Goal: Answer question/provide support: Share knowledge or assist other users

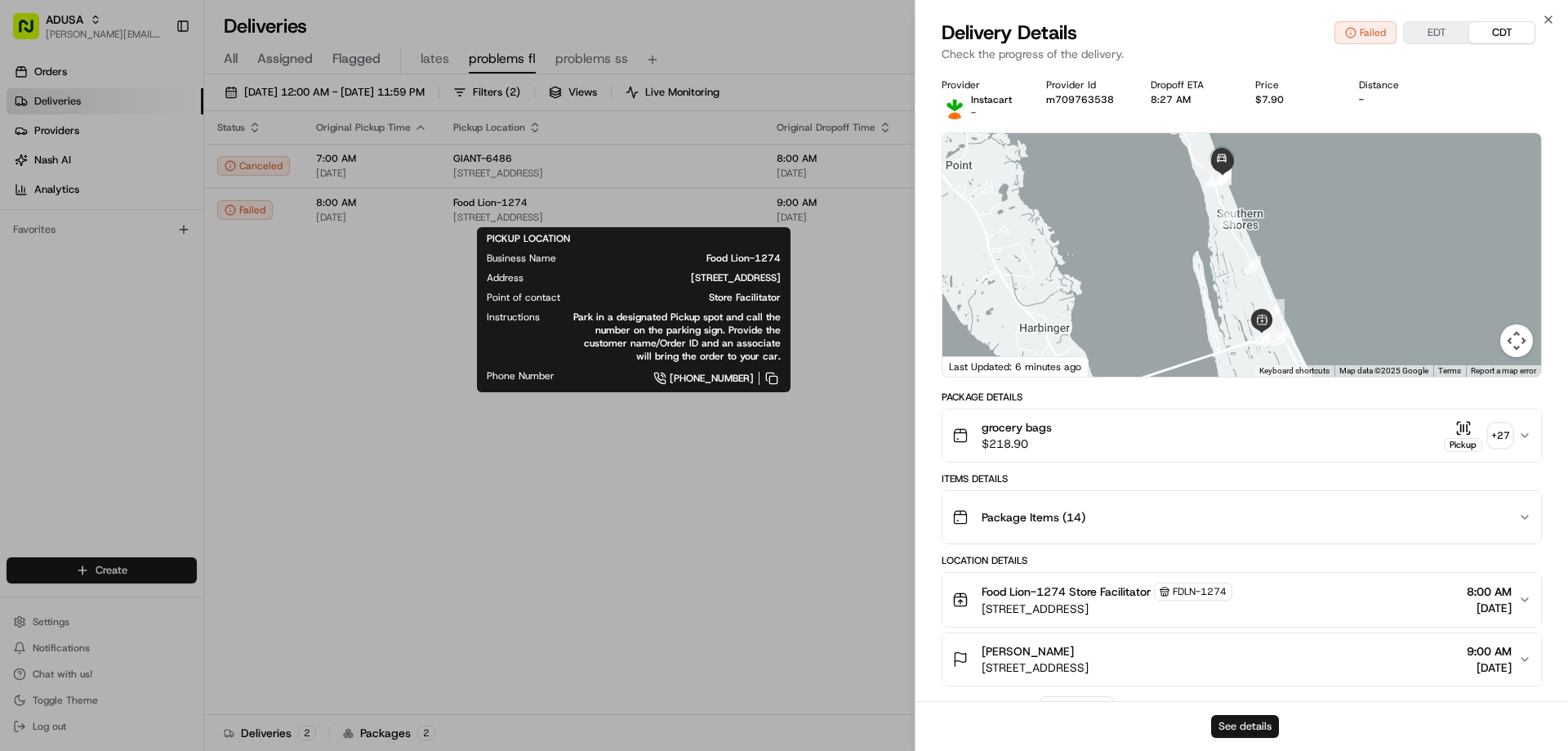
click at [1241, 726] on button "See details" at bounding box center [1245, 726] width 68 height 23
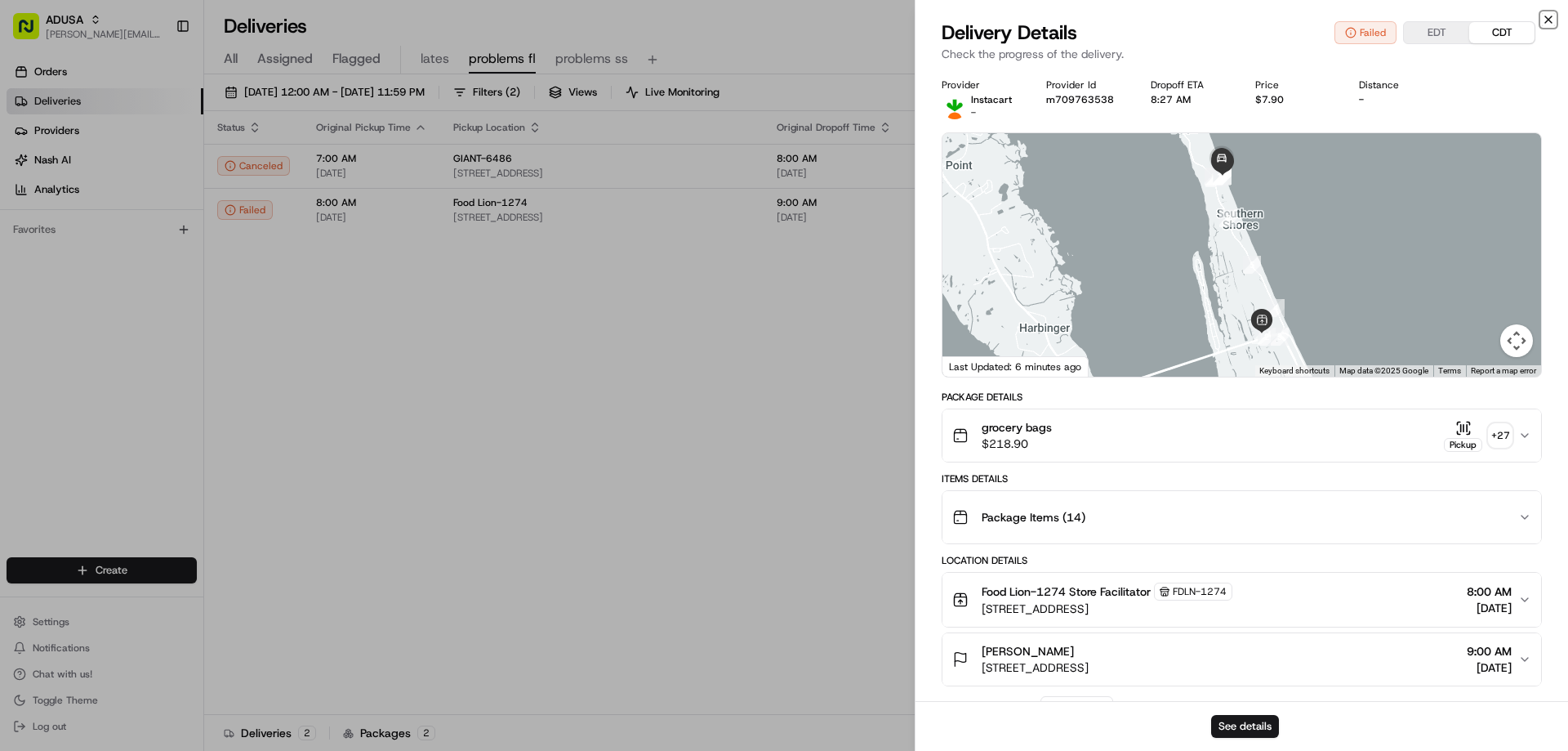
click at [1544, 16] on icon "button" at bounding box center [1548, 19] width 13 height 13
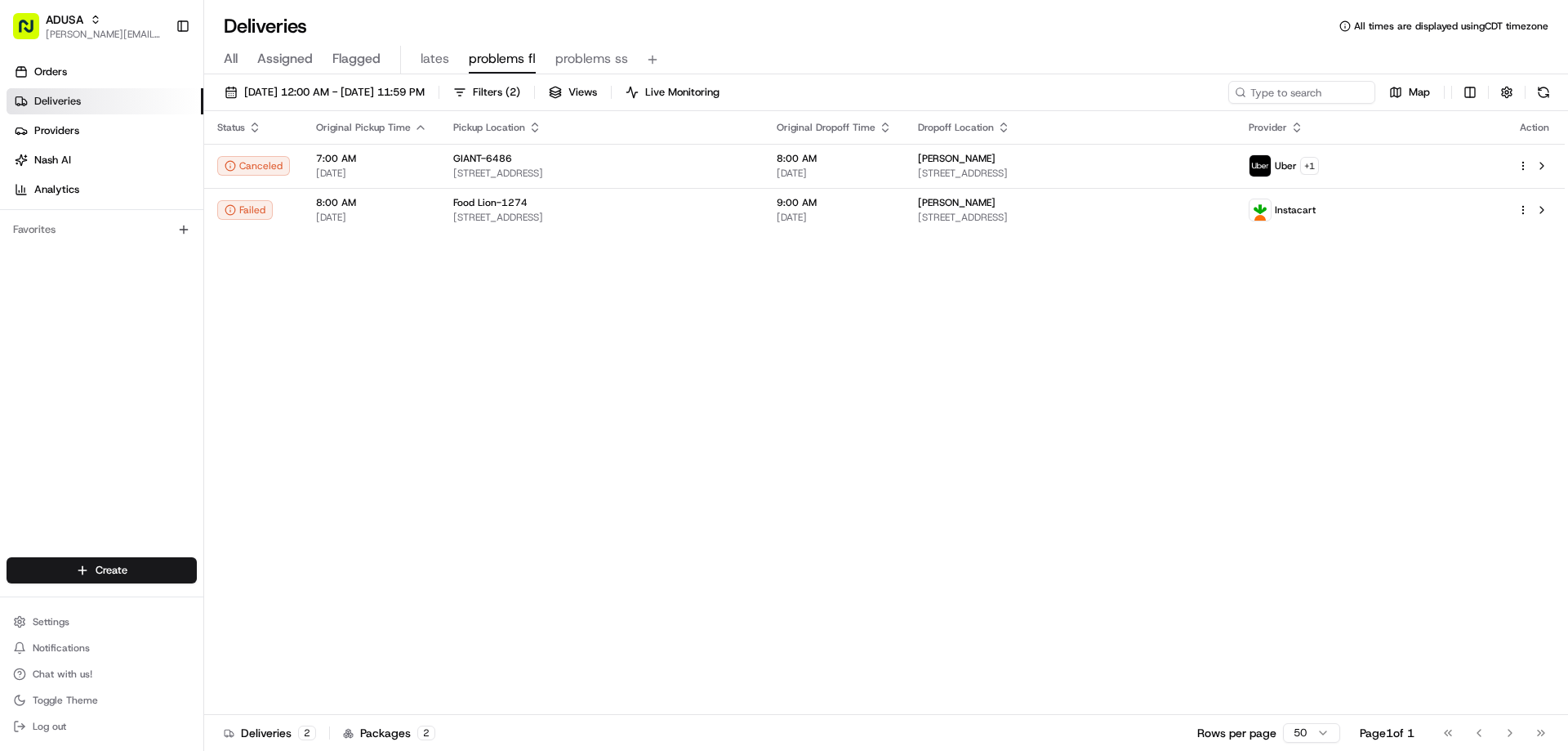
click at [233, 58] on span "All" at bounding box center [230, 59] width 14 height 19
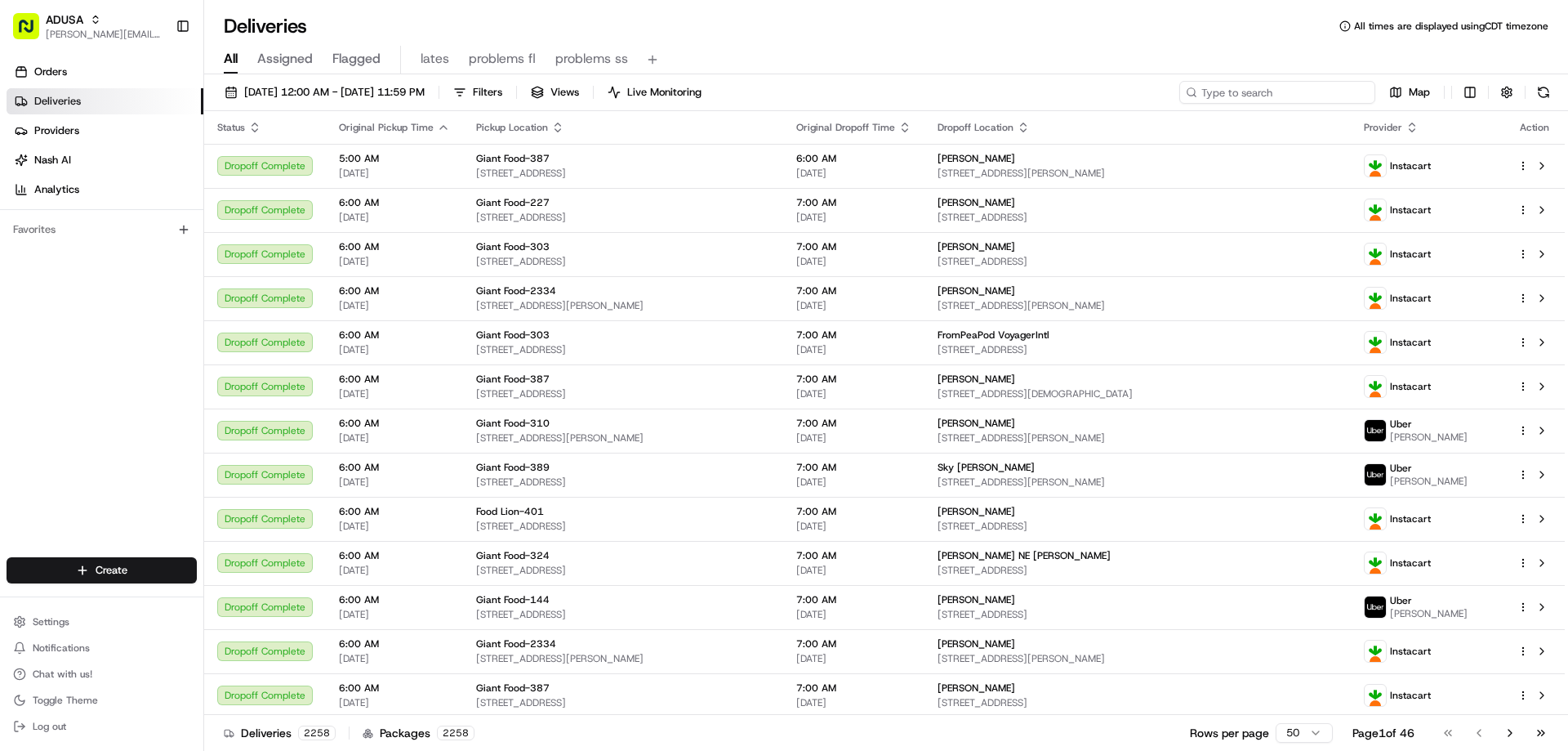
click at [1276, 96] on input at bounding box center [1277, 93] width 196 height 23
paste input "m708435938"
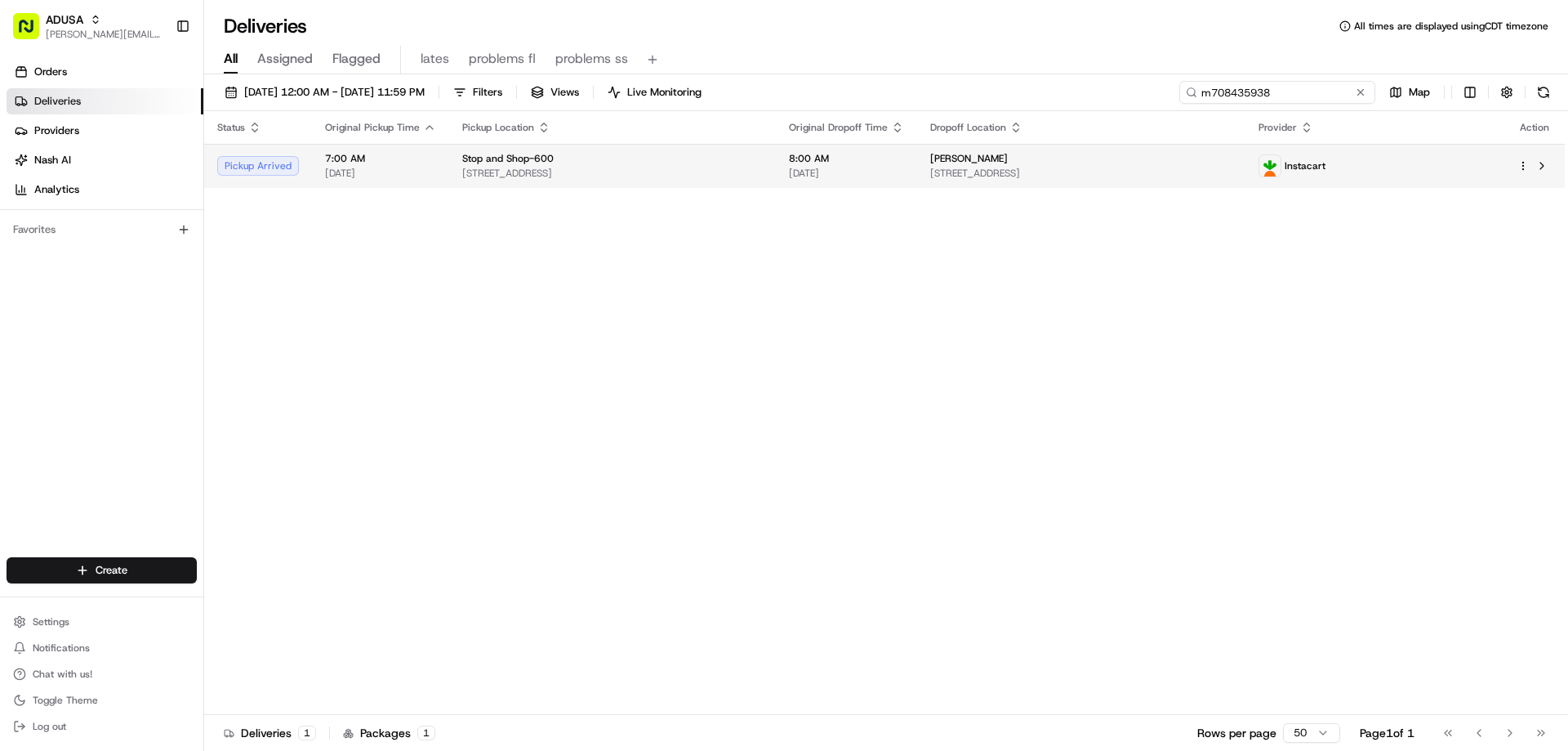
type input "m708435938"
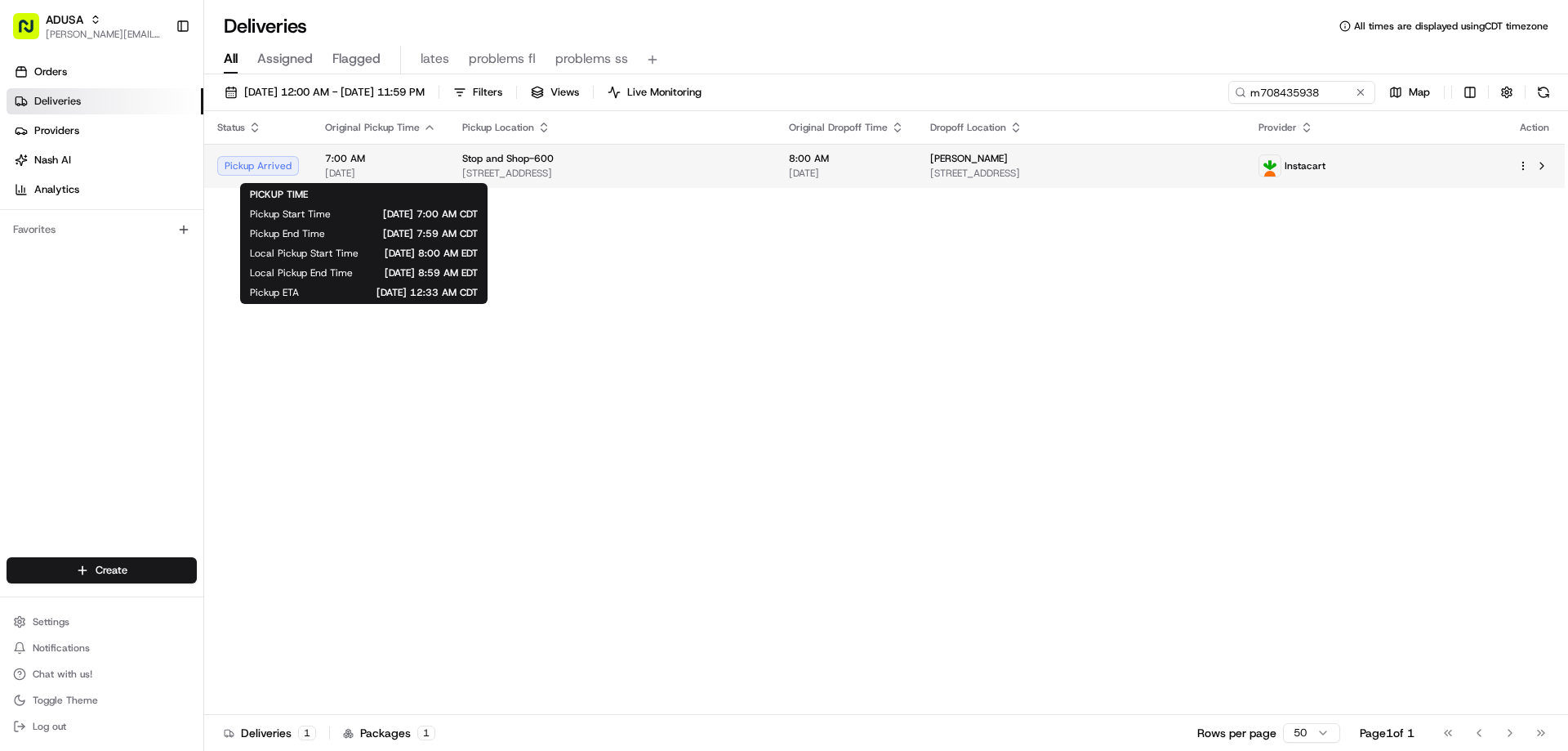
click at [337, 161] on span "7:00 AM" at bounding box center [380, 158] width 111 height 13
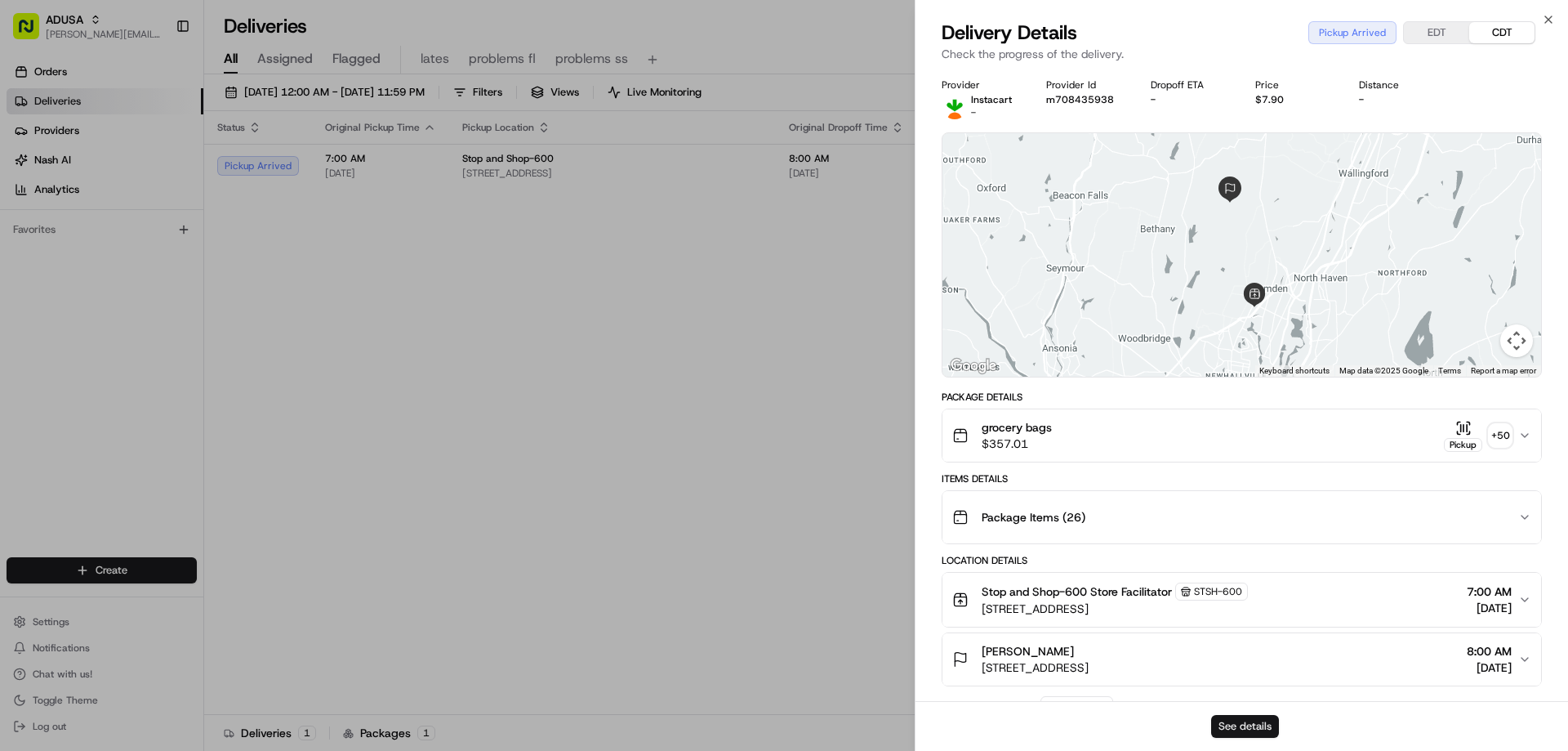
click at [1237, 725] on button "See details" at bounding box center [1245, 726] width 68 height 23
click at [1545, 16] on icon "button" at bounding box center [1548, 19] width 13 height 13
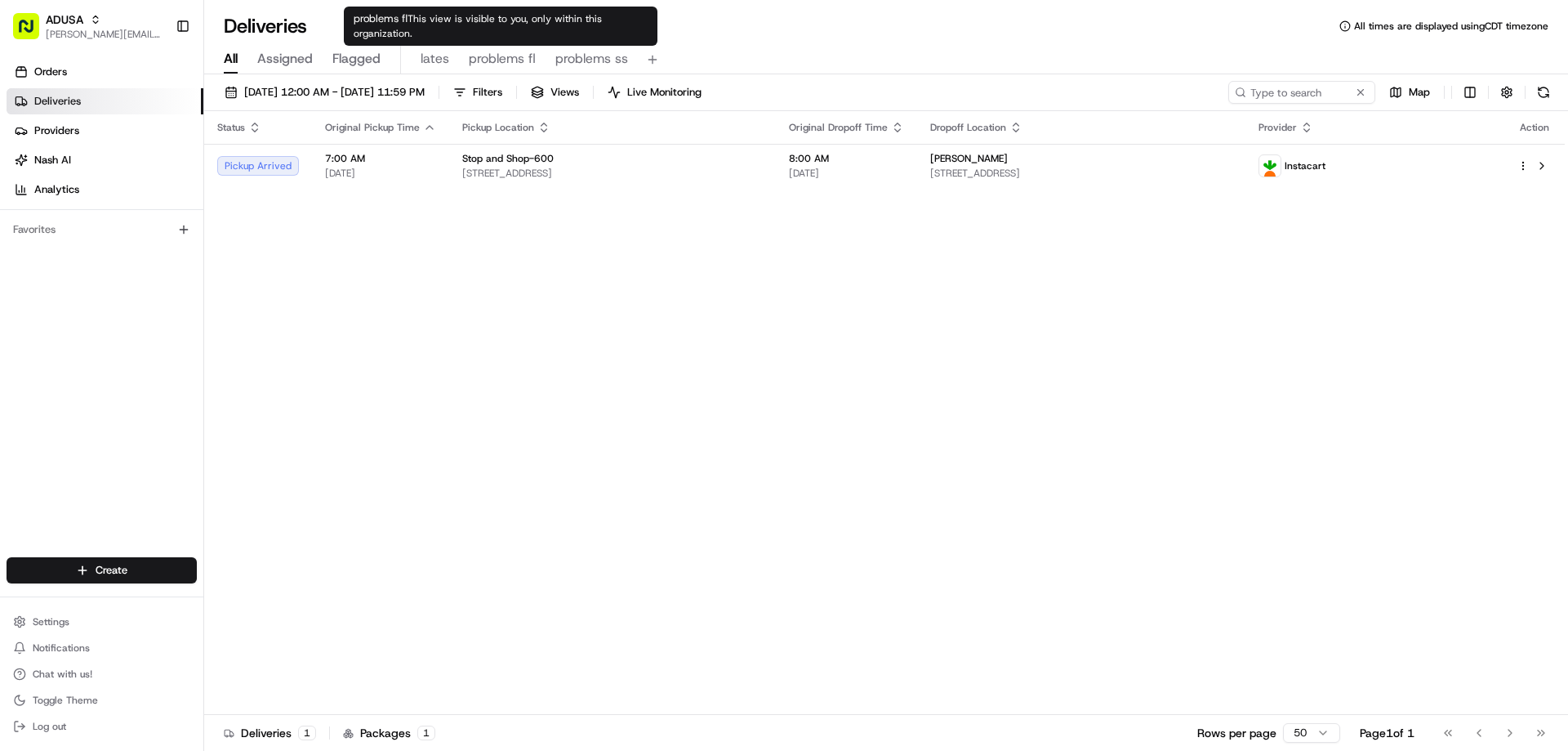
click at [509, 63] on span "problems fl" at bounding box center [502, 59] width 67 height 19
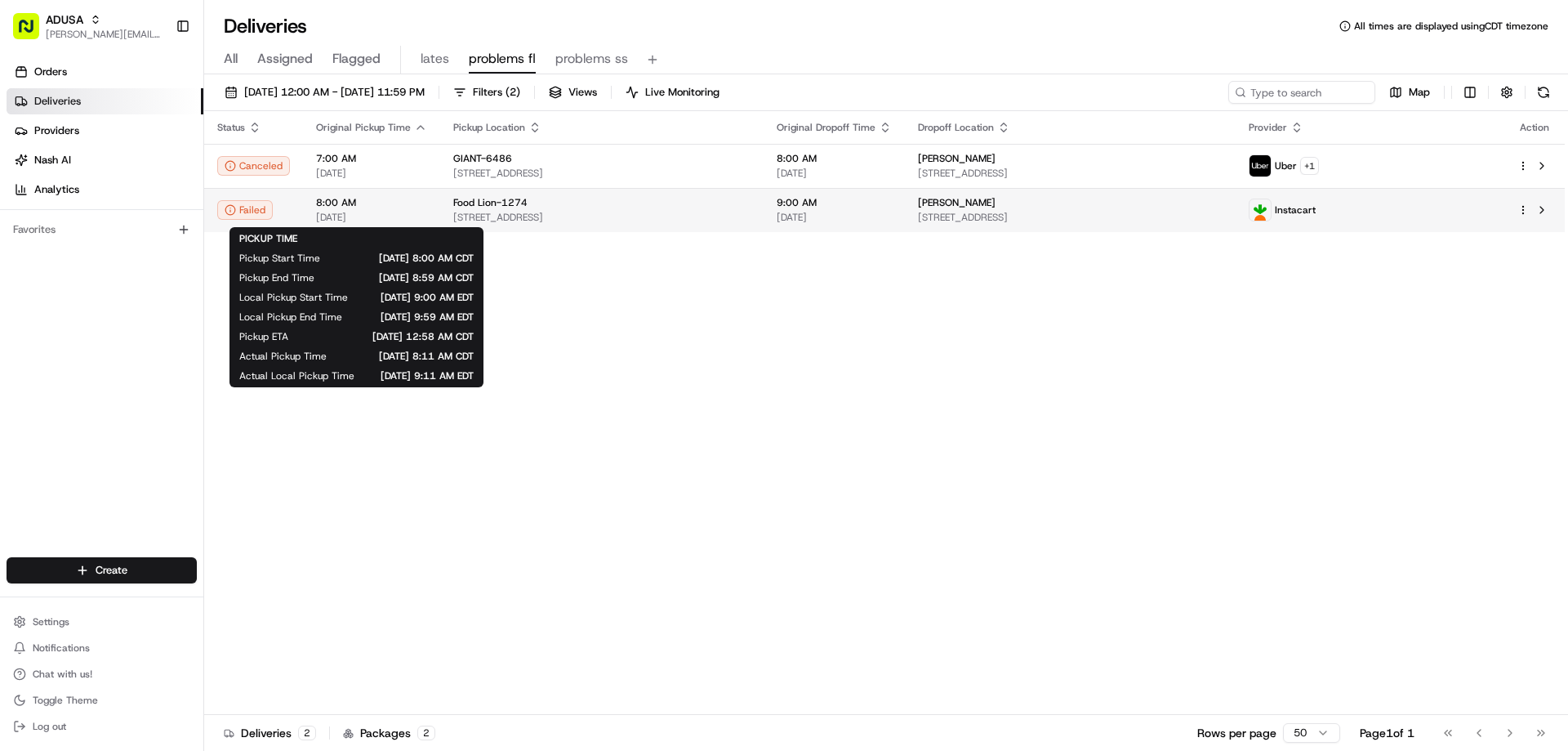
click at [330, 204] on span "8:00 AM" at bounding box center [371, 202] width 111 height 13
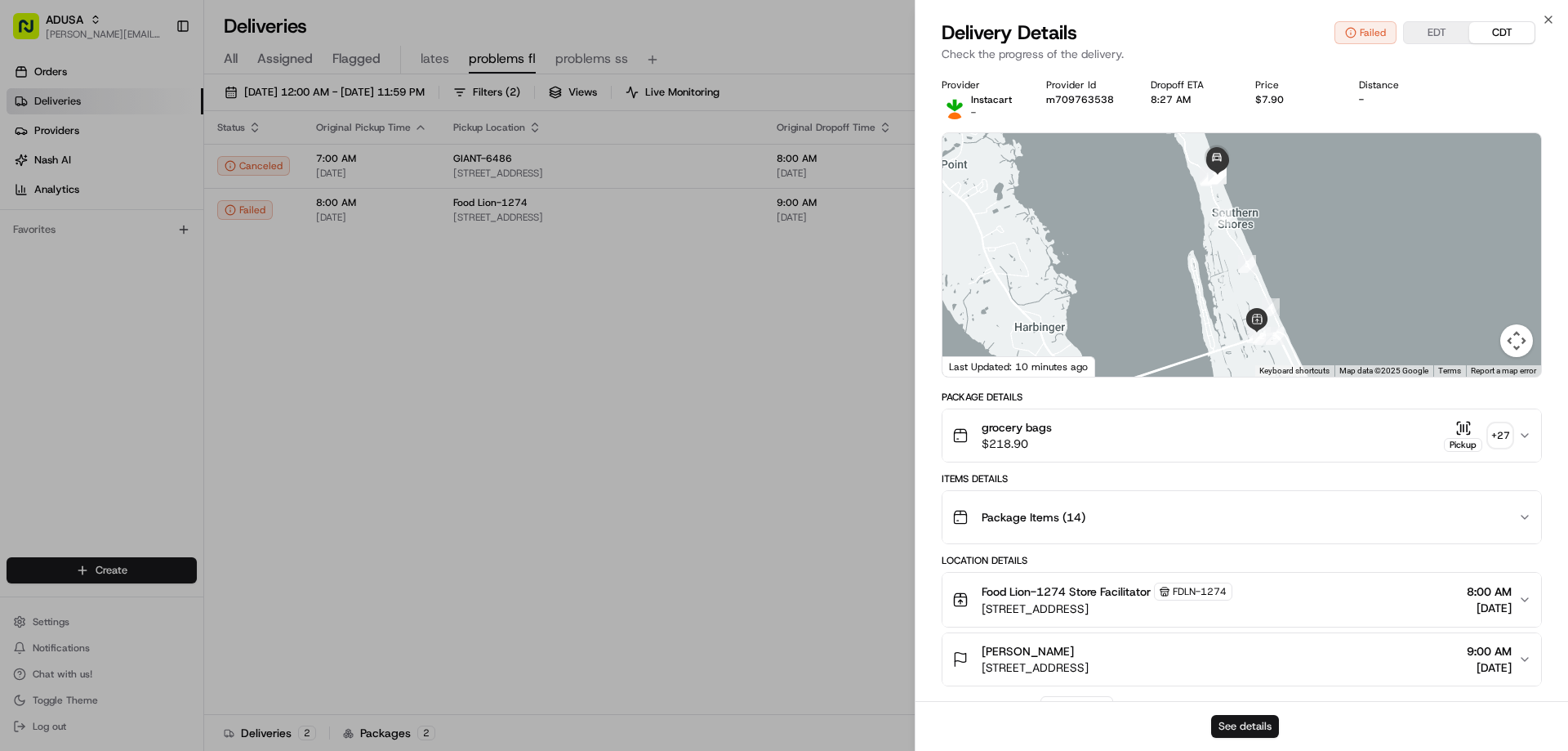
click at [1263, 716] on button "See details" at bounding box center [1245, 726] width 68 height 23
click at [1551, 17] on icon "button" at bounding box center [1548, 19] width 13 height 13
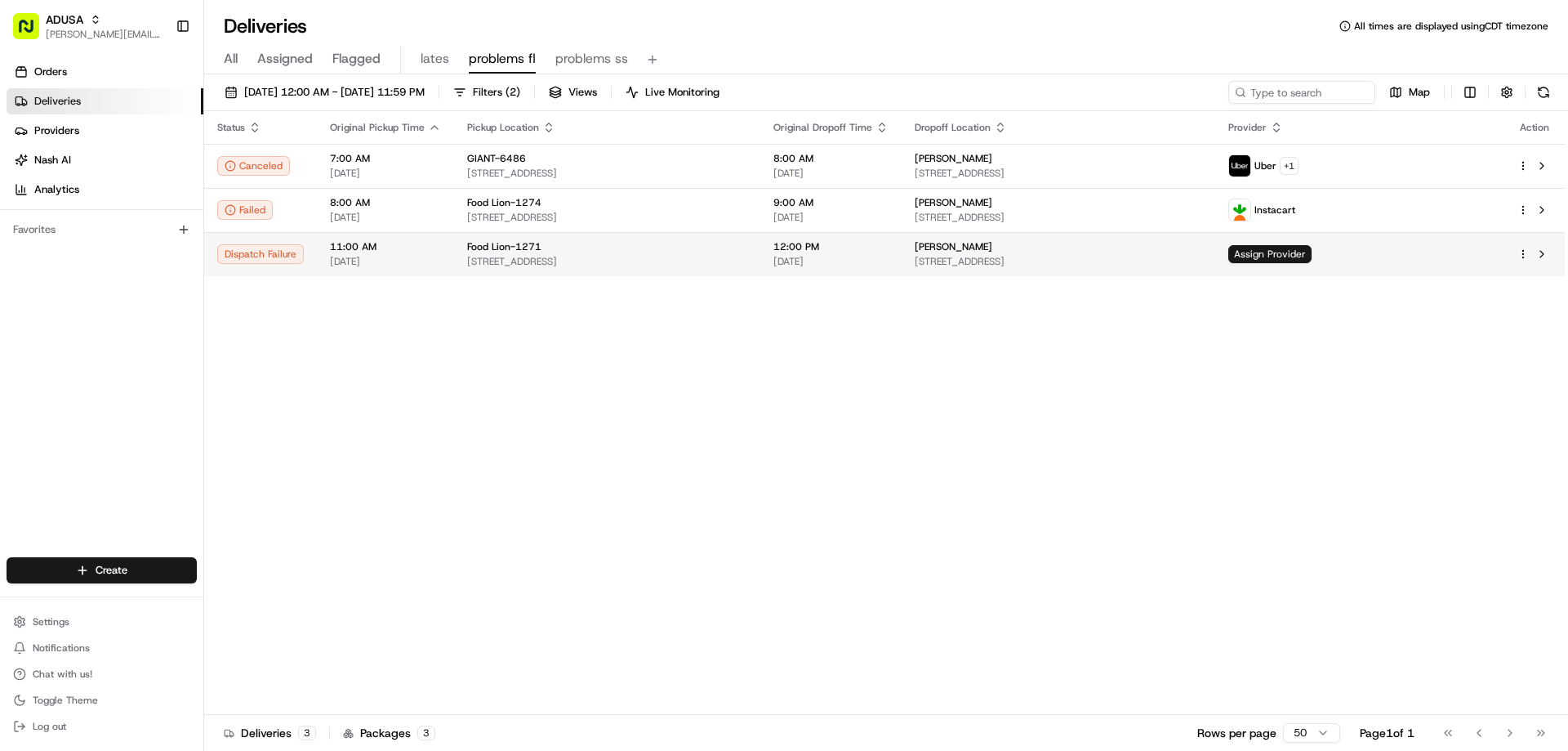
click at [399, 244] on span "11:00 AM" at bounding box center [385, 246] width 111 height 13
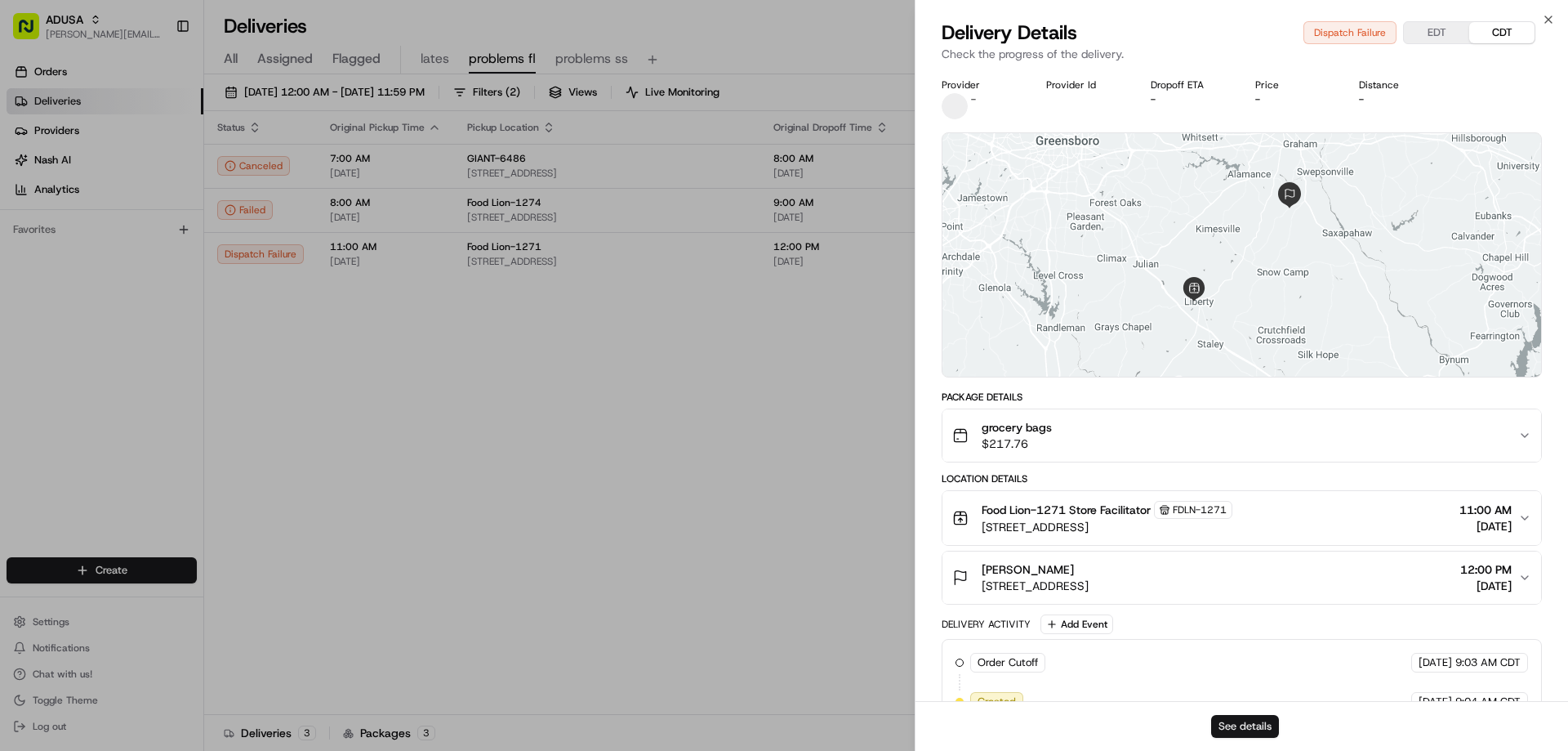
click at [1255, 721] on button "See details" at bounding box center [1245, 726] width 68 height 23
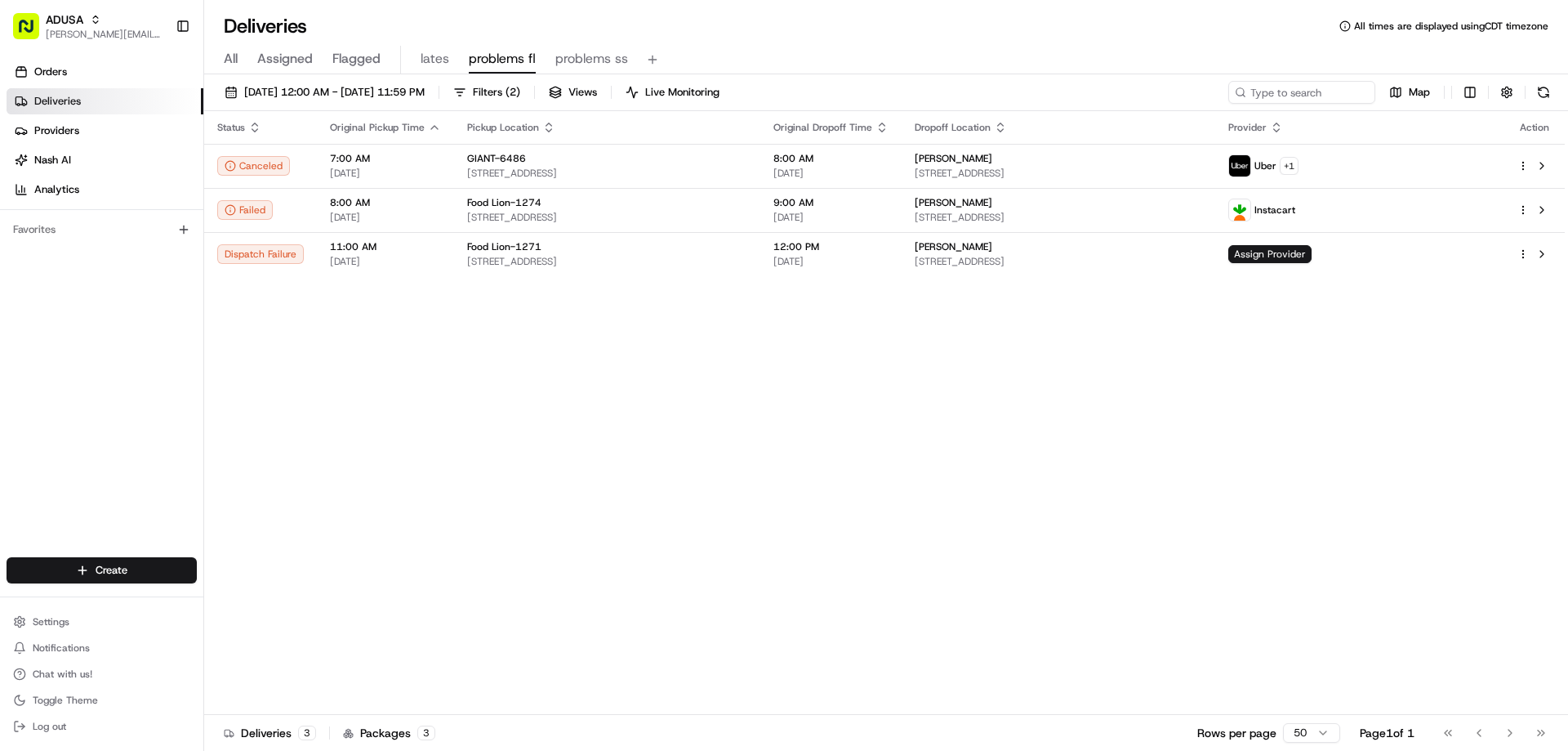
click at [397, 259] on span "[DATE]" at bounding box center [385, 261] width 111 height 13
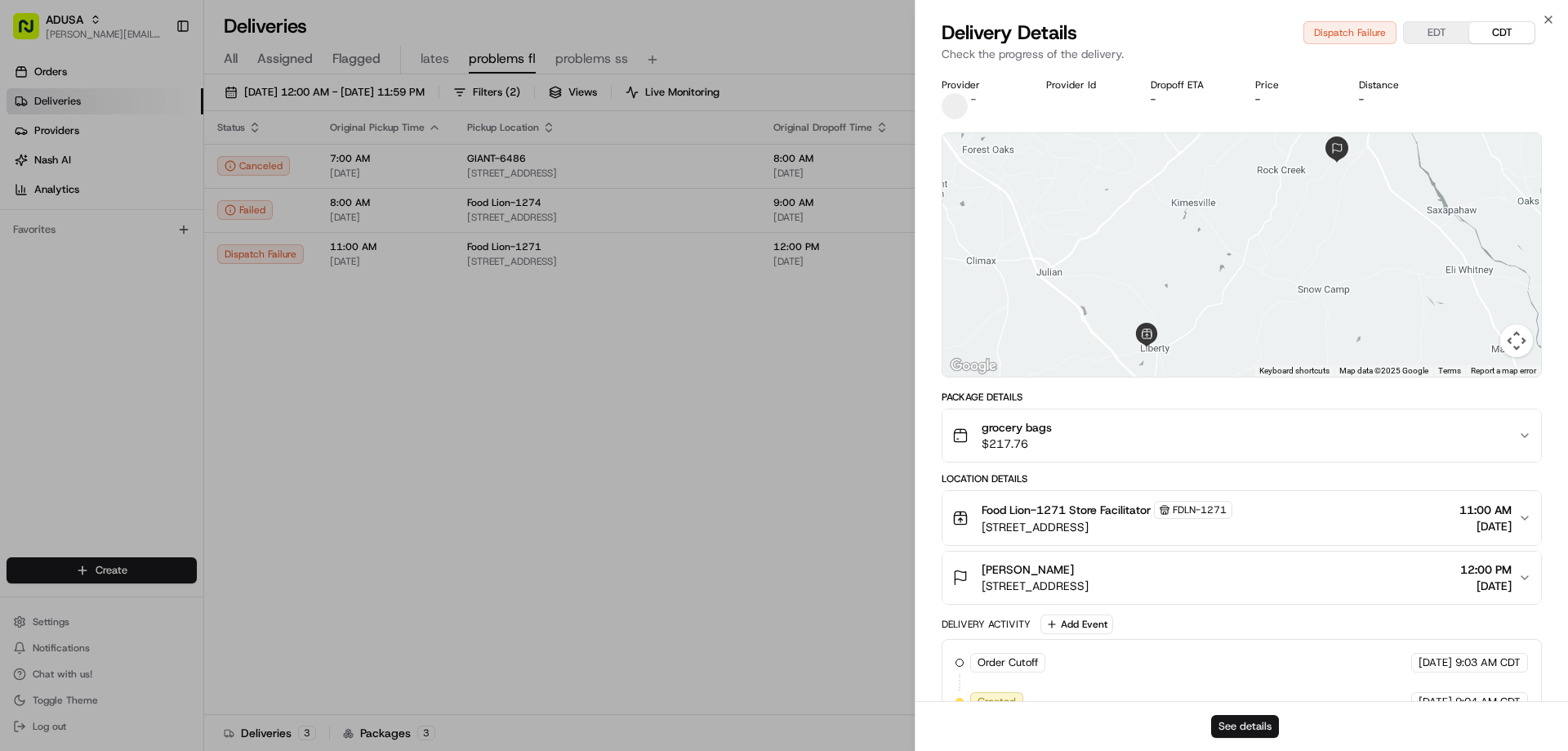
click at [1233, 723] on button "See details" at bounding box center [1245, 726] width 68 height 23
click at [1544, 16] on icon "button" at bounding box center [1548, 19] width 13 height 13
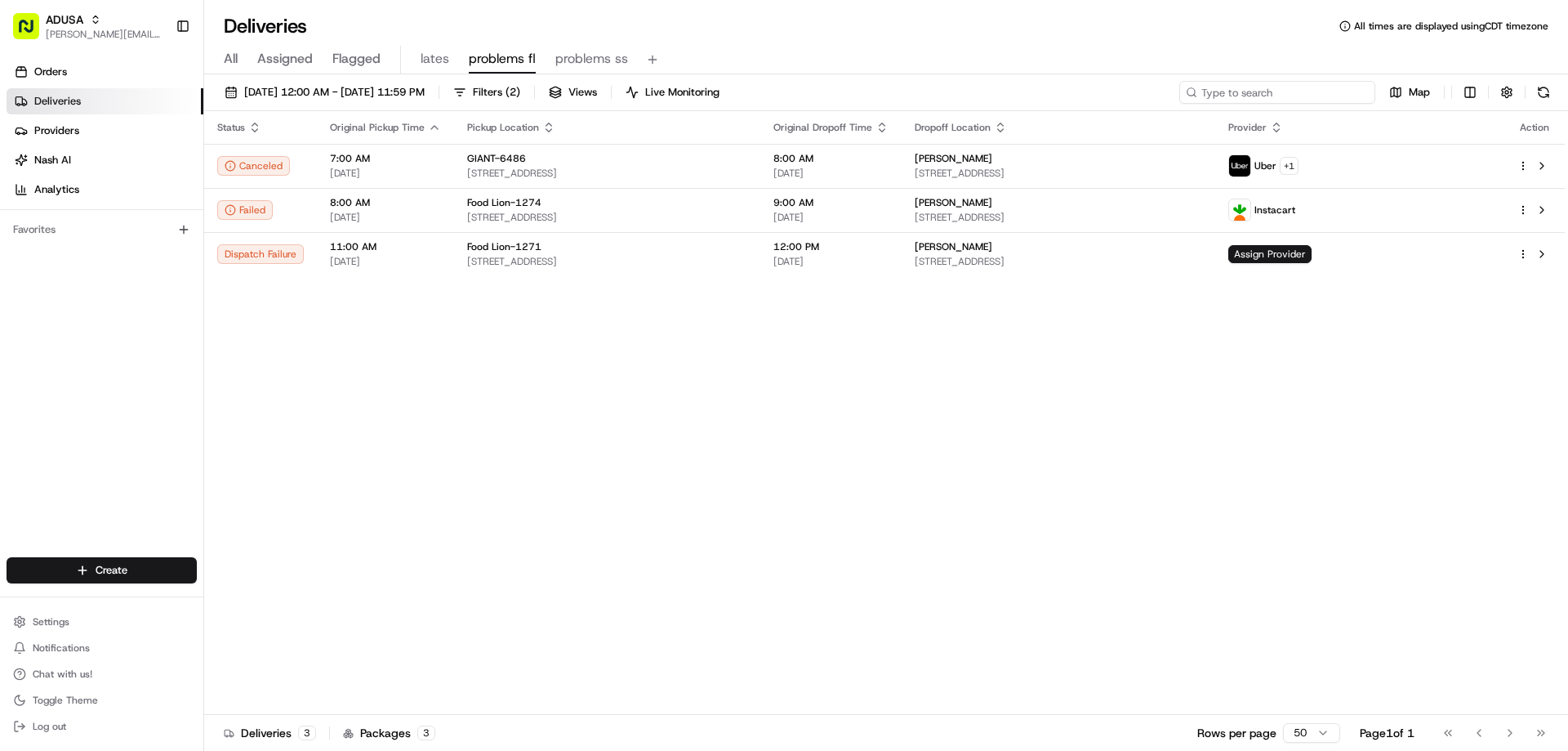
drag, startPoint x: 1334, startPoint y: 96, endPoint x: 1232, endPoint y: 98, distance: 102.0
click at [1232, 98] on input at bounding box center [1277, 93] width 196 height 23
paste input "m708722289"
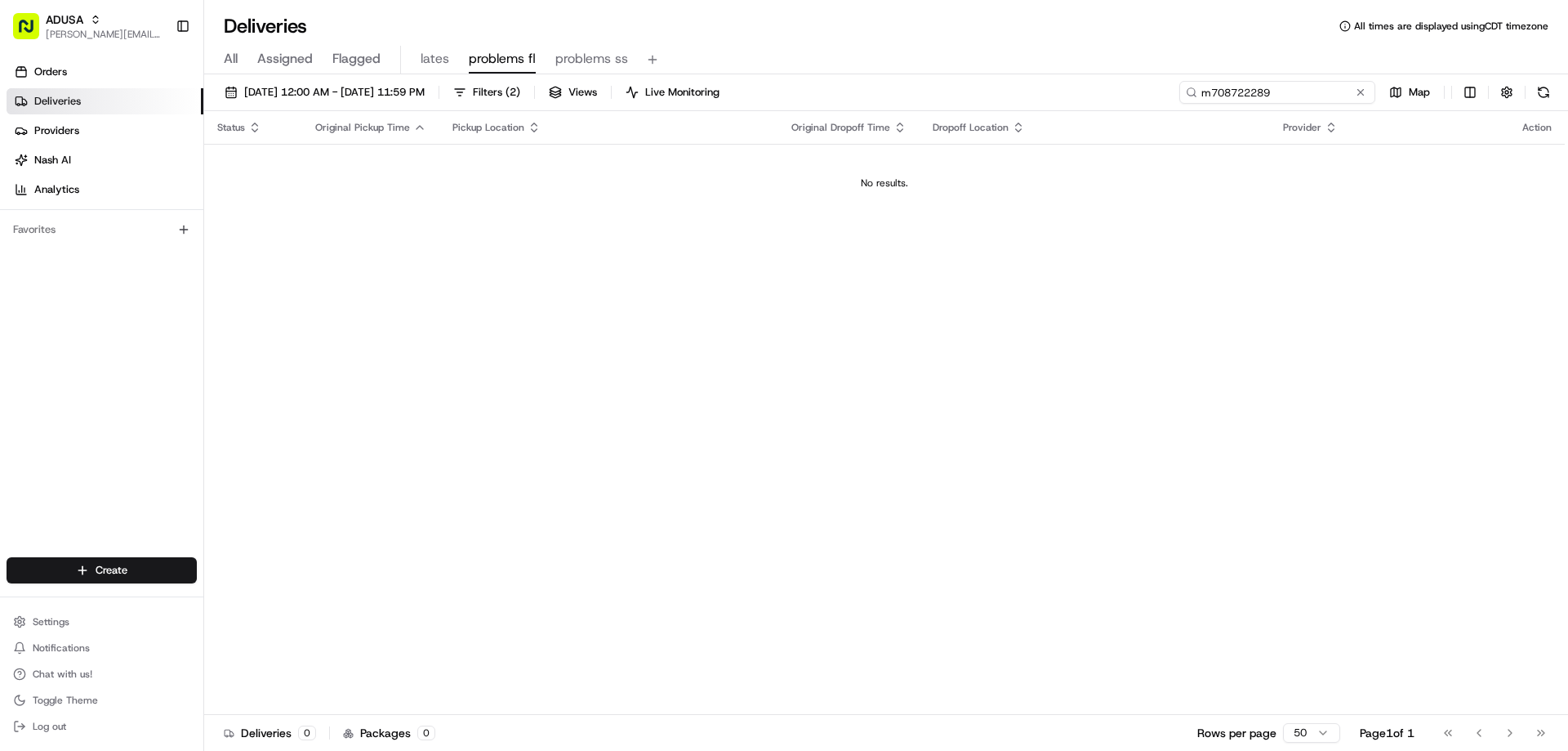
type input "m708722289"
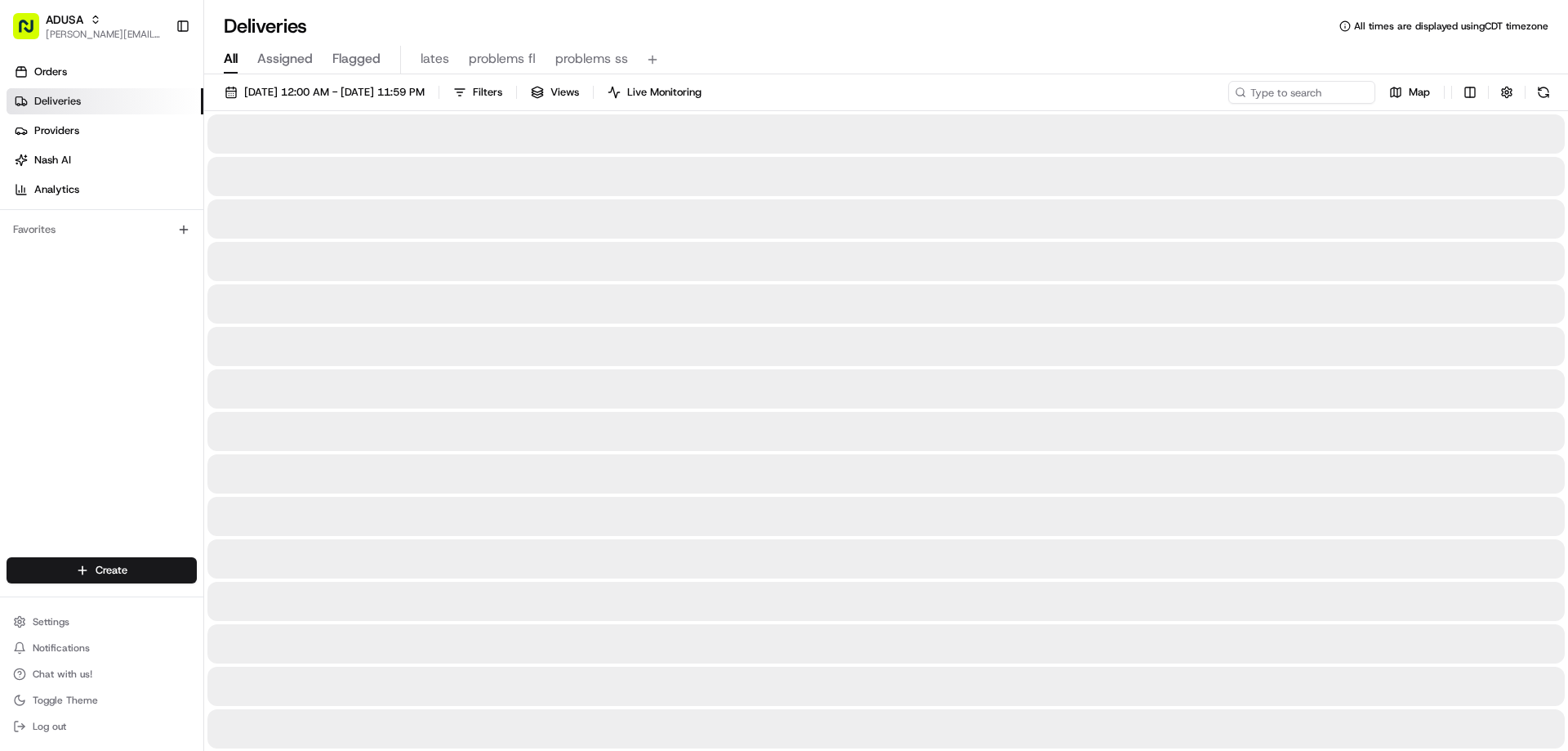
click at [227, 57] on span "All" at bounding box center [230, 59] width 14 height 19
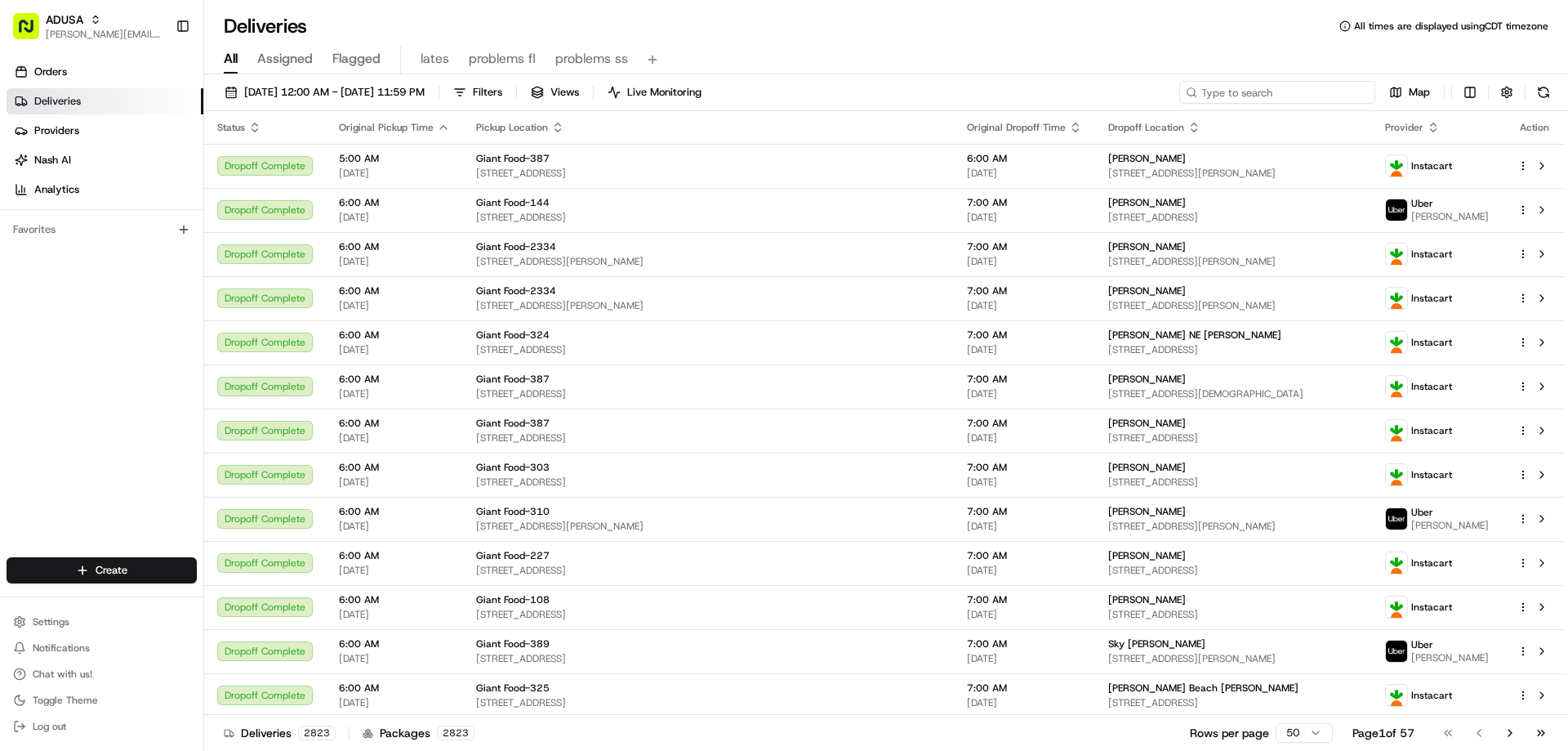
click at [1279, 90] on input at bounding box center [1277, 93] width 196 height 23
paste input "m708722289"
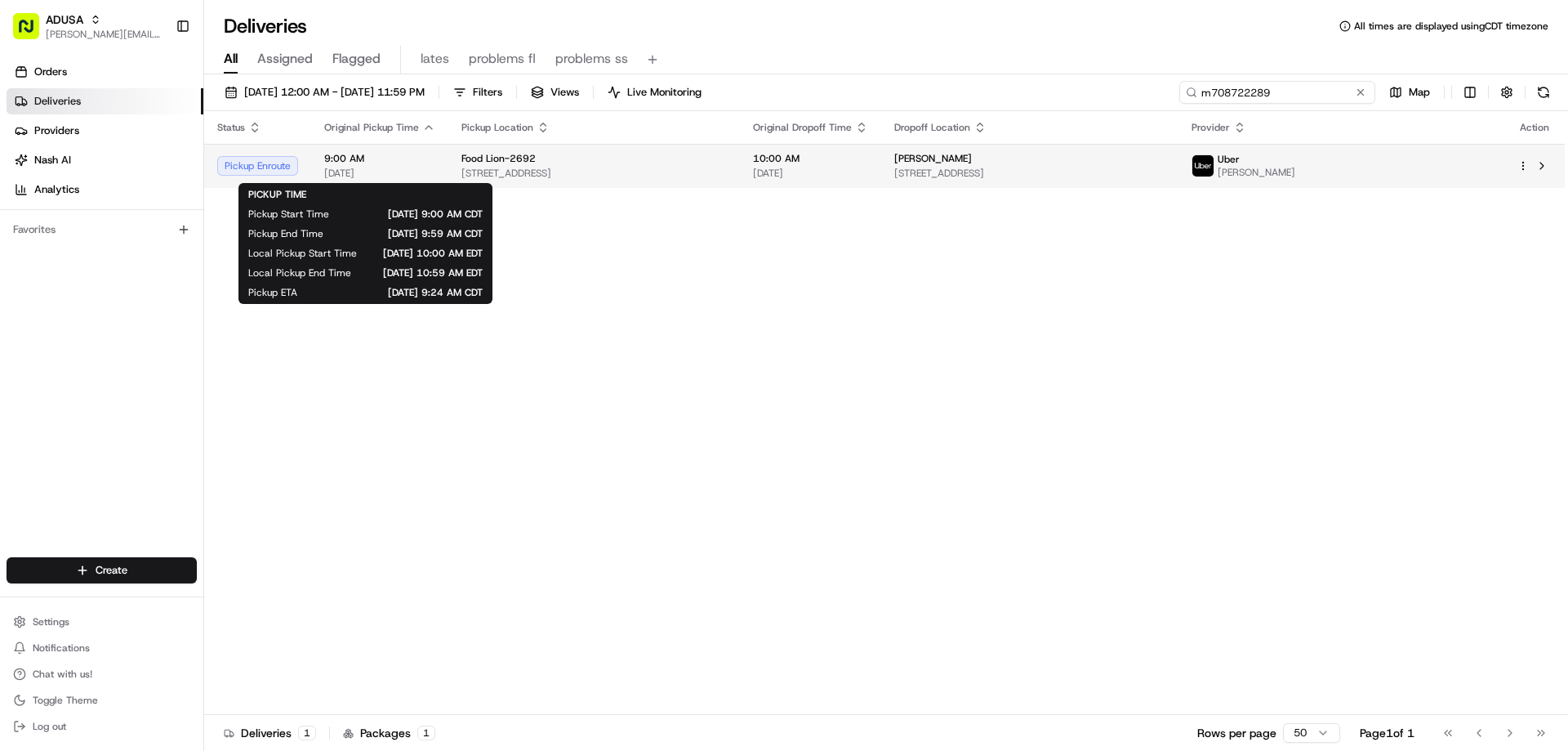
type input "m708722289"
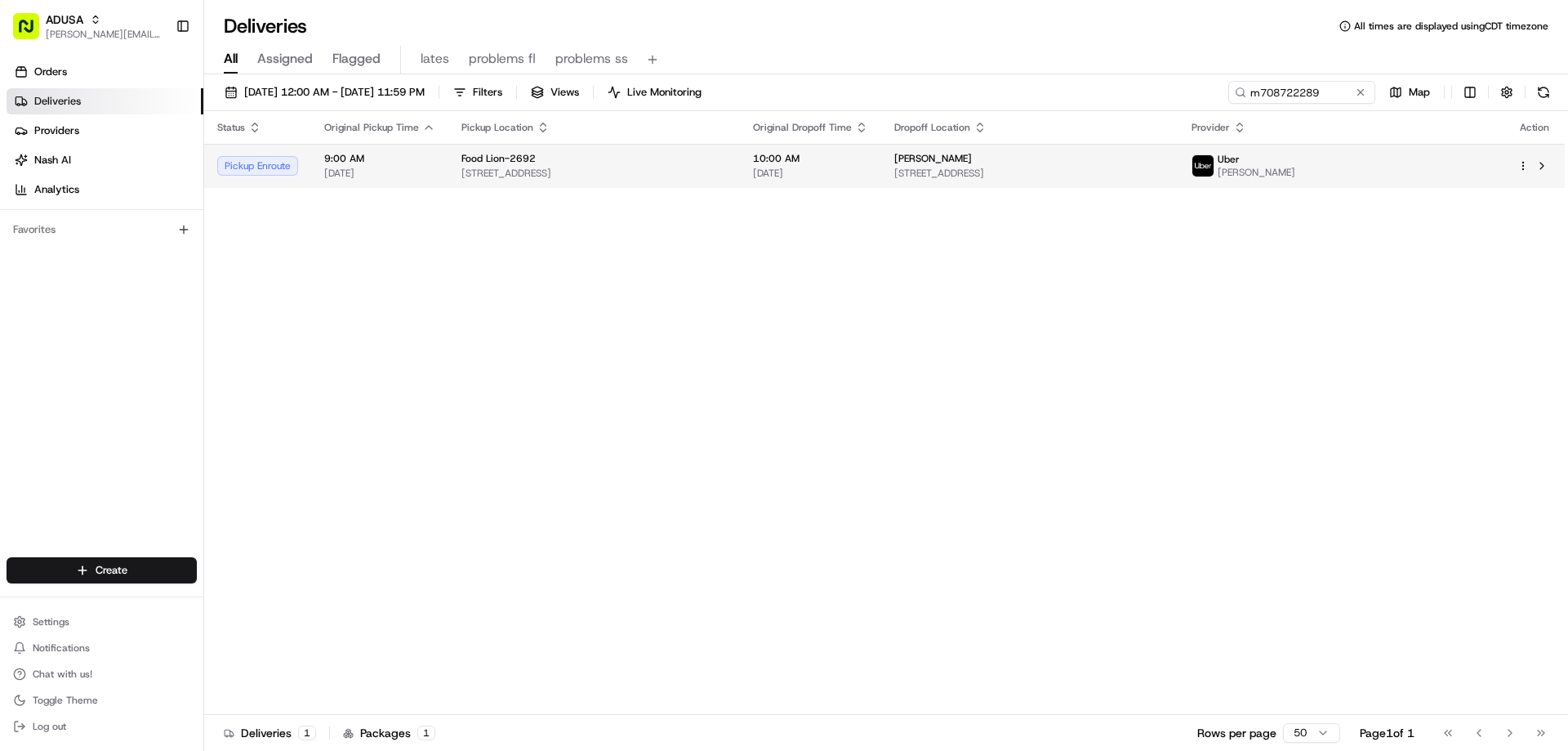
click at [344, 159] on span "9:00 AM" at bounding box center [379, 158] width 111 height 13
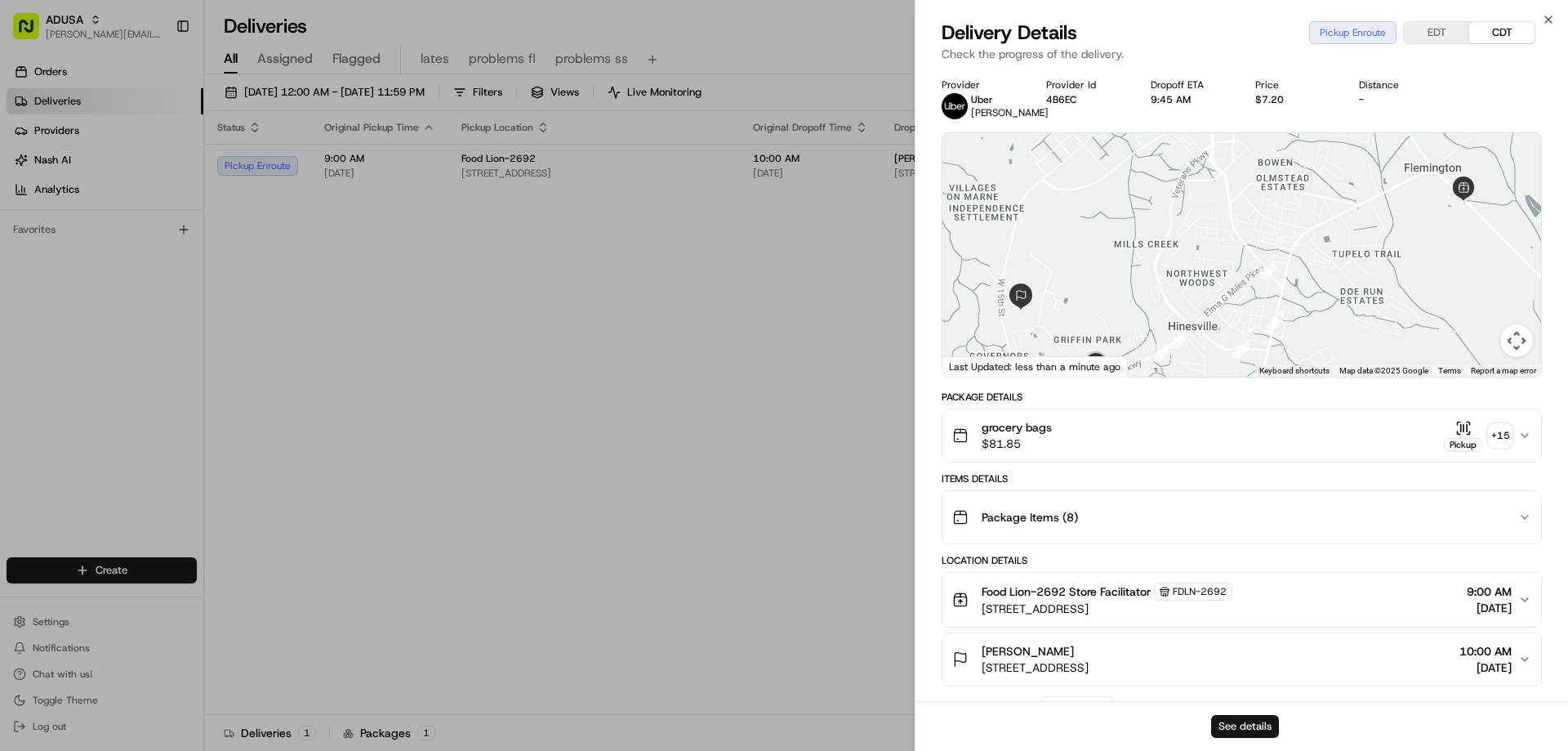
click at [1255, 726] on button "See details" at bounding box center [1245, 726] width 68 height 23
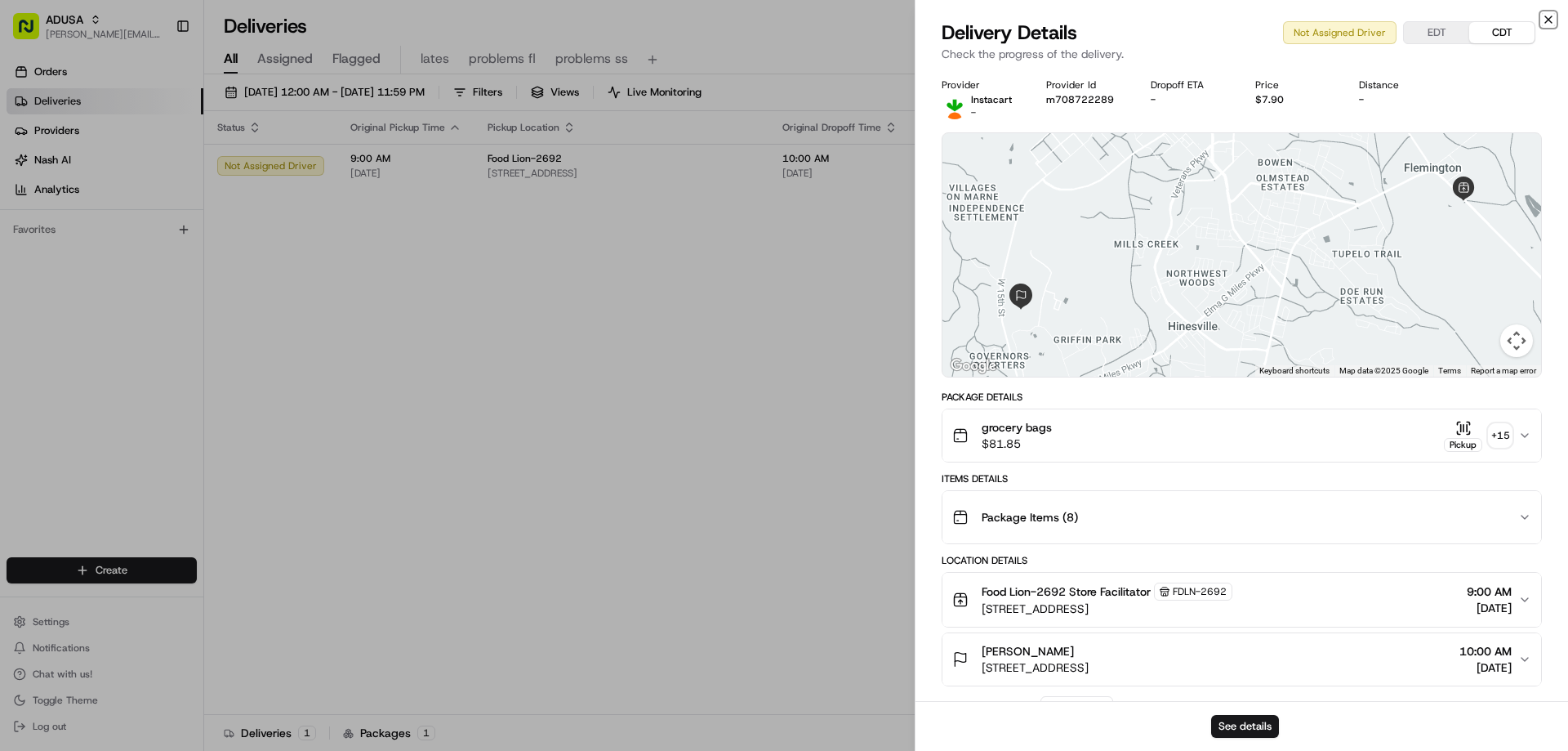
click at [1544, 20] on icon "button" at bounding box center [1548, 19] width 13 height 13
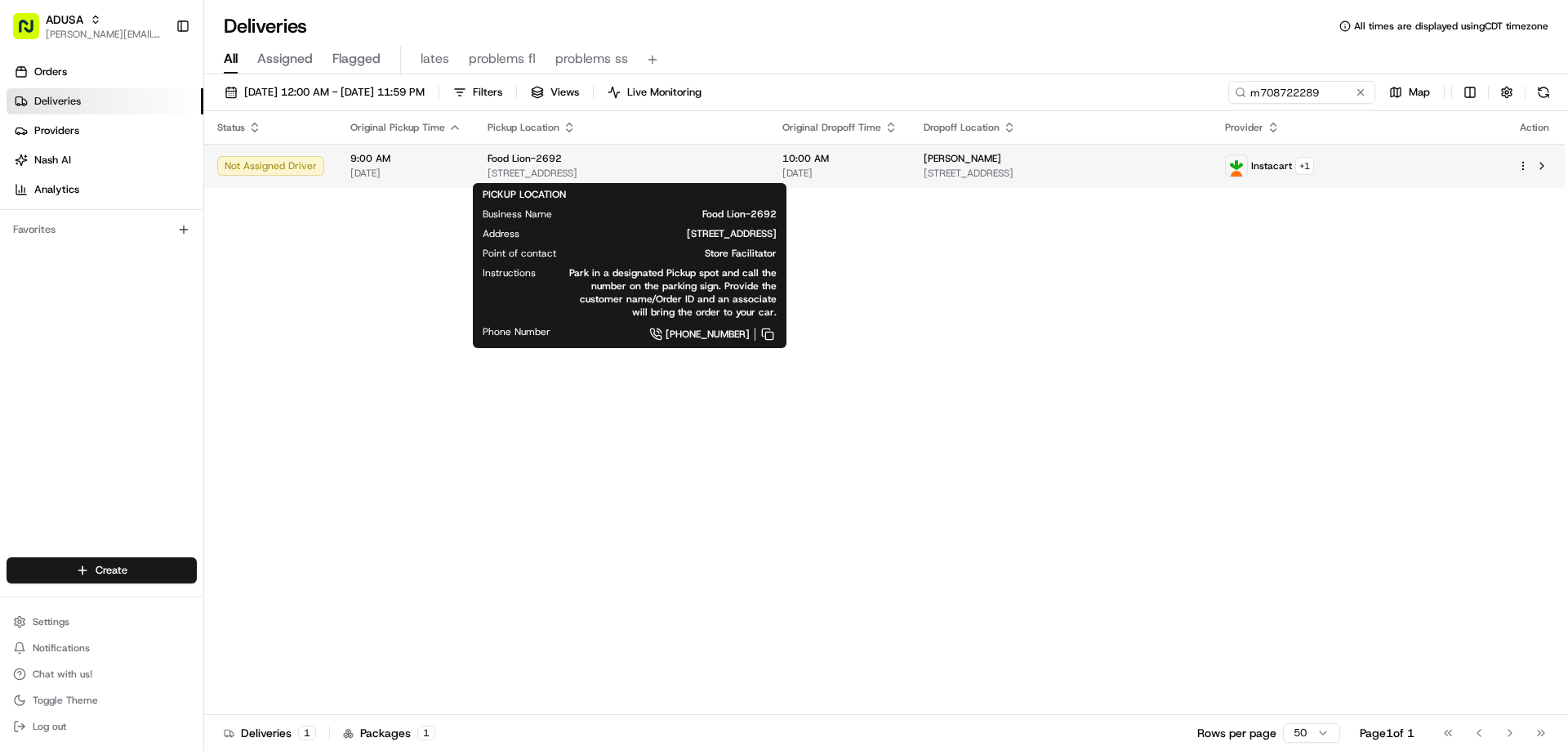
click at [522, 162] on span "Food Lion-2692" at bounding box center [524, 158] width 74 height 13
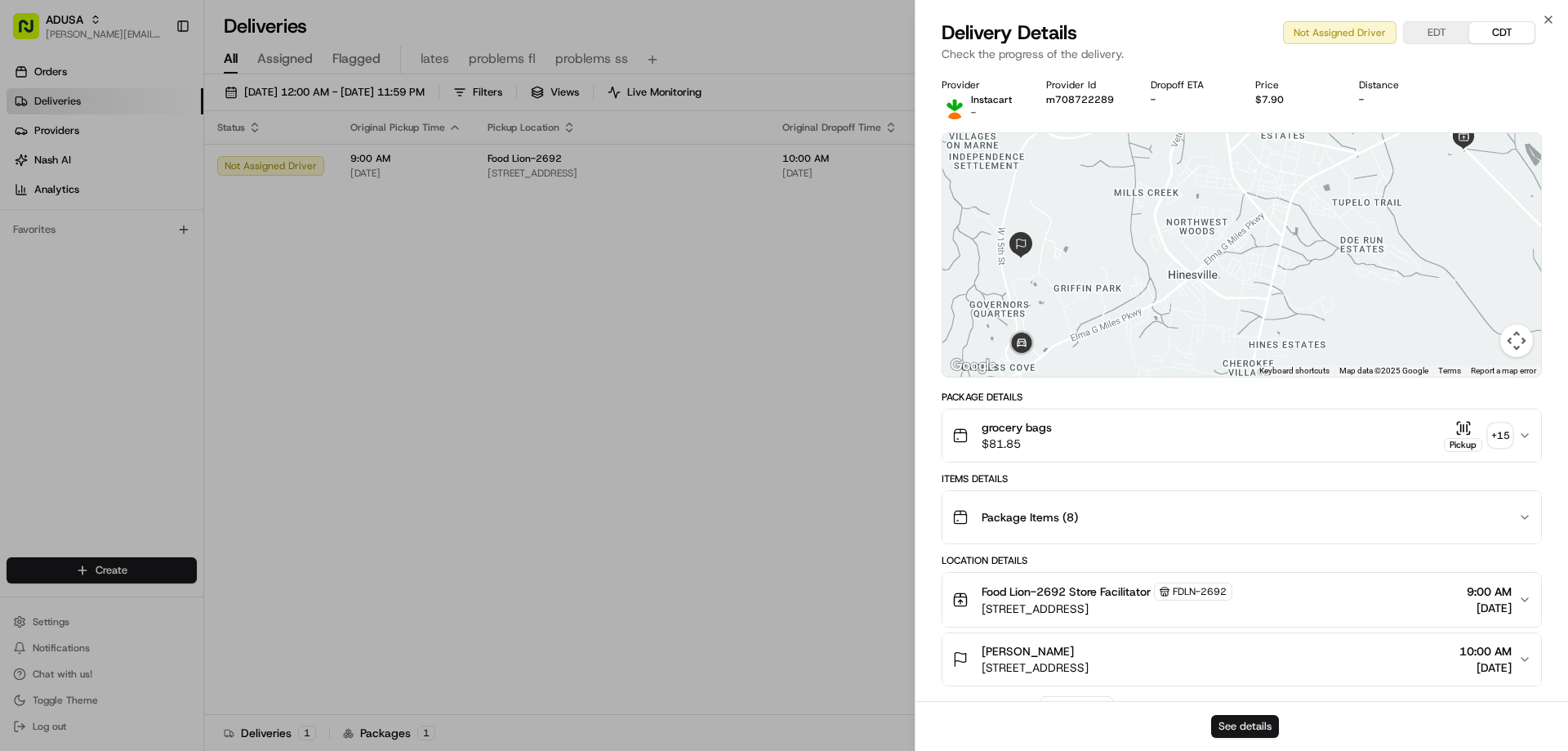
click at [1230, 720] on button "See details" at bounding box center [1245, 726] width 68 height 23
click at [1544, 20] on icon "button" at bounding box center [1548, 19] width 13 height 13
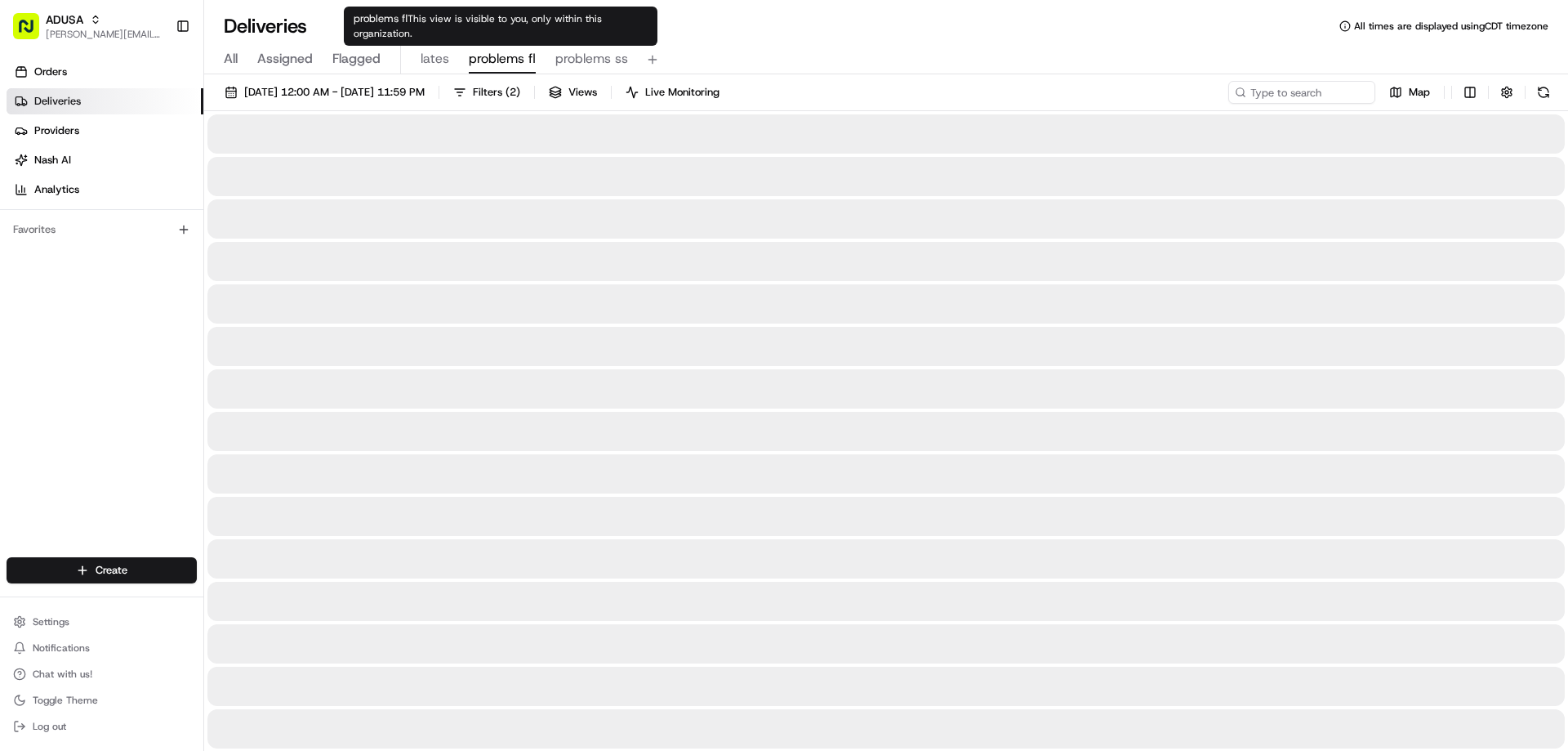
click at [500, 65] on span "problems fl" at bounding box center [502, 59] width 67 height 19
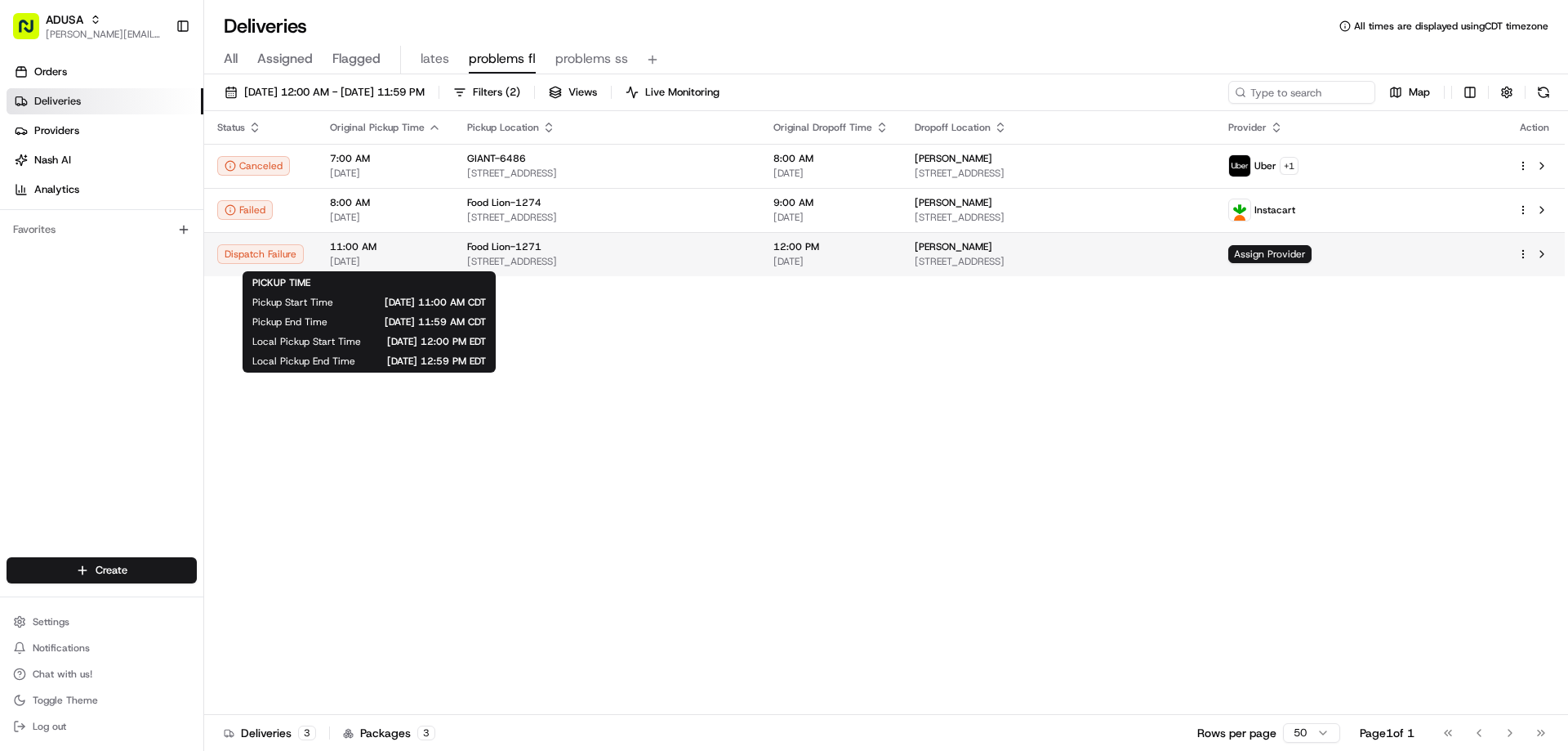
click at [347, 246] on span "11:00 AM" at bounding box center [385, 246] width 111 height 13
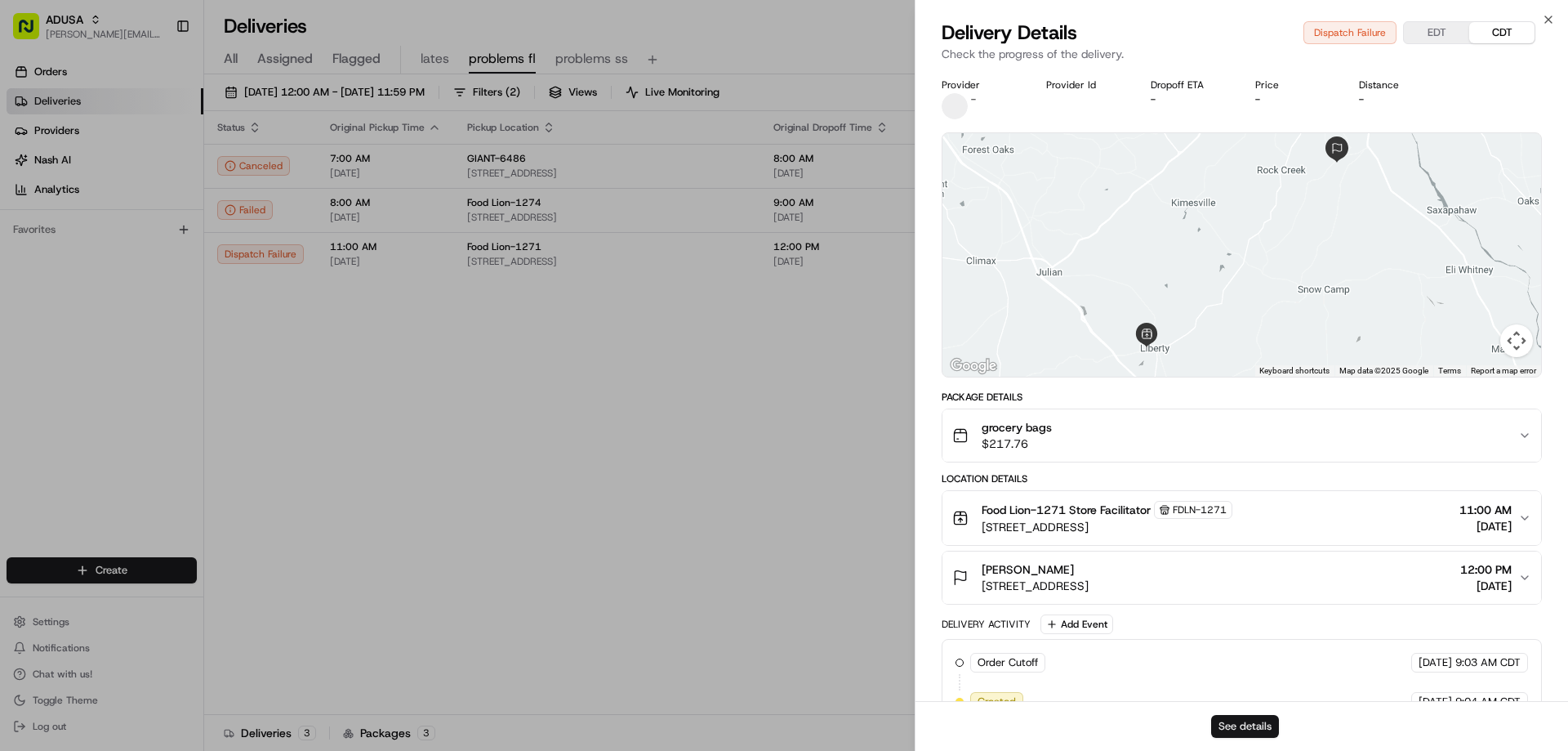
click at [1239, 727] on button "See details" at bounding box center [1245, 726] width 68 height 23
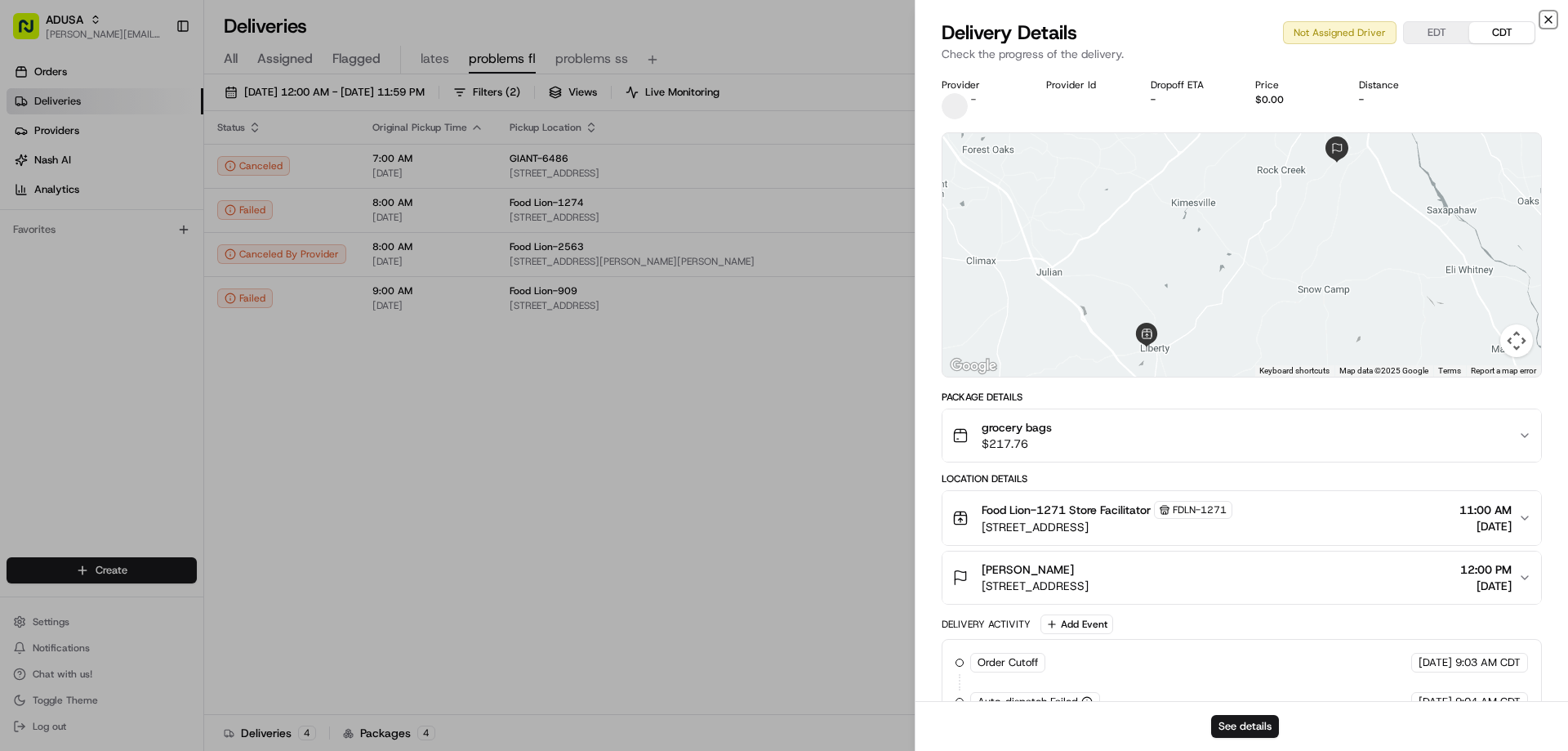
click at [1545, 17] on icon "button" at bounding box center [1548, 19] width 13 height 13
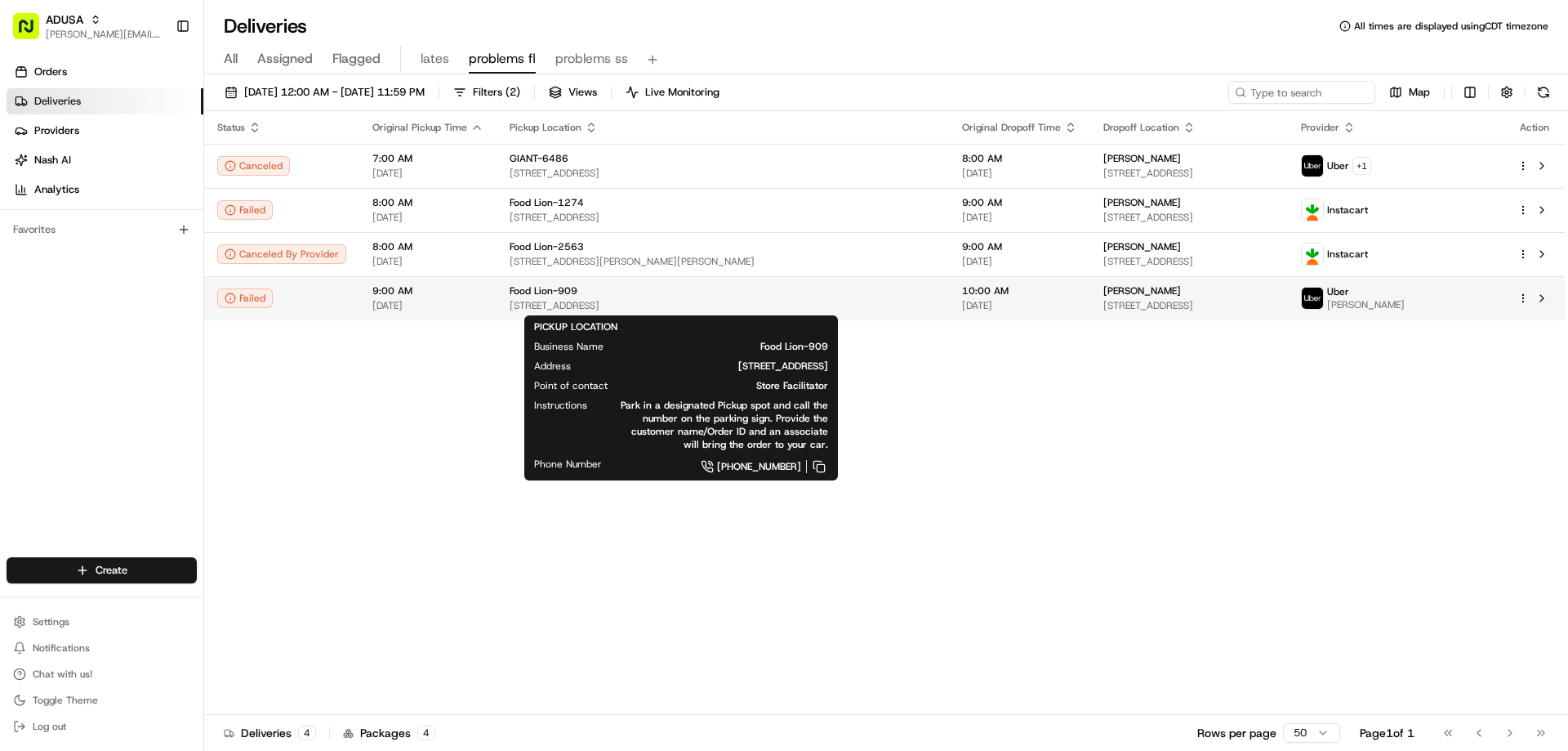
click at [530, 290] on span "Food Lion-909" at bounding box center [544, 290] width 68 height 13
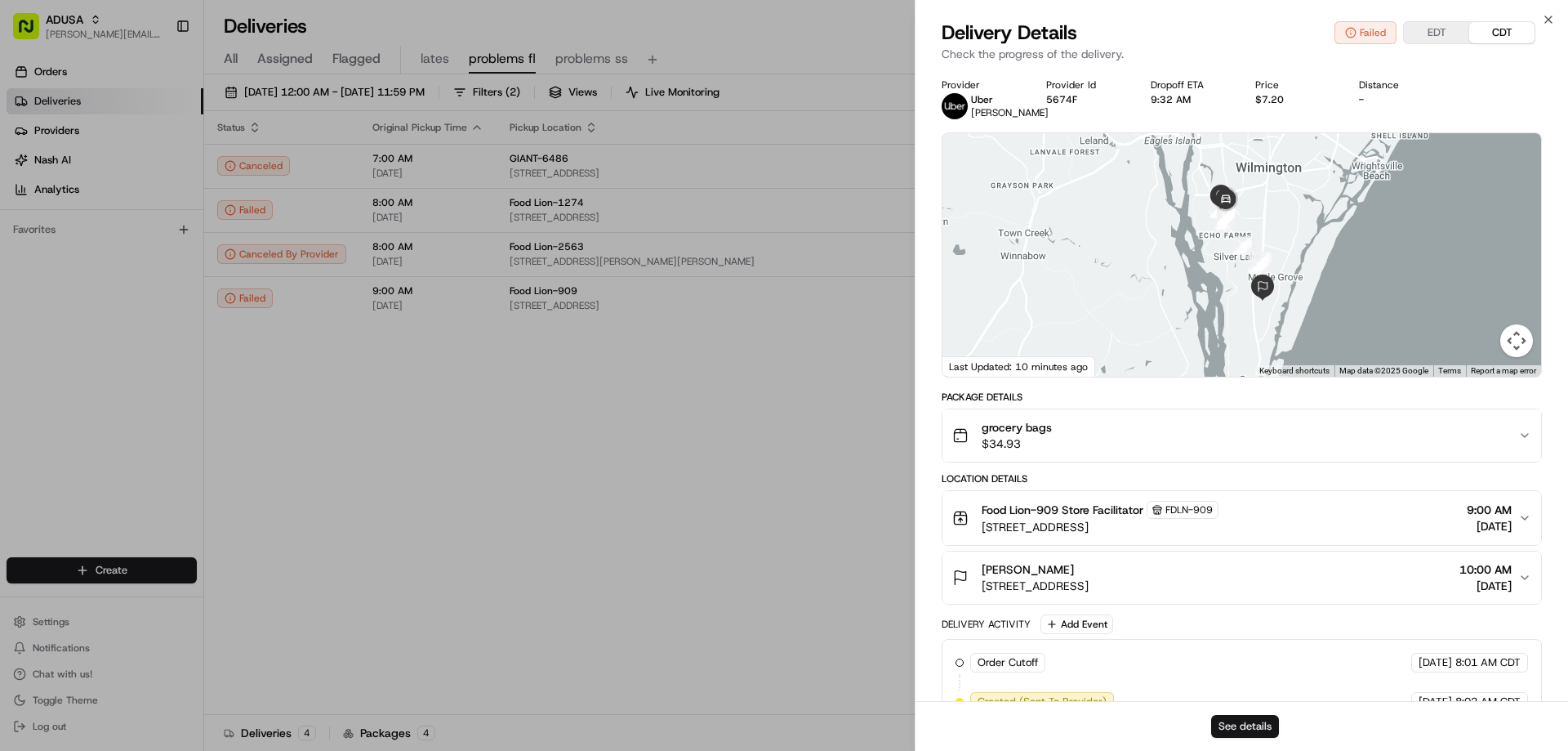
click at [1231, 726] on button "See details" at bounding box center [1245, 726] width 68 height 23
click at [1544, 20] on icon "button" at bounding box center [1548, 19] width 13 height 13
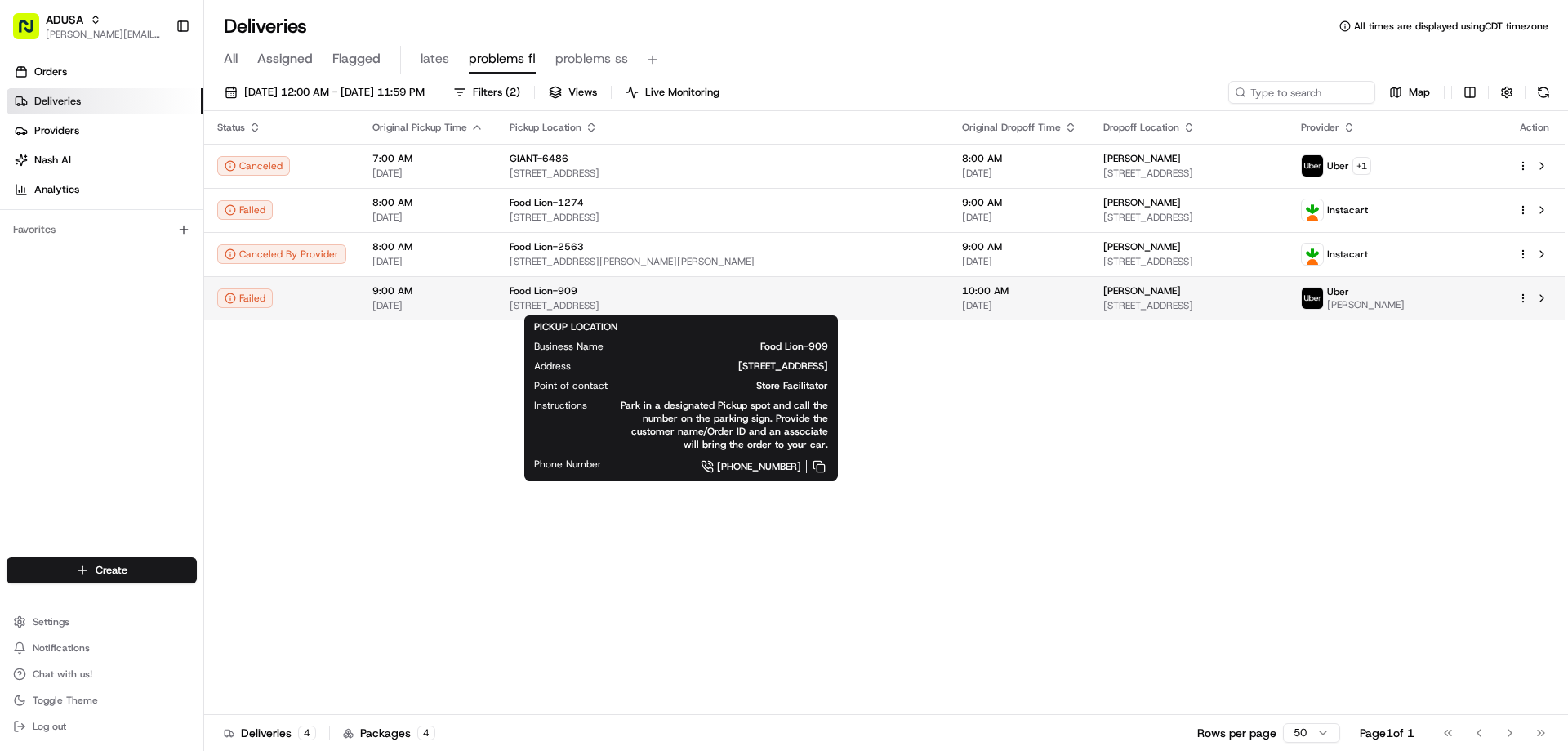
click at [624, 300] on span "3605 1/2 Carolina Beach Rd, Wilmington, NC 28412, US" at bounding box center [723, 305] width 426 height 13
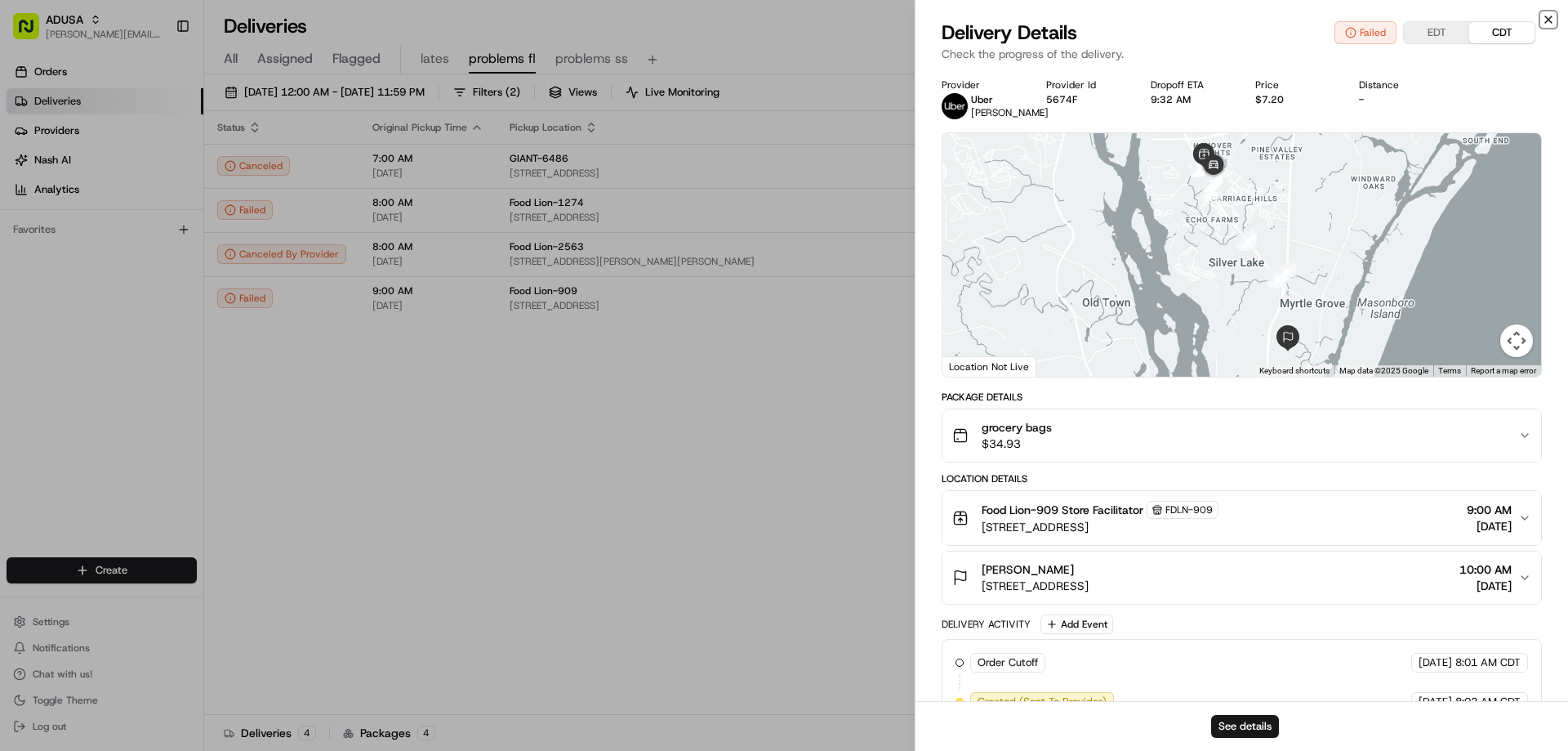
click at [1546, 17] on icon "button" at bounding box center [1548, 19] width 13 height 13
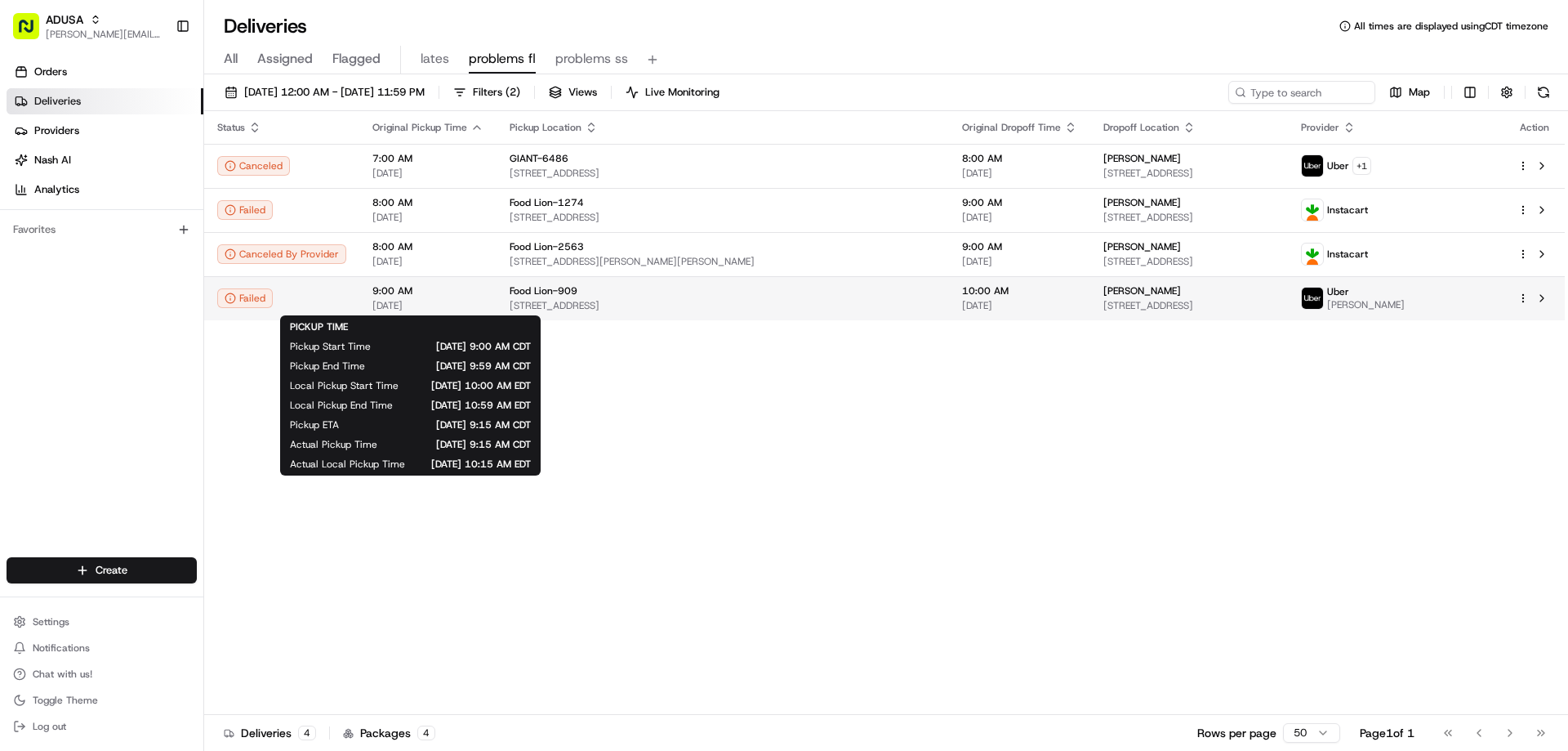
click at [385, 295] on span "9:00 AM" at bounding box center [427, 290] width 111 height 13
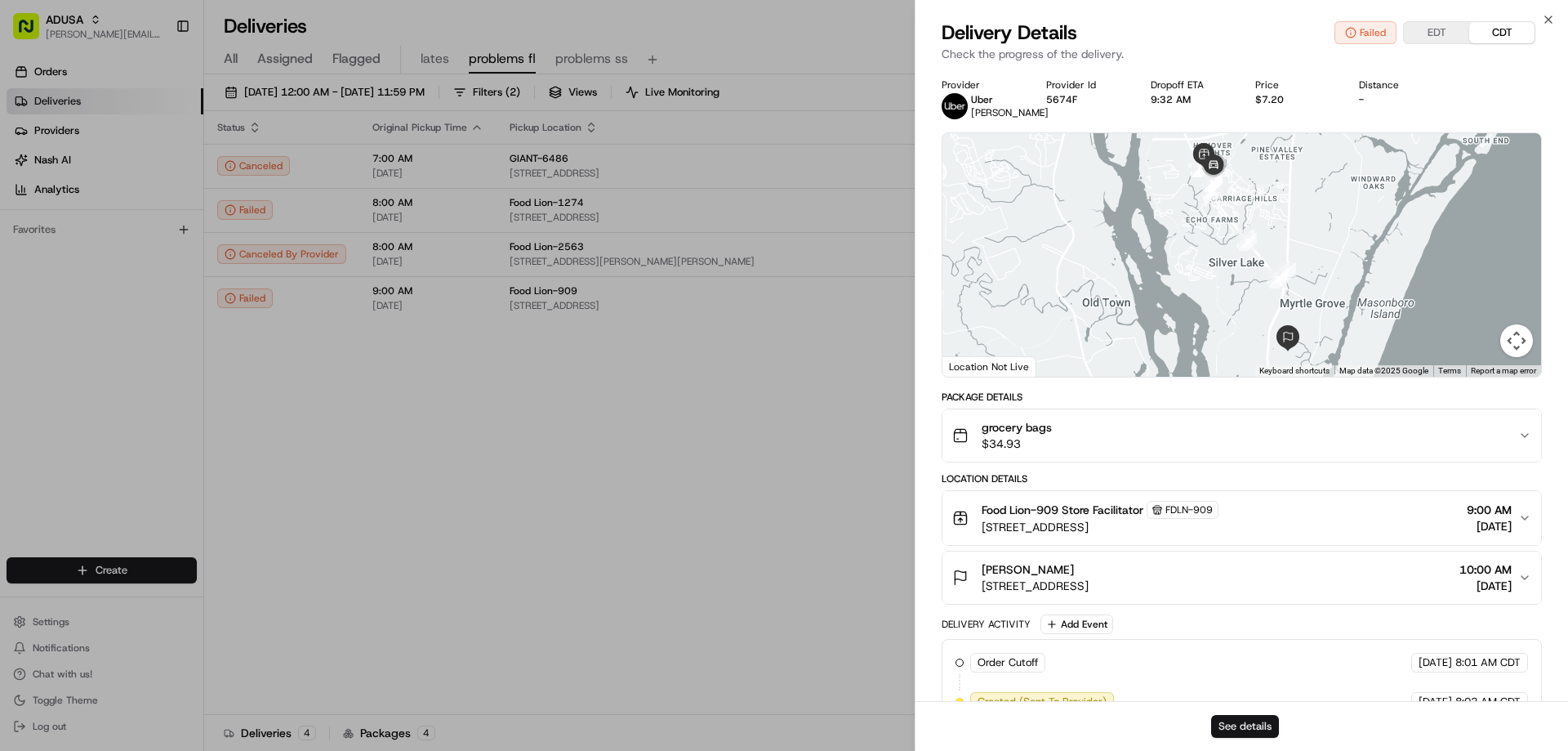
click at [1261, 734] on button "See details" at bounding box center [1245, 726] width 68 height 23
click at [1551, 15] on icon "button" at bounding box center [1548, 19] width 13 height 13
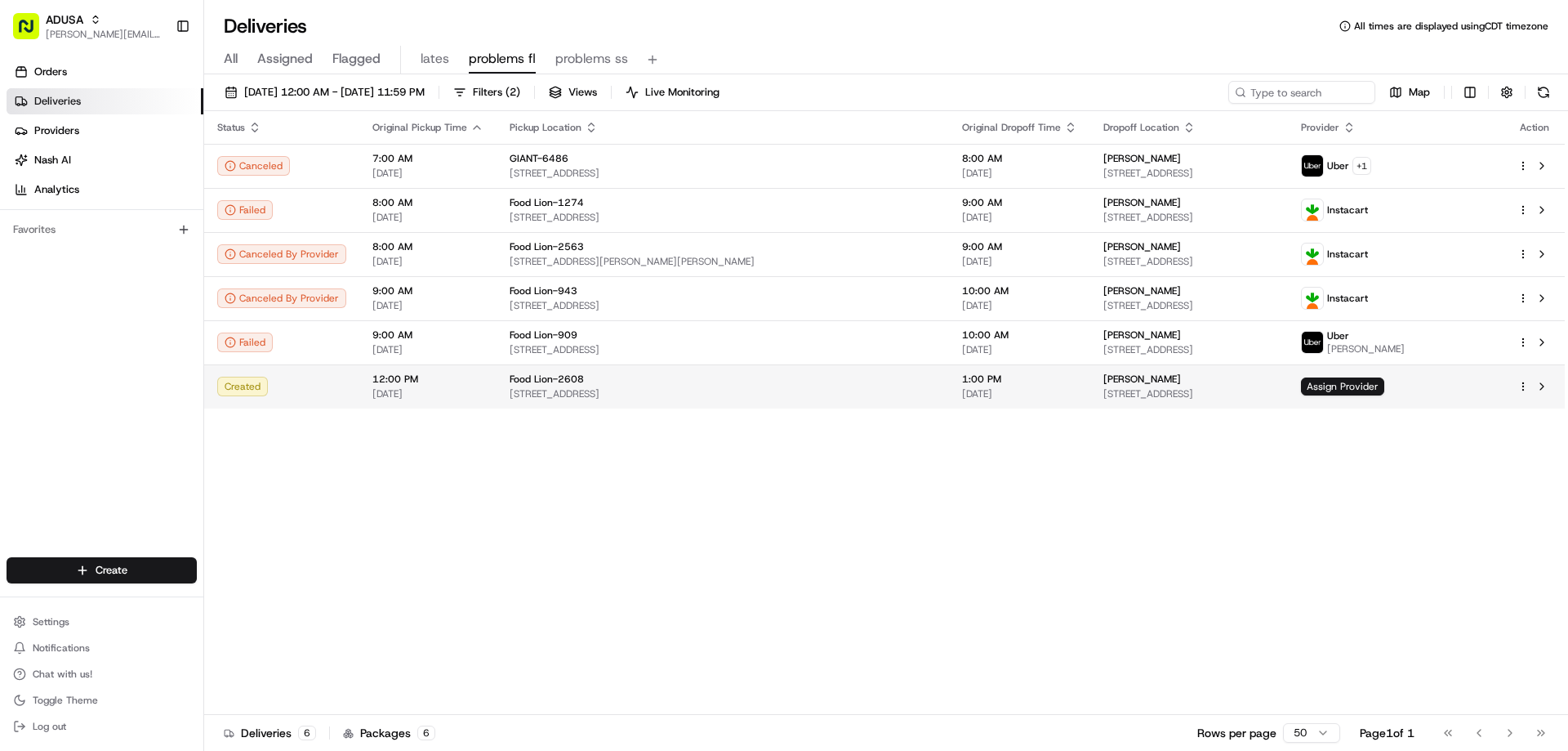
click at [520, 387] on span "7868 Idlewild Rd, Indian Trail, NC 28079, US" at bounding box center [723, 393] width 426 height 13
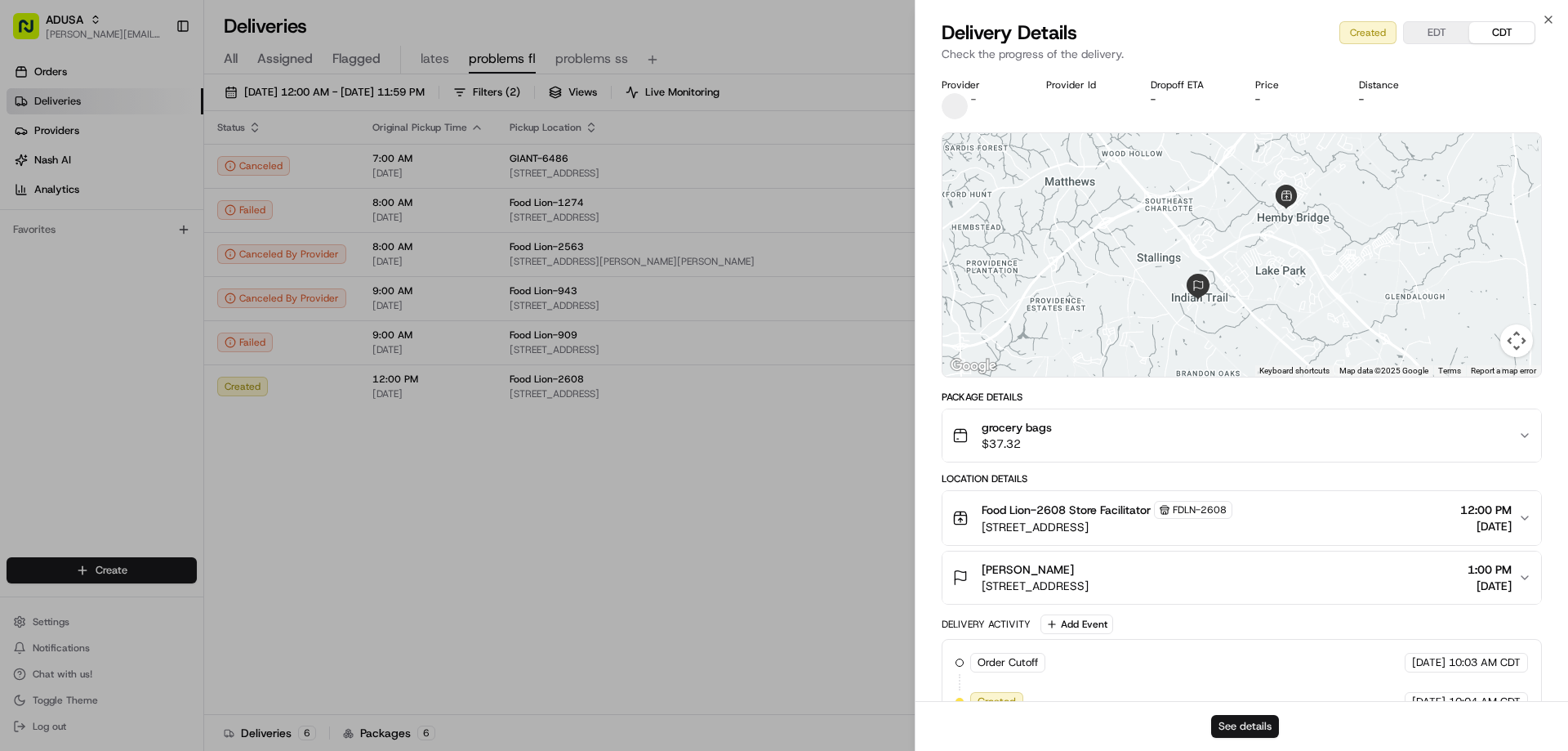
click at [1234, 723] on button "See details" at bounding box center [1245, 726] width 68 height 23
click at [1545, 19] on icon "button" at bounding box center [1548, 19] width 13 height 13
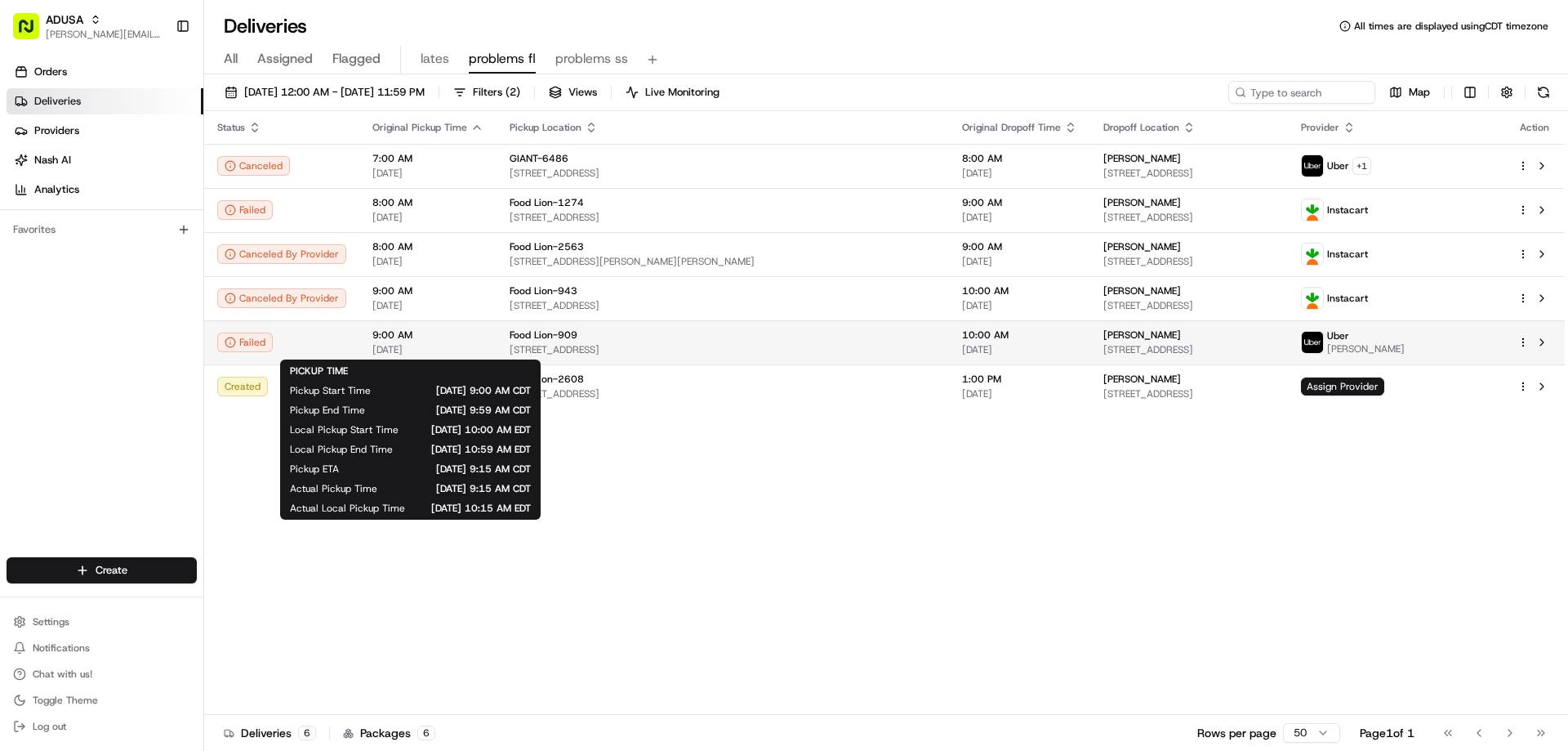
click at [399, 342] on div "9:00 AM 08/23/2025" at bounding box center [427, 342] width 111 height 28
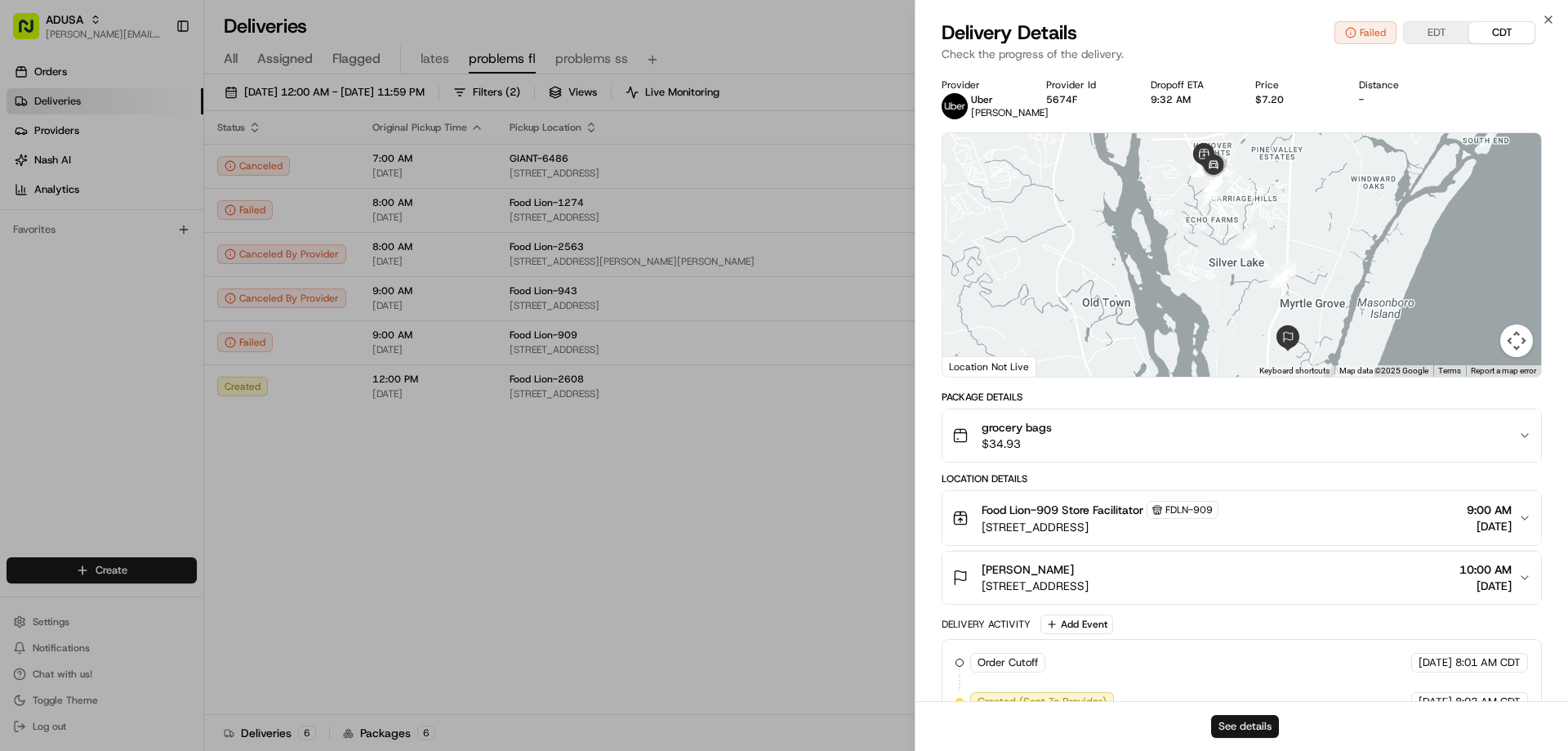
click at [1221, 723] on button "See details" at bounding box center [1245, 726] width 68 height 23
click at [1540, 17] on div "Close Delivery Details Failed EDT CDT Check the progress of the delivery. Provi…" at bounding box center [1241, 376] width 653 height 751
click at [1315, 449] on div "grocery bags $34.93" at bounding box center [1235, 435] width 566 height 32
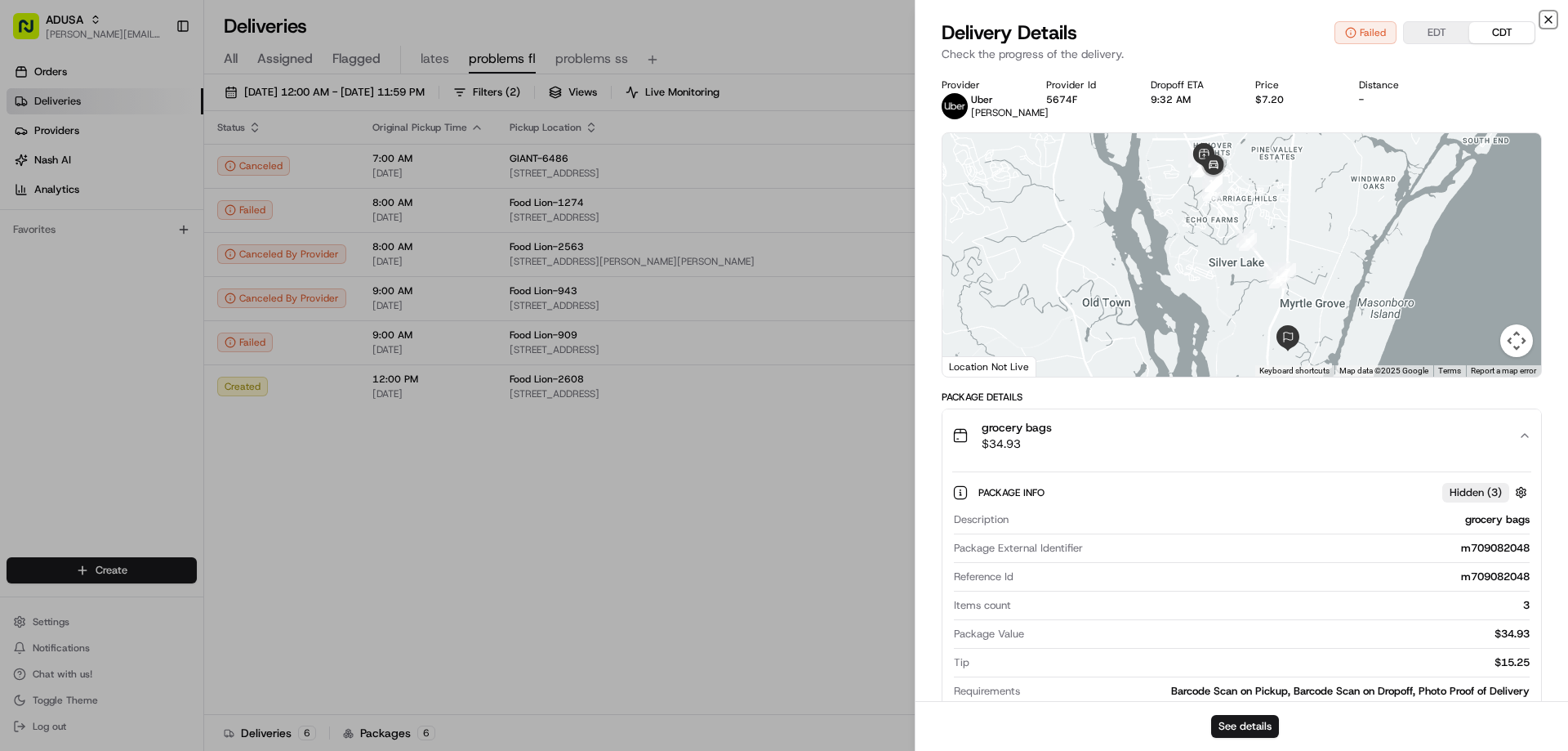
click at [1546, 16] on icon "button" at bounding box center [1548, 19] width 13 height 13
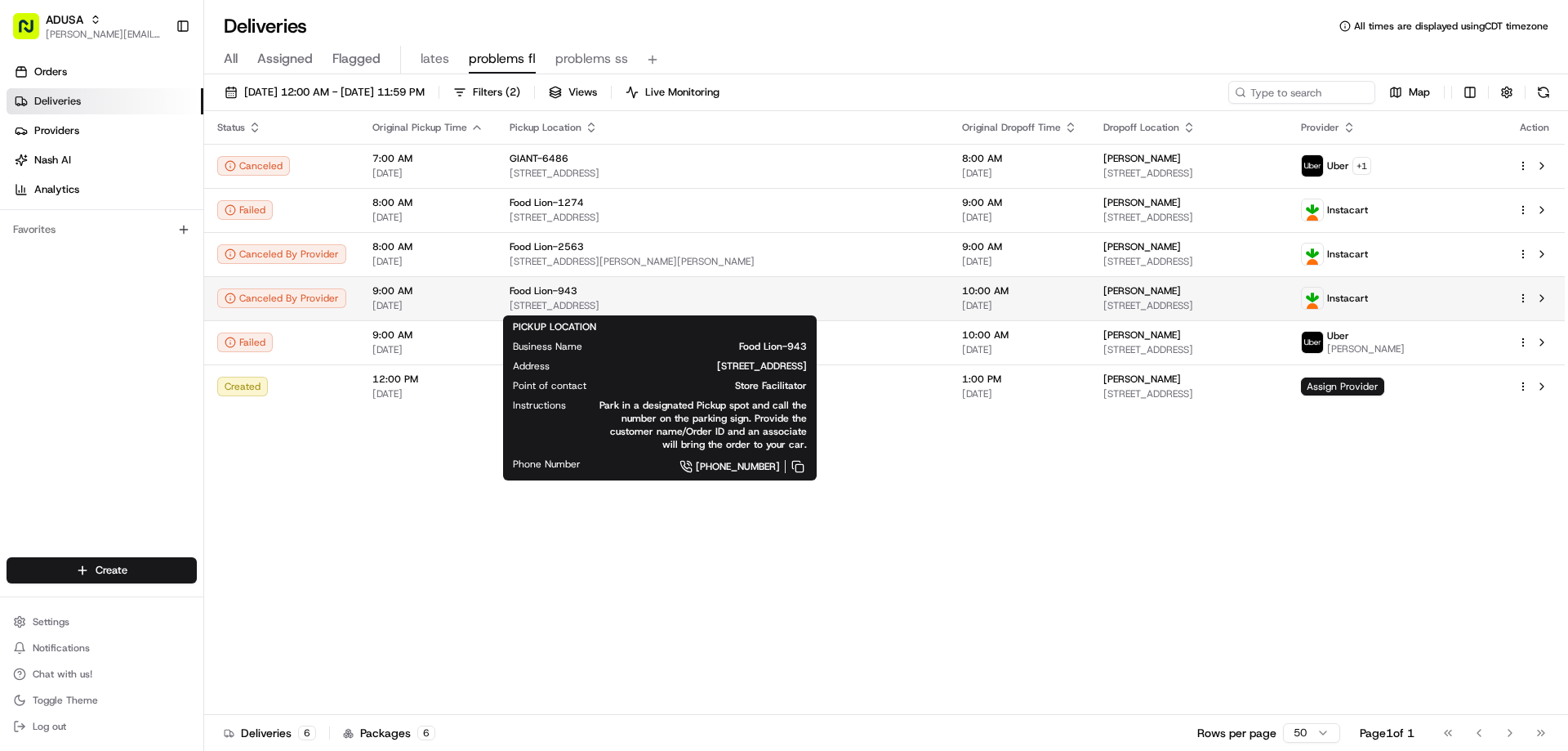
click at [647, 297] on div "Food Lion-943 7760 Gunston Plz, Lorton, VA 22079, US" at bounding box center [723, 298] width 426 height 28
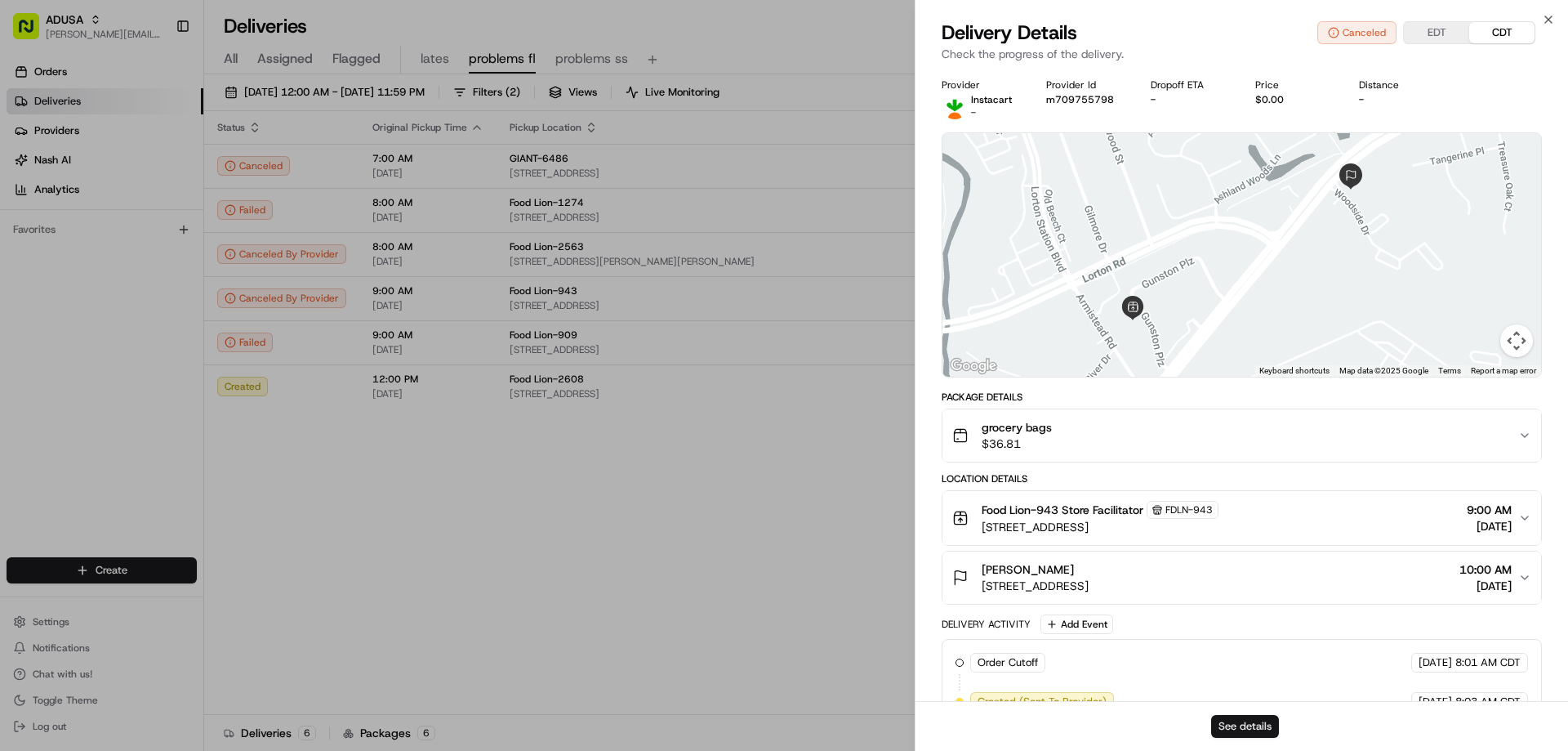
click at [1234, 723] on button "See details" at bounding box center [1245, 726] width 68 height 23
click at [1234, 718] on button "See details" at bounding box center [1245, 726] width 68 height 23
click at [1550, 14] on icon "button" at bounding box center [1548, 19] width 13 height 13
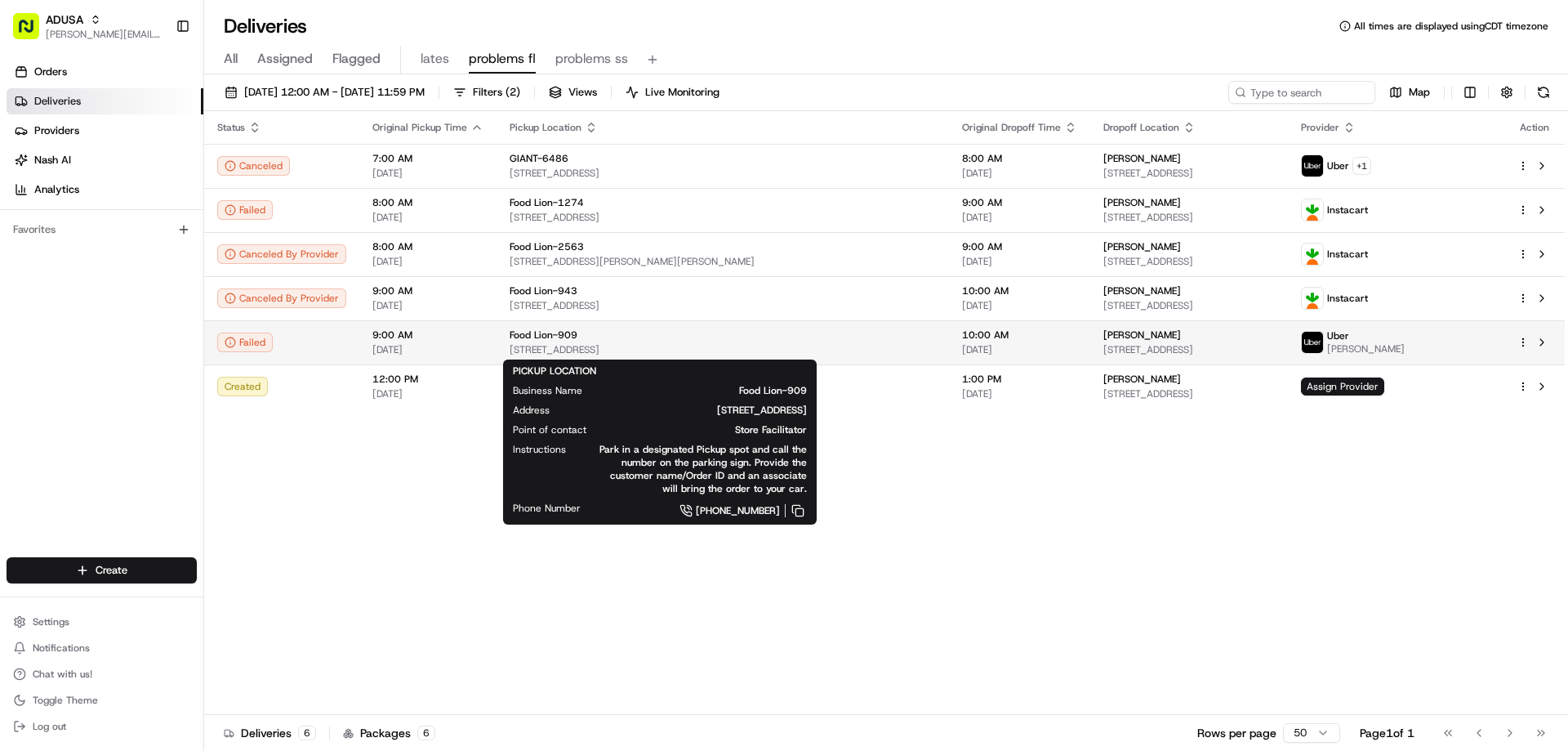
click at [547, 336] on span "Food Lion-909" at bounding box center [544, 334] width 68 height 13
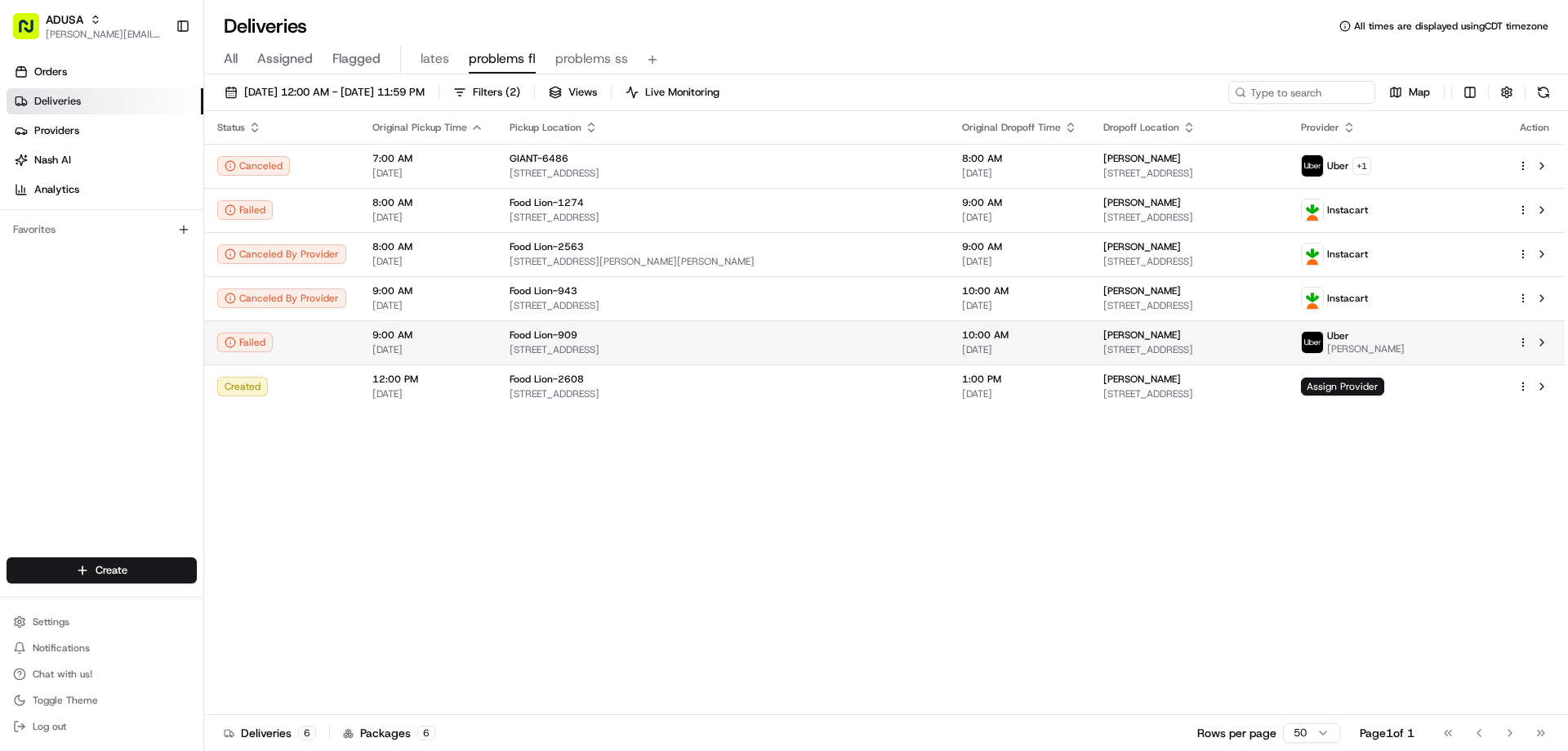
click at [593, 339] on div "Food Lion-909" at bounding box center [723, 334] width 426 height 13
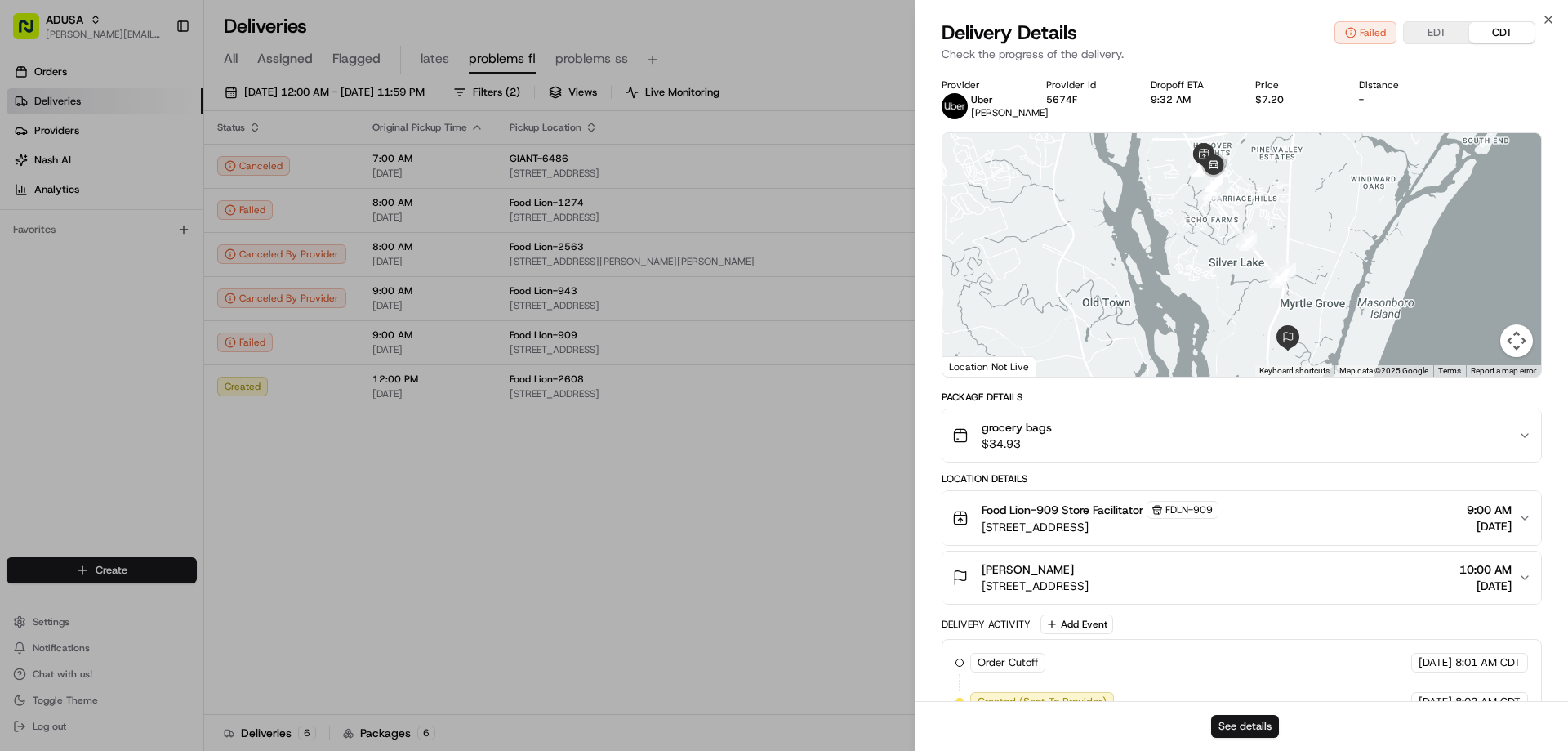
click at [1227, 728] on button "See details" at bounding box center [1245, 726] width 68 height 23
click at [1548, 24] on icon "button" at bounding box center [1548, 19] width 13 height 13
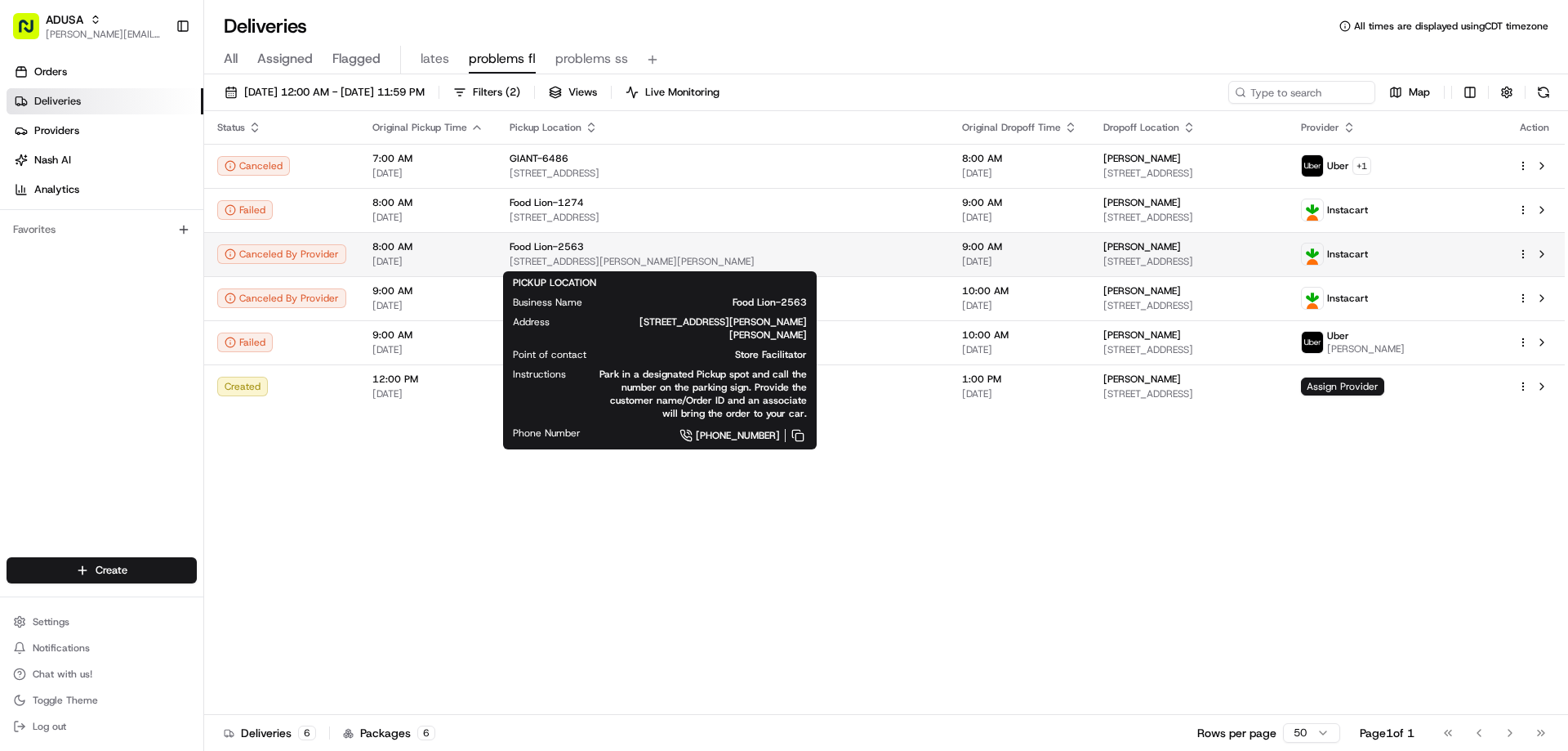
click at [540, 251] on span "Food Lion-2563" at bounding box center [547, 246] width 74 height 13
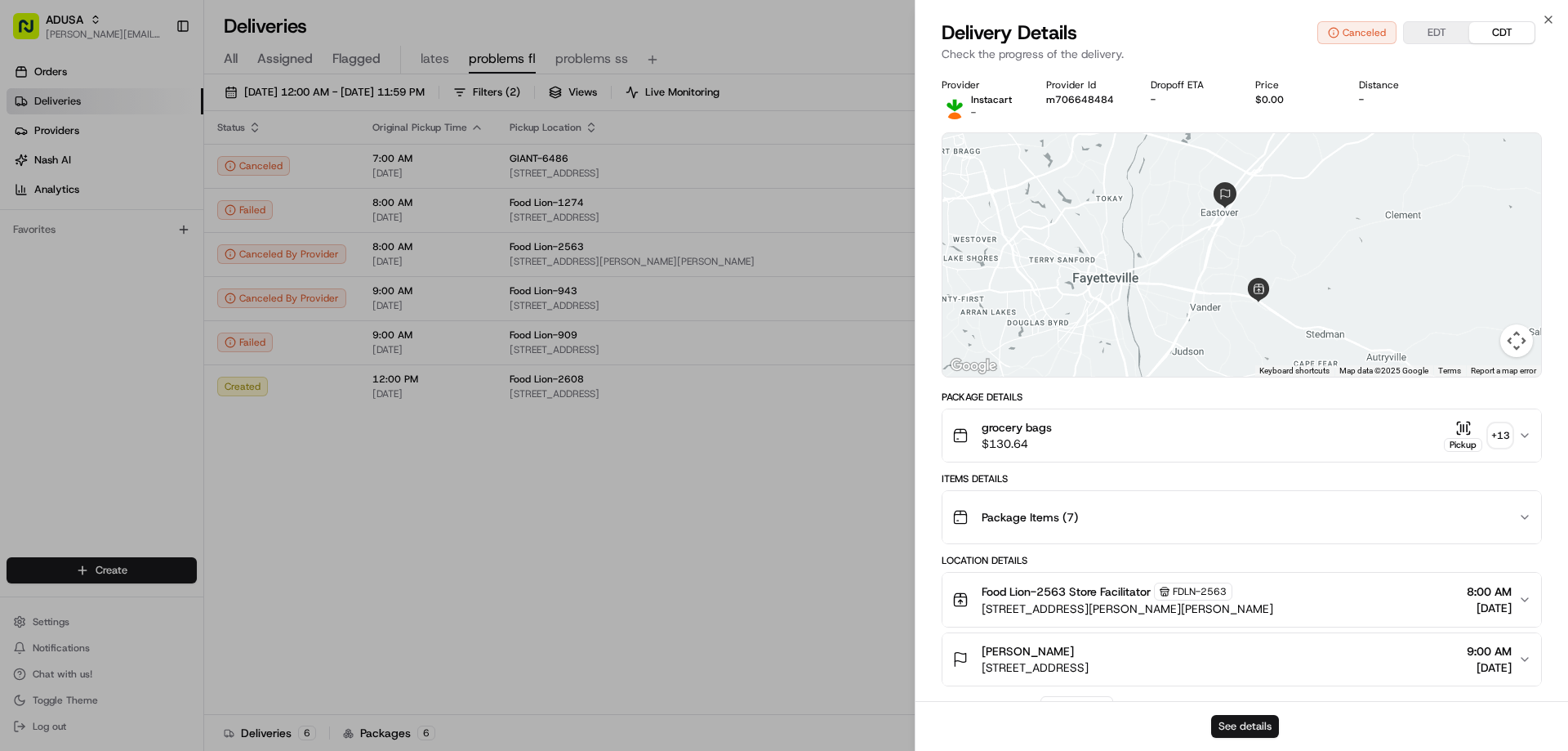
click at [1230, 721] on button "See details" at bounding box center [1245, 726] width 68 height 23
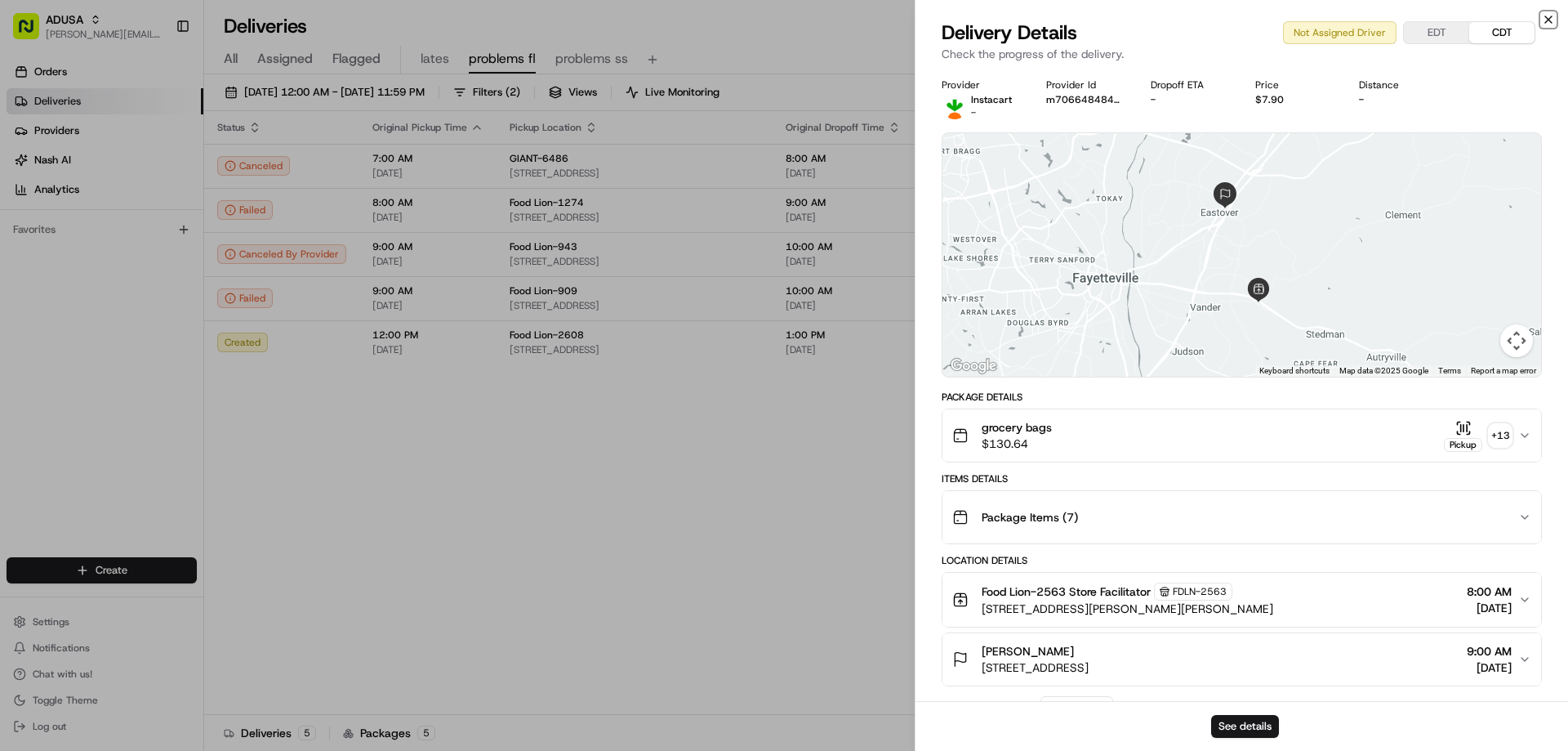
click at [1550, 21] on icon "button" at bounding box center [1548, 19] width 6 height 6
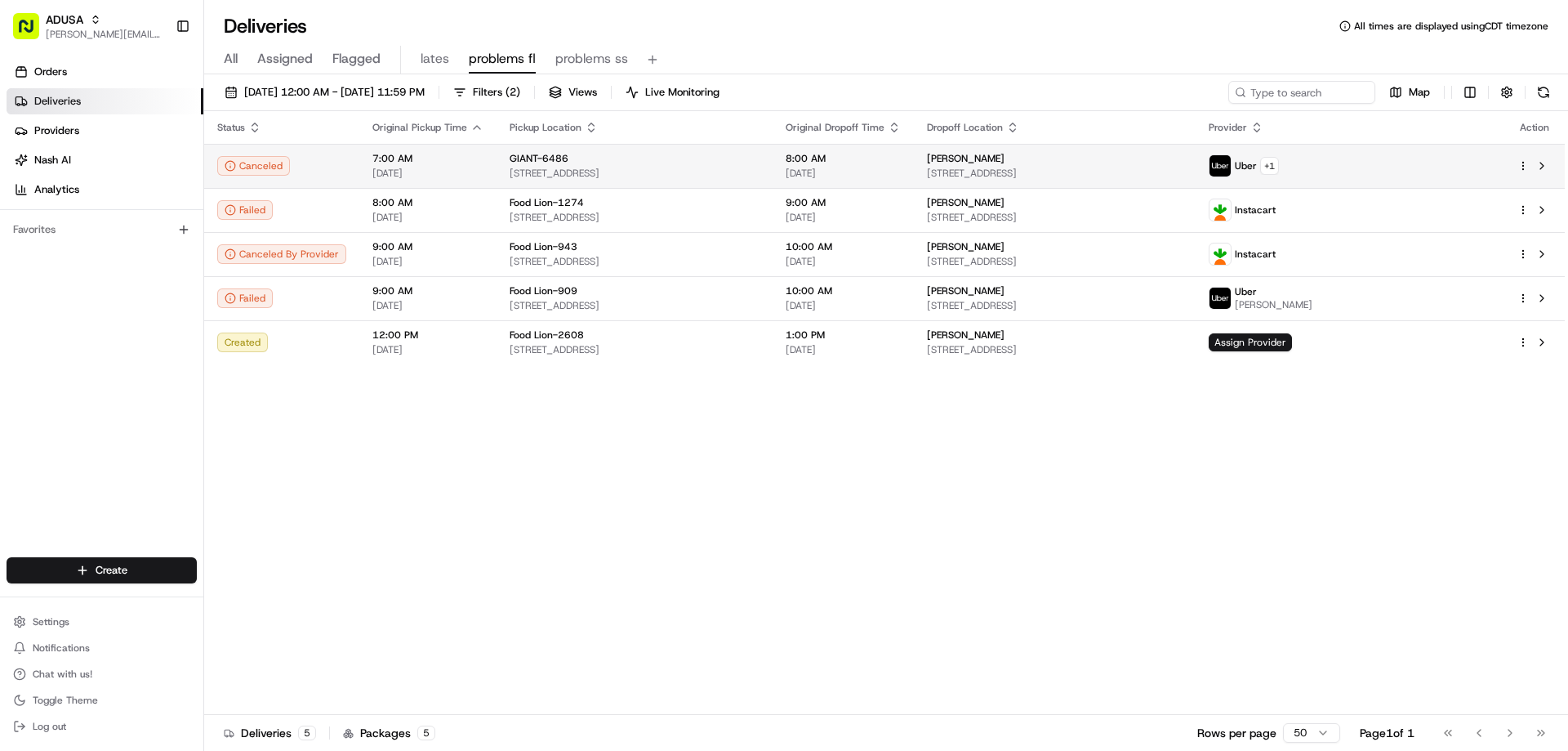
click at [519, 161] on span "GIANT-6486" at bounding box center [539, 158] width 58 height 13
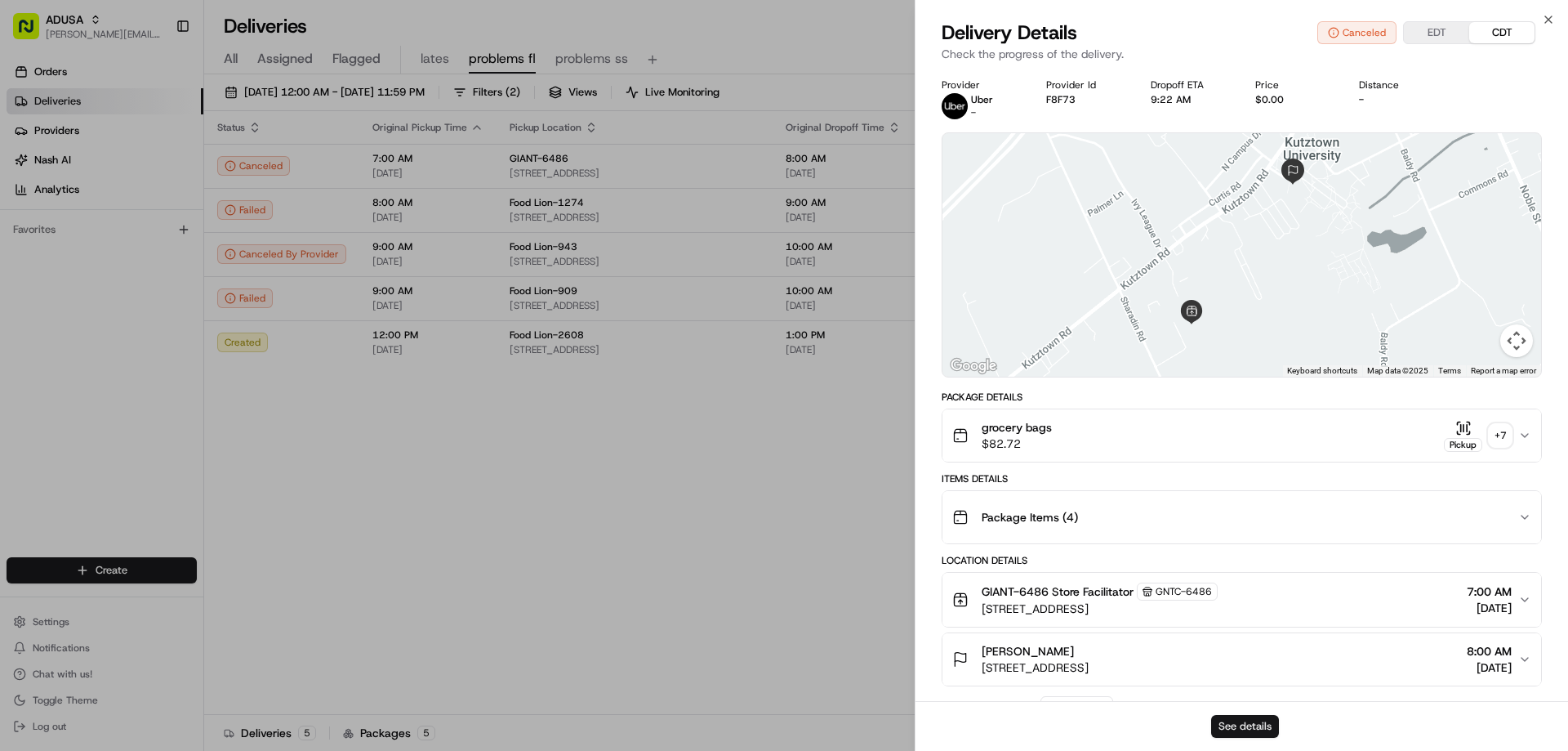
click at [1264, 724] on button "See details" at bounding box center [1245, 726] width 68 height 23
click at [1542, 18] on icon "button" at bounding box center [1548, 19] width 13 height 13
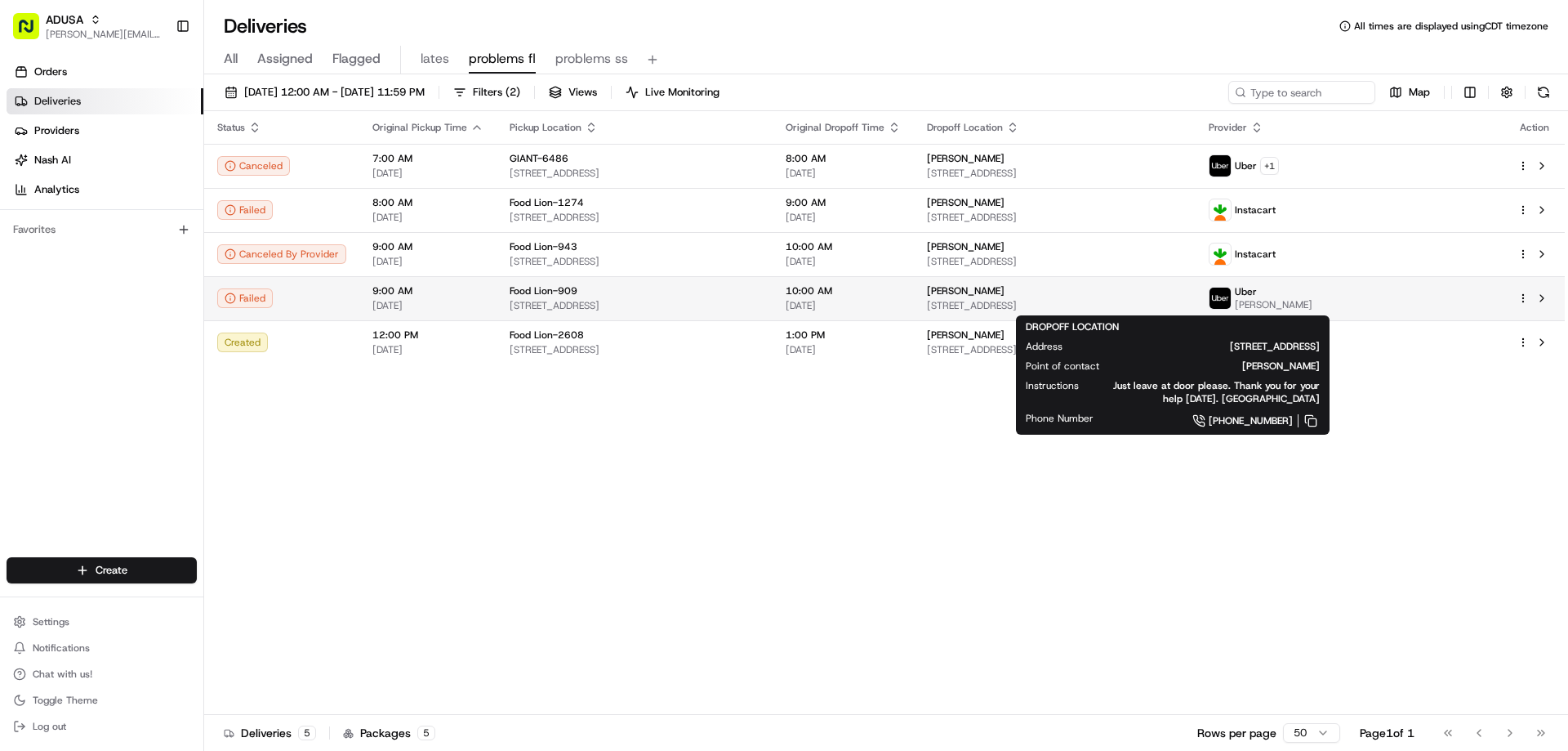
click at [987, 293] on span "Tanya Morrison" at bounding box center [966, 290] width 78 height 13
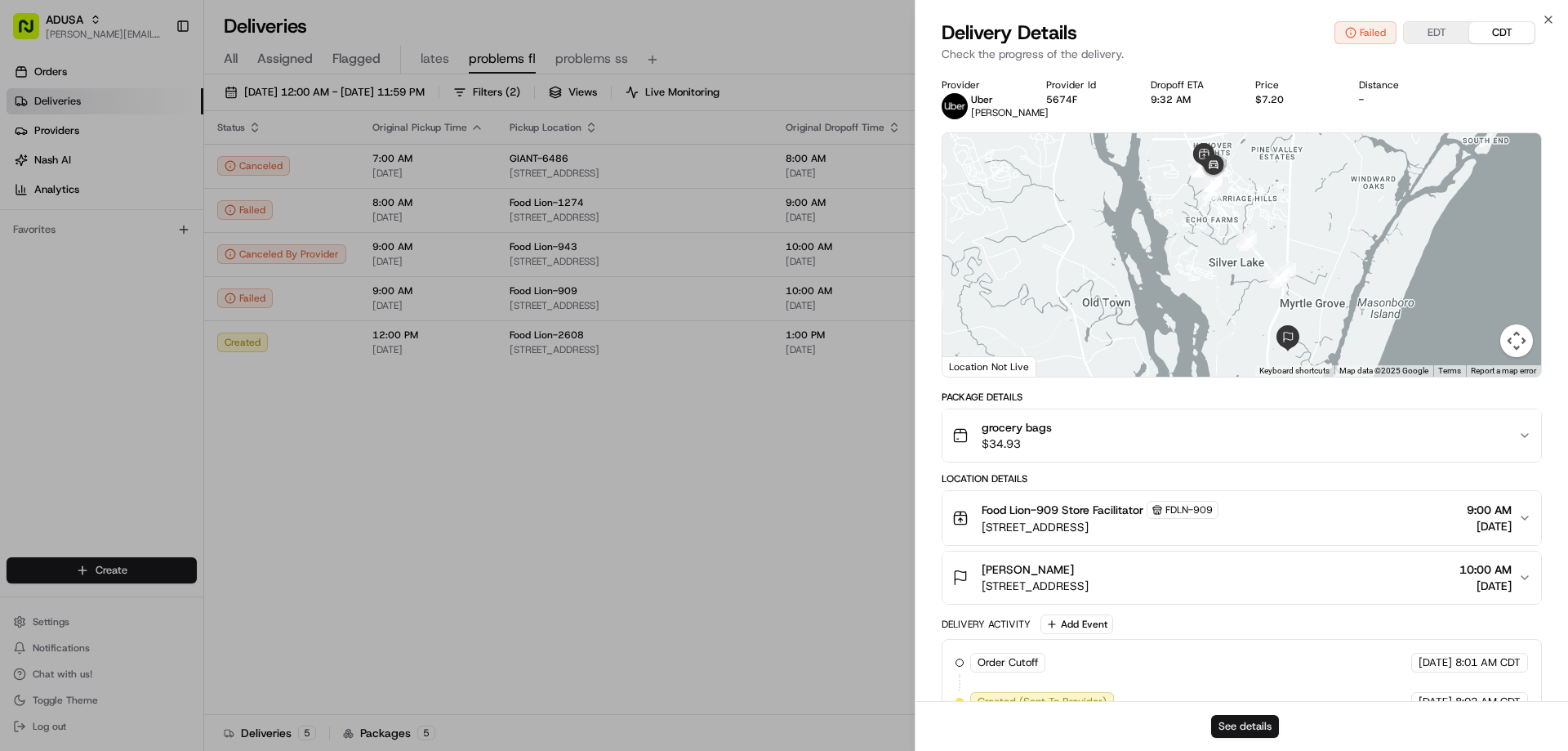
click at [1268, 729] on button "See details" at bounding box center [1245, 726] width 68 height 23
click at [1547, 19] on icon "button" at bounding box center [1548, 19] width 13 height 13
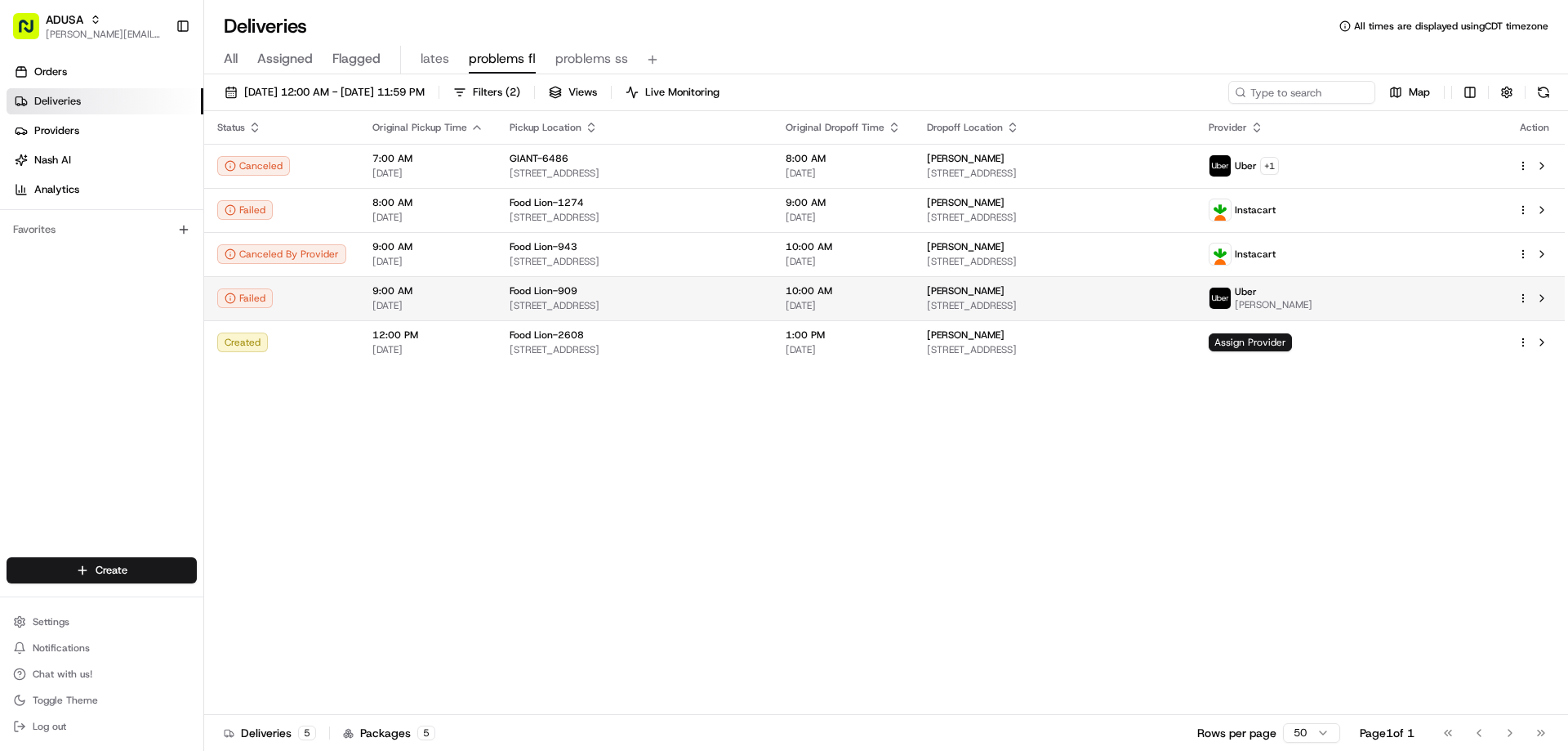
click at [670, 304] on span "3605 1/2 Carolina Beach Rd, Wilmington, NC 28412, US" at bounding box center [635, 305] width 250 height 13
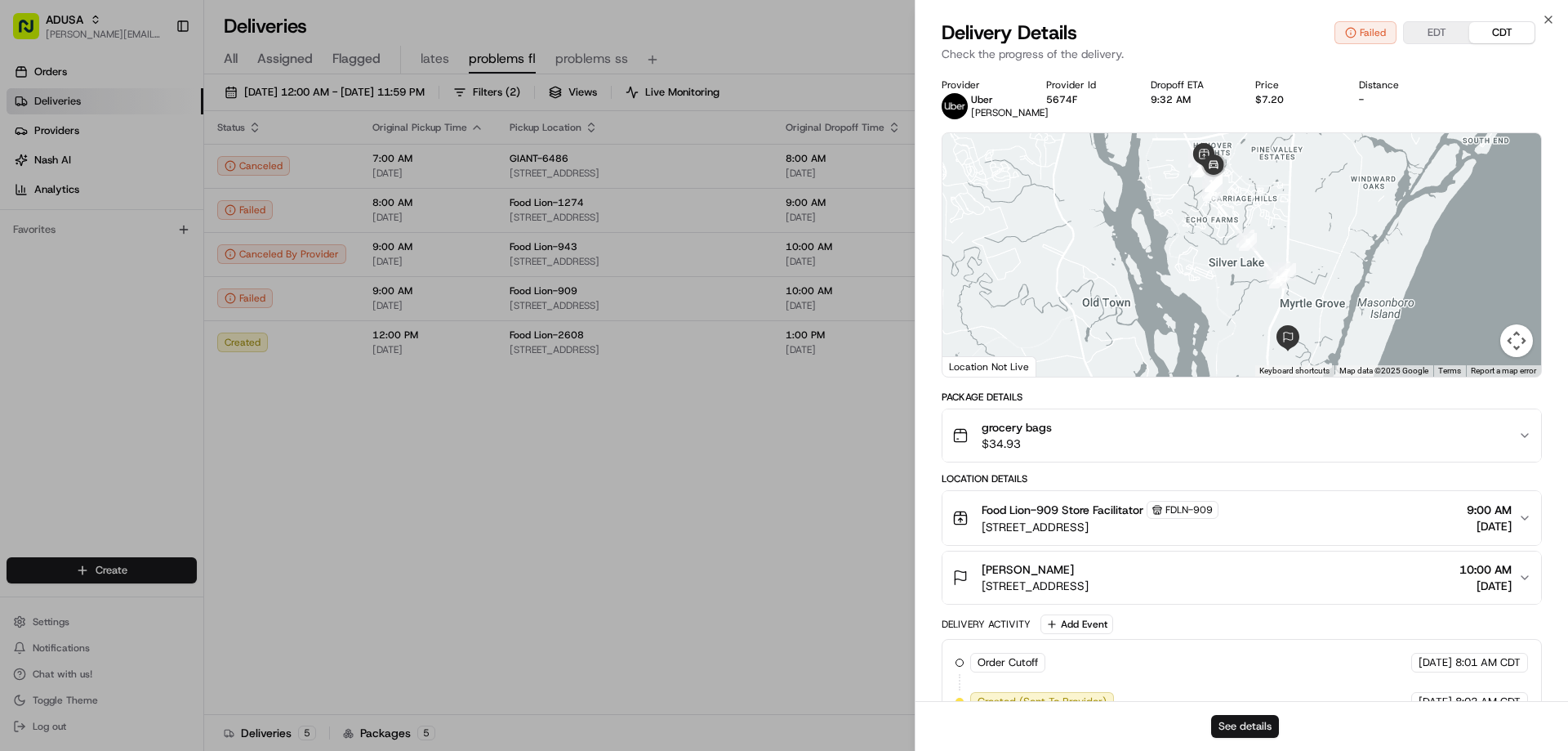
click at [1226, 720] on button "See details" at bounding box center [1245, 726] width 68 height 23
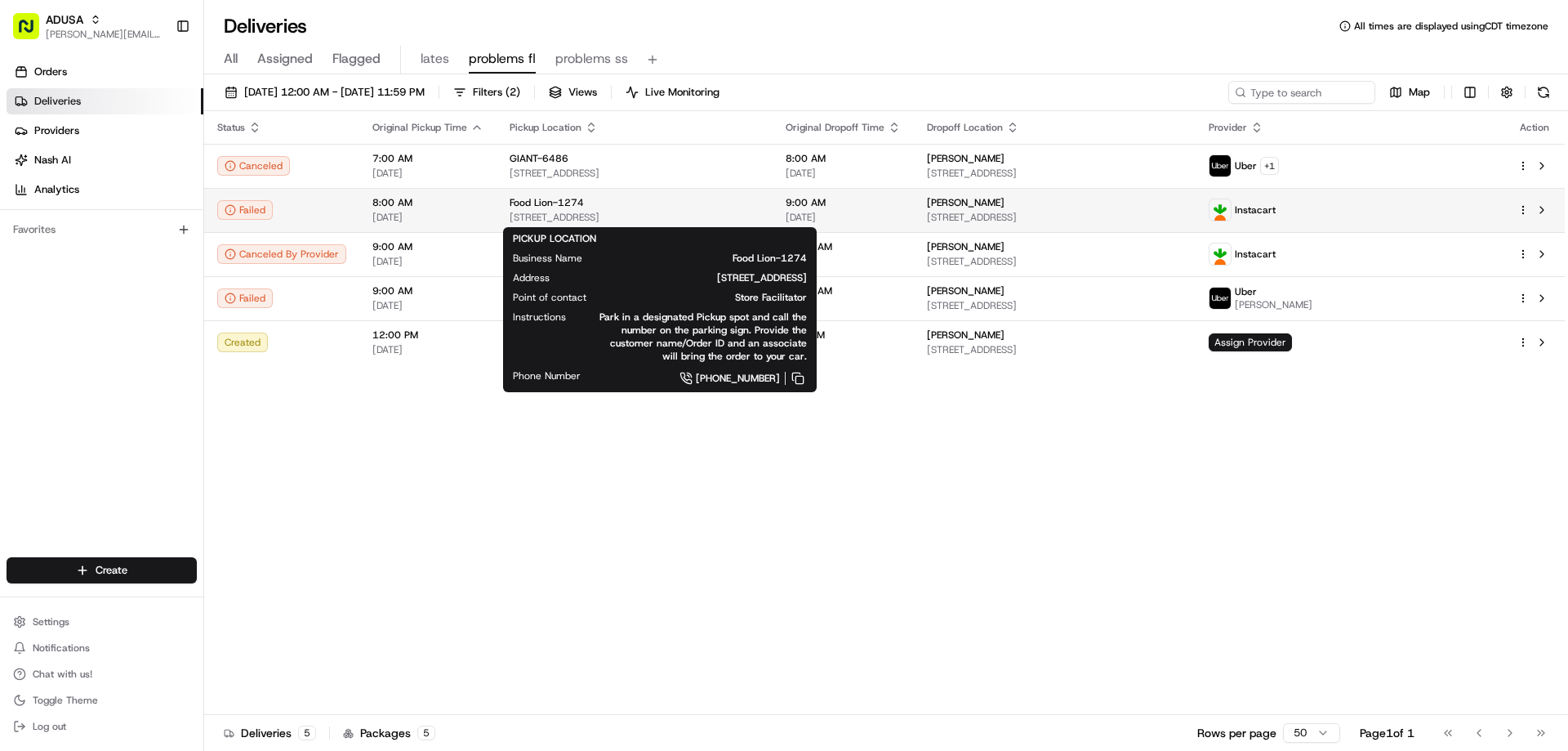
click at [521, 206] on span "Food Lion-1274" at bounding box center [547, 202] width 74 height 13
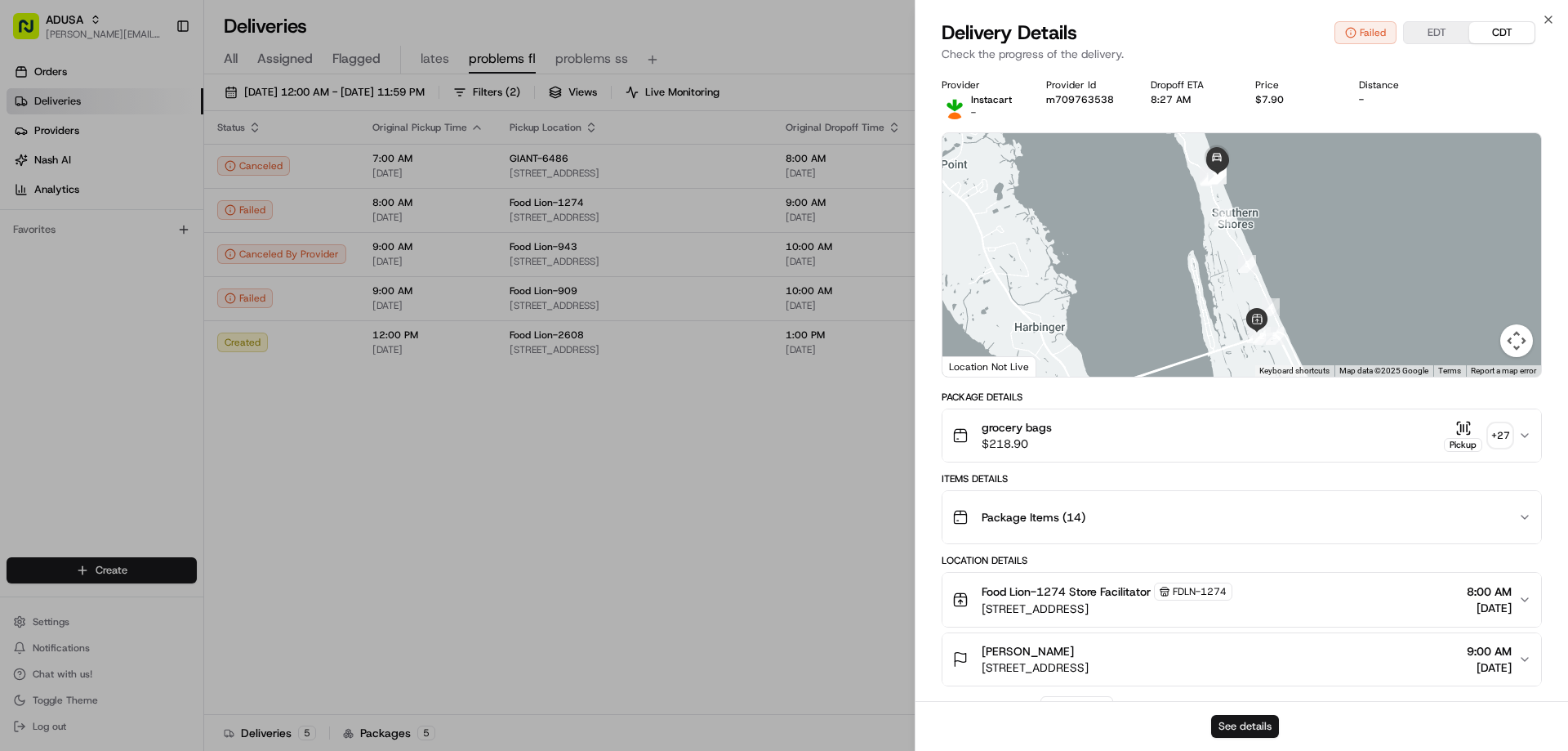
click at [1225, 731] on button "See details" at bounding box center [1245, 726] width 68 height 23
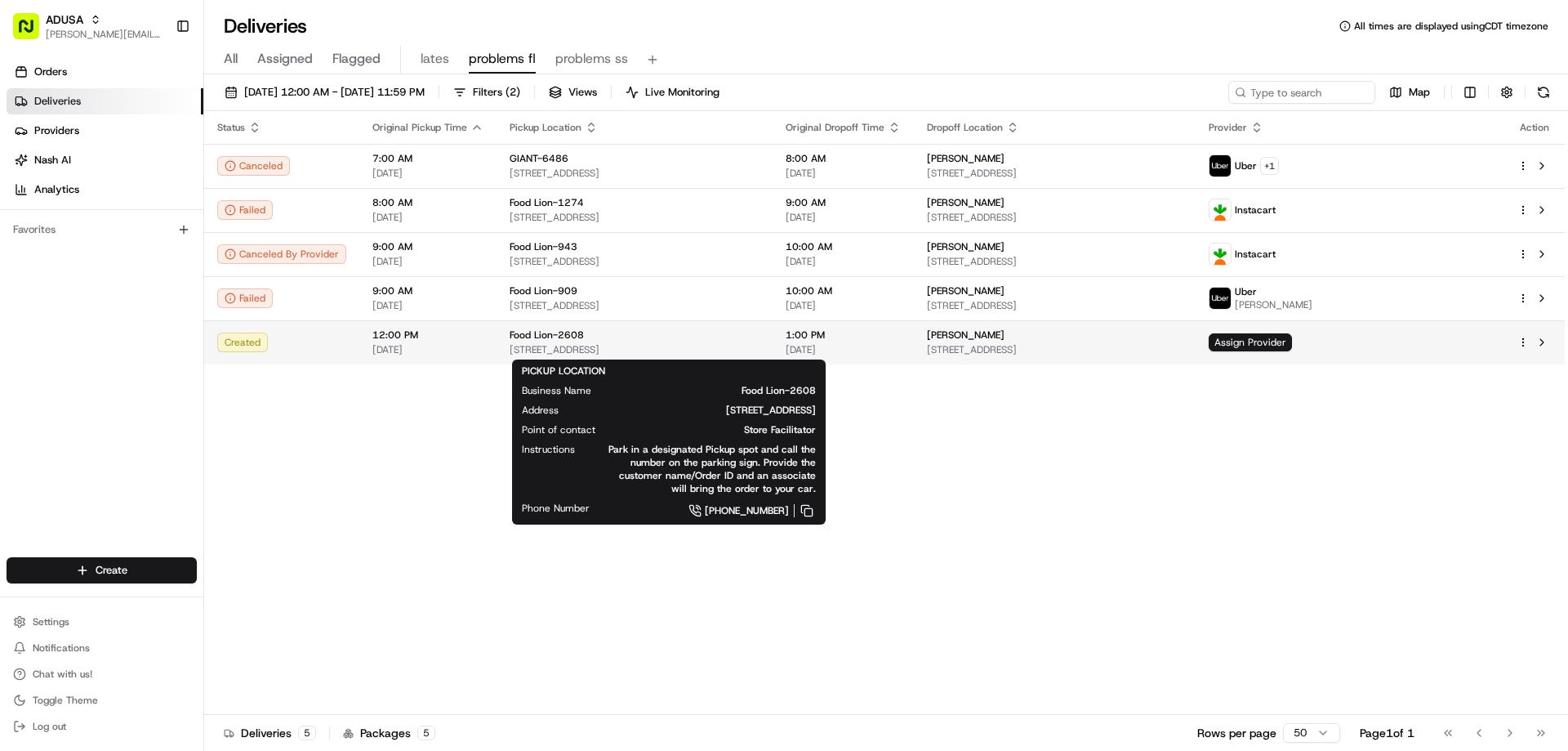
click at [652, 341] on div "Food Lion-2608" at bounding box center [635, 334] width 250 height 13
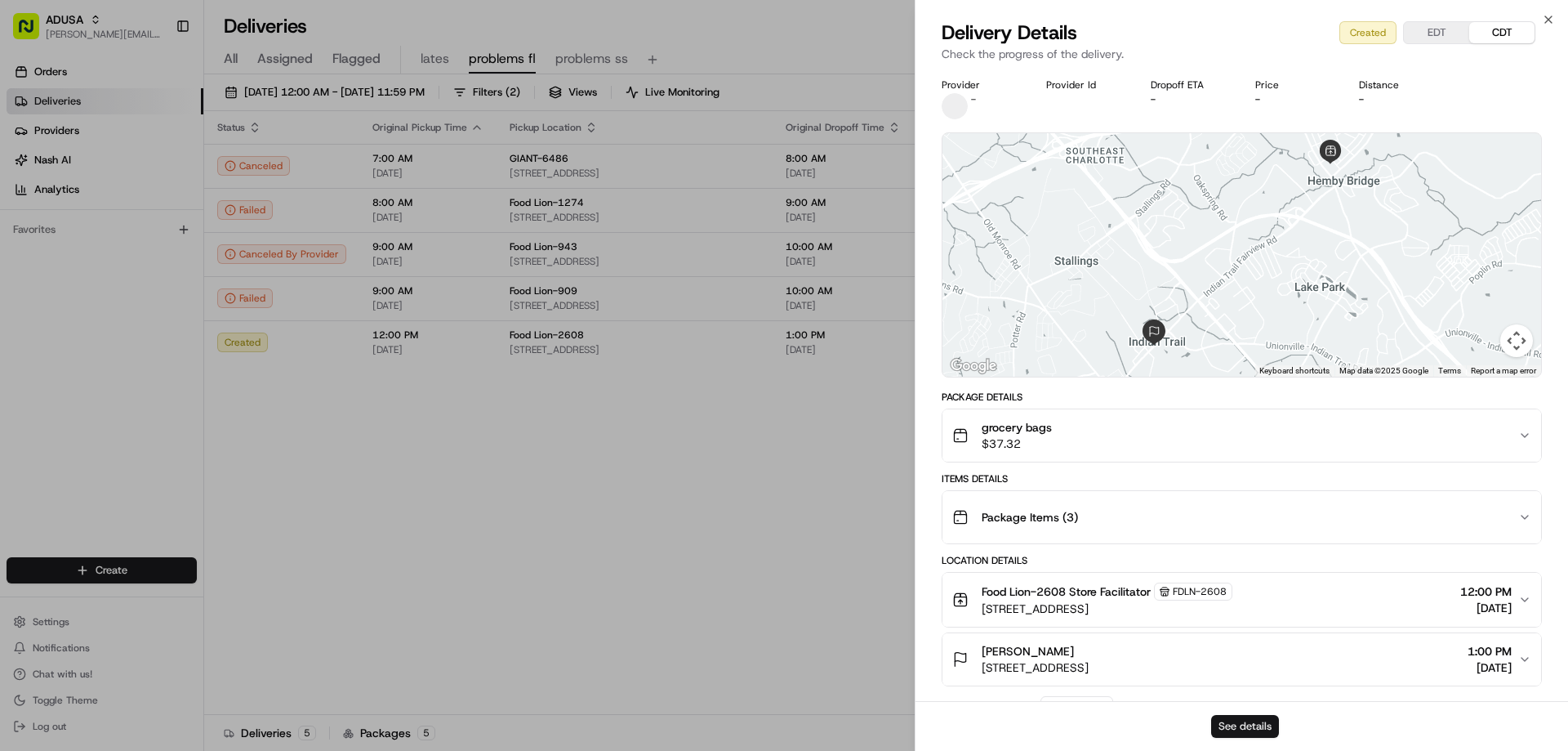
click at [1244, 728] on button "See details" at bounding box center [1245, 726] width 68 height 23
click at [1542, 22] on icon "button" at bounding box center [1548, 19] width 13 height 13
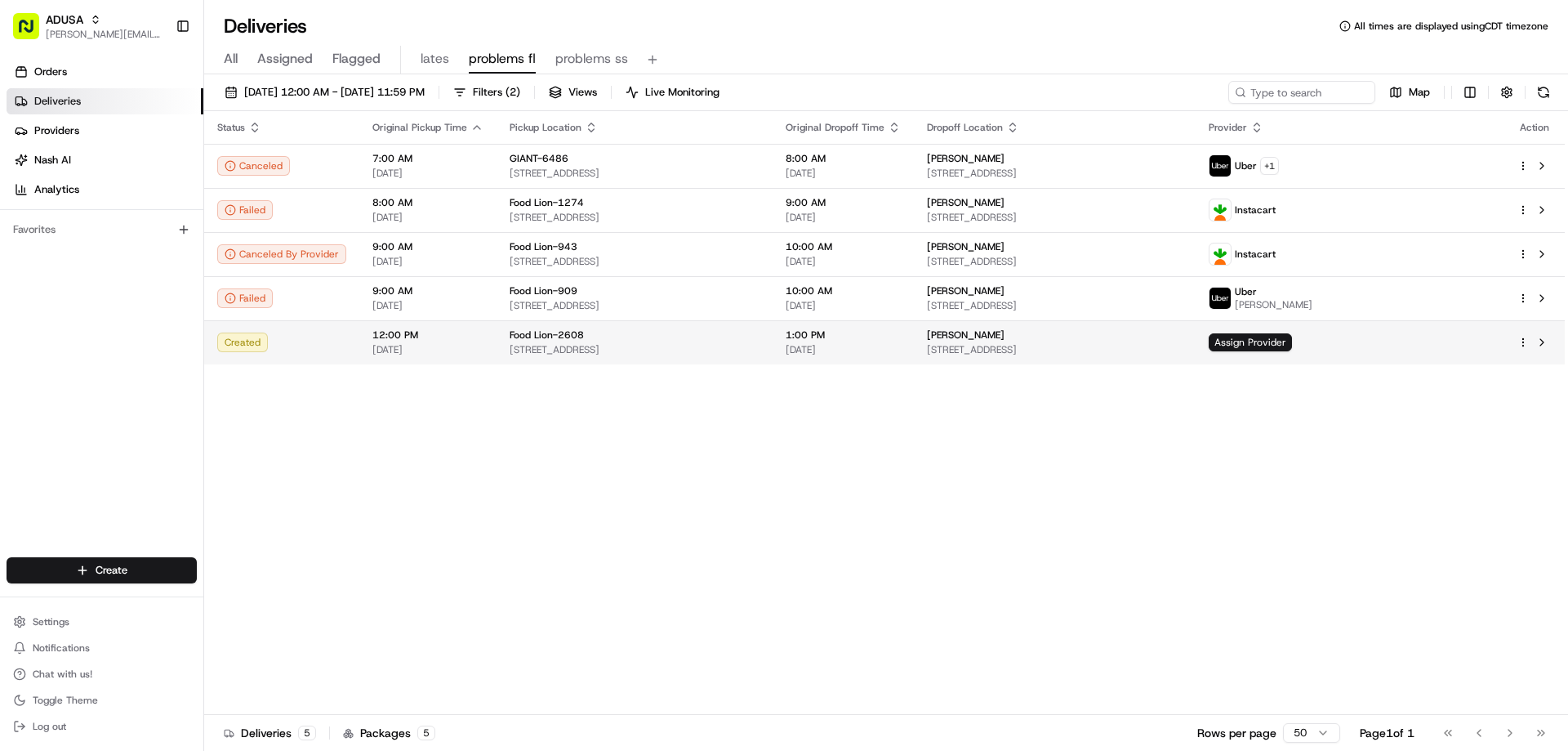
click at [631, 342] on div "Food Lion-2608 7868 Idlewild Rd, Indian Trail, NC 28079, US" at bounding box center [635, 342] width 250 height 28
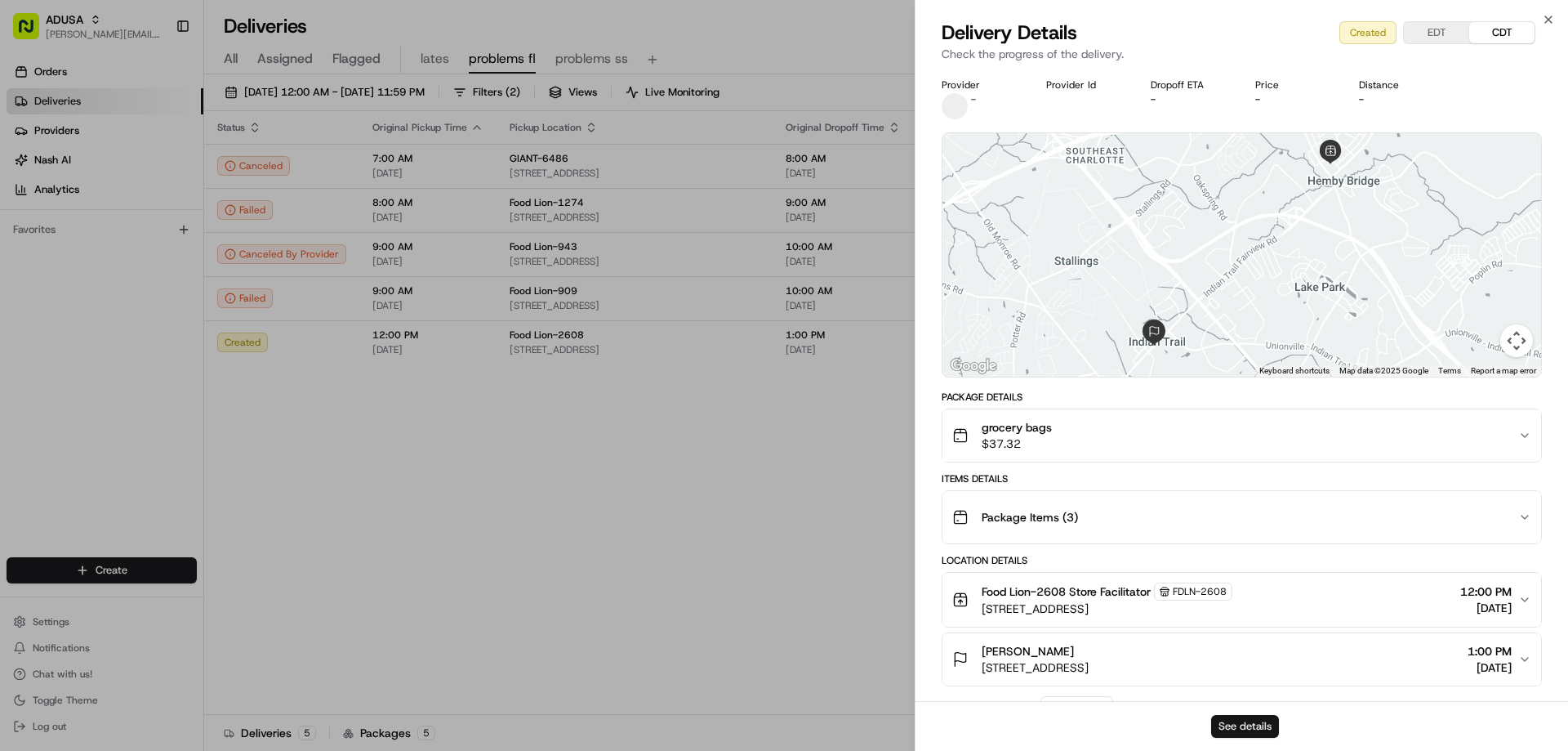
click at [1234, 727] on button "See details" at bounding box center [1245, 726] width 68 height 23
click at [1545, 14] on icon "button" at bounding box center [1548, 19] width 13 height 13
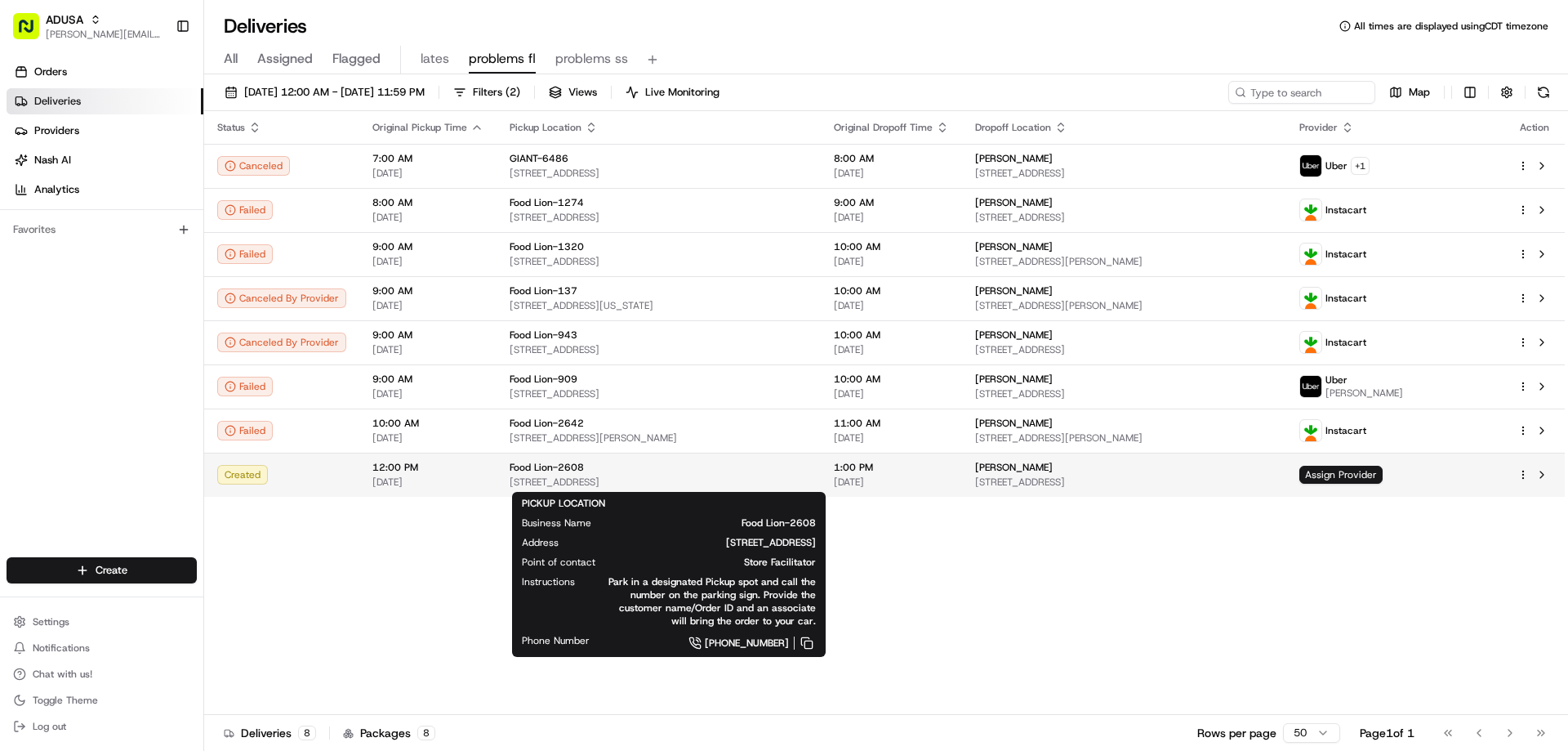
click at [586, 469] on div "Food Lion-2608" at bounding box center [658, 466] width 298 height 13
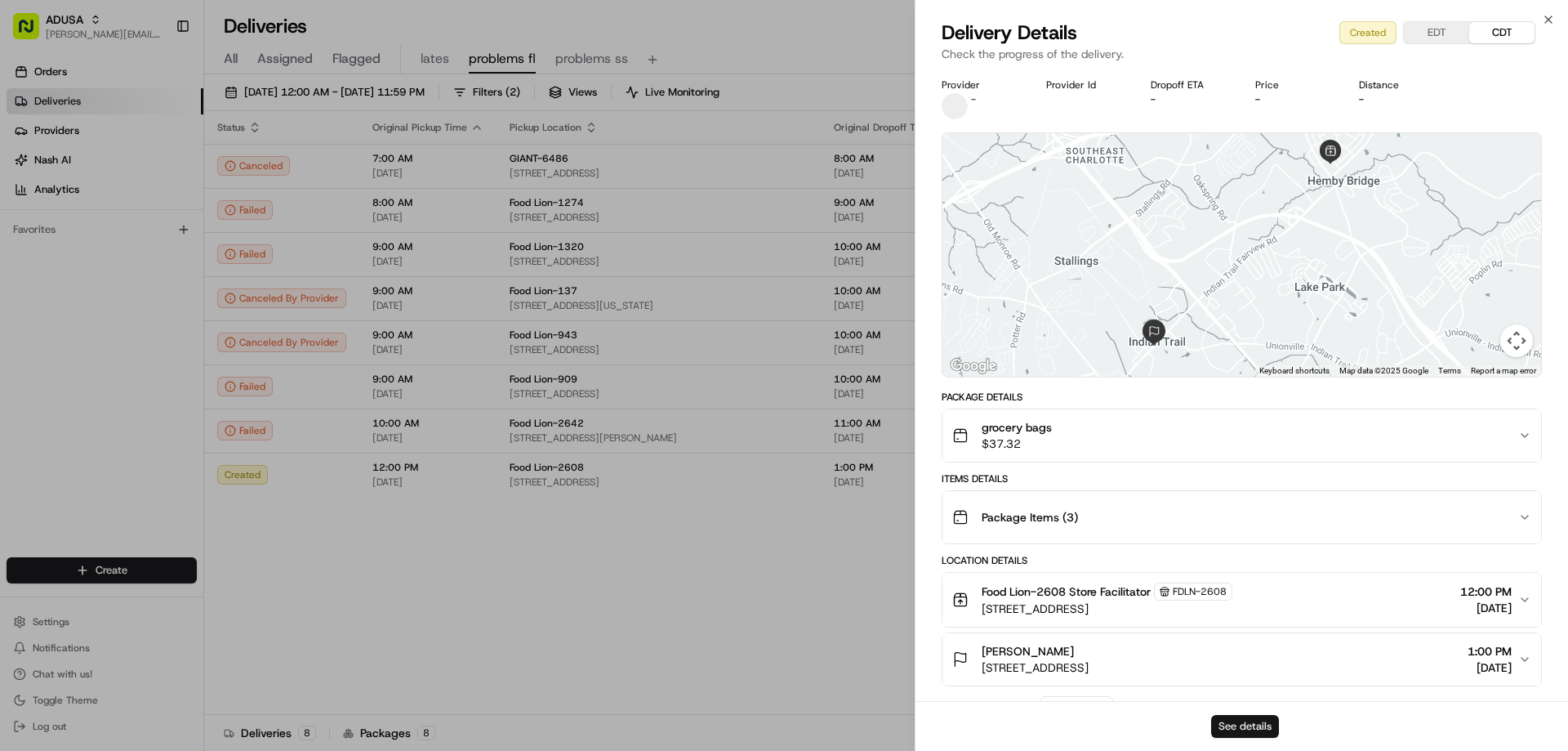
click at [1261, 731] on button "See details" at bounding box center [1245, 726] width 68 height 23
click at [1550, 17] on icon "button" at bounding box center [1548, 19] width 13 height 13
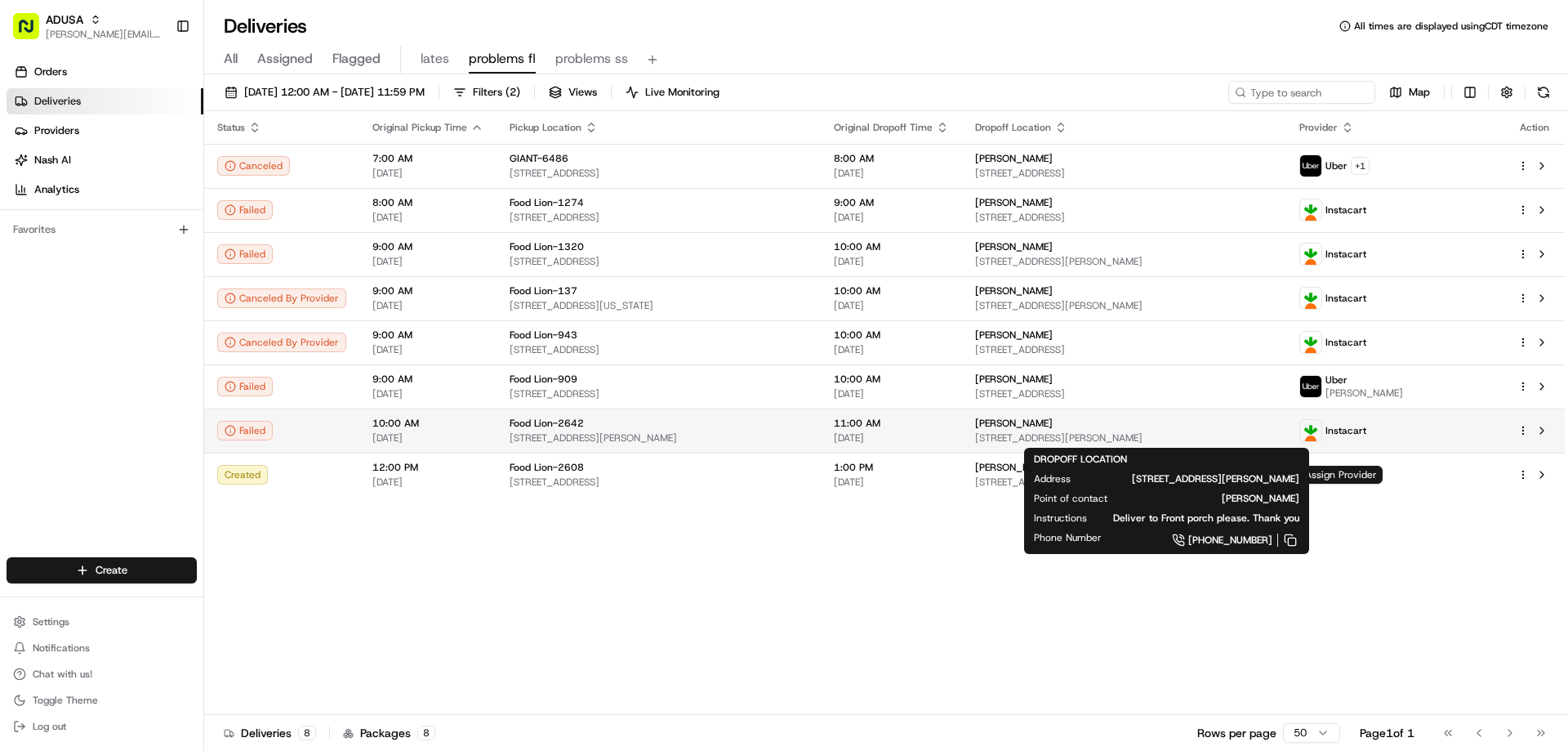
click at [1053, 427] on span "Tammy Crowe" at bounding box center [1014, 423] width 78 height 13
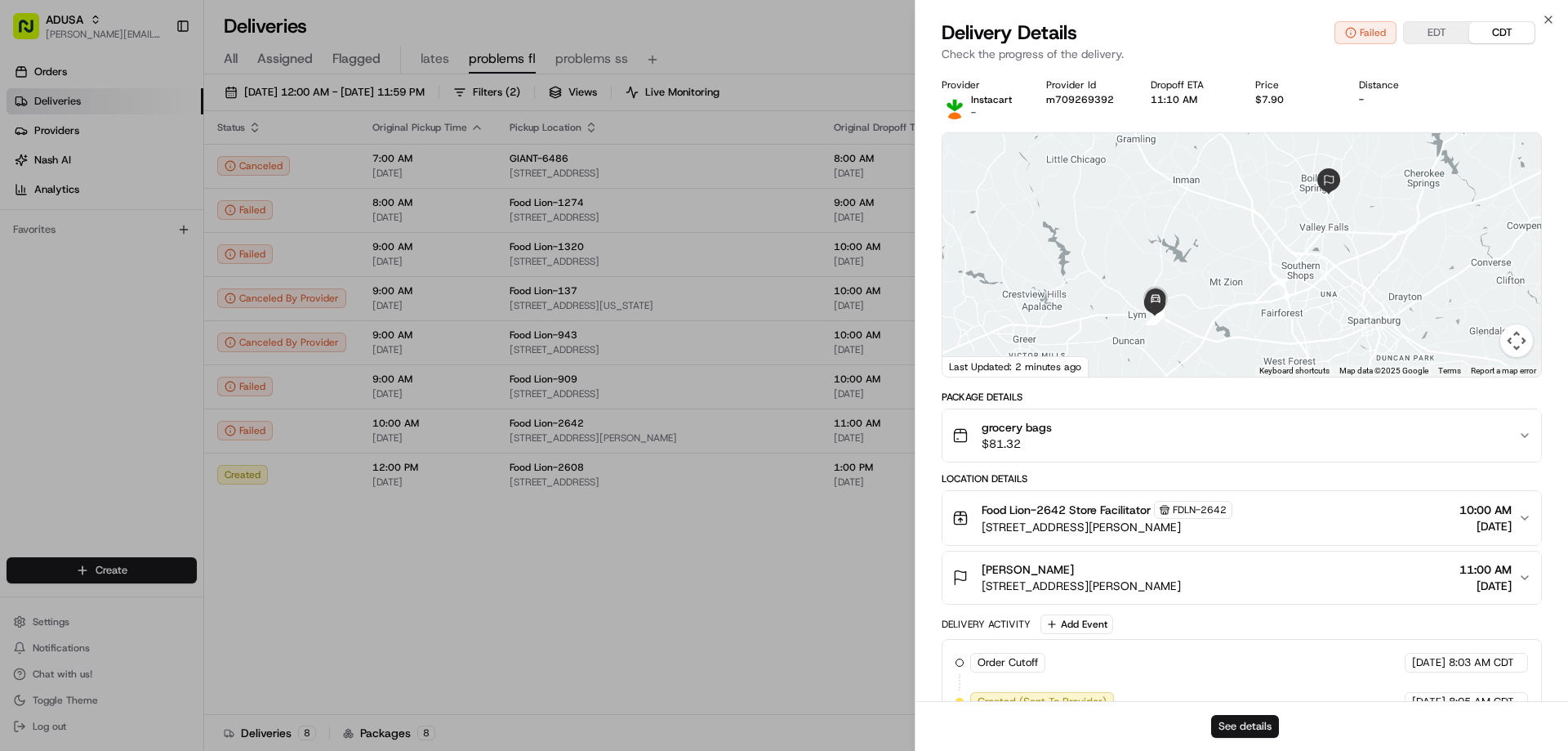
click at [1225, 725] on button "See details" at bounding box center [1245, 726] width 68 height 23
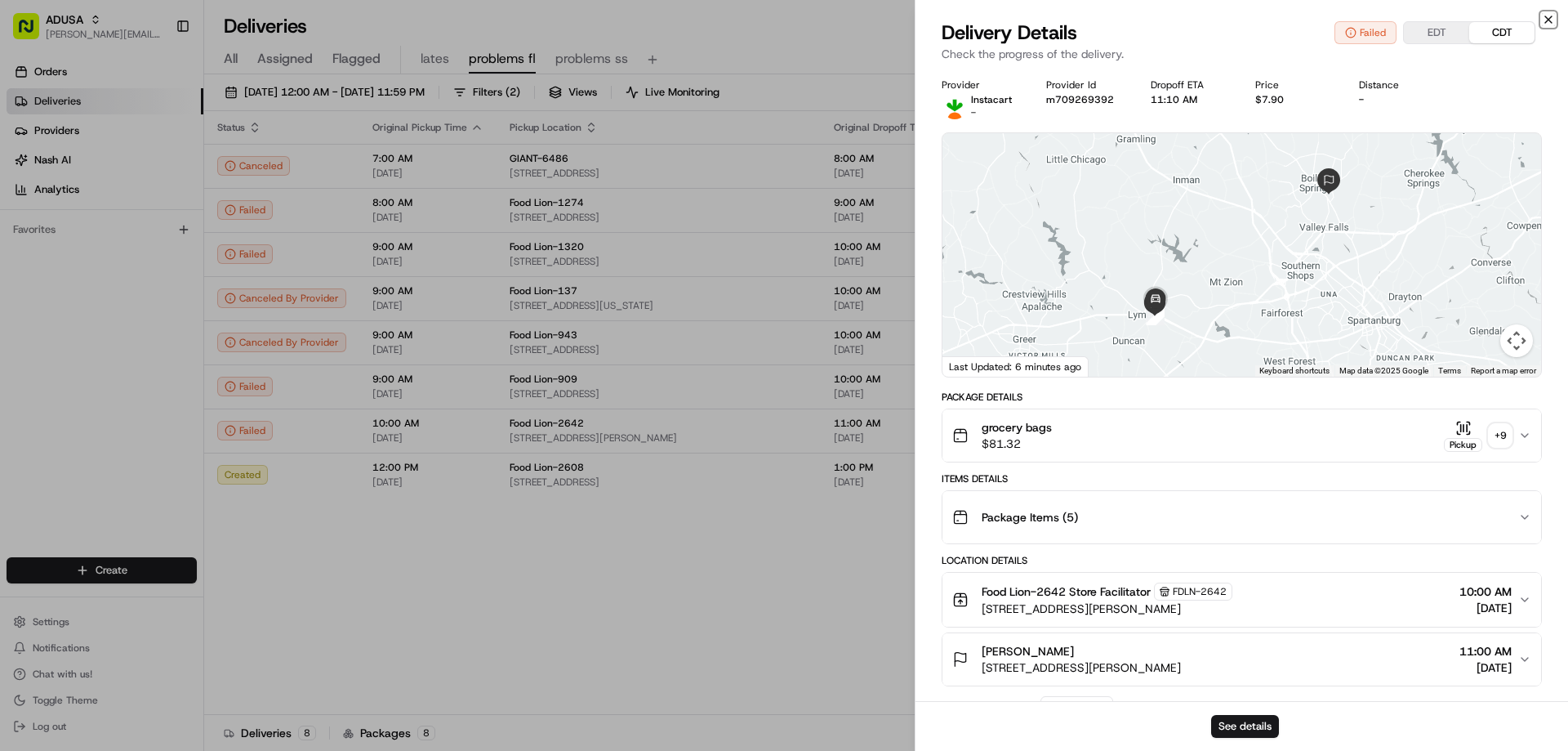
click at [1549, 18] on icon "button" at bounding box center [1548, 19] width 13 height 13
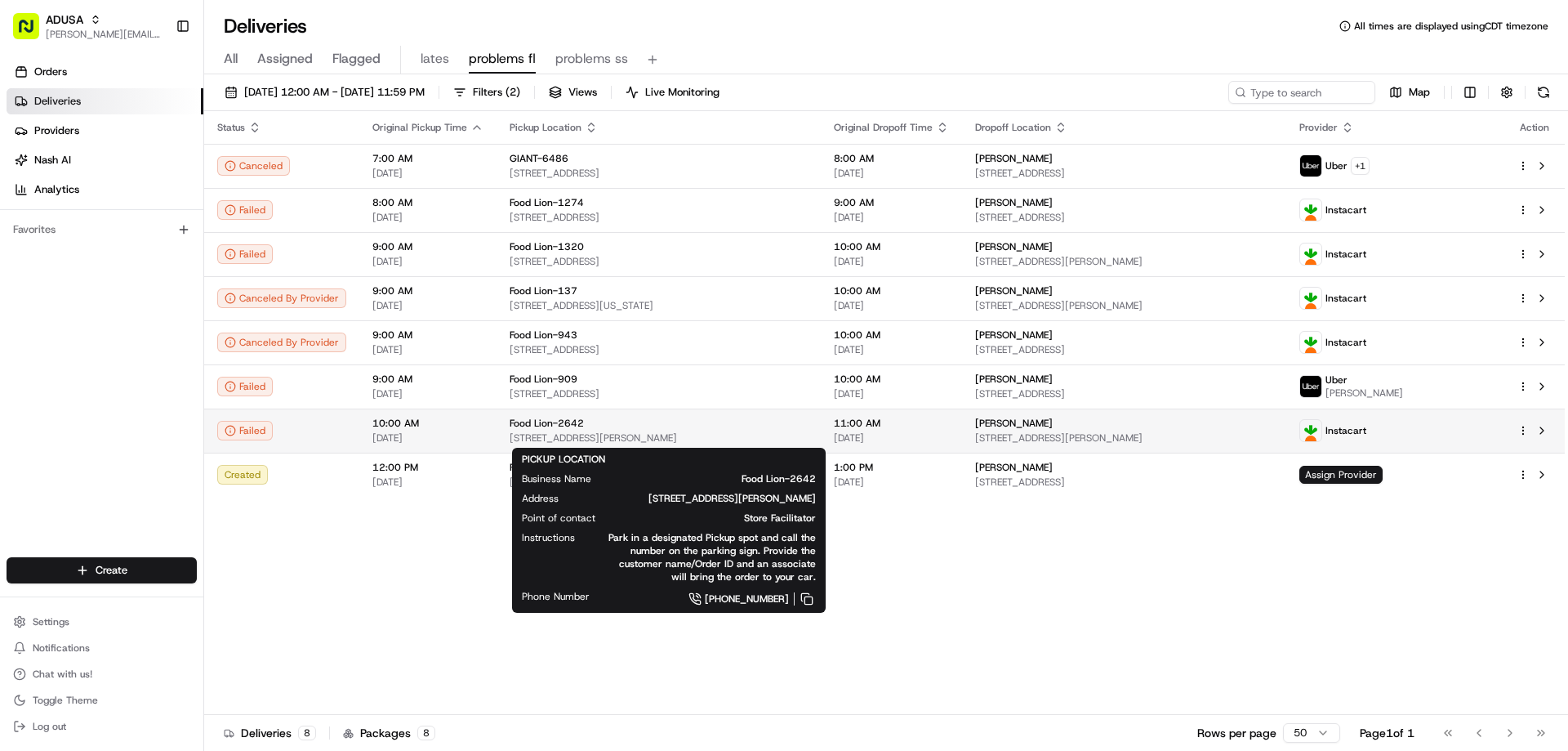
click at [554, 420] on span "Food Lion-2642" at bounding box center [547, 423] width 74 height 13
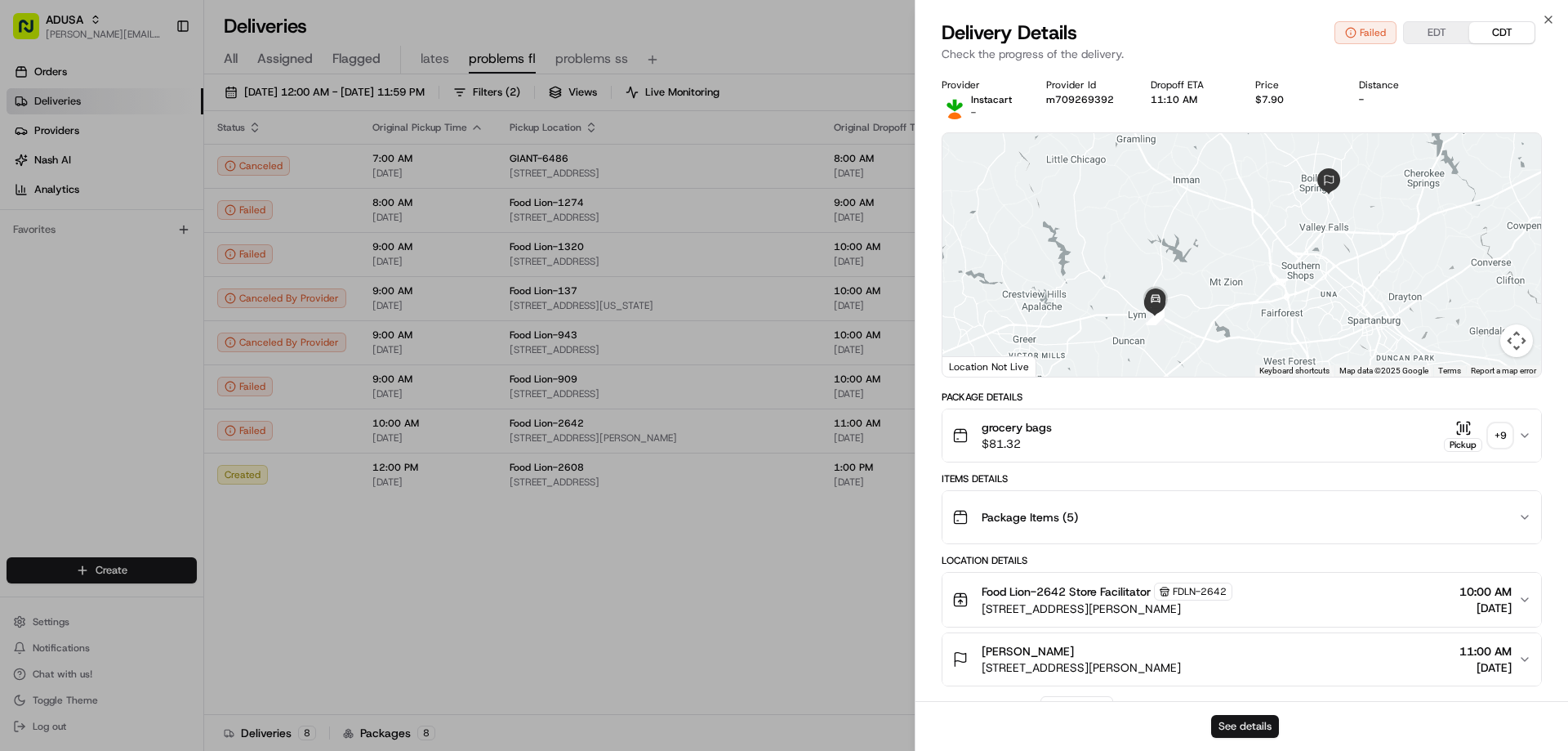
click at [1247, 726] on button "See details" at bounding box center [1245, 726] width 68 height 23
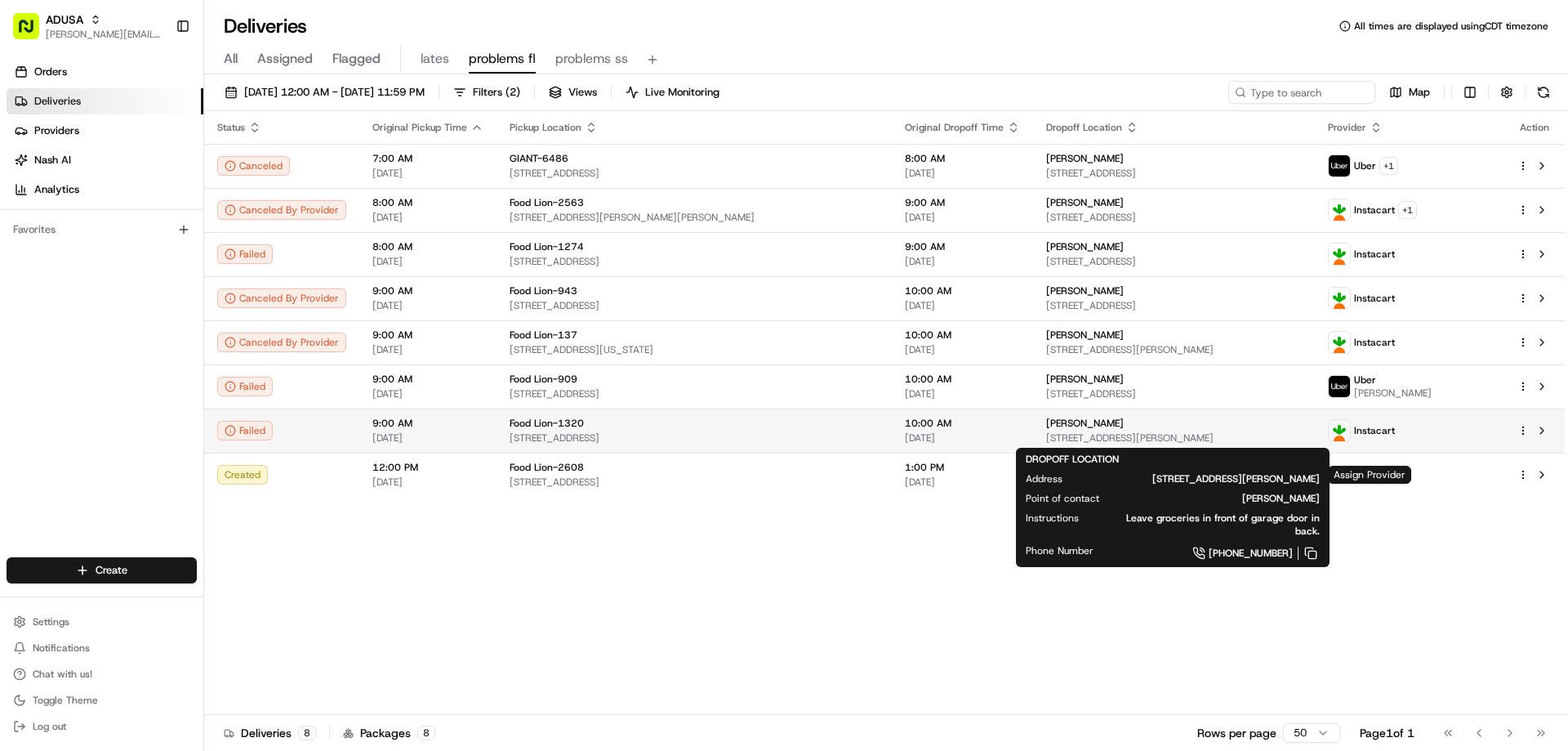
click at [1140, 428] on div "Gary Atkins" at bounding box center [1173, 423] width 256 height 13
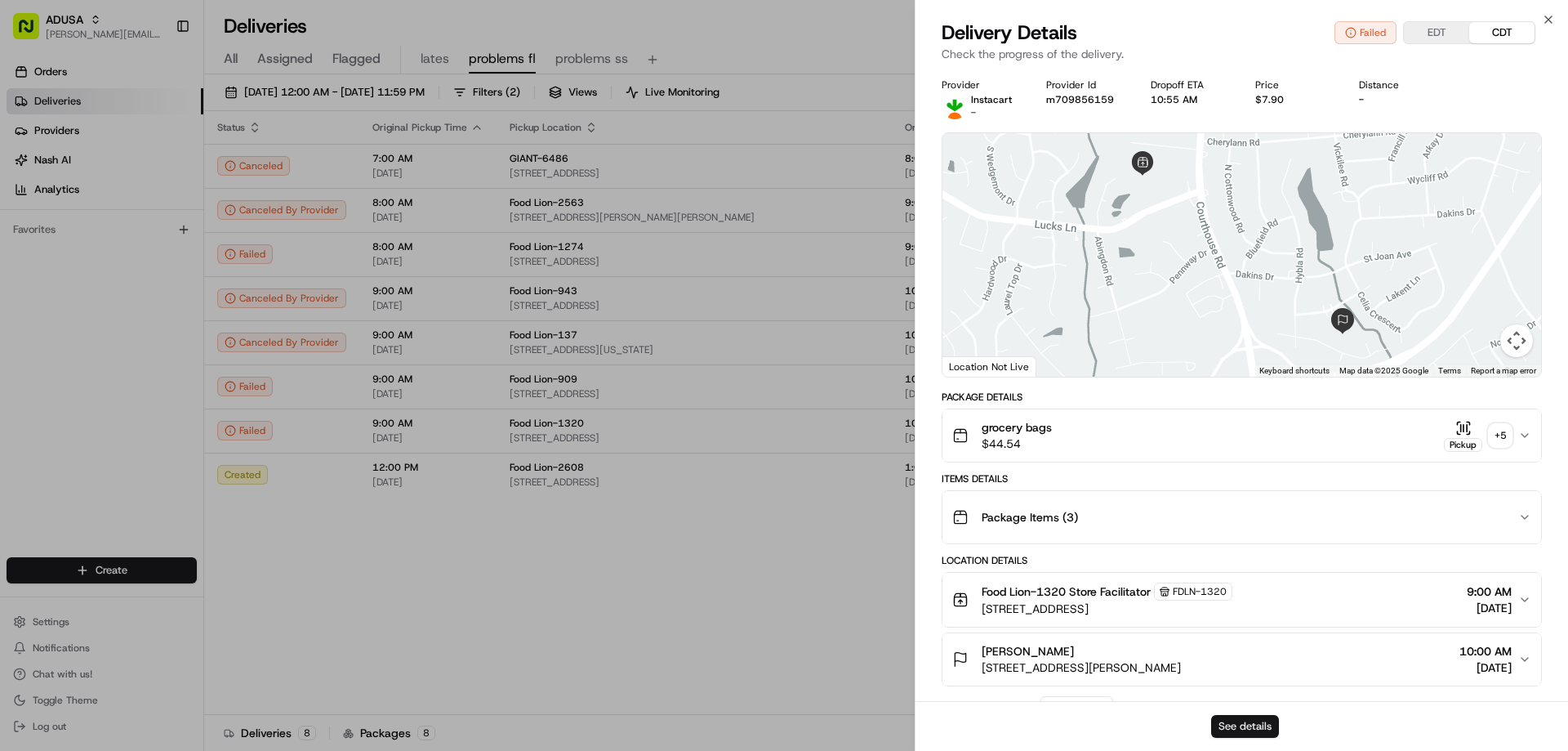
click at [1255, 722] on button "See details" at bounding box center [1245, 726] width 68 height 23
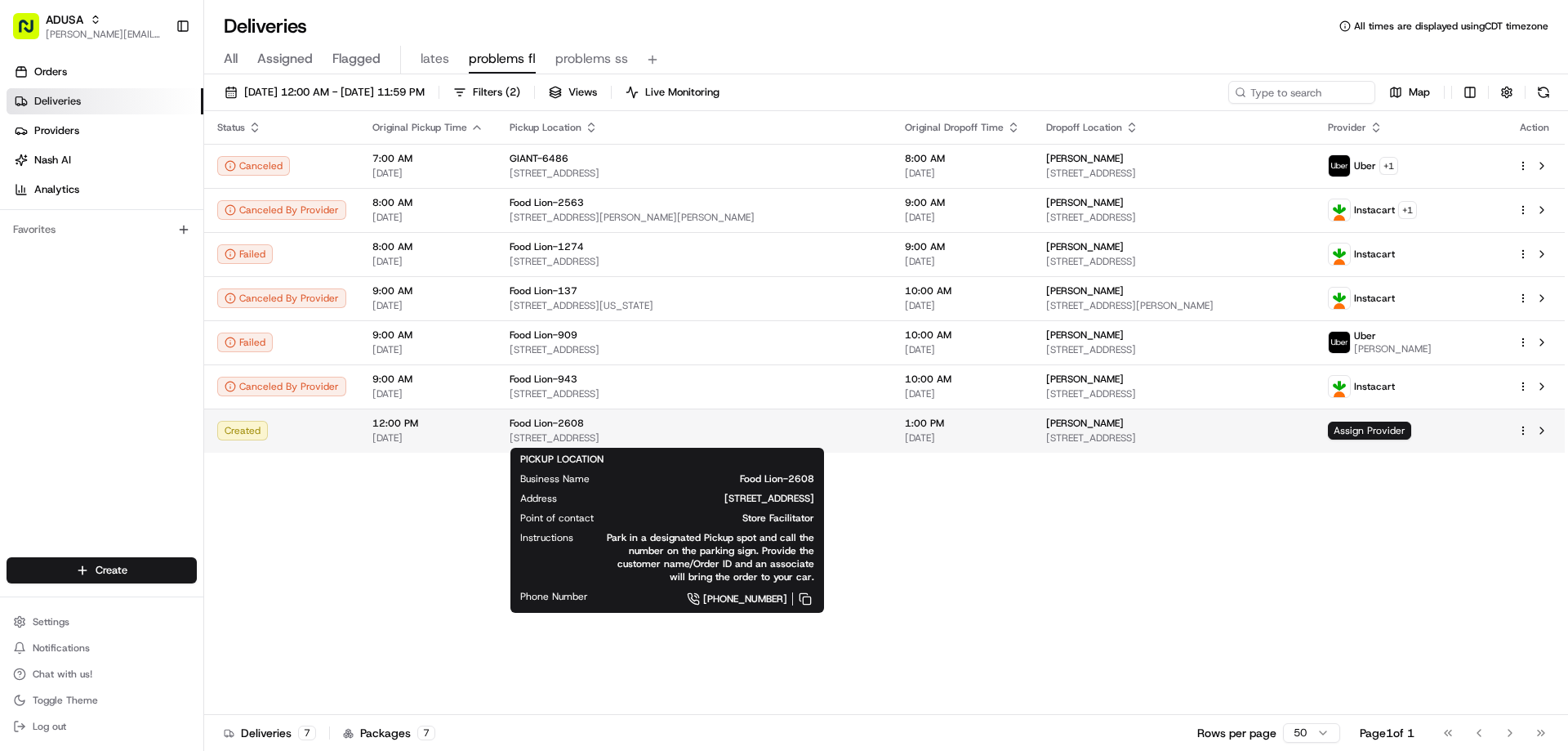
click at [528, 429] on span "Food Lion-2608" at bounding box center [547, 423] width 74 height 13
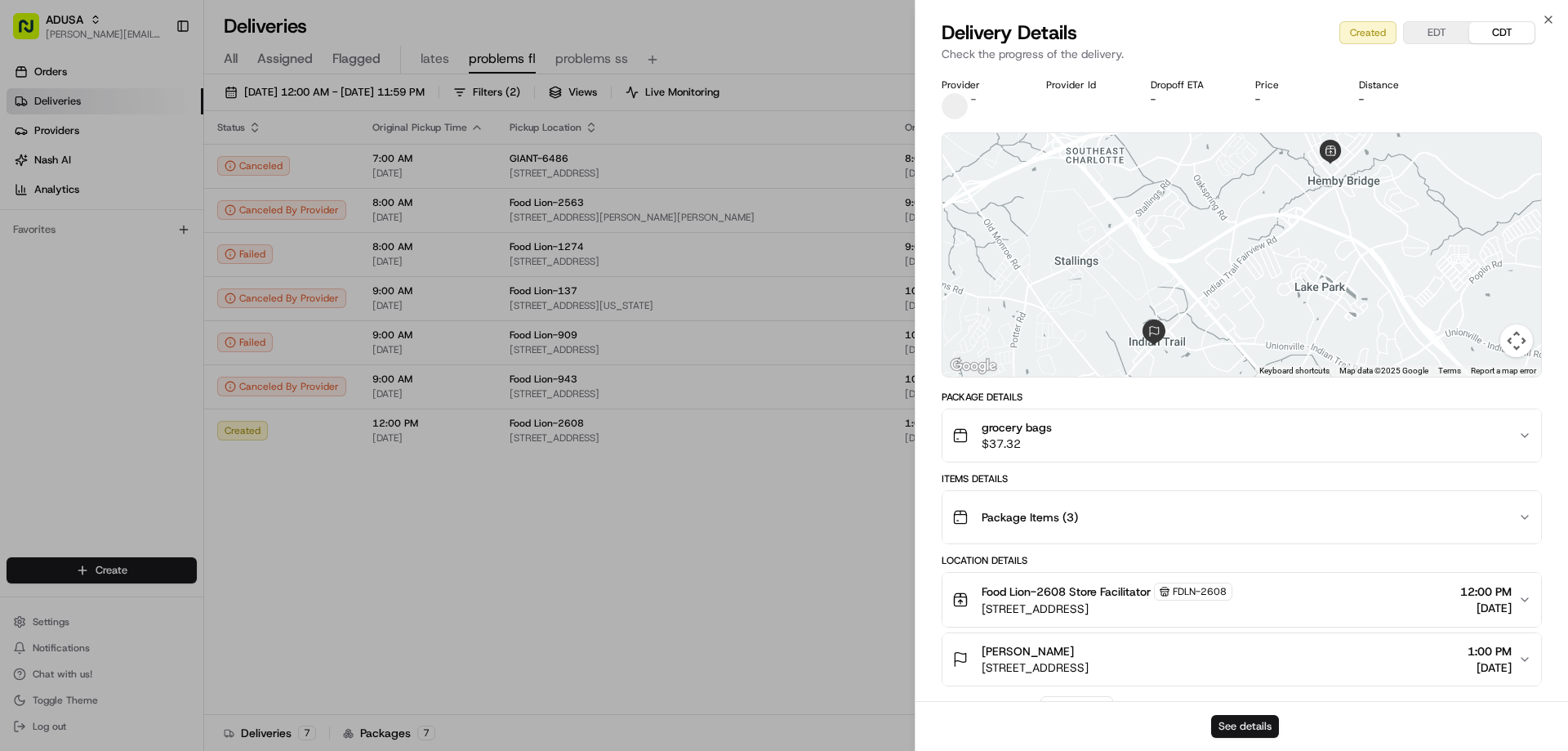
click at [1237, 727] on button "See details" at bounding box center [1245, 726] width 68 height 23
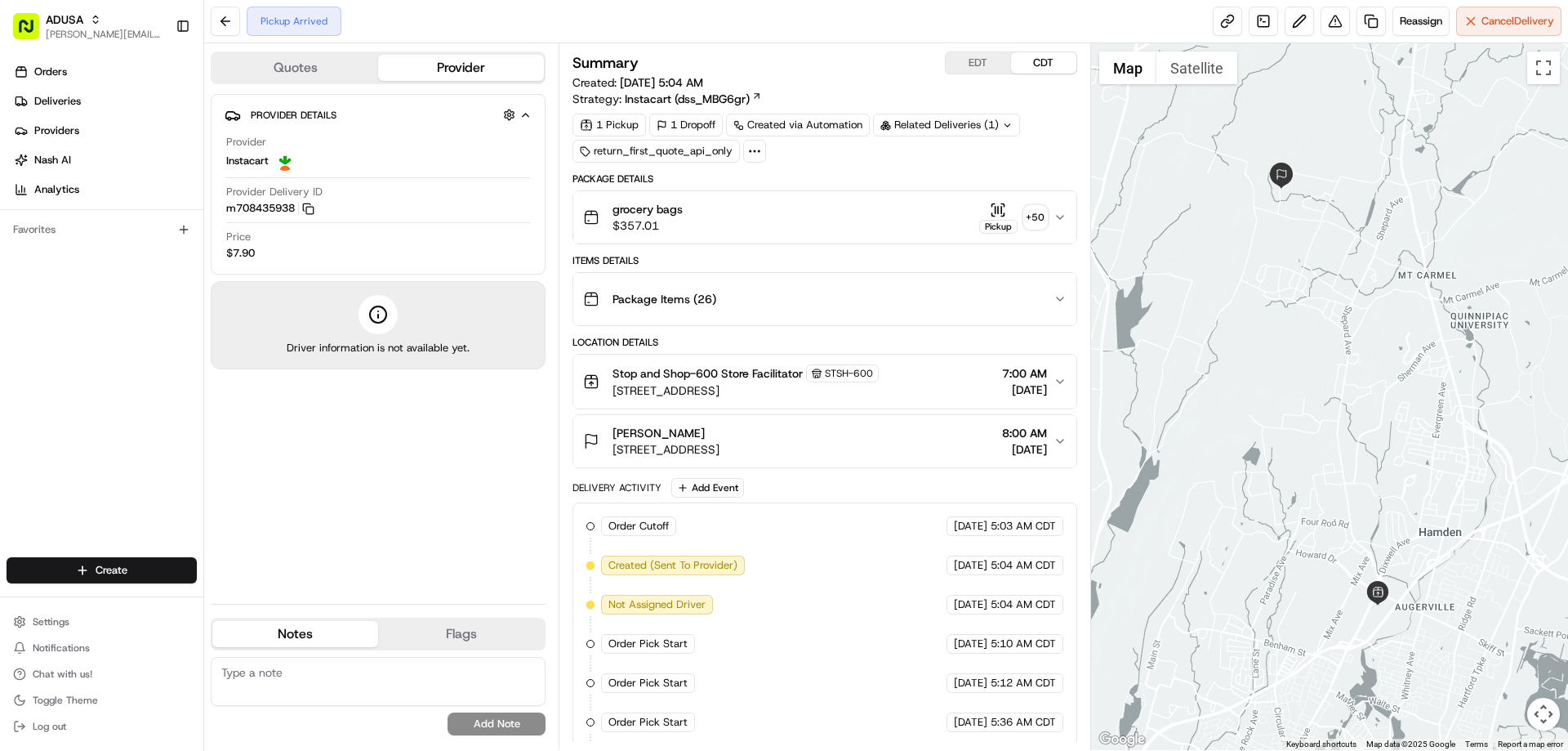
click at [312, 675] on textarea at bounding box center [377, 681] width 334 height 49
type textarea "cc cancel"
click at [473, 729] on button "Add Note" at bounding box center [497, 724] width 98 height 23
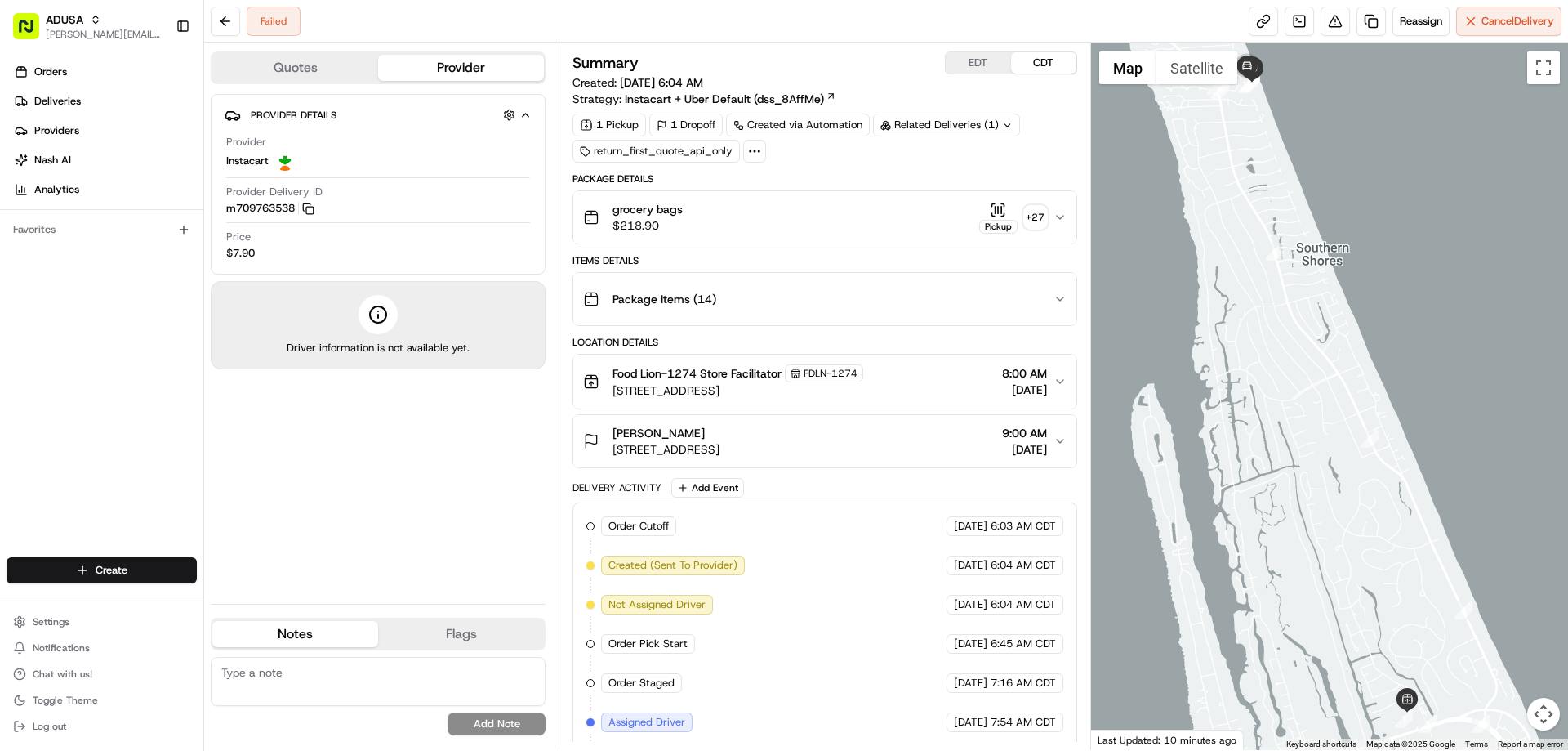
click at [701, 212] on div "grocery bags $218.90 Pickup + 27" at bounding box center [818, 217] width 470 height 32
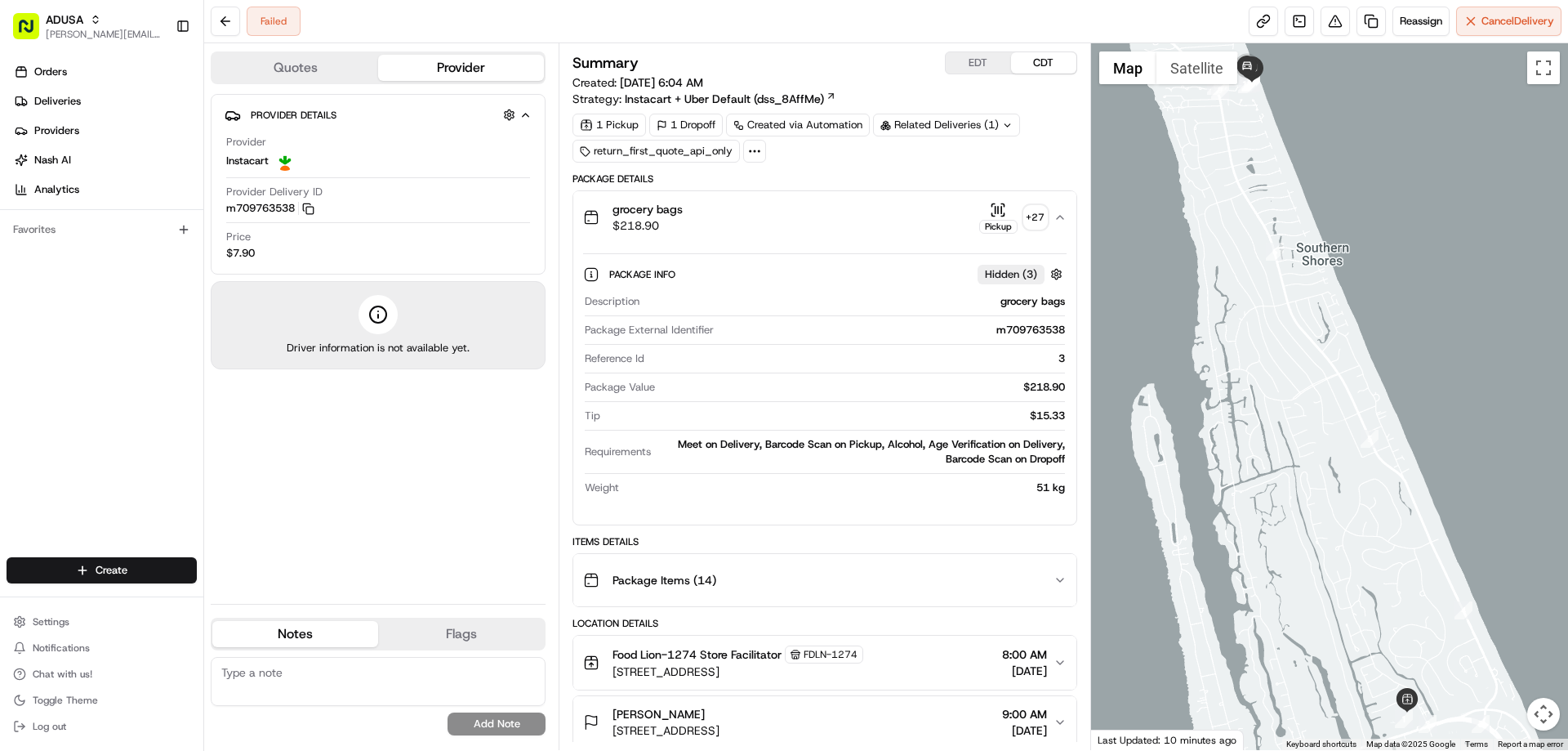
click at [404, 674] on textarea at bounding box center [377, 681] width 334 height 49
drag, startPoint x: 988, startPoint y: 332, endPoint x: 1054, endPoint y: 340, distance: 66.5
click at [1054, 340] on div "Package External Identifier m709763538" at bounding box center [824, 333] width 479 height 22
copy div "m709763538"
click at [344, 672] on textarea "alcohol in order" at bounding box center [377, 681] width 334 height 49
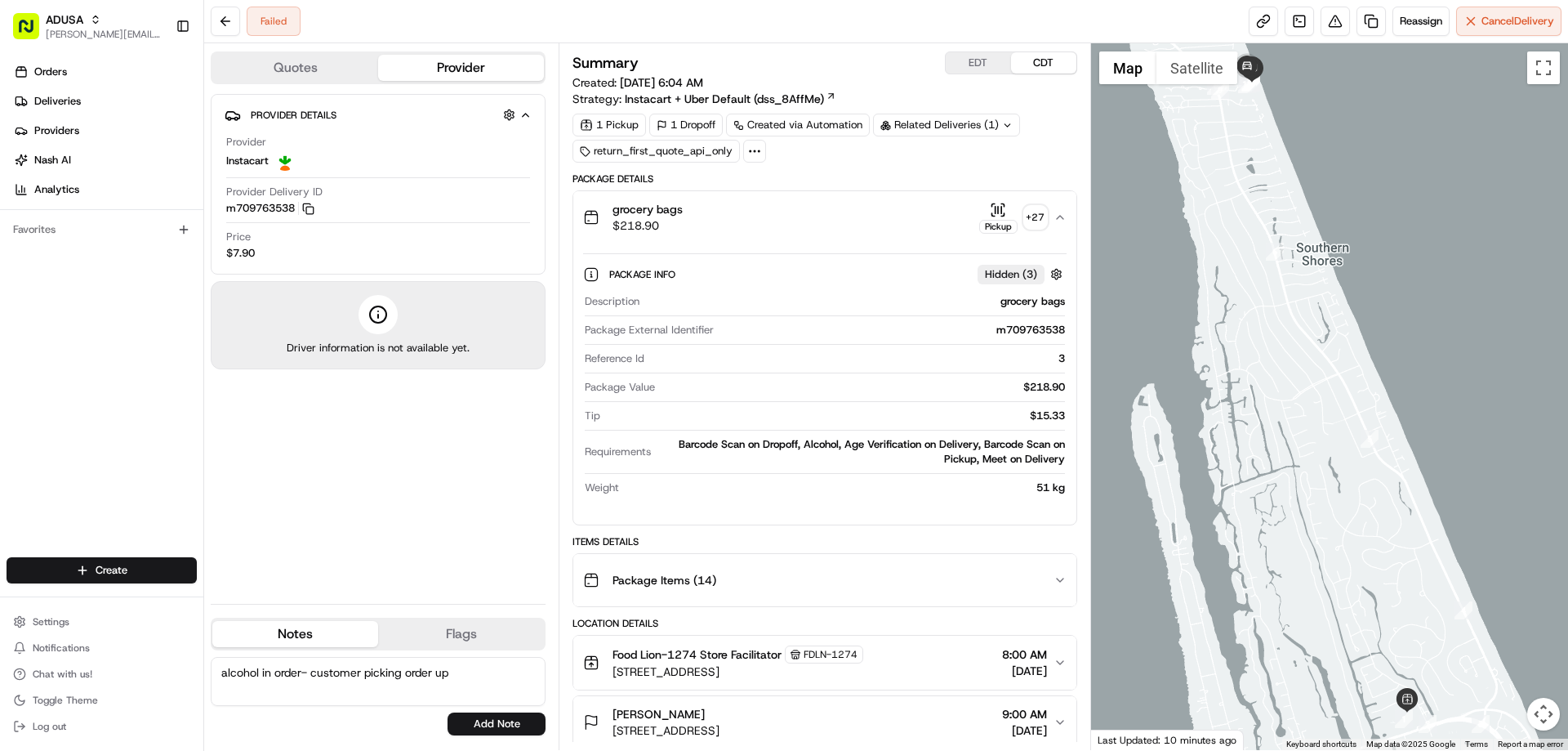
type textarea "alcohol in order- customer picking order up"
click at [1014, 273] on span "Hidden ( 3 )" at bounding box center [1011, 274] width 52 height 15
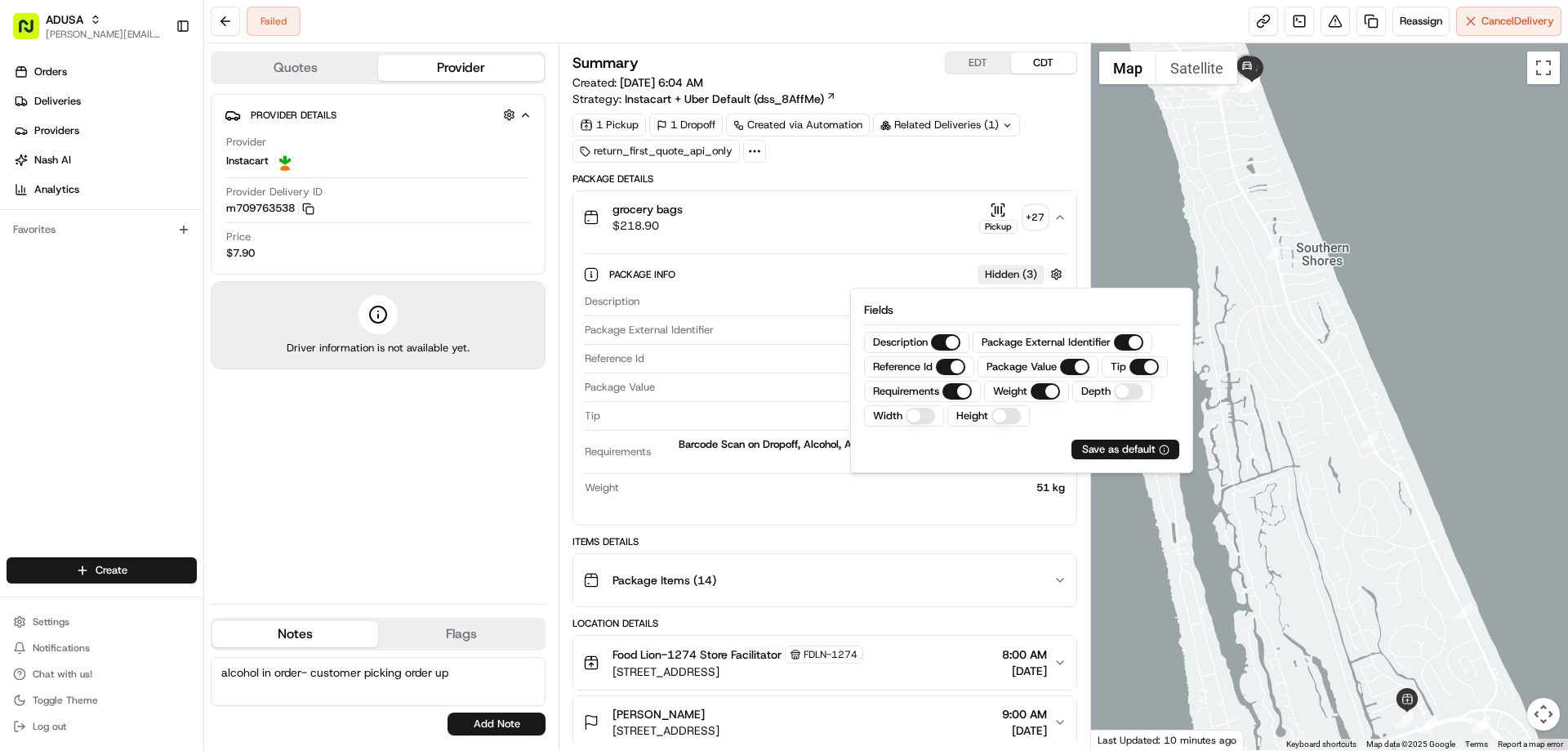
click at [1014, 273] on span "Hidden ( 3 )" at bounding box center [1011, 274] width 52 height 15
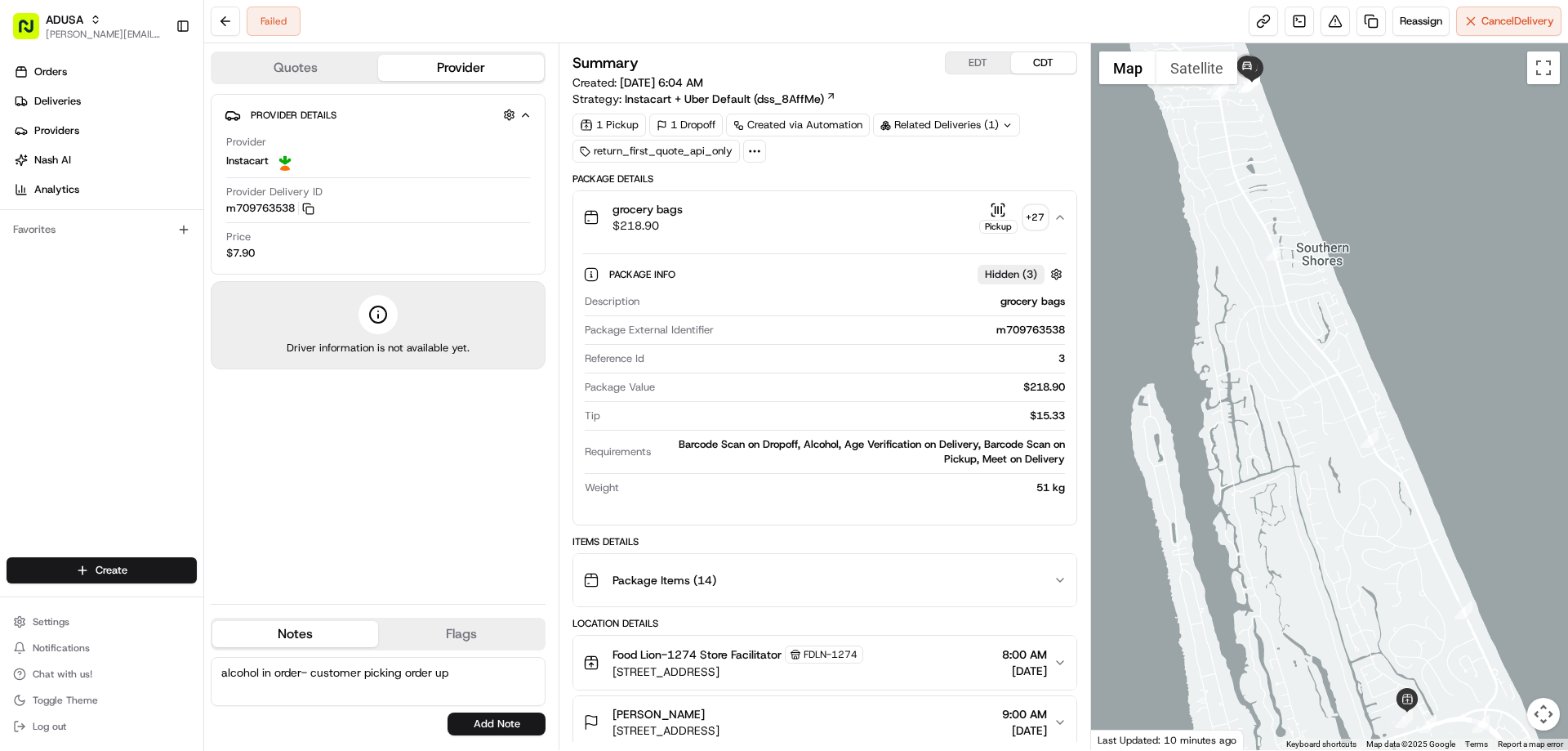
click at [662, 214] on span "grocery bags" at bounding box center [647, 209] width 70 height 17
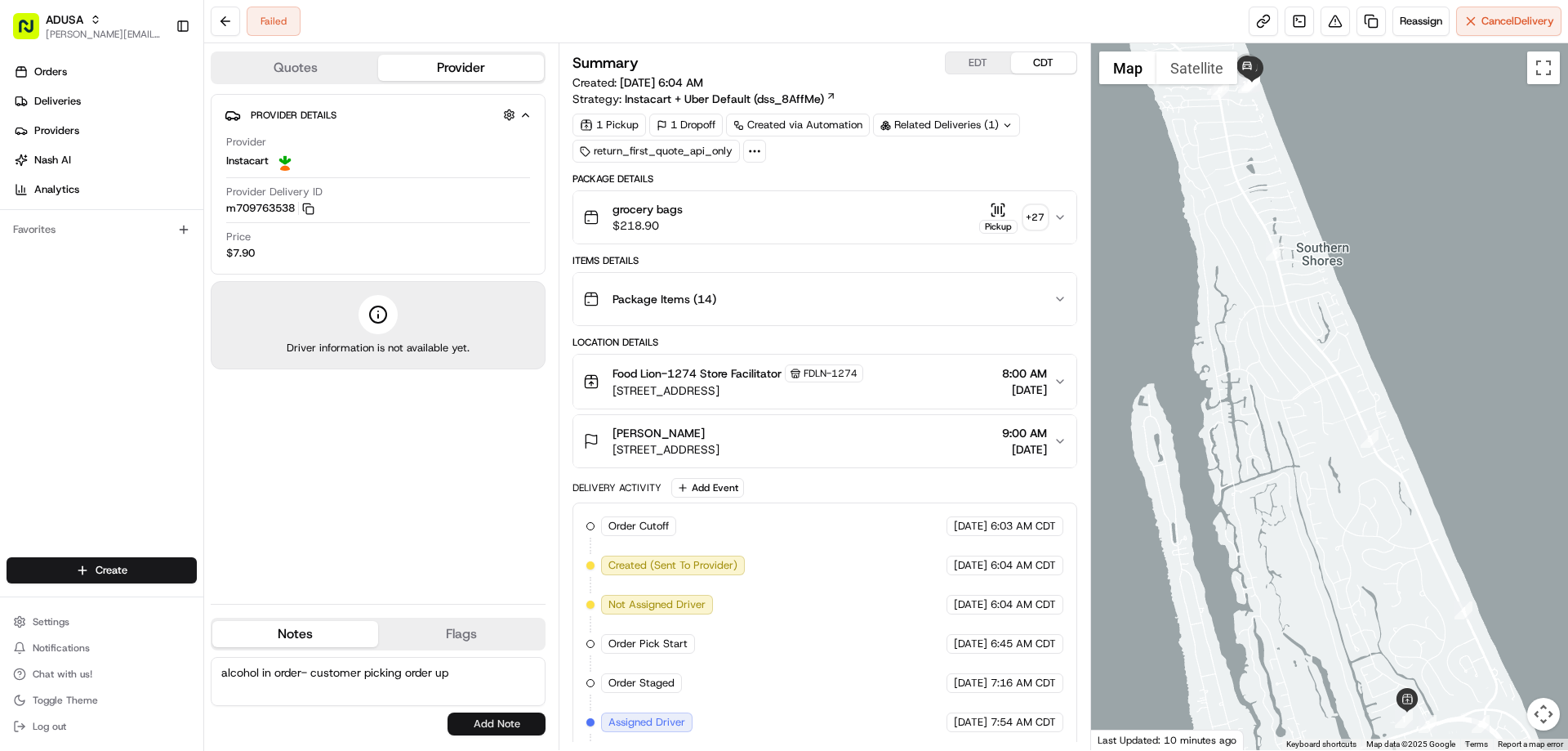
click at [485, 722] on button "Add Note" at bounding box center [497, 724] width 98 height 23
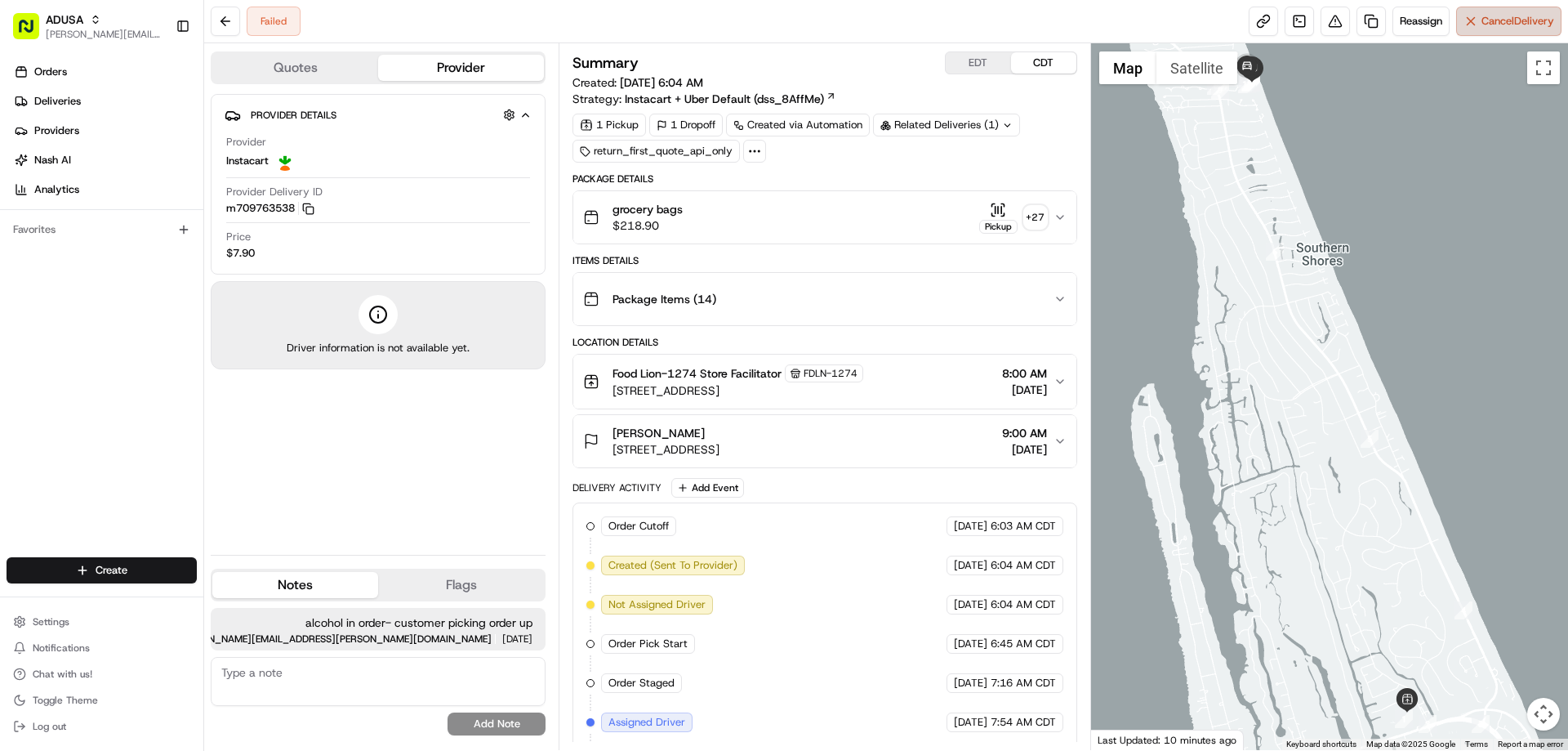
click at [1503, 23] on span "Cancel Delivery" at bounding box center [1517, 21] width 72 height 15
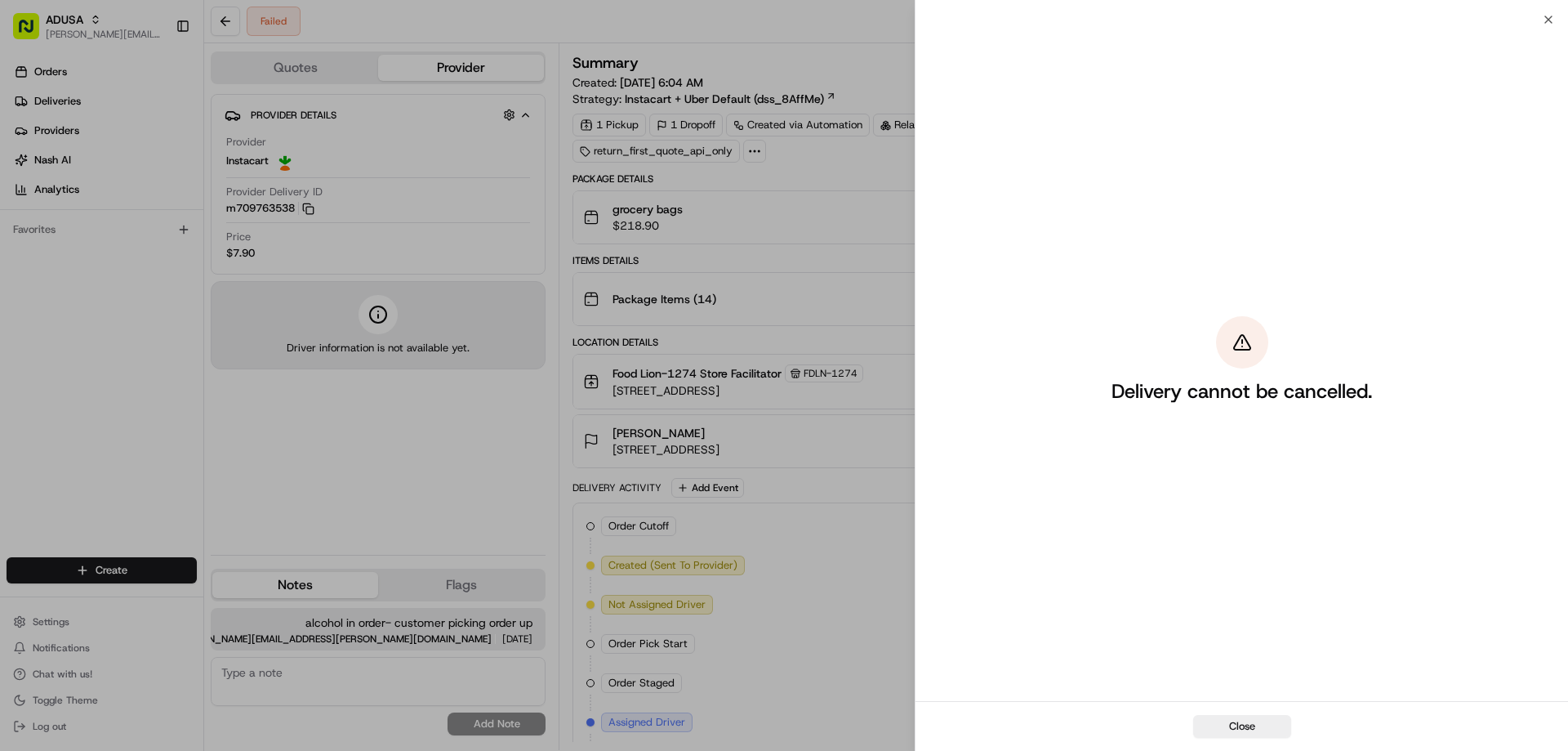
click at [1543, 20] on div "Delivery cannot be cancelled." at bounding box center [1241, 360] width 652 height 681
click at [1550, 17] on icon "button" at bounding box center [1548, 19] width 13 height 13
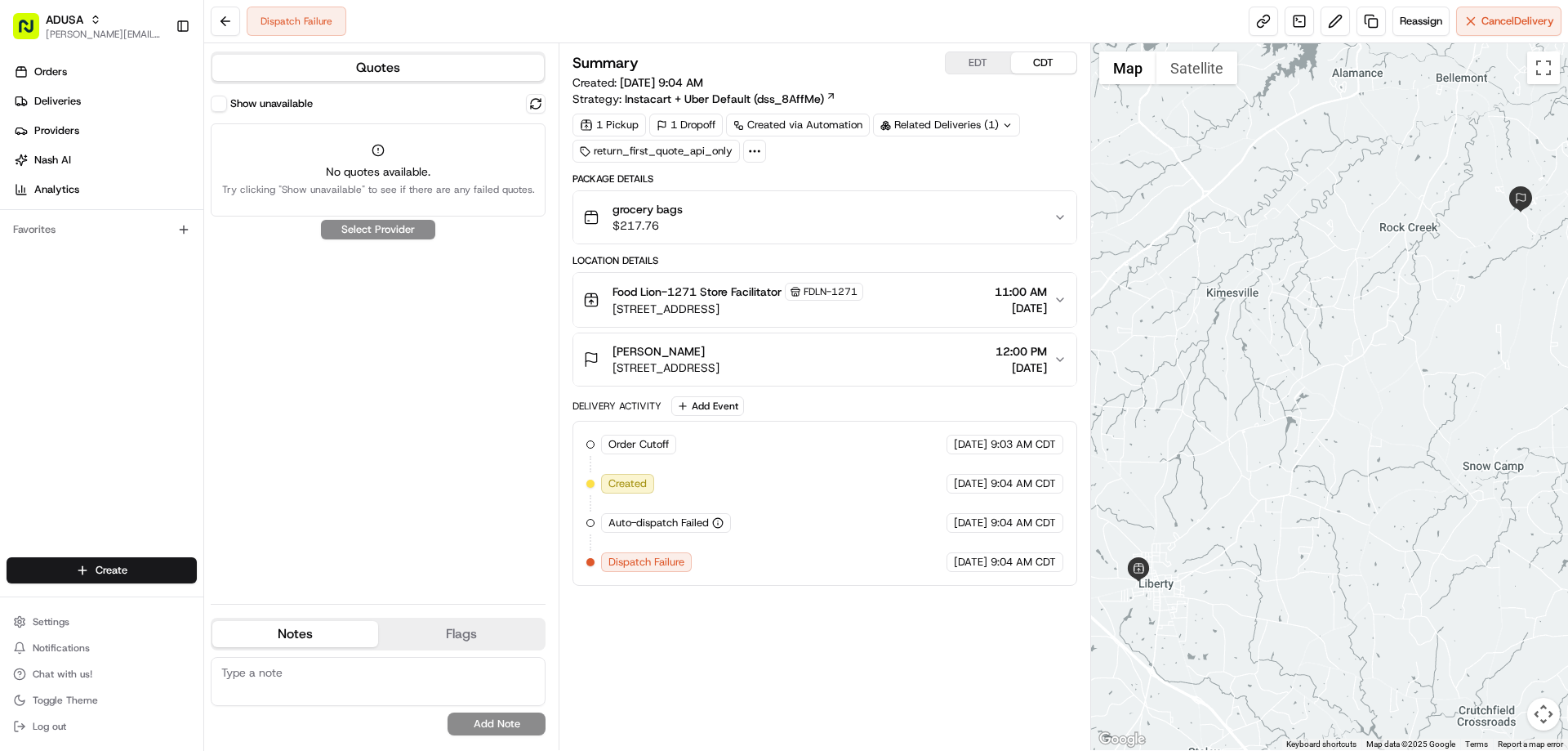
click at [637, 212] on span "grocery bags" at bounding box center [647, 209] width 70 height 17
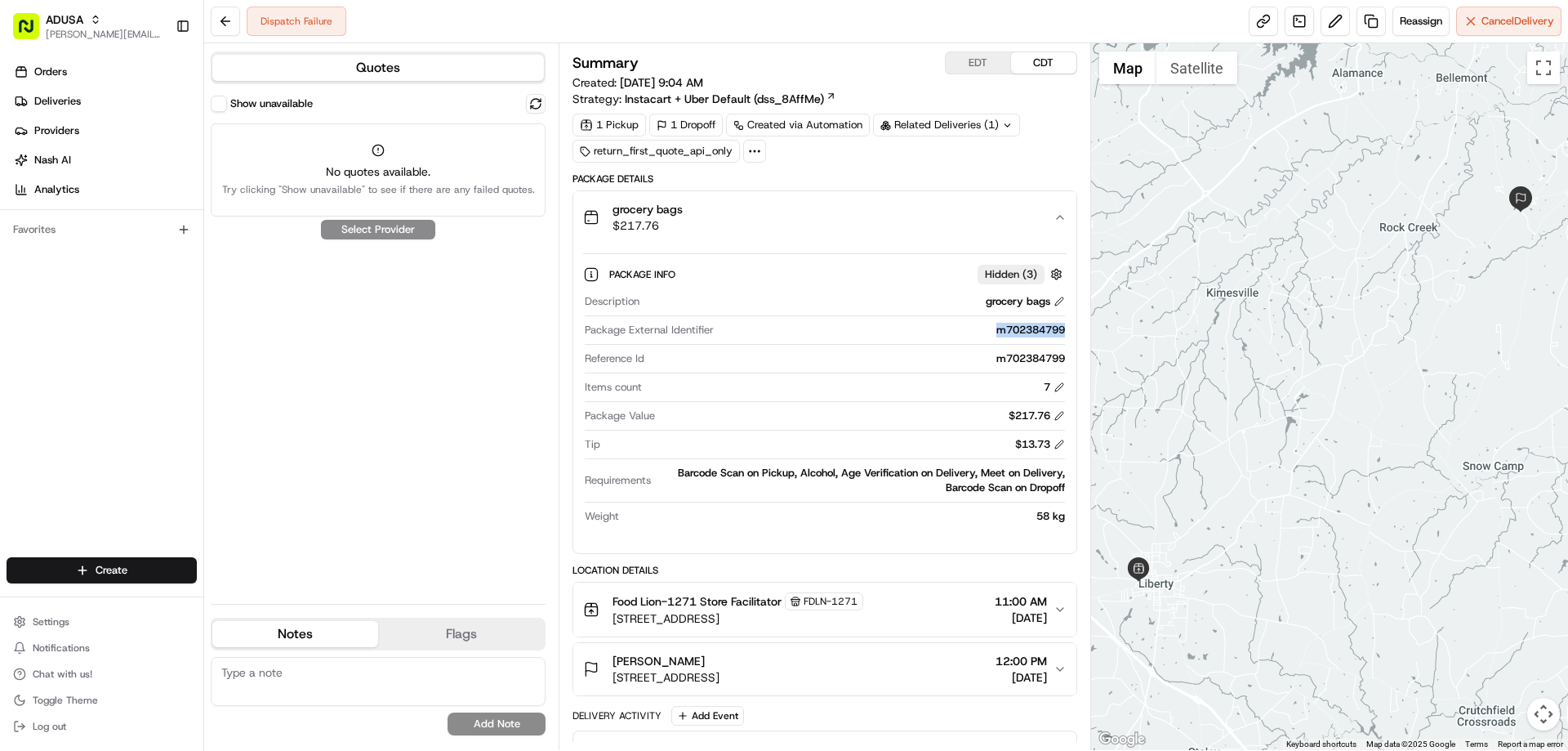
drag, startPoint x: 991, startPoint y: 332, endPoint x: 1068, endPoint y: 334, distance: 77.0
click at [1068, 334] on div "Package Info Hidden ( 3 ) Description grocery bags Package External Identifier …" at bounding box center [824, 391] width 502 height 296
copy div "m702384799"
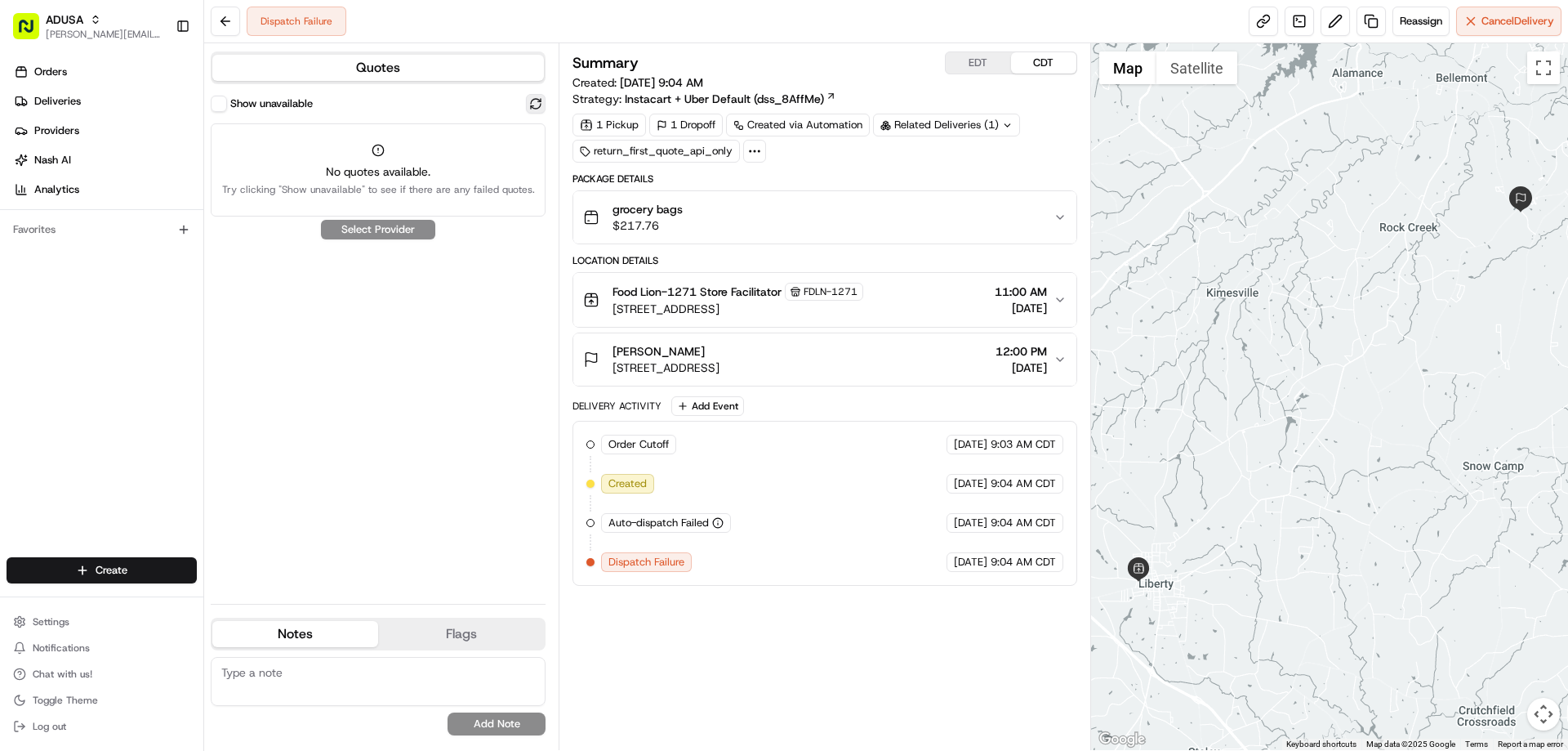
click at [536, 101] on button at bounding box center [535, 104] width 19 height 19
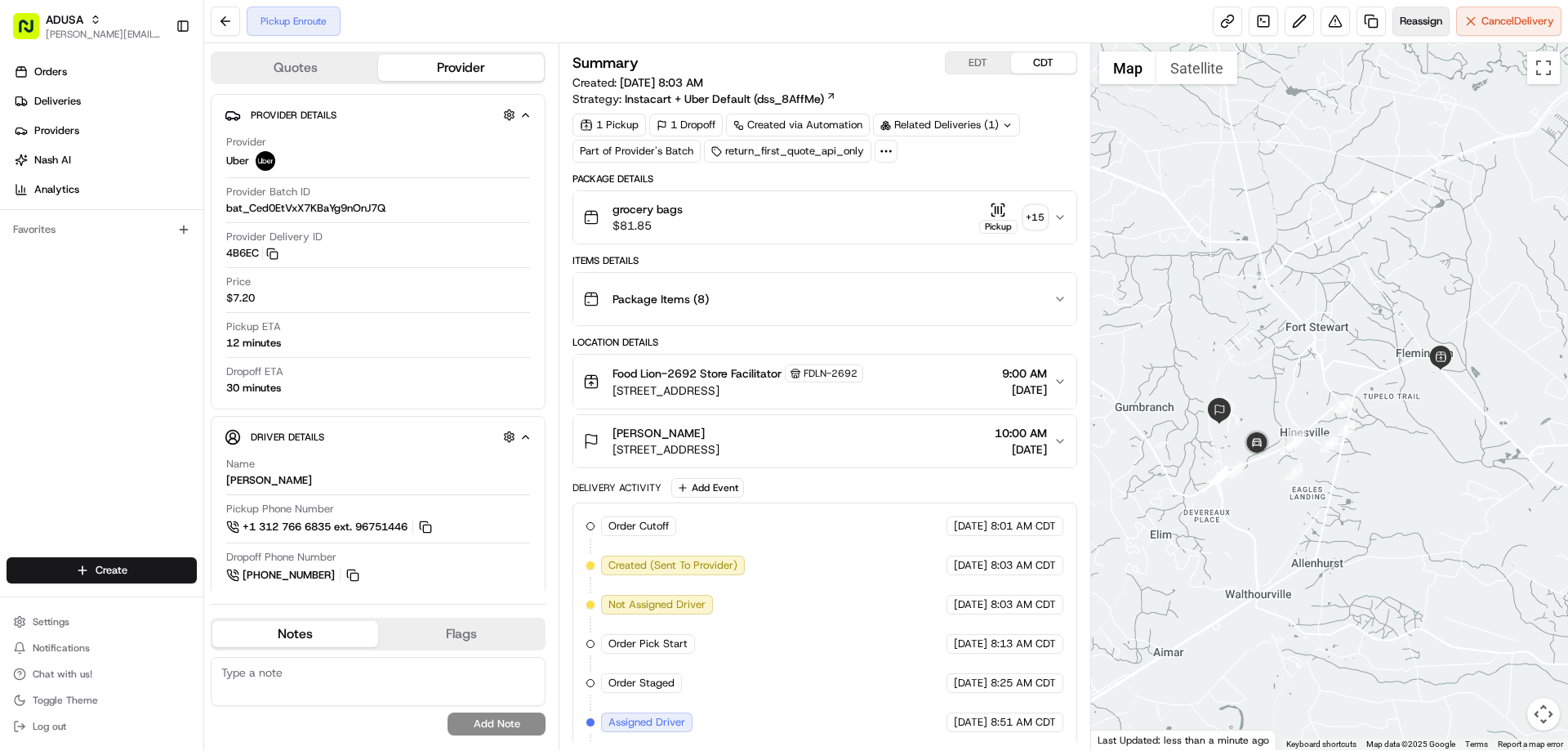
click at [1413, 23] on span "Reassign" at bounding box center [1420, 21] width 43 height 15
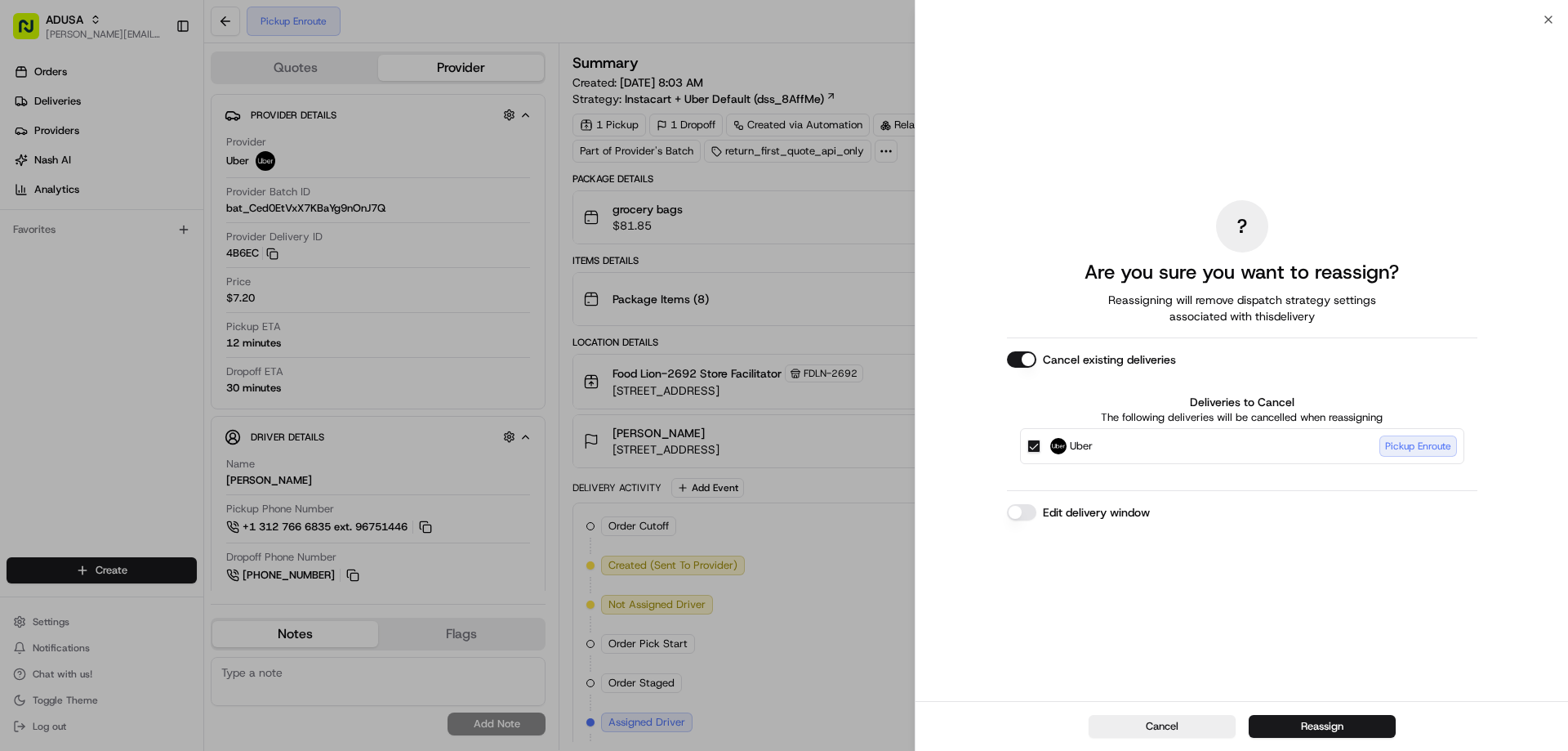
click at [1063, 511] on label "Edit delivery window" at bounding box center [1096, 512] width 107 height 17
click at [1036, 511] on button "Edit delivery window" at bounding box center [1021, 512] width 30 height 17
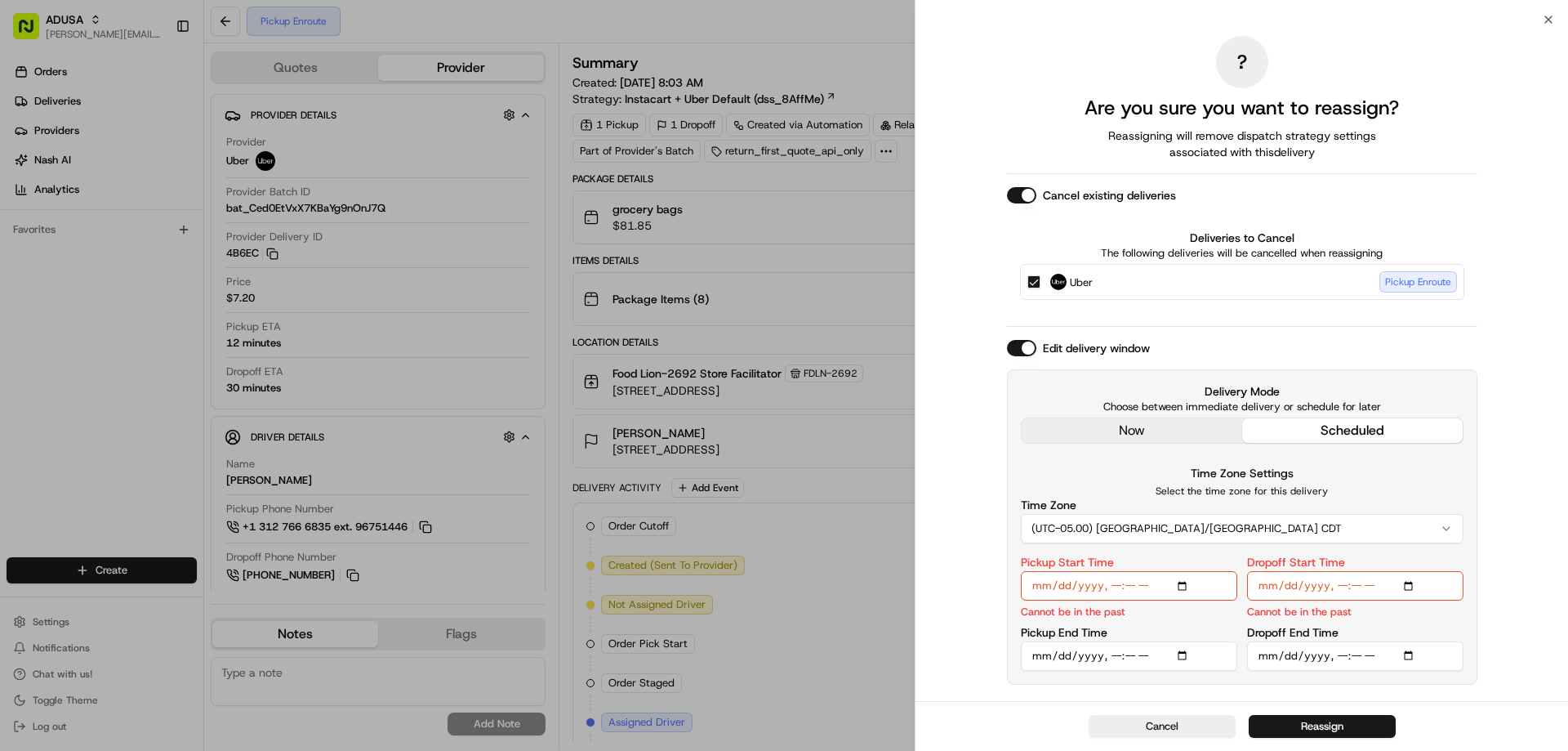
click at [1181, 585] on input "Pickup Start Time" at bounding box center [1129, 586] width 217 height 30
type input "2025-08-23T10:00"
click at [1153, 618] on div "Pickup Start Time Start must be before End" at bounding box center [1129, 588] width 217 height 63
click at [1179, 652] on input "Pickup End Time" at bounding box center [1129, 656] width 217 height 30
type input "2025-08-23T11:00"
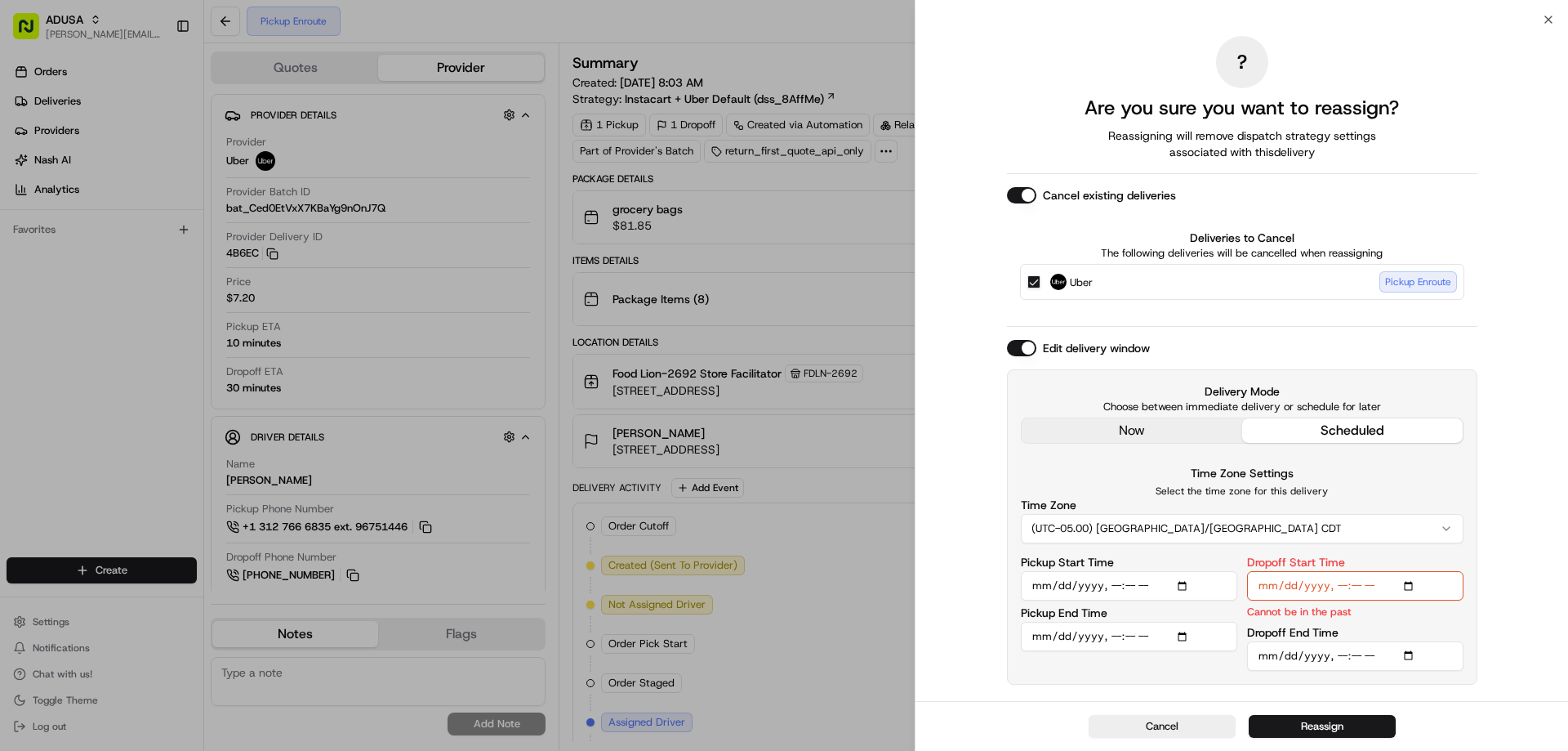
click at [1390, 471] on div "Time Zone Settings Select the time zone for this delivery Time Zone (UTC-05.00)…" at bounding box center [1241, 503] width 443 height 80
click at [1425, 524] on button "(UTC-05.00) [GEOGRAPHIC_DATA]/[GEOGRAPHIC_DATA] CDT" at bounding box center [1241, 528] width 443 height 30
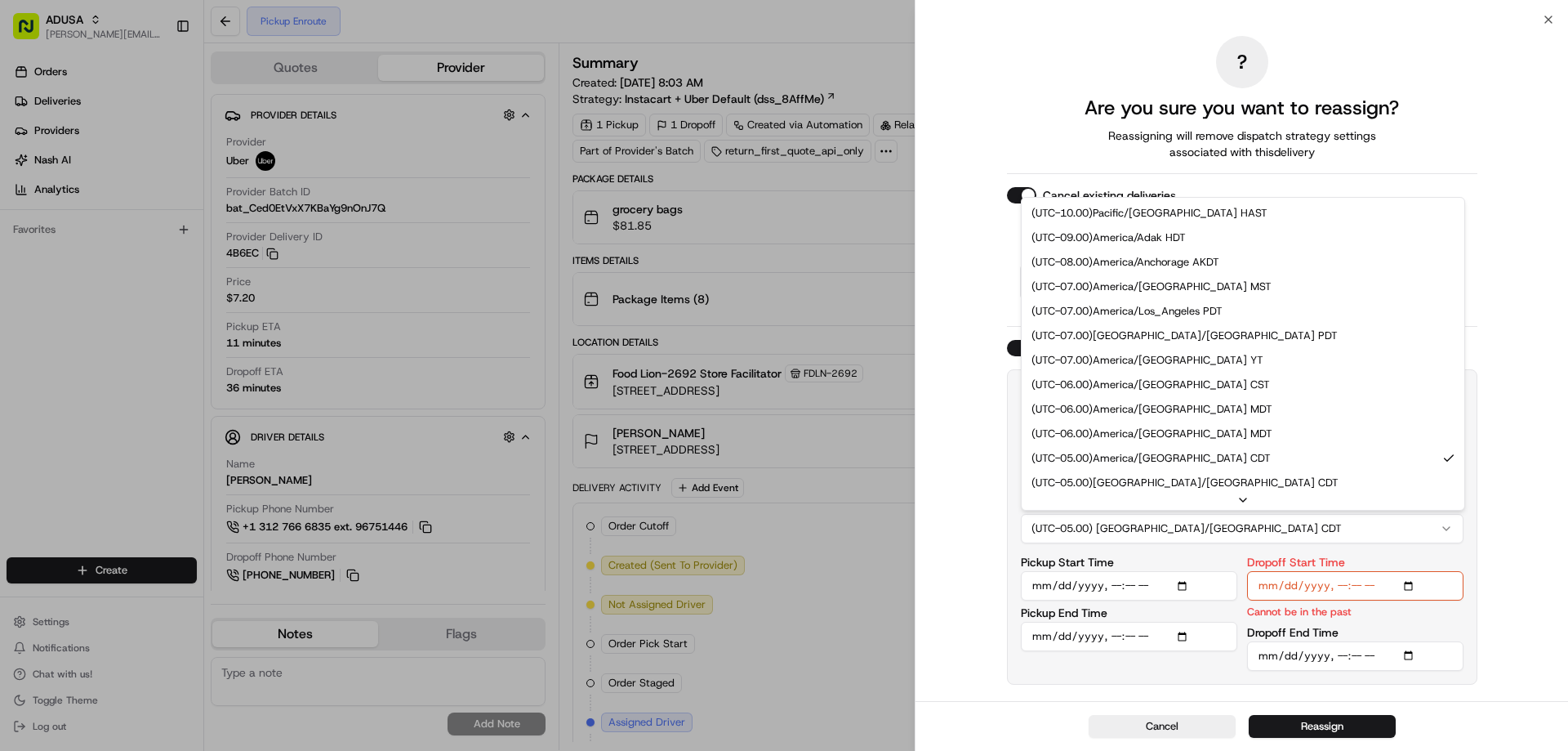
click at [1445, 528] on icon "button" at bounding box center [1446, 528] width 13 height 13
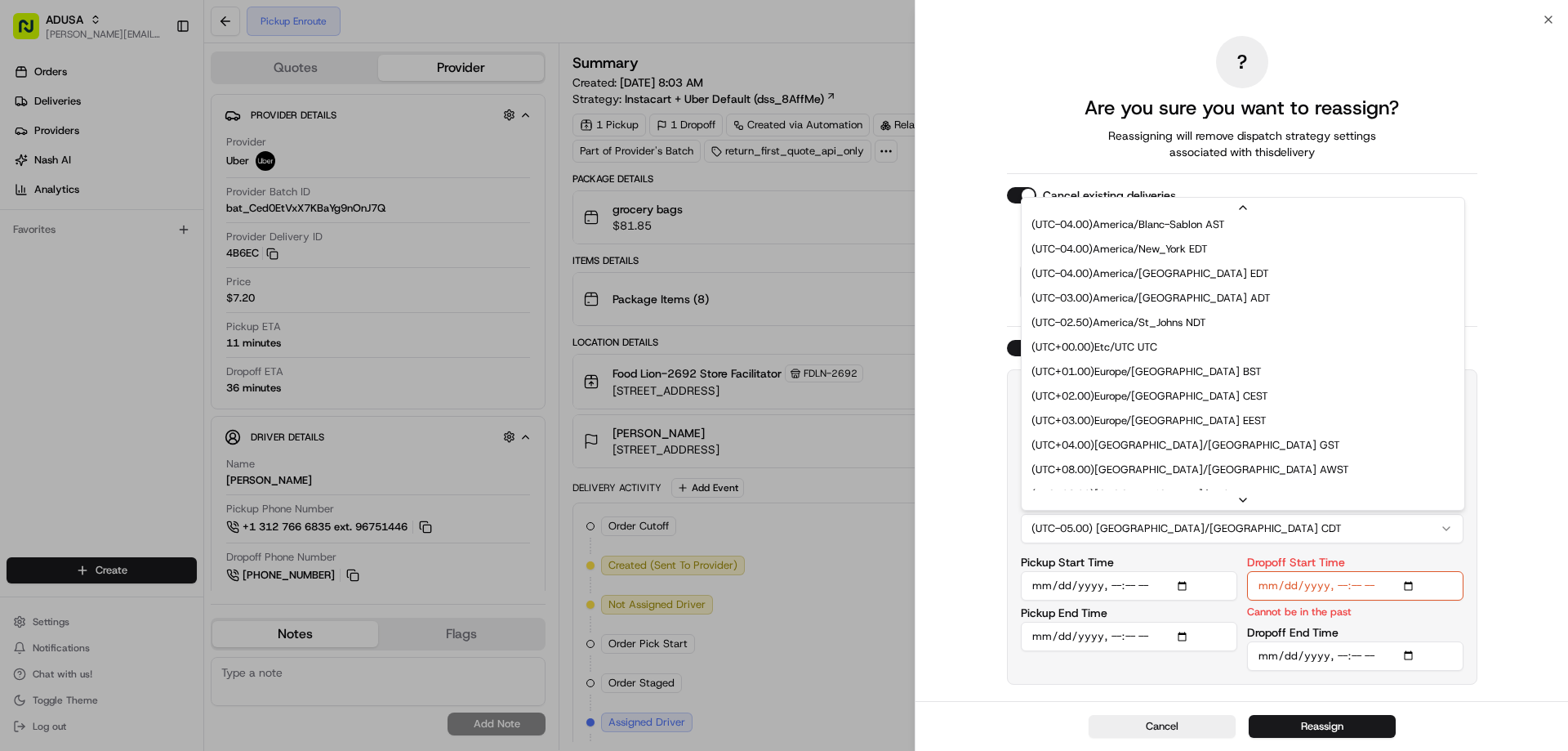
scroll to position [82, 0]
click at [1354, 528] on button "(UTC-05.00) America/Chicago CDT" at bounding box center [1241, 528] width 443 height 30
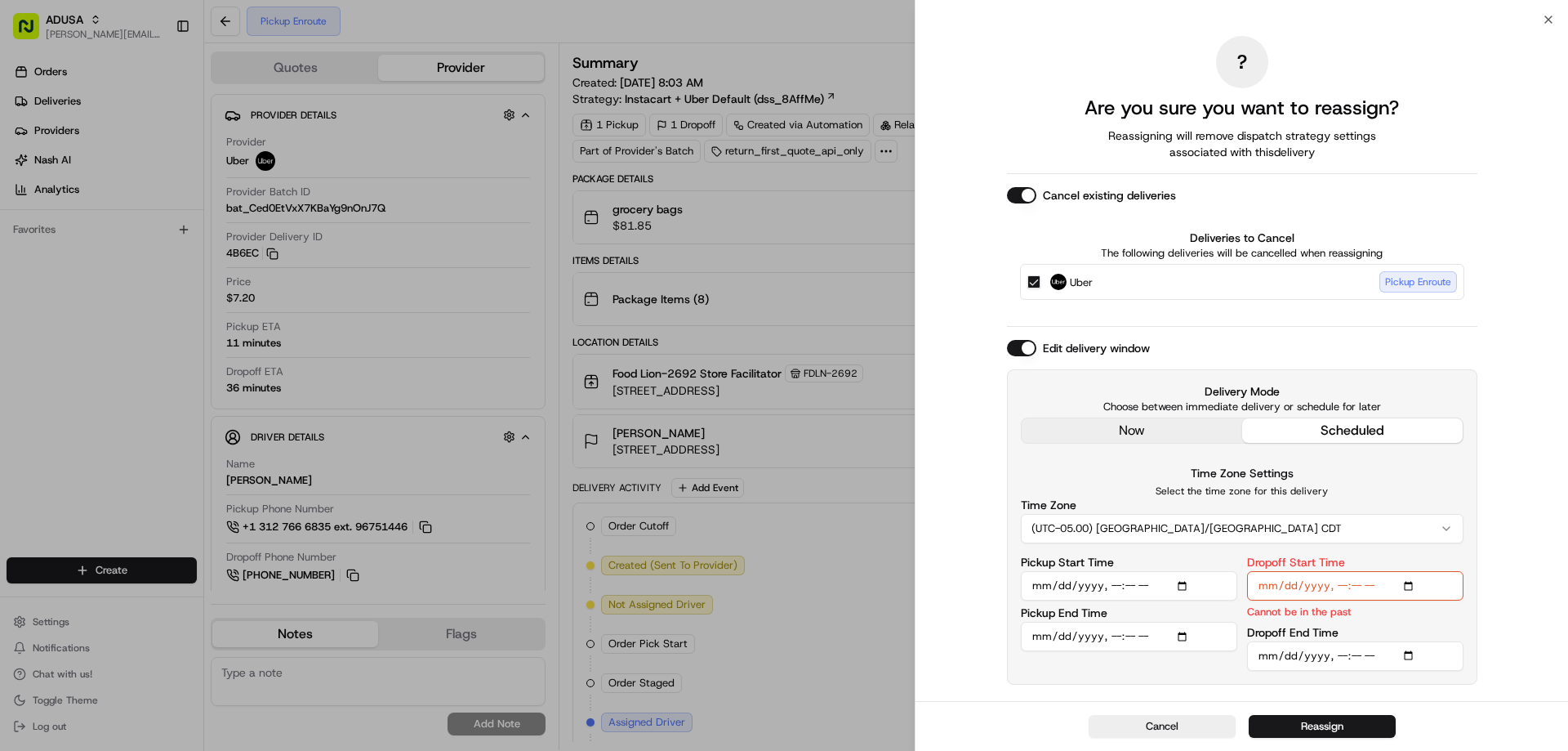
click at [1181, 584] on input "Pickup Start Time" at bounding box center [1129, 586] width 217 height 30
type input "2025-08-23T10:00"
click at [1411, 588] on input "Dropoff Start Time" at bounding box center [1355, 586] width 217 height 30
type input "2025-08-23T10:00"
click at [1183, 633] on input "Pickup End Time" at bounding box center [1129, 637] width 217 height 30
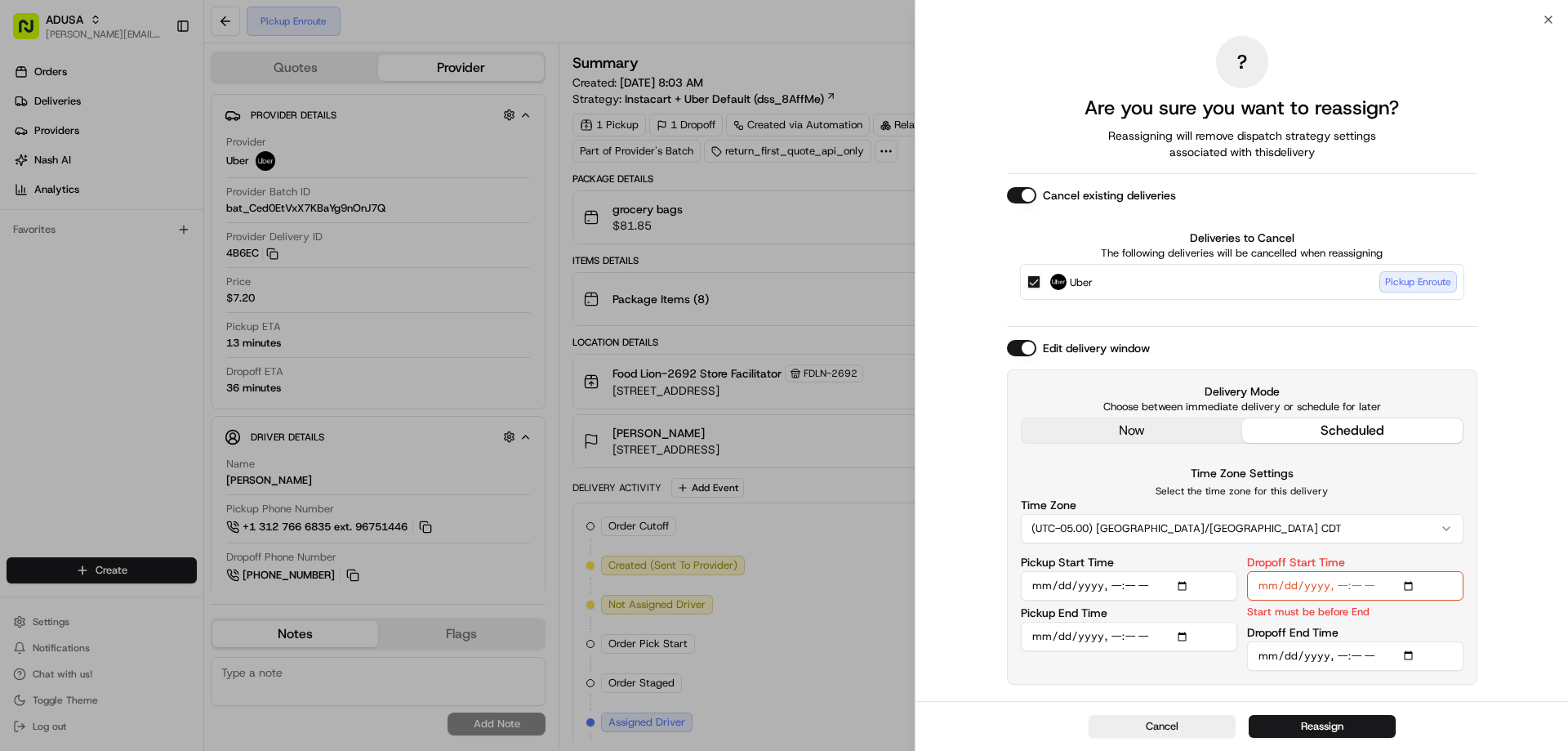
type input "2025-08-23T10:30"
click at [1452, 623] on div "Dropoff Start Time Start must be before End Dropoff End Time" at bounding box center [1355, 613] width 217 height 114
click at [1408, 651] on input "Dropoff End Time" at bounding box center [1355, 656] width 217 height 30
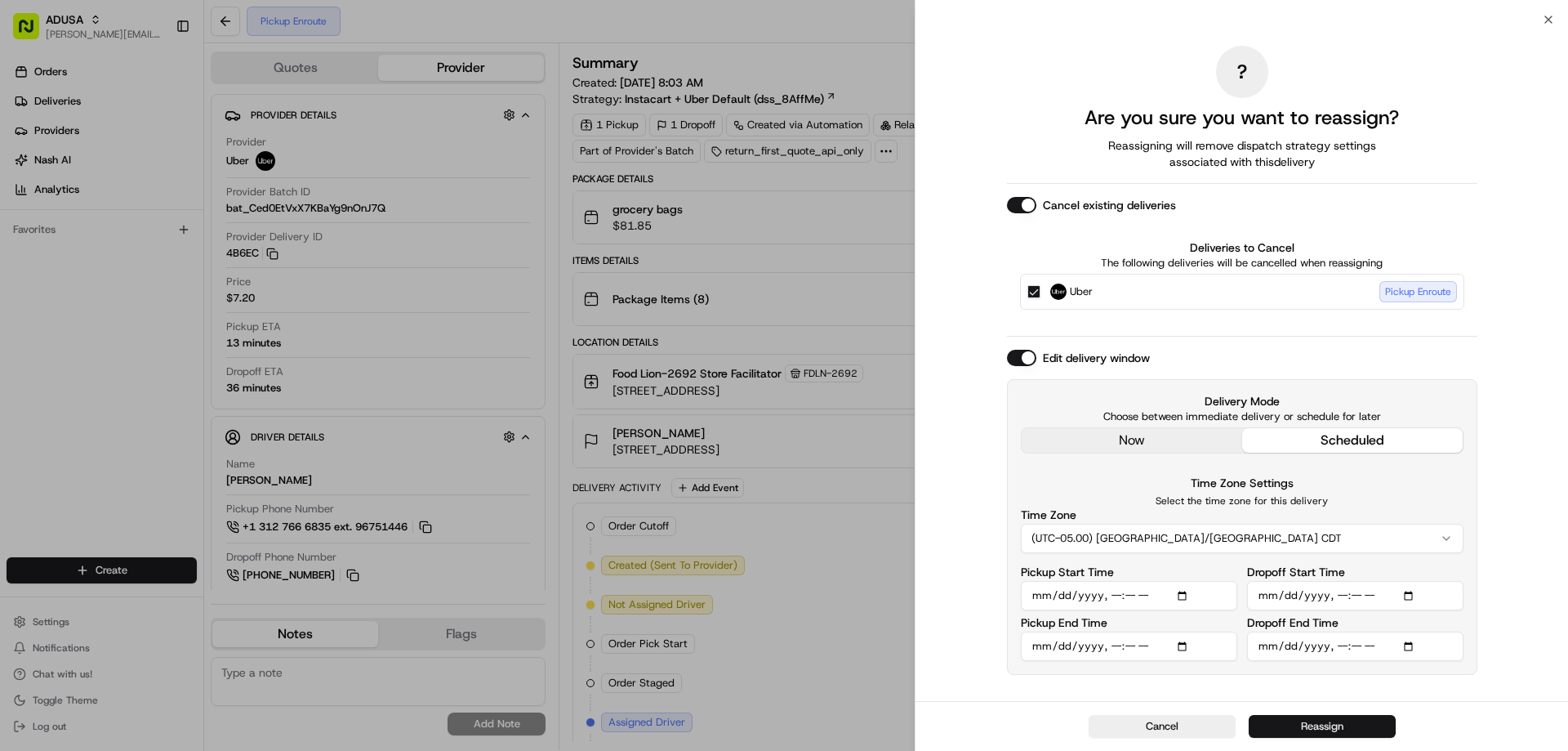
type input "2025-08-23T11:00"
click at [1331, 724] on button "Reassign" at bounding box center [1322, 726] width 147 height 23
click at [1331, 724] on div "Cancel" at bounding box center [1241, 725] width 652 height 50
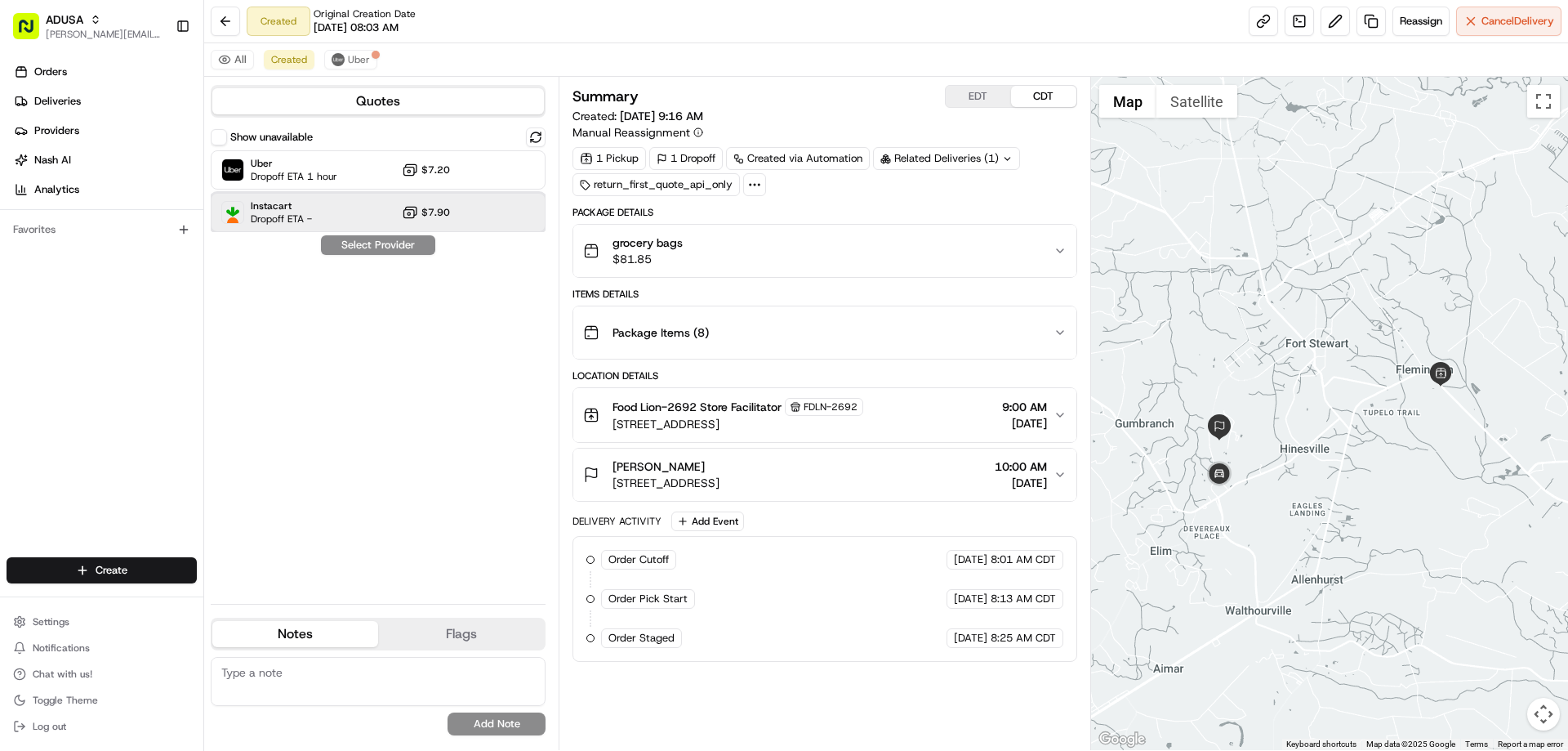
click at [269, 206] on span "Instacart" at bounding box center [281, 205] width 61 height 13
click at [374, 245] on button "Assign Provider" at bounding box center [378, 245] width 116 height 19
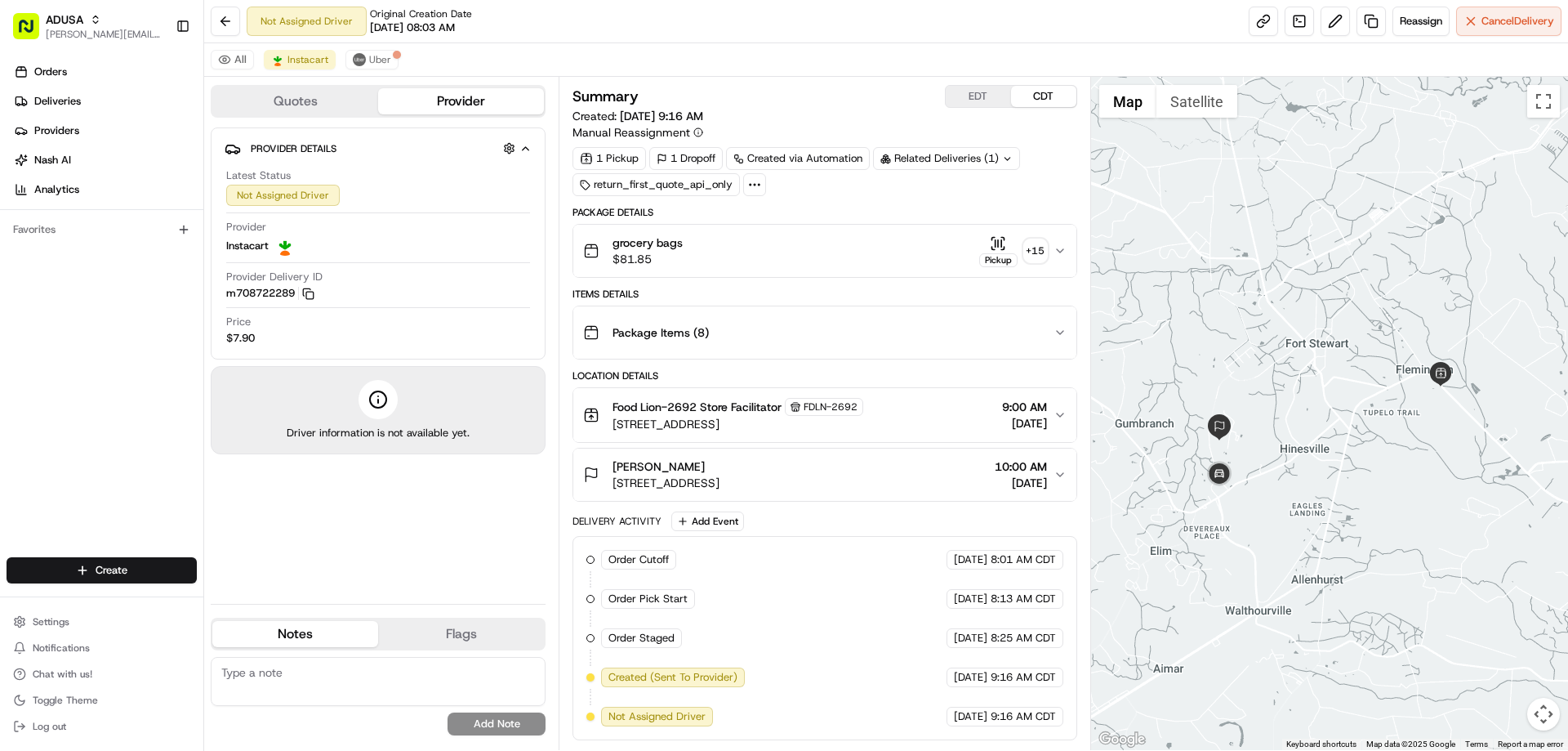
click at [305, 672] on textarea at bounding box center [377, 681] width 334 height 49
type textarea "uber driver cancelled rescheduled with IC driver"
click at [463, 720] on button "Add Note" at bounding box center [497, 724] width 98 height 23
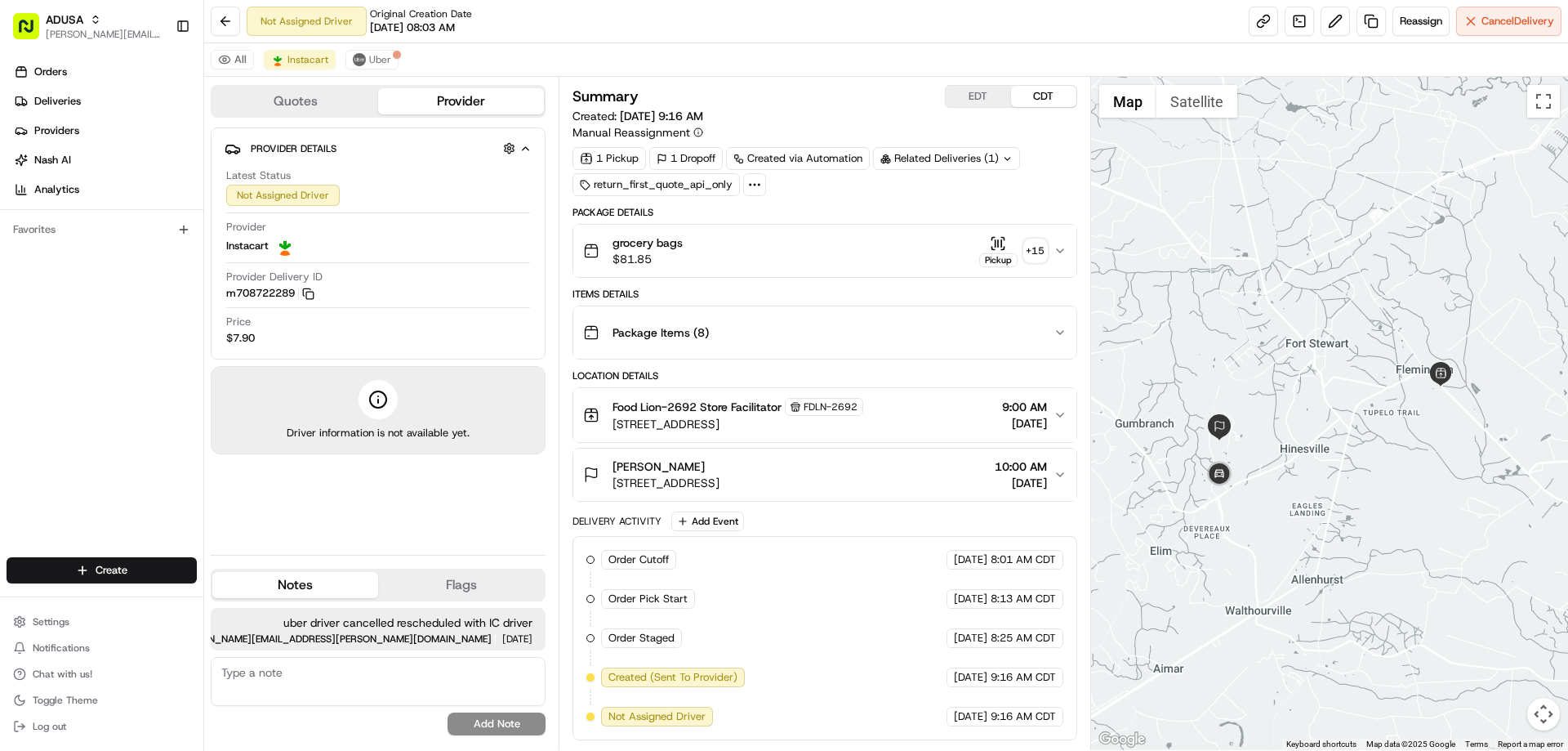
click at [389, 681] on textarea at bounding box center [377, 681] width 334 height 49
type textarea "WRONG notes above"
drag, startPoint x: 343, startPoint y: 675, endPoint x: 179, endPoint y: 651, distance: 165.7
click at [179, 651] on div "ADUSA kathleen.bresnahan@adusa.com Toggle Sidebar Orders Deliveries Providers N…" at bounding box center [784, 376] width 1568 height 751
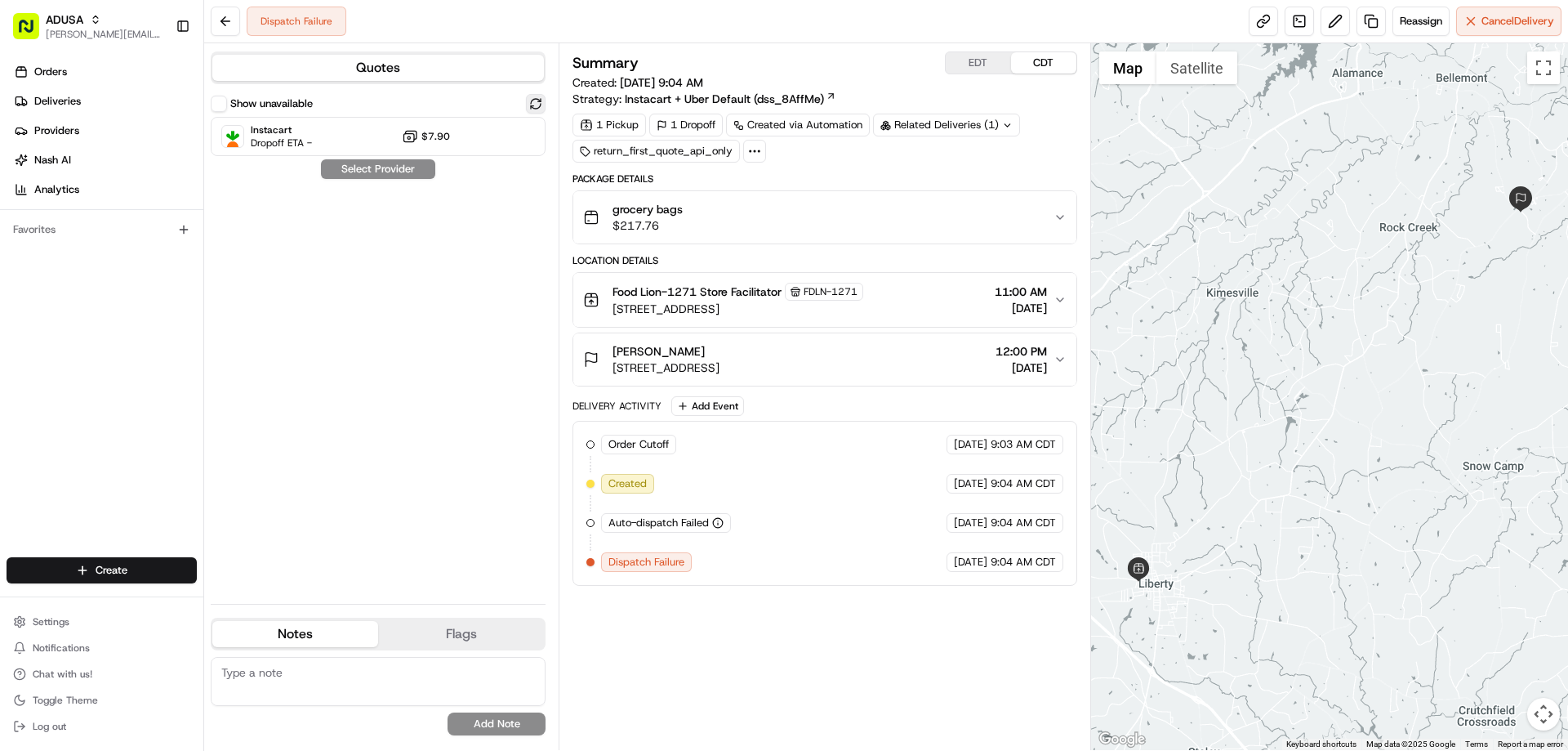
click at [536, 102] on button at bounding box center [535, 104] width 19 height 19
click at [332, 127] on div "Instacart Dropoff ETA - $7.90" at bounding box center [377, 136] width 334 height 39
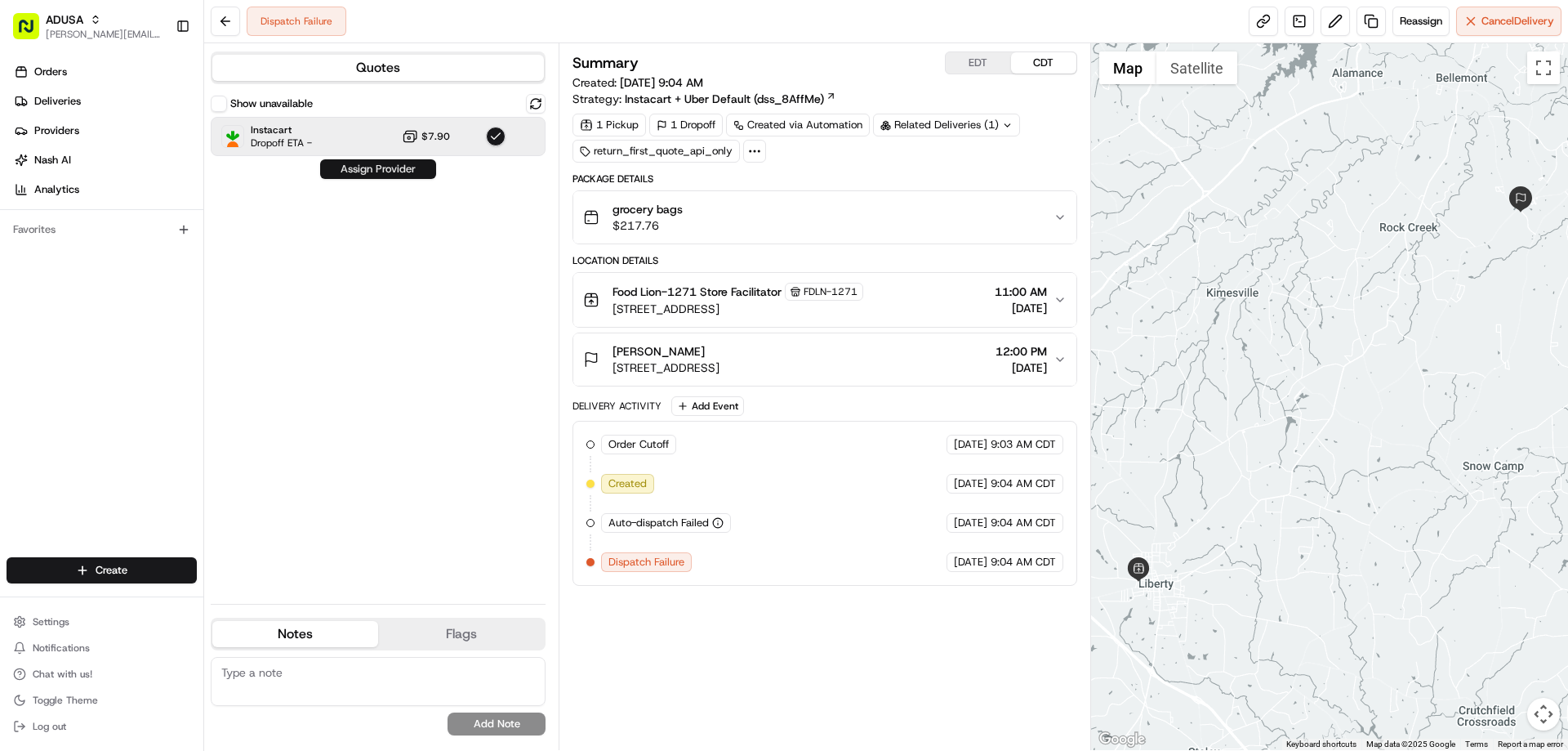
click at [354, 170] on button "Assign Provider" at bounding box center [378, 169] width 116 height 19
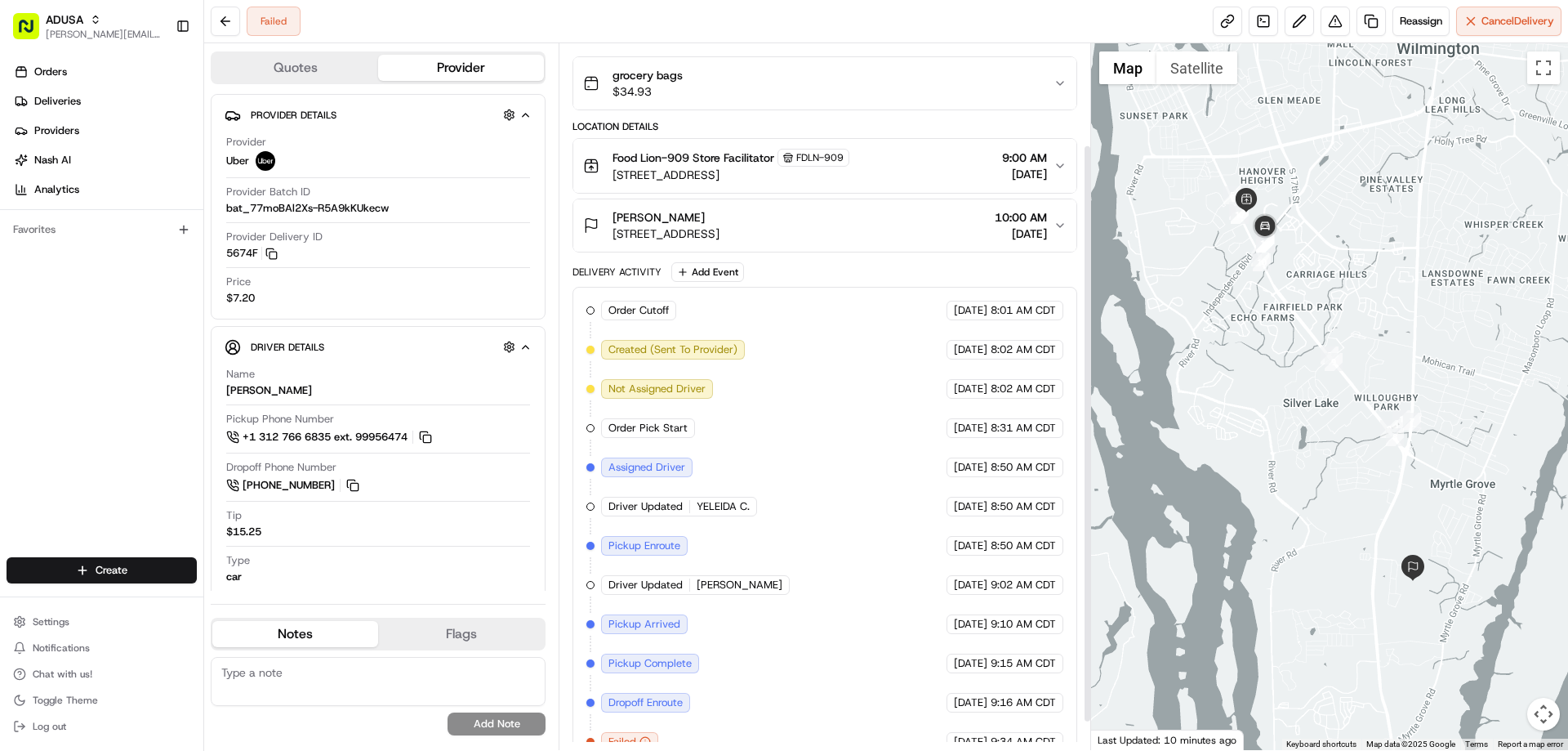
scroll to position [158, 0]
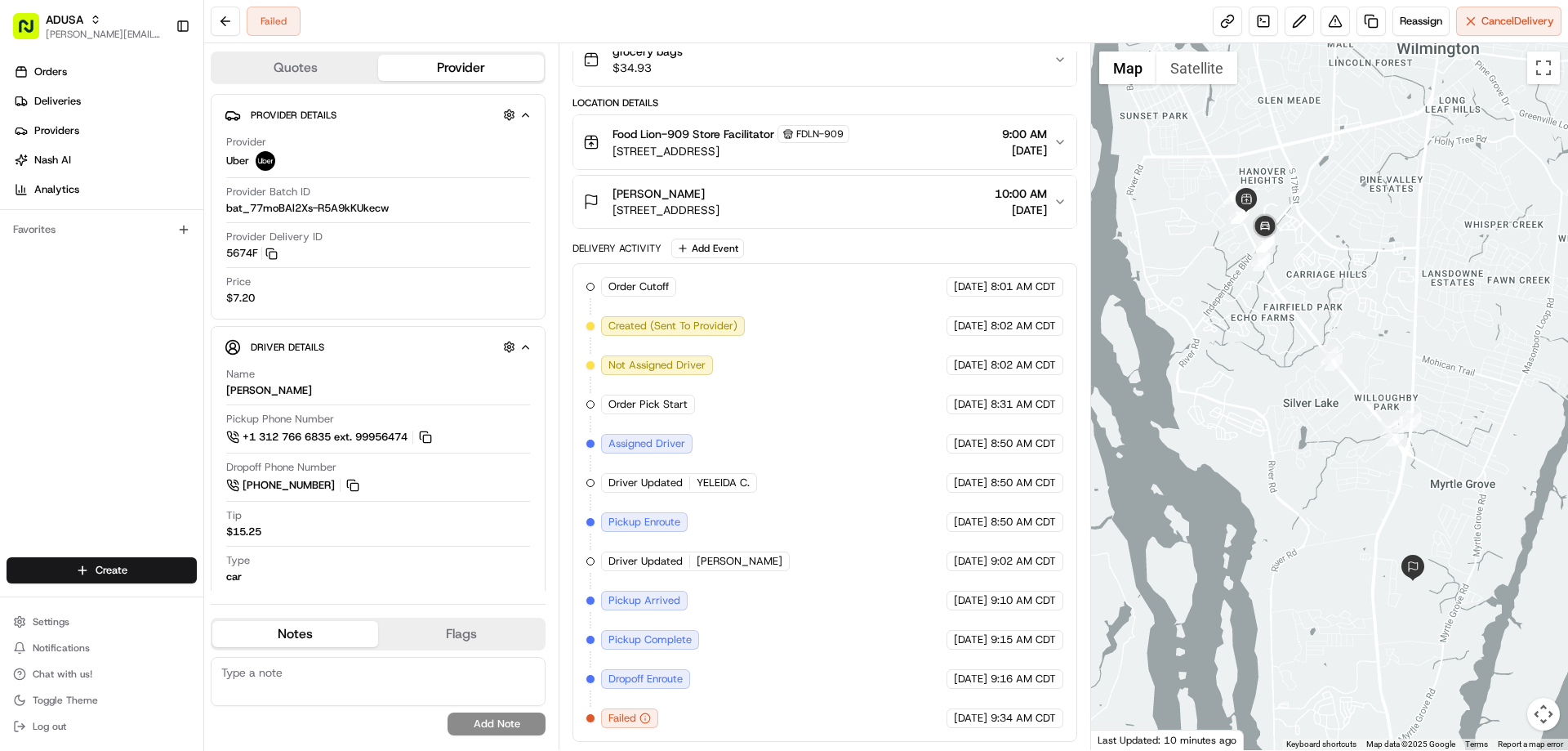
click at [715, 135] on span "Food Lion-909 Store Facilitator" at bounding box center [692, 134] width 162 height 17
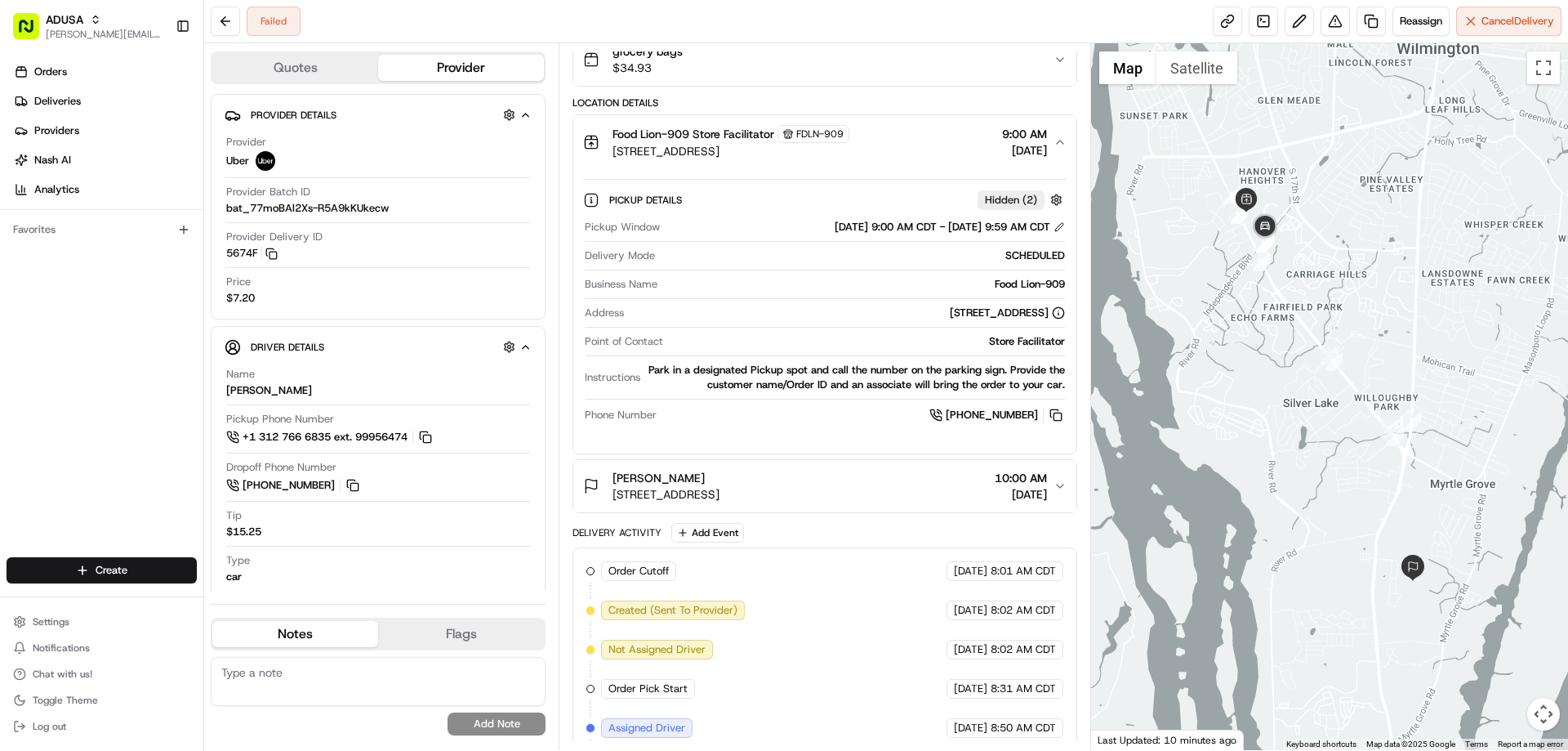
click at [719, 492] on span "[STREET_ADDRESS]" at bounding box center [665, 493] width 107 height 17
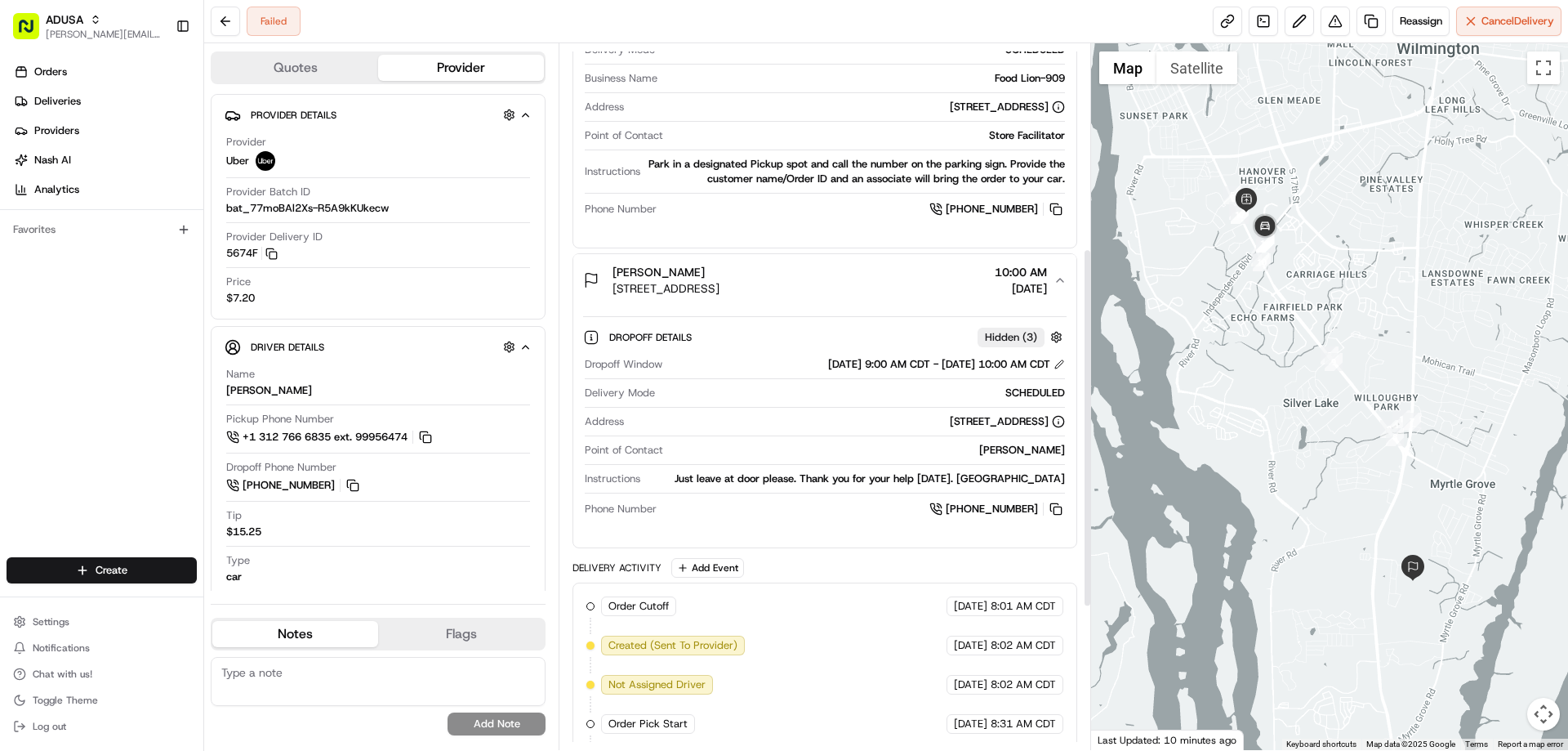
scroll to position [403, 0]
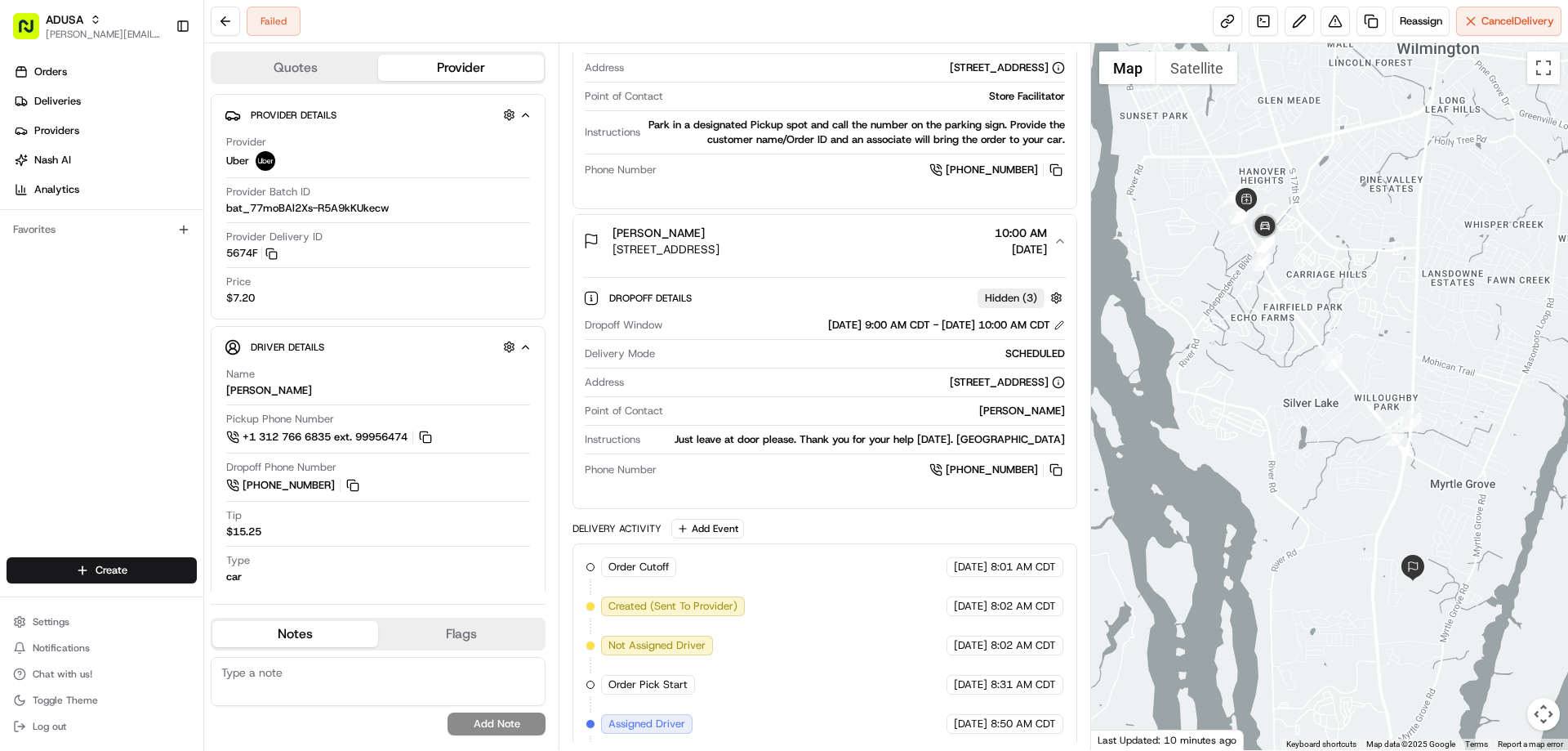
click at [715, 242] on span "[STREET_ADDRESS]" at bounding box center [665, 249] width 107 height 17
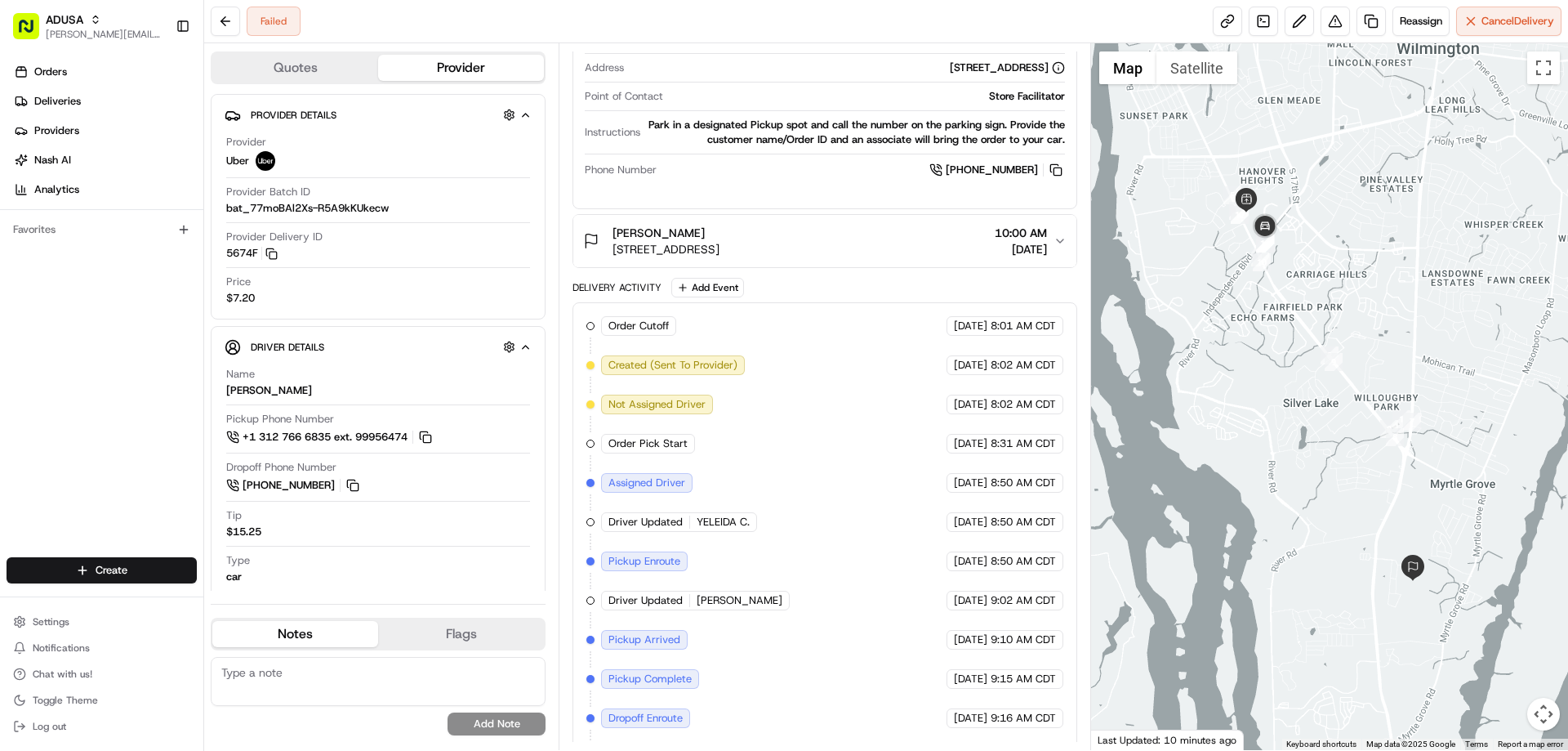
click at [650, 127] on div "Park in a designated Pickup spot and call the number on the parking sign. Provi…" at bounding box center [856, 133] width 417 height 30
click at [689, 253] on span "[STREET_ADDRESS]" at bounding box center [665, 249] width 107 height 17
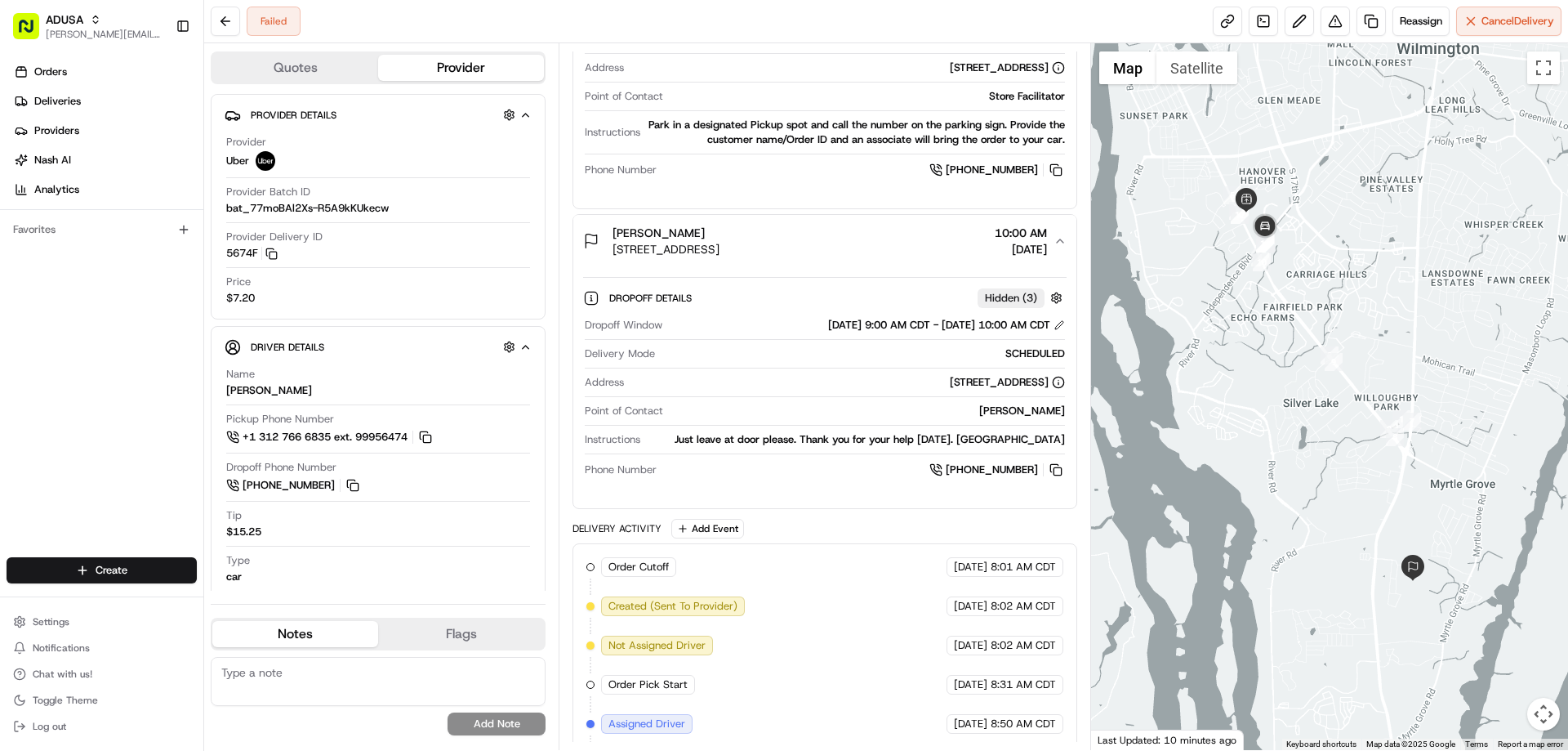
click at [710, 232] on div "[PERSON_NAME]" at bounding box center [665, 232] width 107 height 17
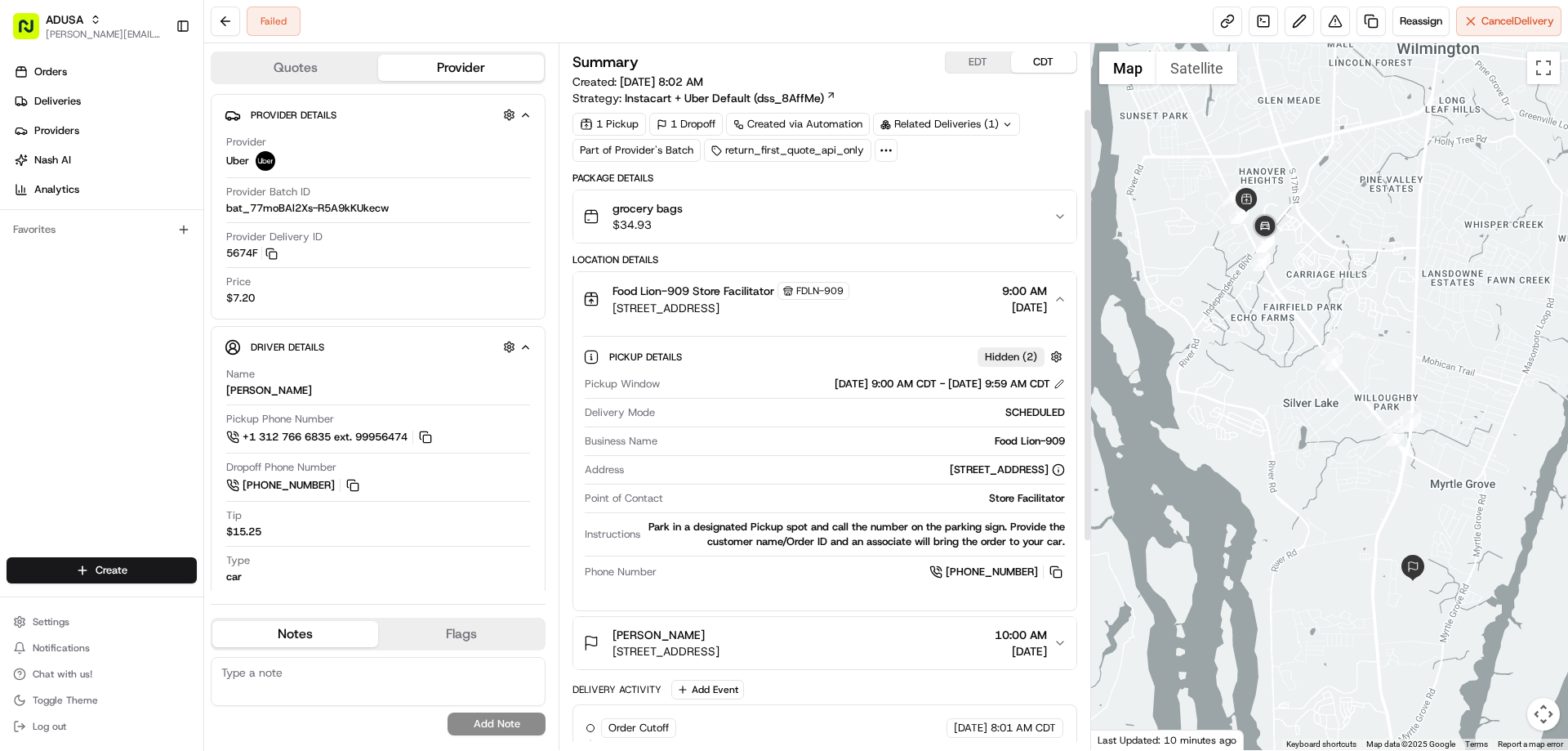
scroll to position [0, 0]
click at [709, 223] on div "grocery bags $34.93" at bounding box center [818, 217] width 470 height 32
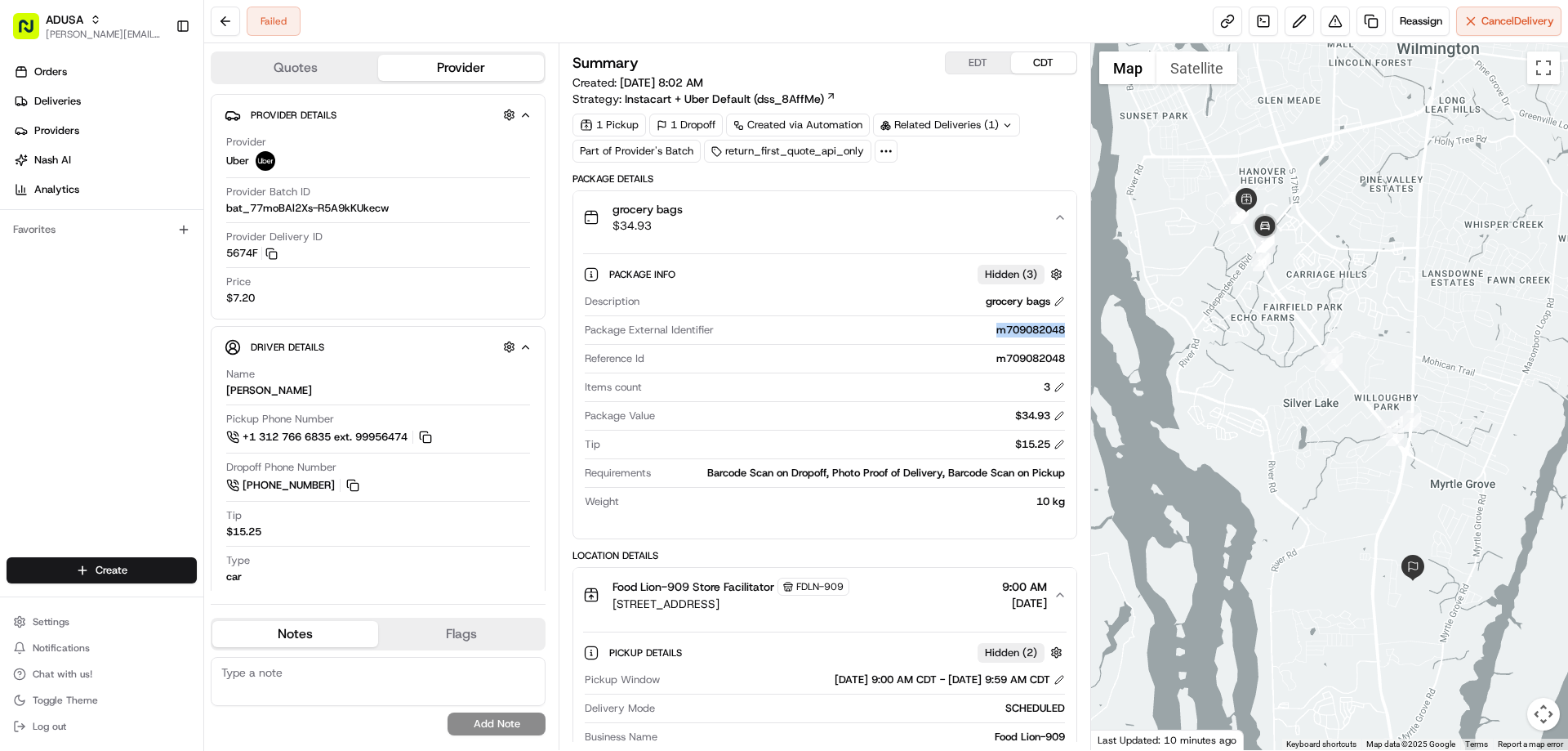
drag, startPoint x: 989, startPoint y: 330, endPoint x: 1064, endPoint y: 337, distance: 75.3
click at [1064, 337] on div "Package External Identifier m709082048" at bounding box center [824, 333] width 479 height 22
copy div "m709082048"
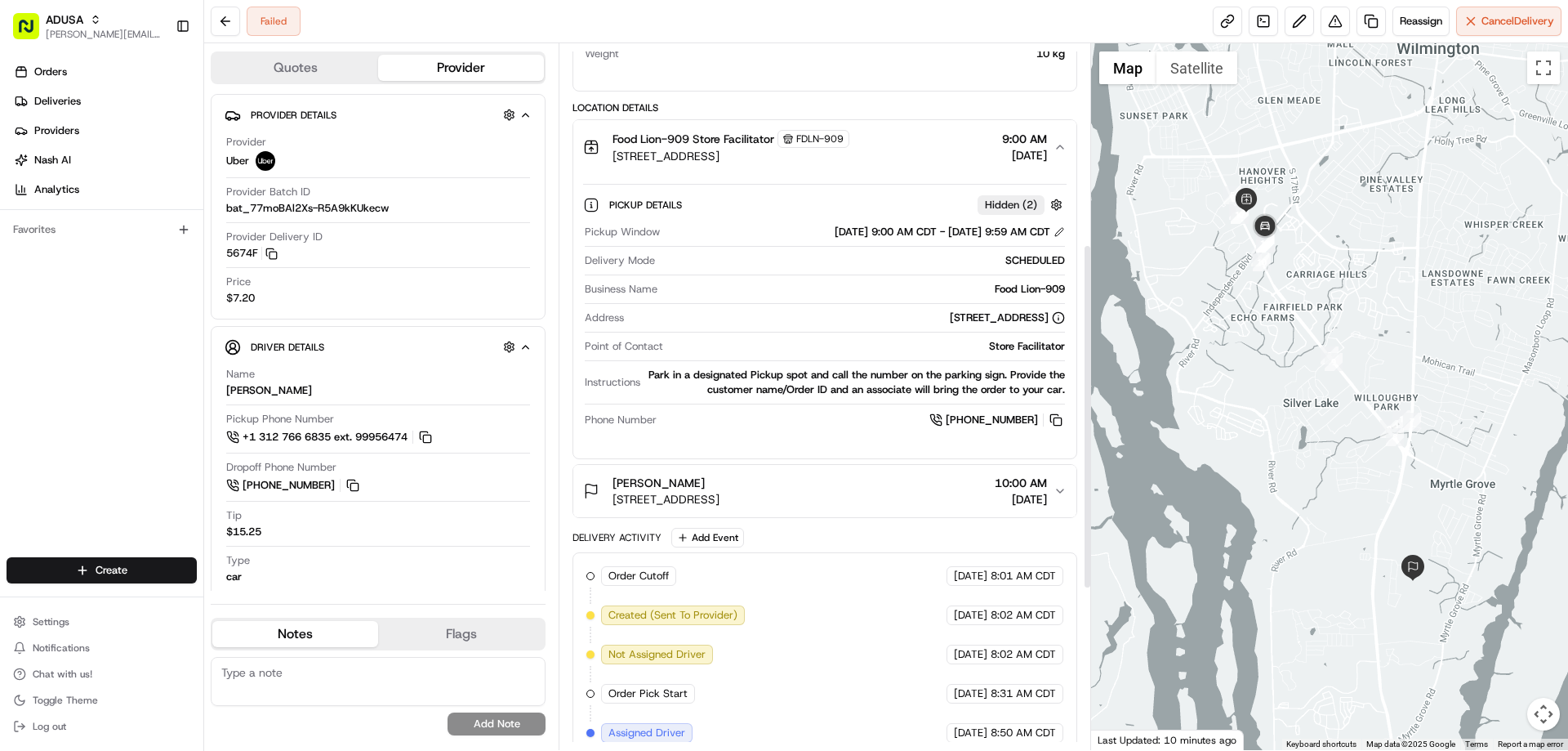
scroll to position [409, 0]
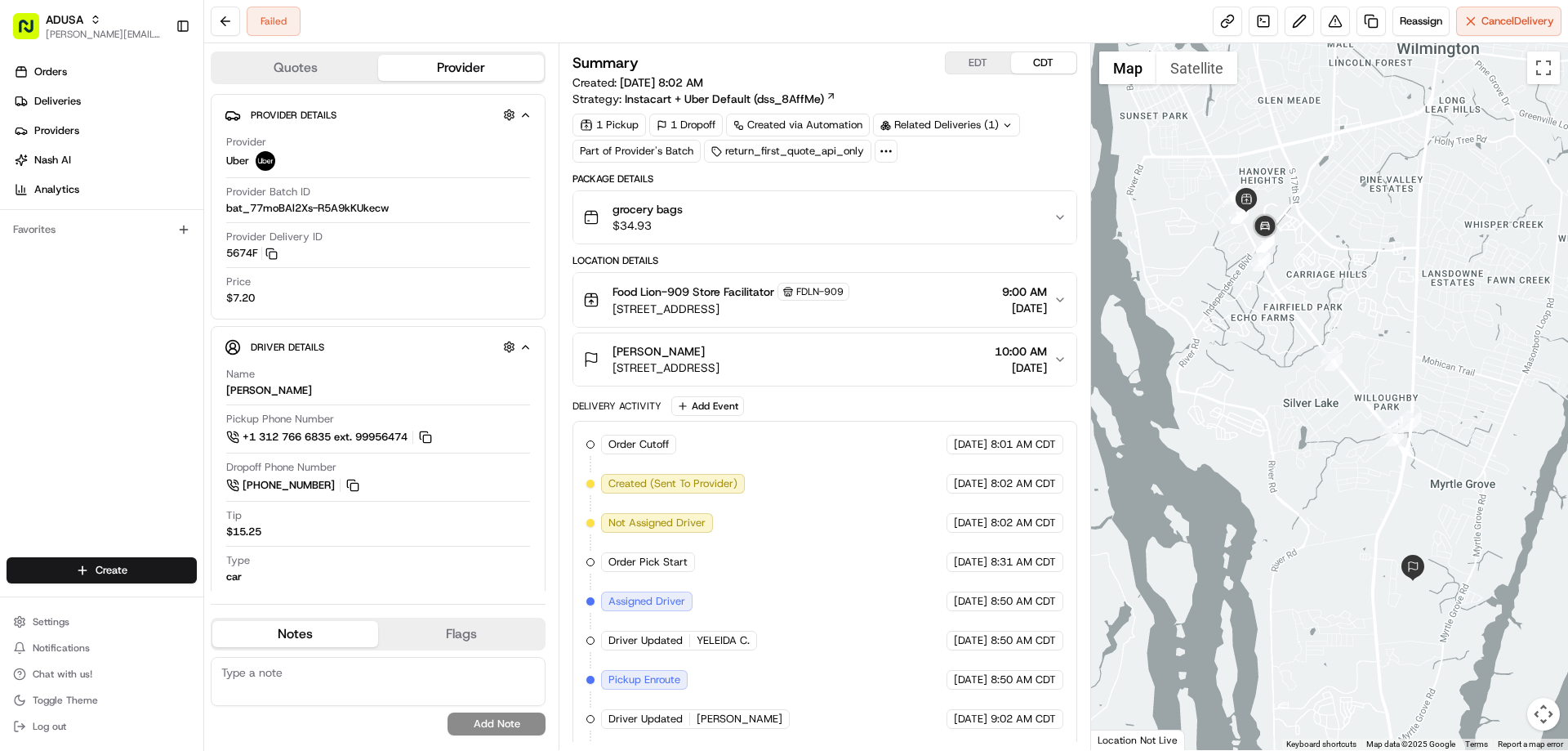
click at [447, 71] on button "Provider" at bounding box center [461, 68] width 166 height 26
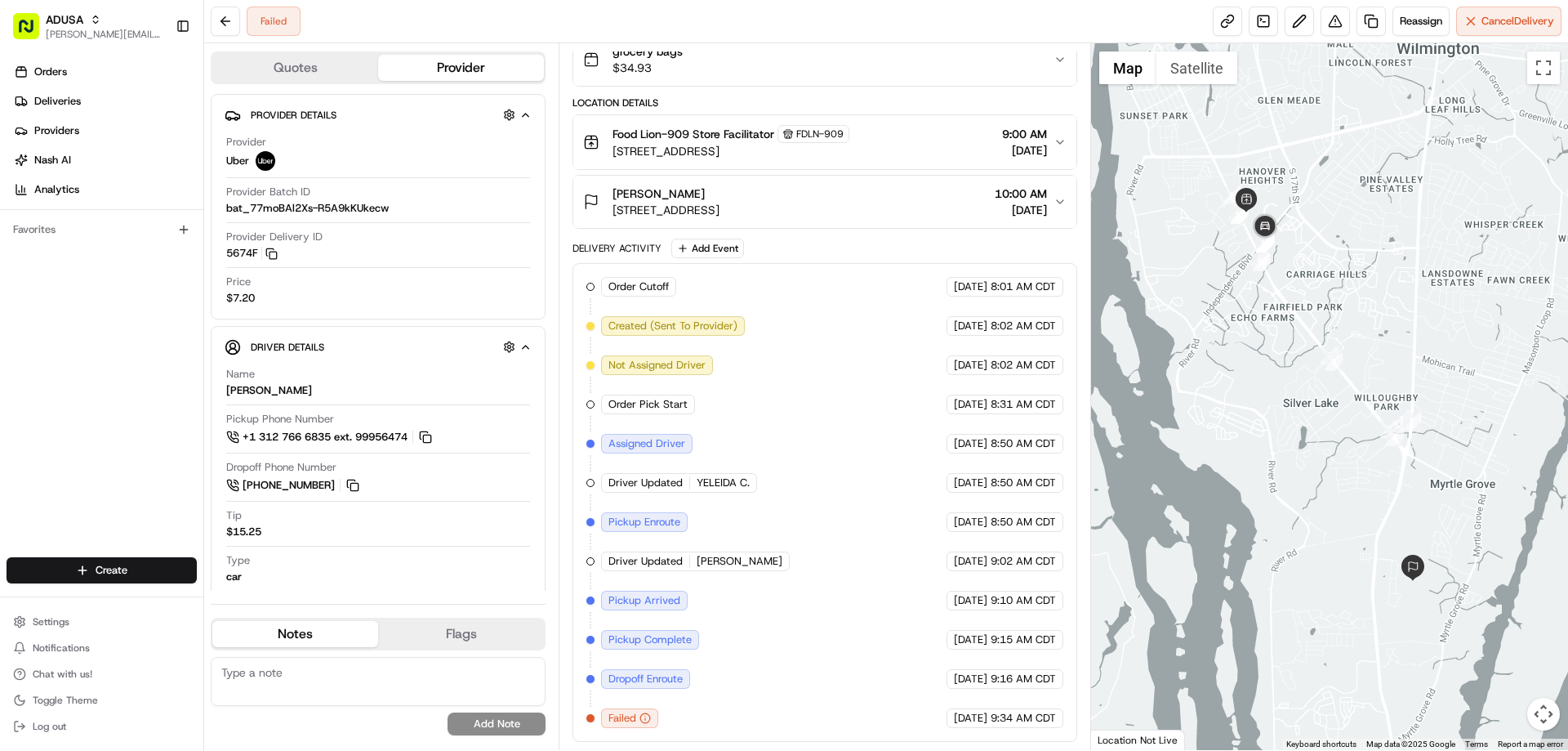
click at [296, 675] on textarea at bounding box center [377, 681] width 334 height 49
type textarea "Uber driver cancelled enroute to customer no known reason order back in custome…"
click at [496, 725] on button "Add Note" at bounding box center [497, 724] width 98 height 23
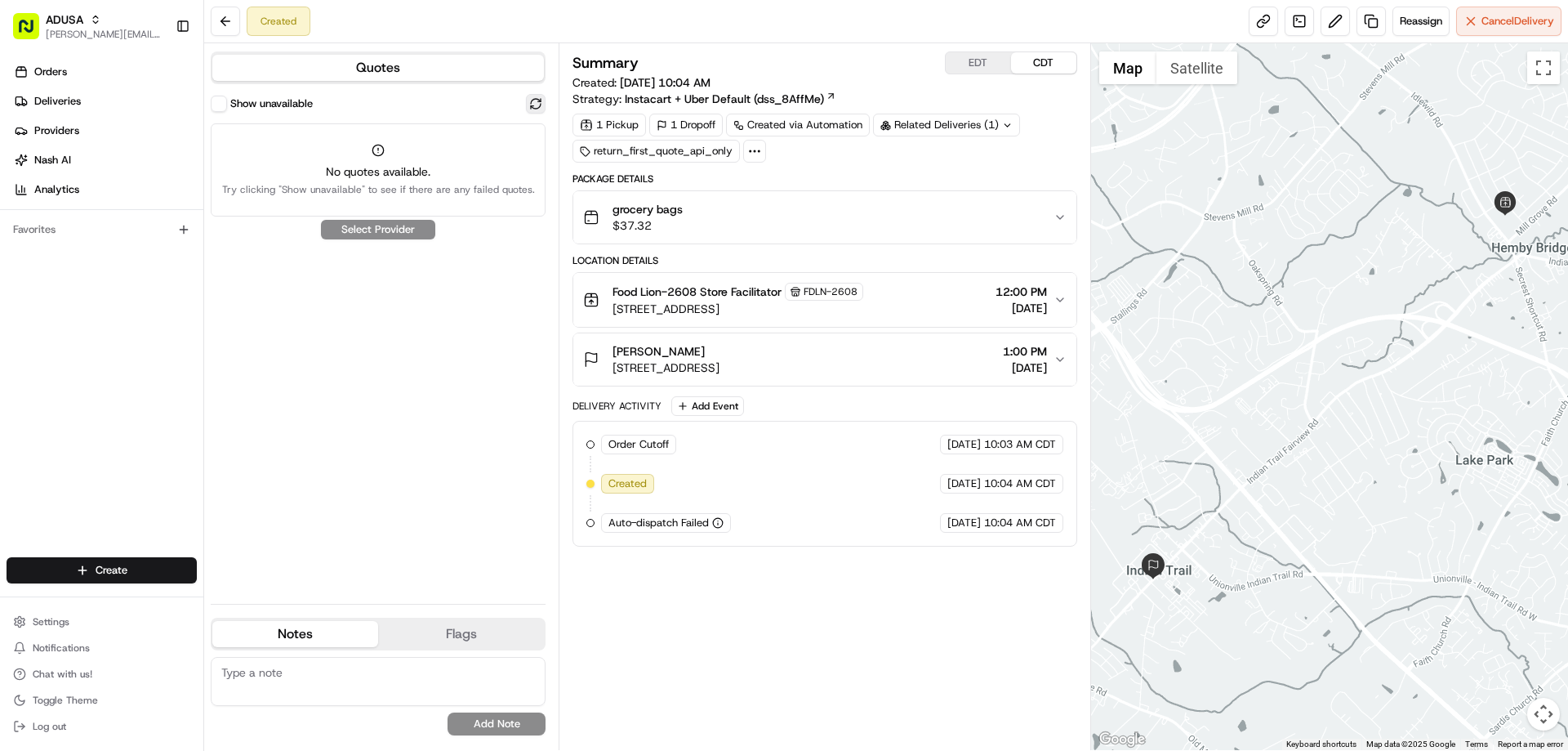
click at [535, 106] on button at bounding box center [535, 104] width 19 height 19
click at [780, 216] on div "grocery bags $37.32" at bounding box center [818, 217] width 470 height 32
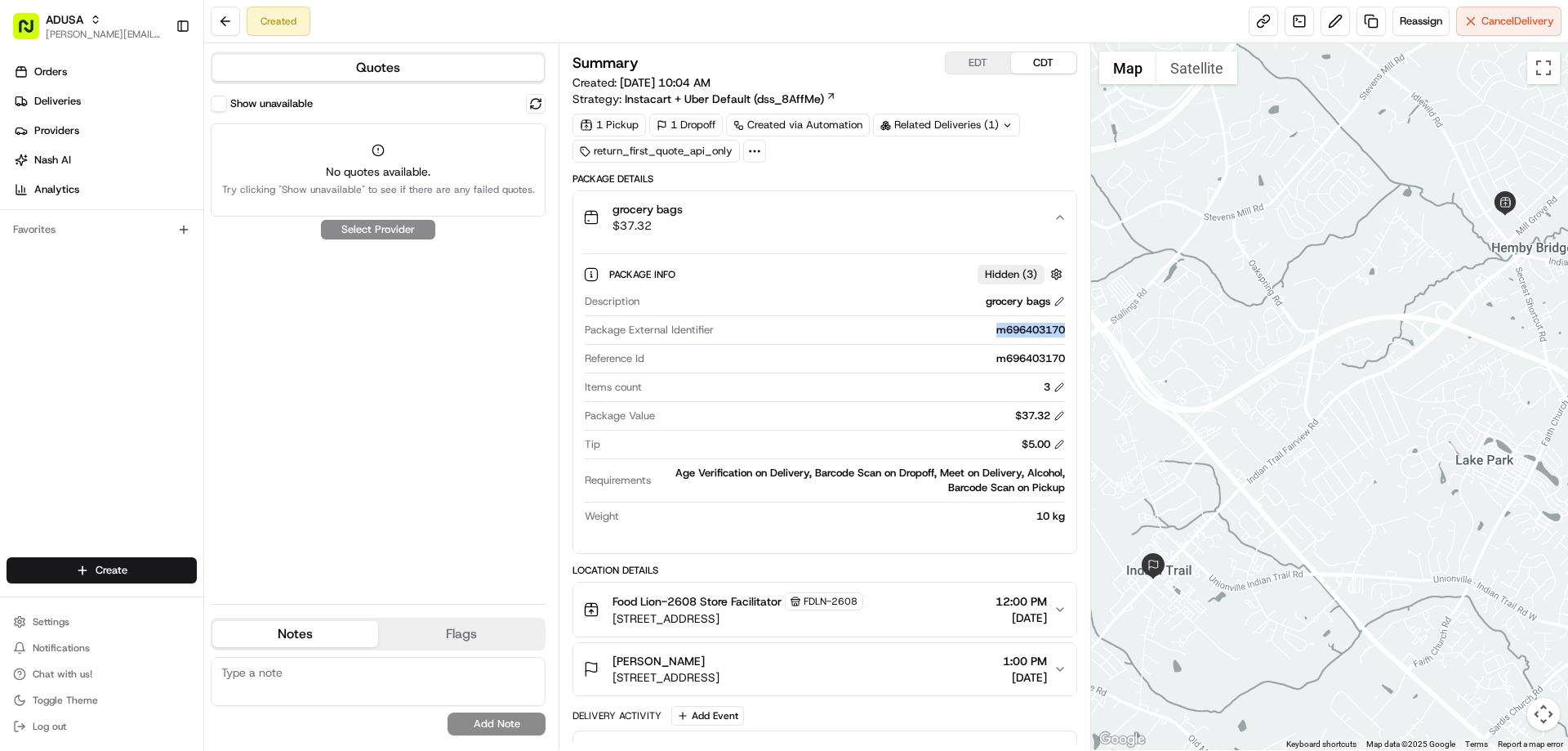
drag, startPoint x: 981, startPoint y: 330, endPoint x: 1066, endPoint y: 331, distance: 85.0
click at [1066, 331] on div "Description grocery bags Package External Identifier m696403170 Reference Id m6…" at bounding box center [824, 409] width 483 height 243
copy div "m696403170"
click at [533, 99] on button at bounding box center [535, 104] width 19 height 19
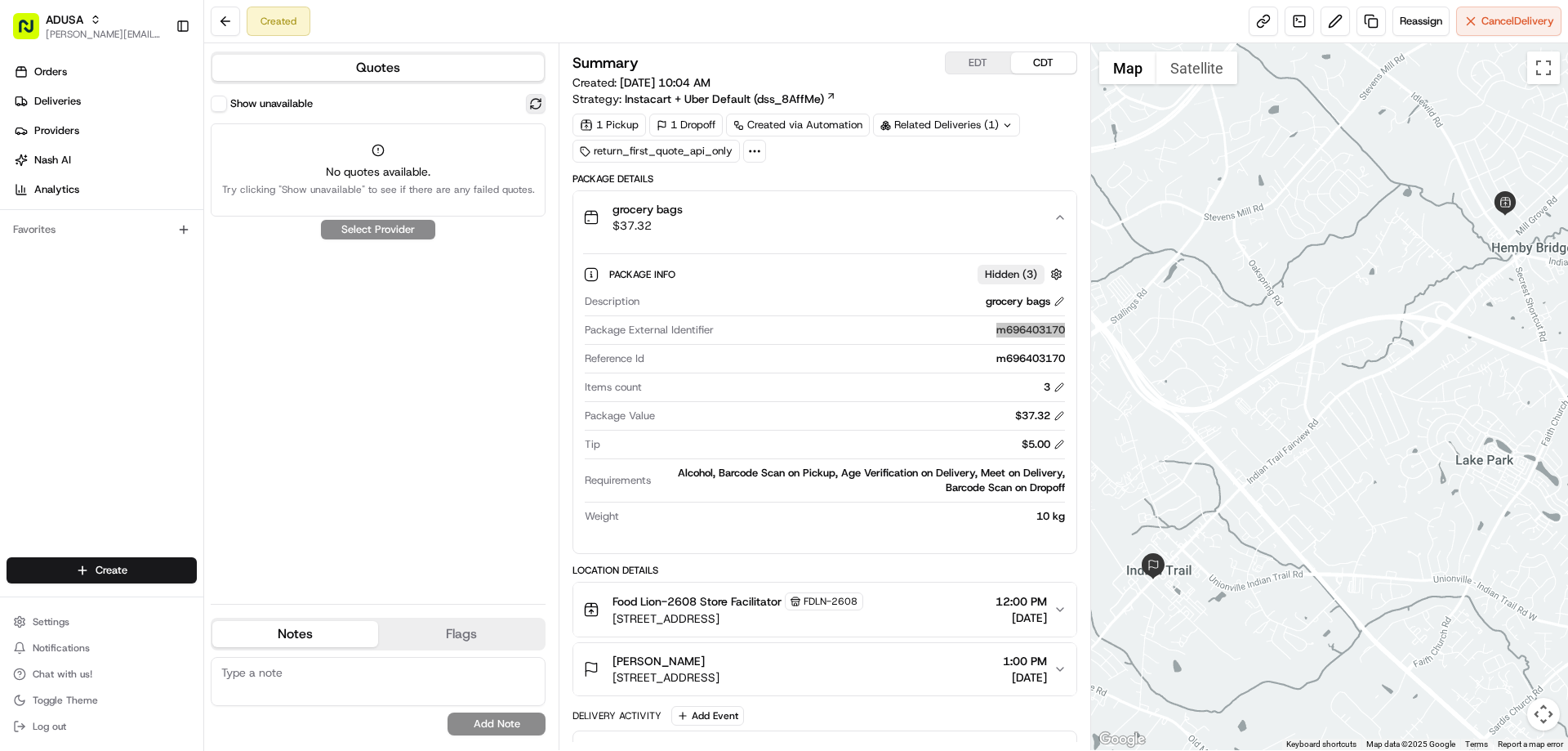
click at [535, 105] on button at bounding box center [535, 104] width 19 height 19
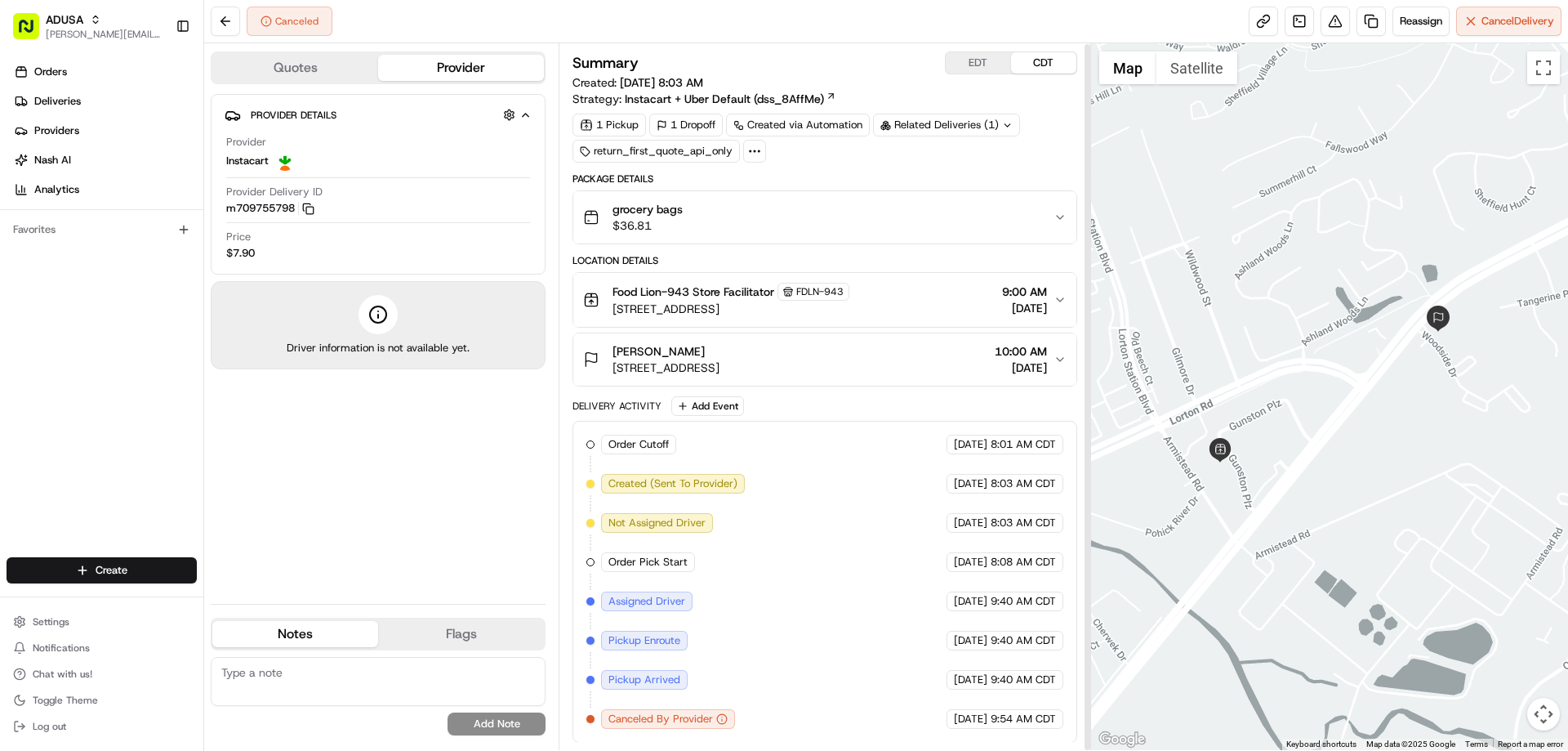
scroll to position [1, 0]
click at [660, 213] on span "grocery bags" at bounding box center [647, 208] width 70 height 17
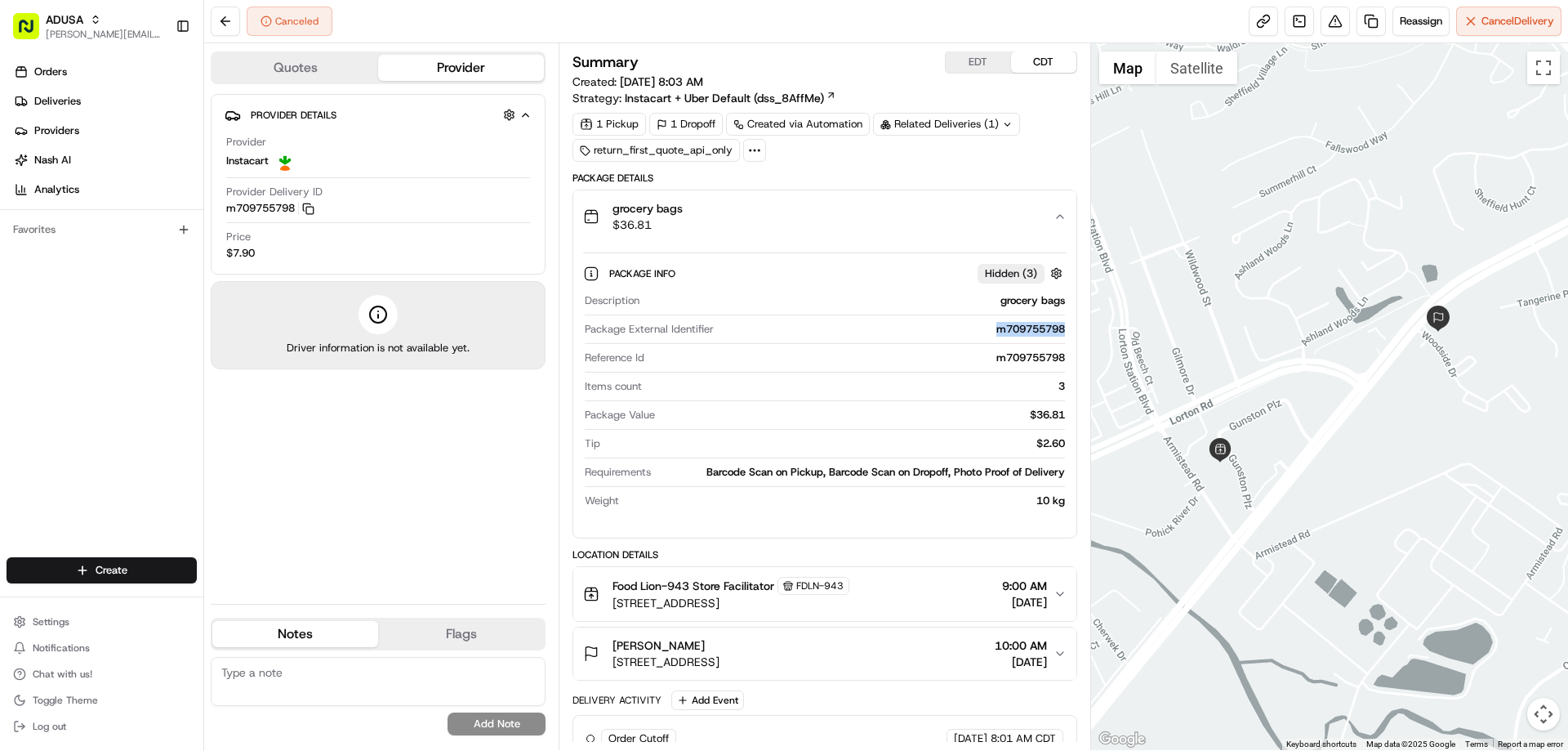
drag, startPoint x: 987, startPoint y: 334, endPoint x: 1060, endPoint y: 337, distance: 73.1
click at [1060, 337] on div "Package External Identifier m709755798" at bounding box center [824, 332] width 479 height 22
copy div "m709755798"
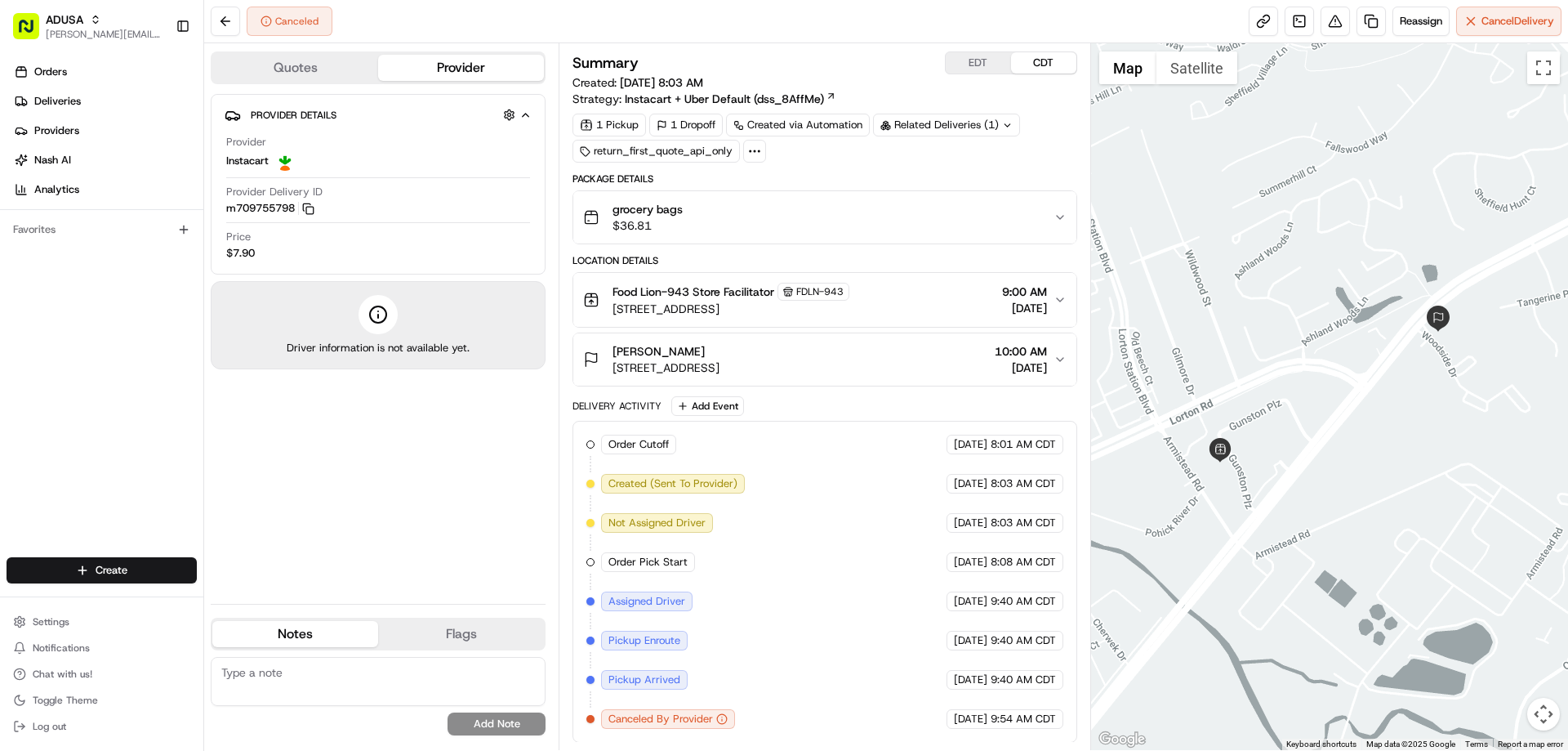
click at [337, 678] on textarea at bounding box center [377, 681] width 334 height 49
type textarea "store cancelled"
click at [511, 723] on button "Add Note" at bounding box center [497, 724] width 98 height 23
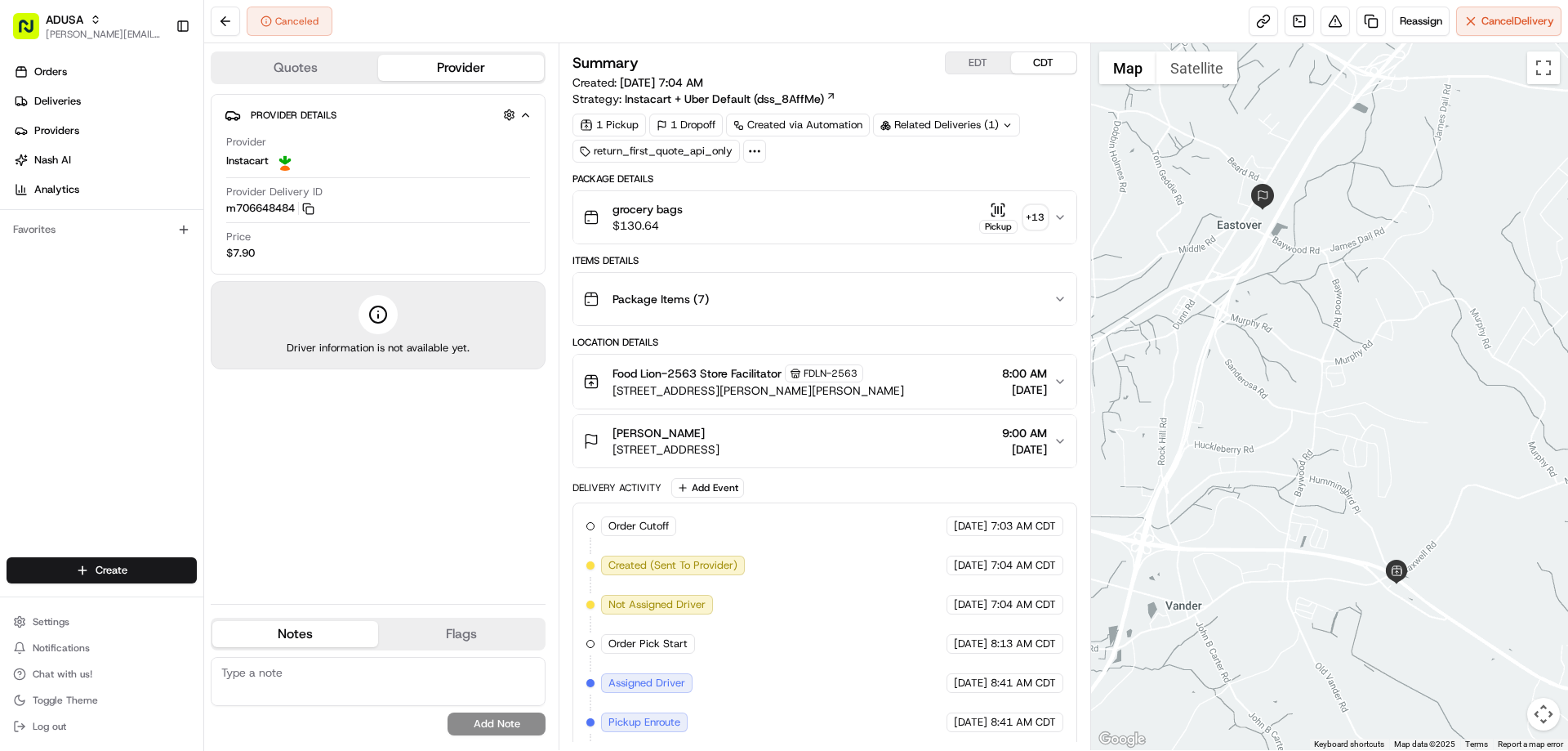
click at [730, 214] on div "grocery bags $130.64 Pickup + 13" at bounding box center [818, 217] width 470 height 32
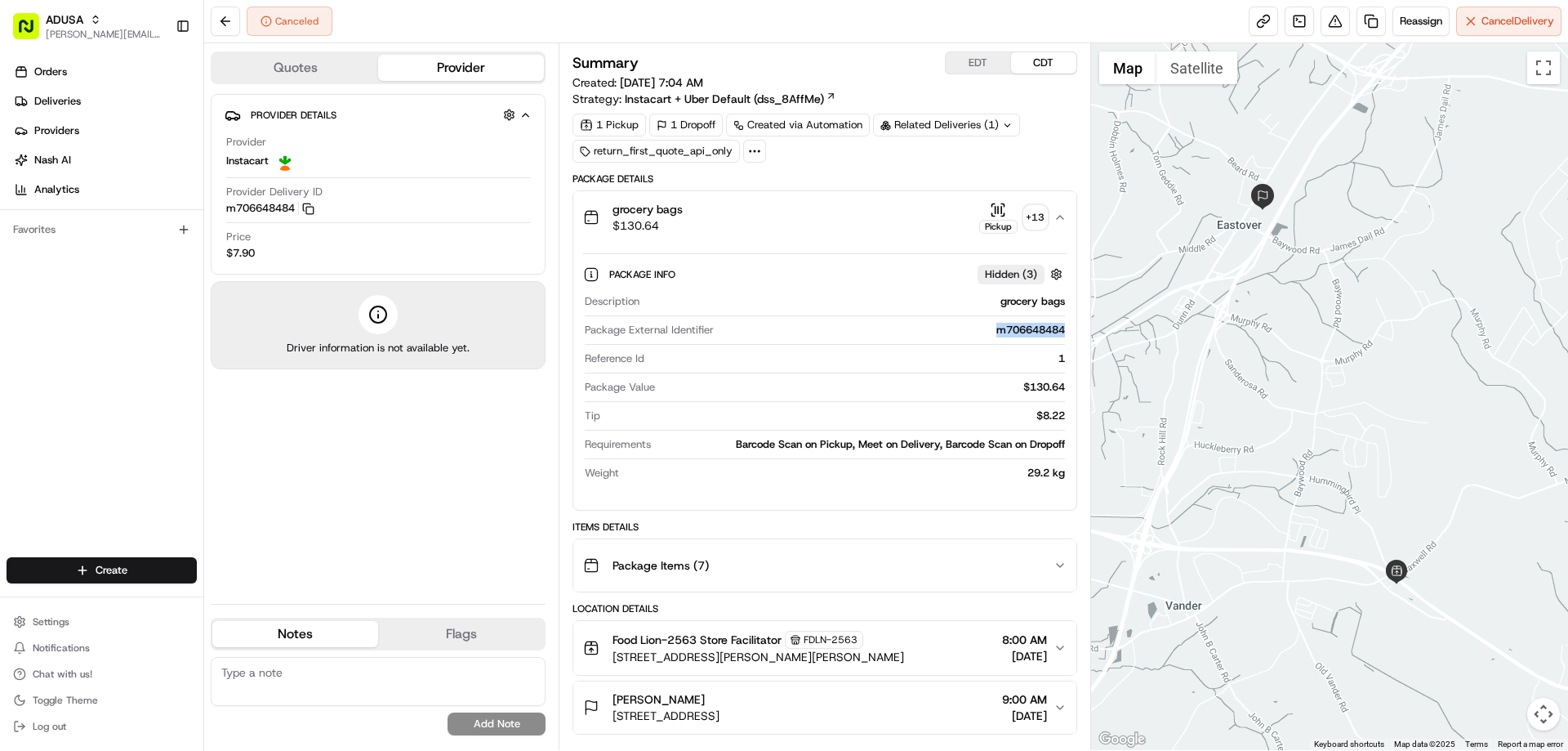
drag, startPoint x: 982, startPoint y: 334, endPoint x: 1035, endPoint y: 338, distance: 53.2
click at [1035, 338] on div "Package External Identifier m706648484" at bounding box center [824, 333] width 479 height 22
copy div "m706648484"
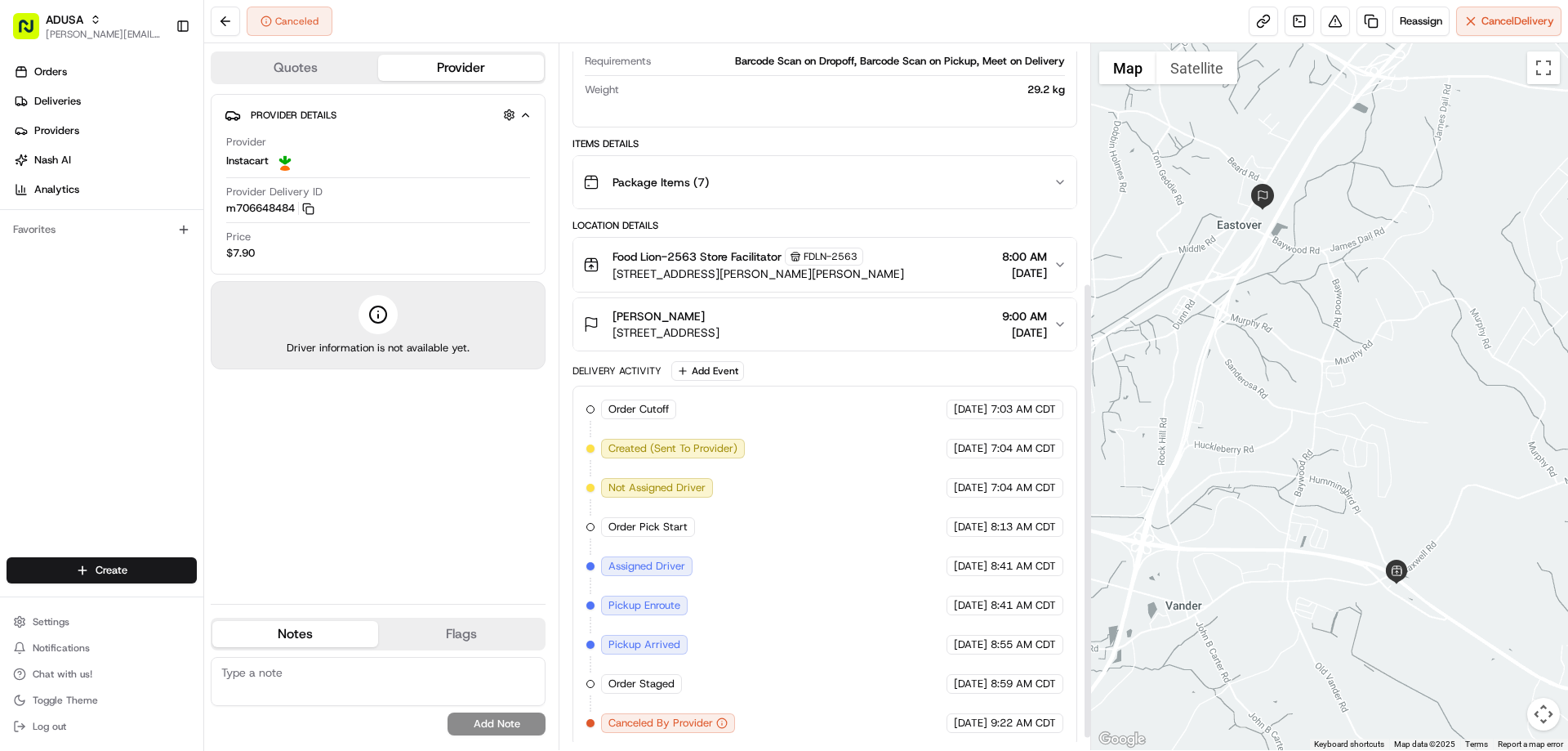
scroll to position [388, 0]
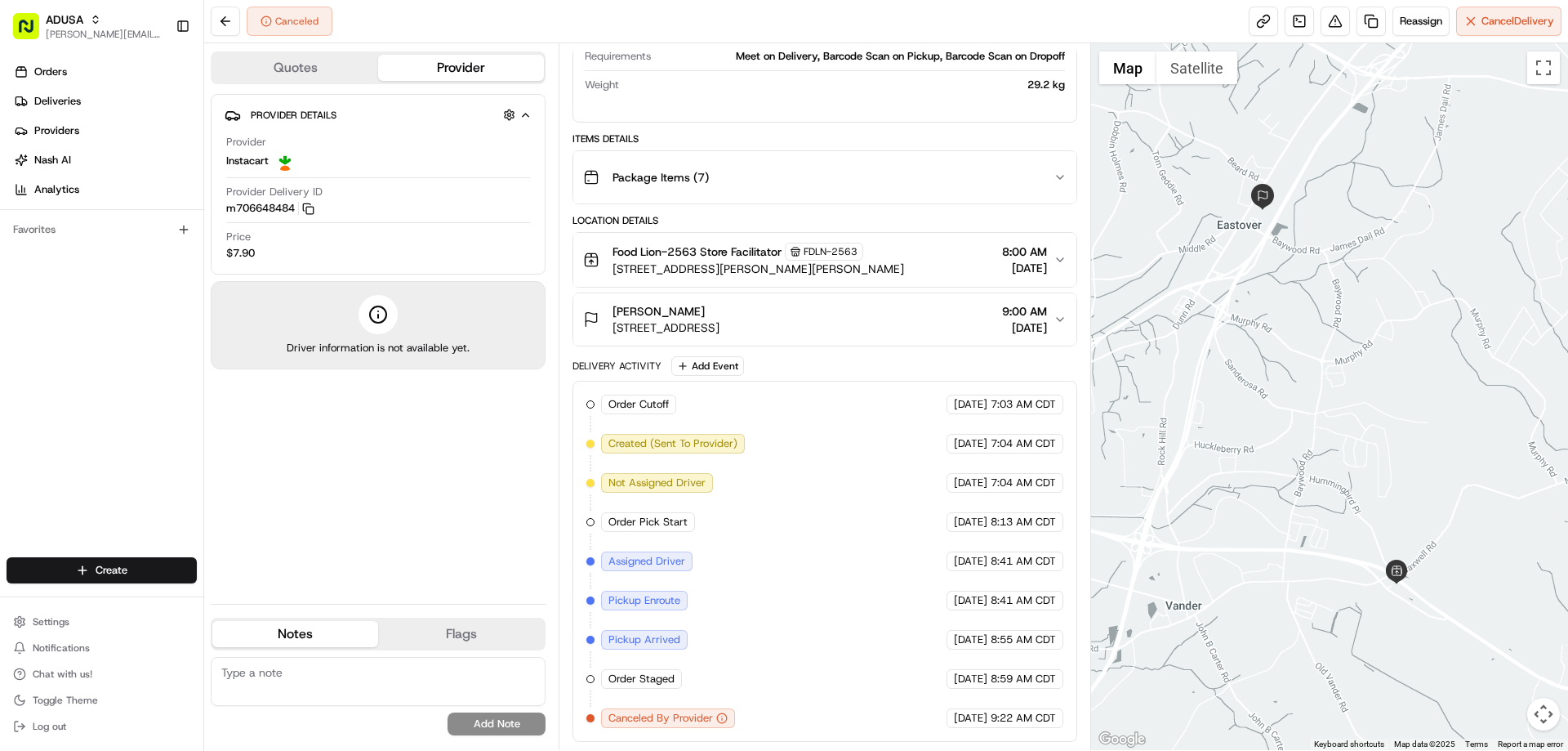
click at [267, 668] on textarea at bounding box center [377, 681] width 334 height 49
type textarea "order staged but not ready for driver when IC arrived rescheduling"
click at [512, 730] on button "Add Note" at bounding box center [497, 724] width 98 height 23
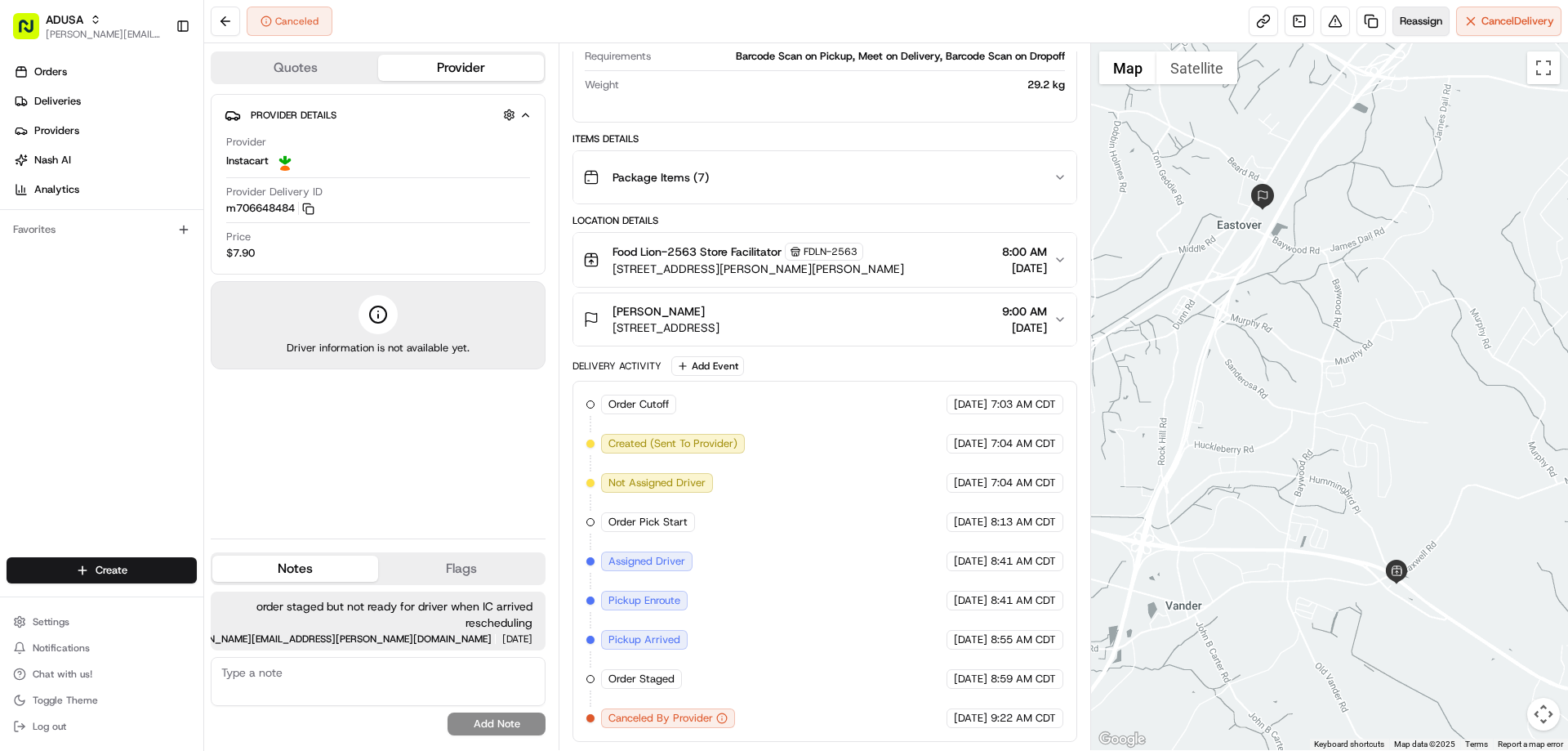
click at [1426, 21] on span "Reassign" at bounding box center [1420, 21] width 43 height 15
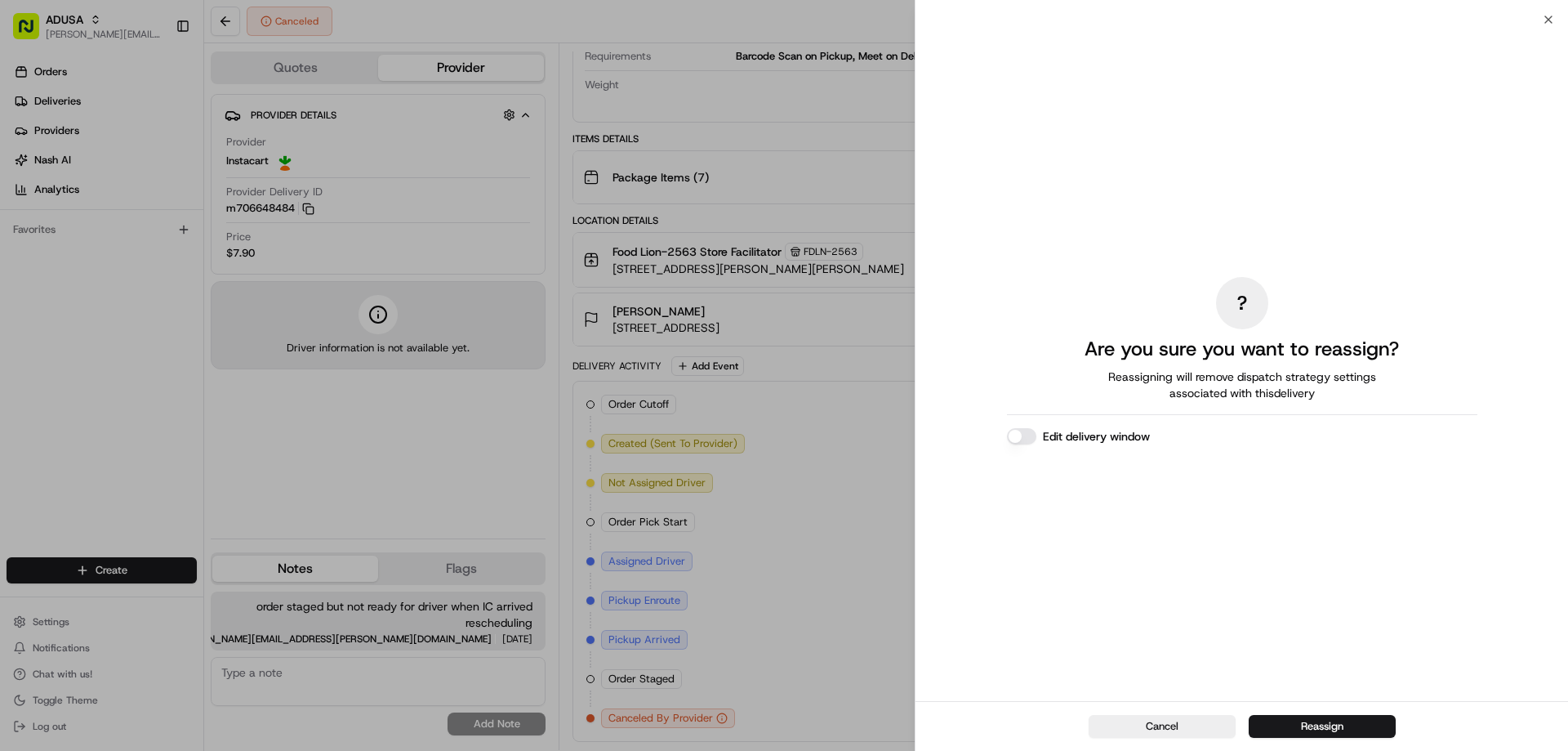
click at [1067, 439] on label "Edit delivery window" at bounding box center [1096, 436] width 107 height 17
click at [1036, 439] on button "Edit delivery window" at bounding box center [1021, 436] width 30 height 17
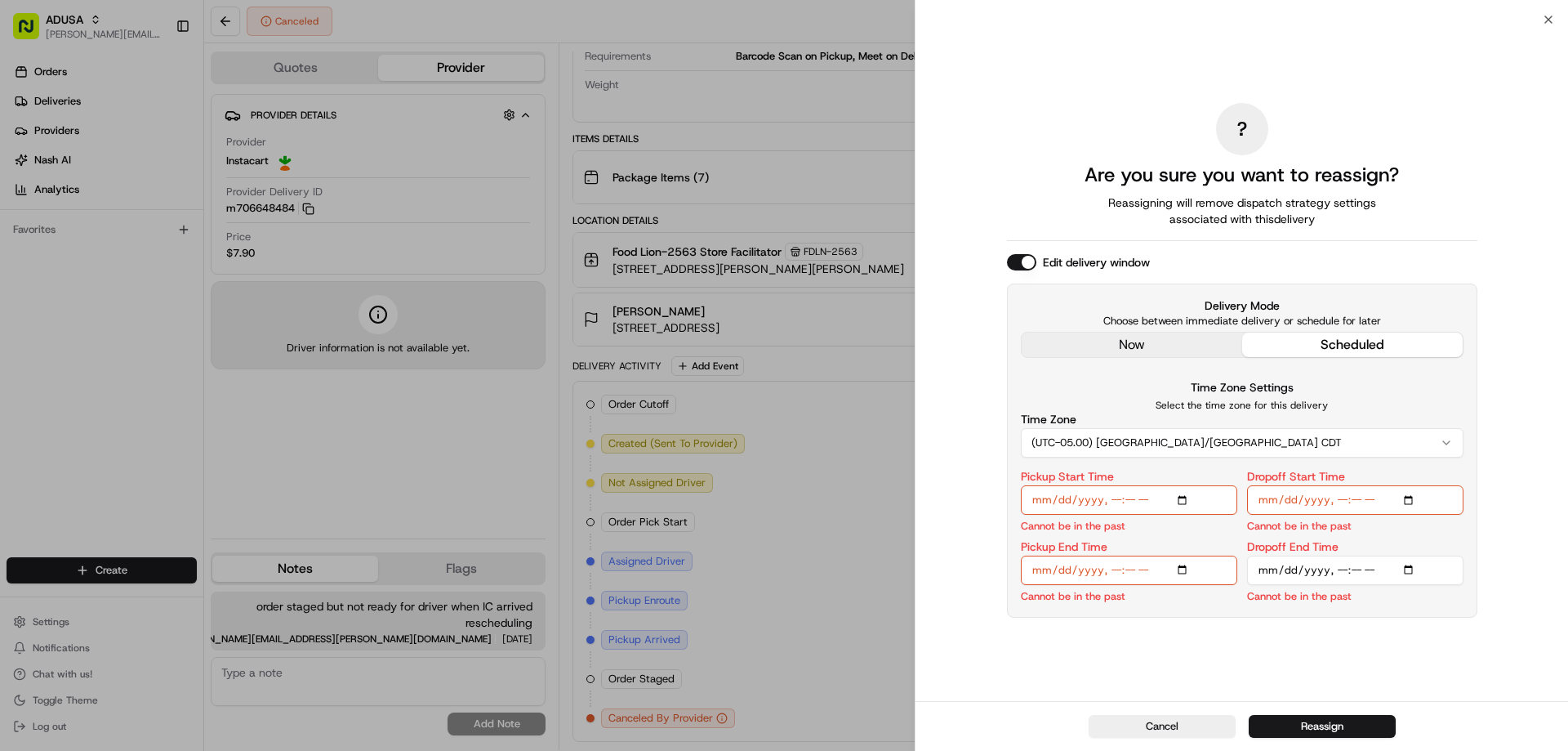
click at [1181, 497] on input "Pickup Start Time" at bounding box center [1129, 500] width 217 height 30
click at [1185, 502] on input "Pickup Start Time" at bounding box center [1129, 500] width 217 height 30
type input "[DATE]T11:00"
click at [1391, 657] on div "? Are you sure you want to reassign? Reassigning will remove dispatch strategy …" at bounding box center [1241, 360] width 471 height 675
click at [1186, 569] on input "Pickup End Time" at bounding box center [1129, 570] width 217 height 30
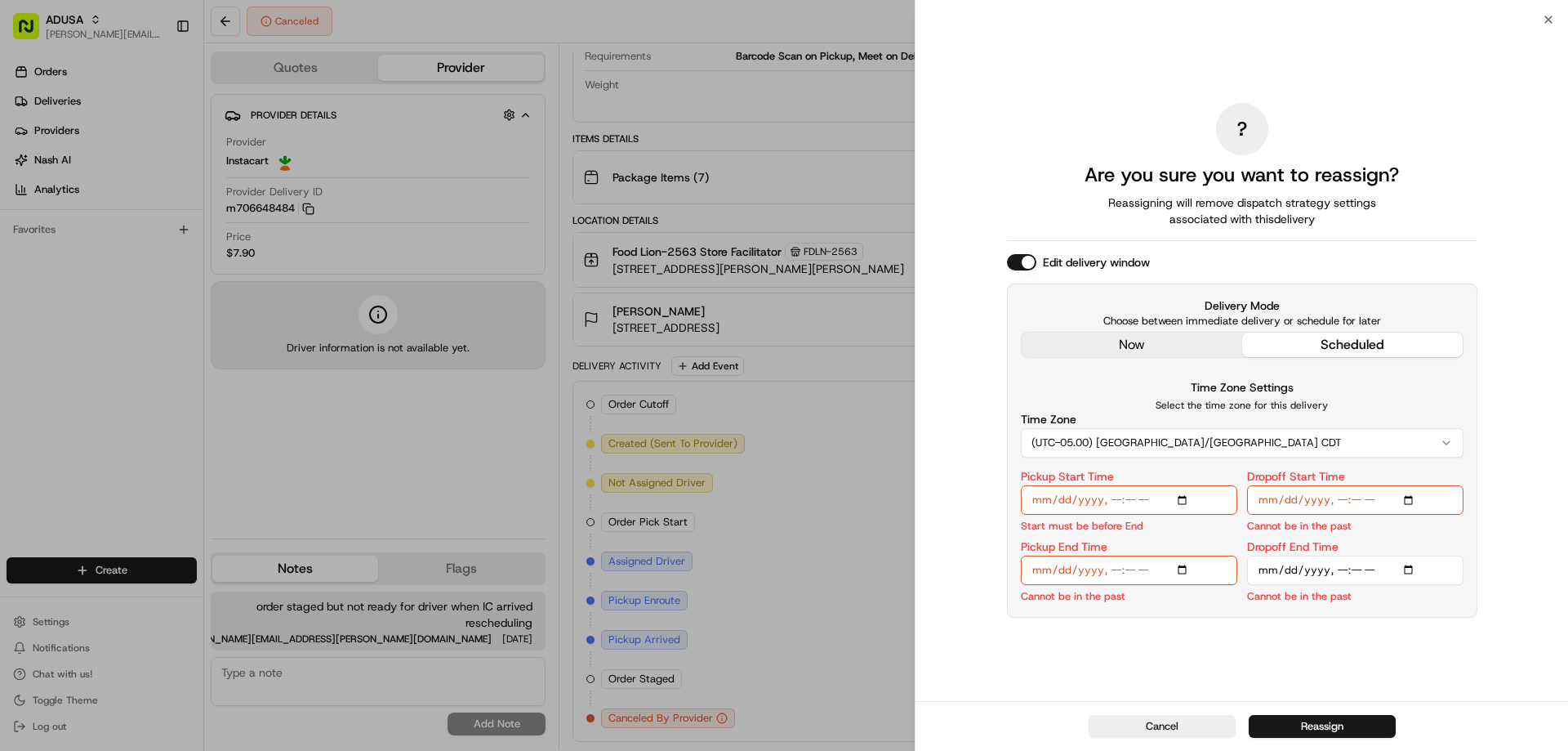
click at [1394, 387] on div "Time Zone Settings Select the time zone for this delivery Time Zone (UTC-05.00)…" at bounding box center [1241, 417] width 443 height 80
click at [1183, 570] on input "Pickup End Time" at bounding box center [1129, 570] width 217 height 30
type input "[DATE]T11:30"
click at [1376, 402] on p "Select the time zone for this delivery" at bounding box center [1241, 404] width 443 height 13
click at [1407, 499] on input "Dropoff Start Time" at bounding box center [1355, 500] width 217 height 30
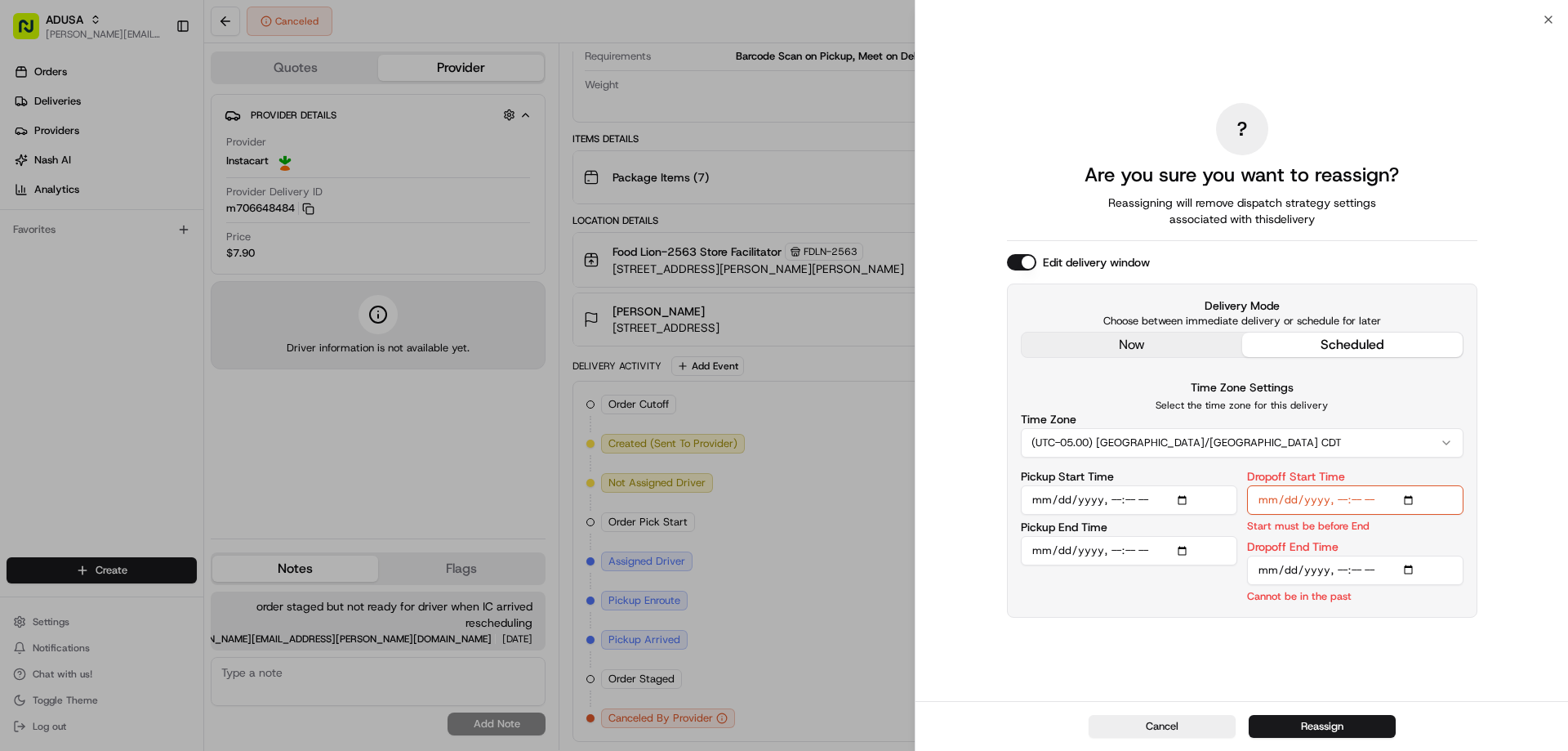
type input "[DATE]T11:00"
click at [1427, 499] on input "Dropoff Start Time" at bounding box center [1355, 500] width 217 height 30
click at [1406, 568] on input "Dropoff End Time" at bounding box center [1355, 570] width 217 height 30
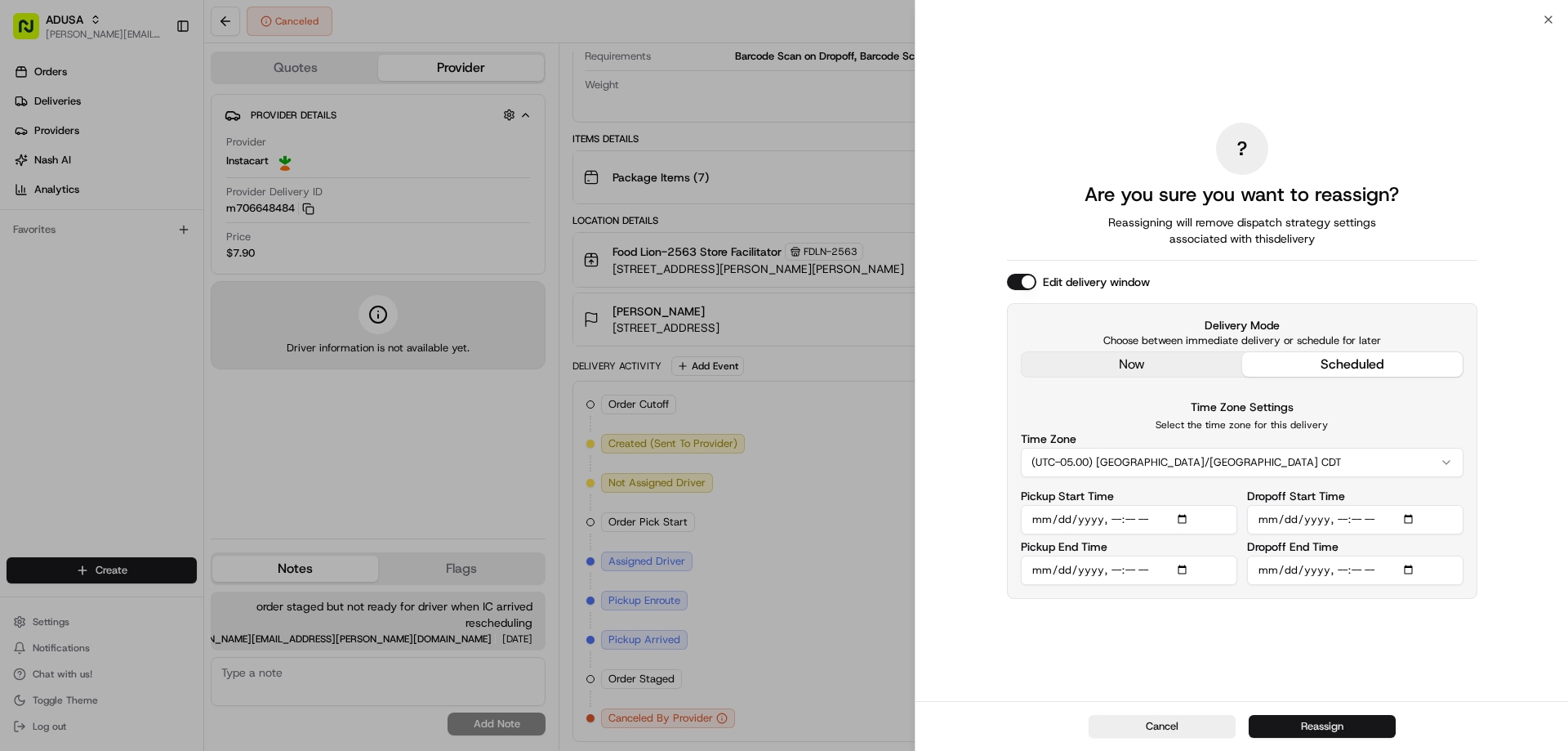
type input "[DATE]T12:00"
click at [1348, 724] on button "Reassign" at bounding box center [1322, 726] width 147 height 23
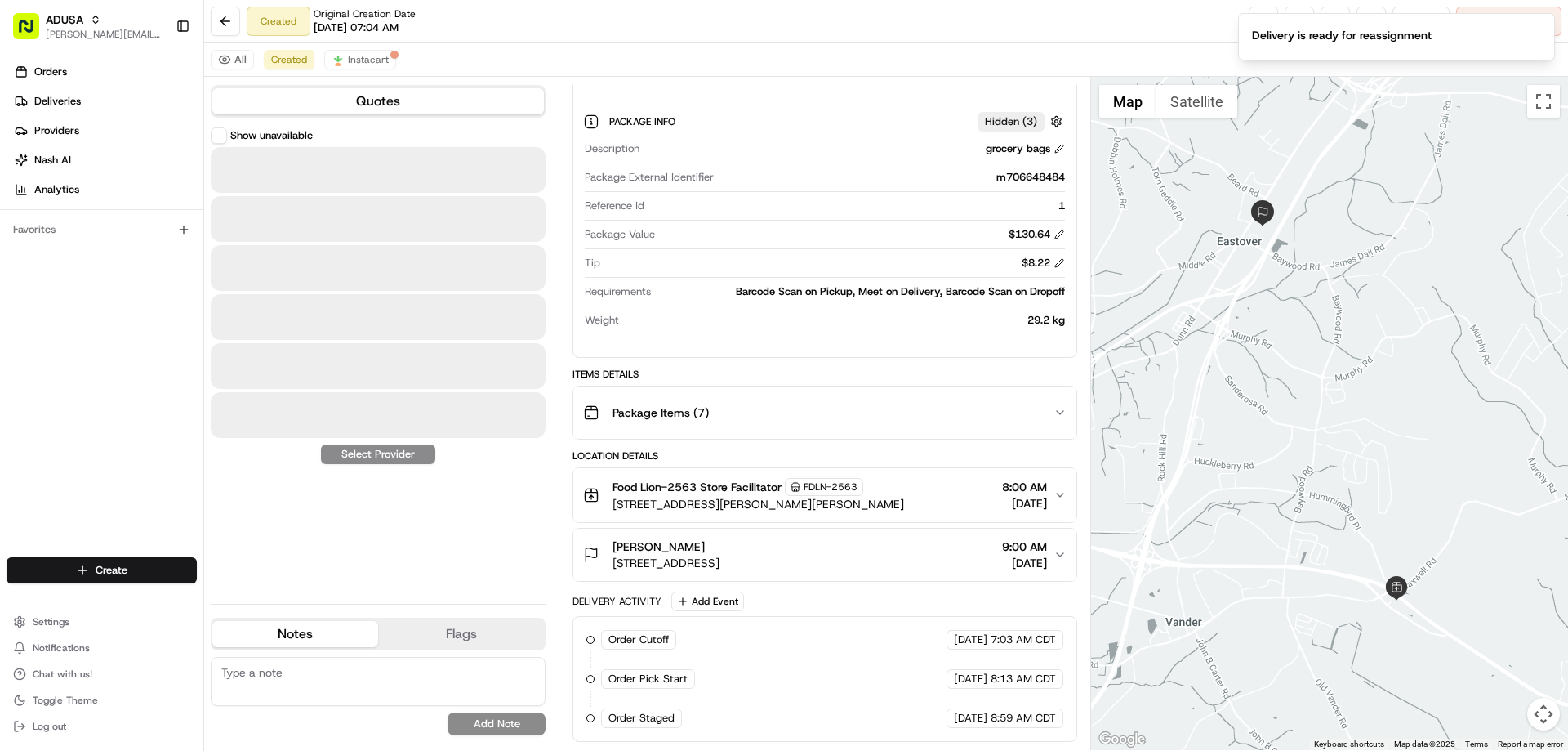
scroll to position [186, 0]
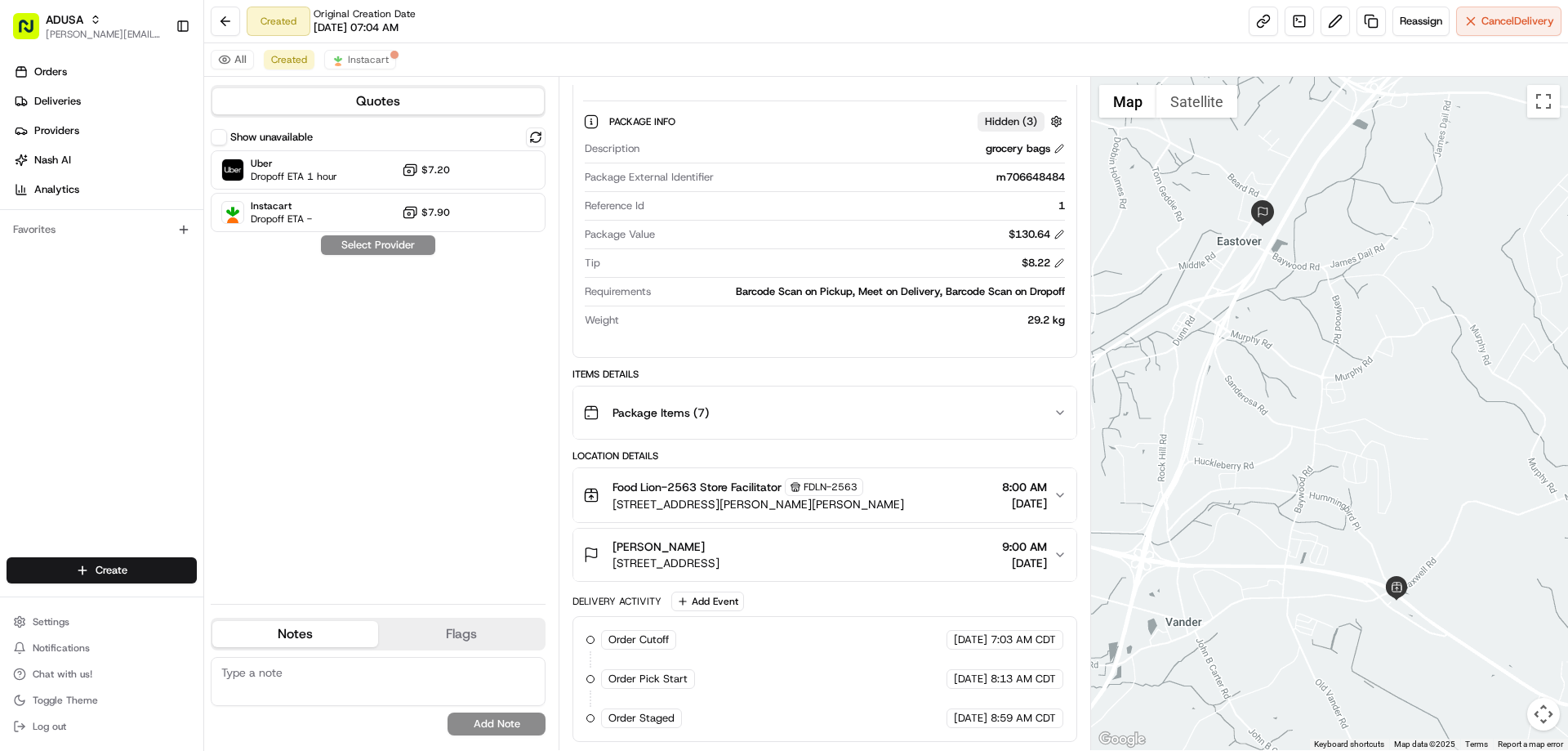
click at [351, 245] on div "Show unavailable Uber Dropoff ETA 1 hour $7.20 Instacart Dropoff ETA - $7.90 Se…" at bounding box center [377, 359] width 334 height 463
click at [275, 210] on span "Instacart" at bounding box center [281, 205] width 61 height 13
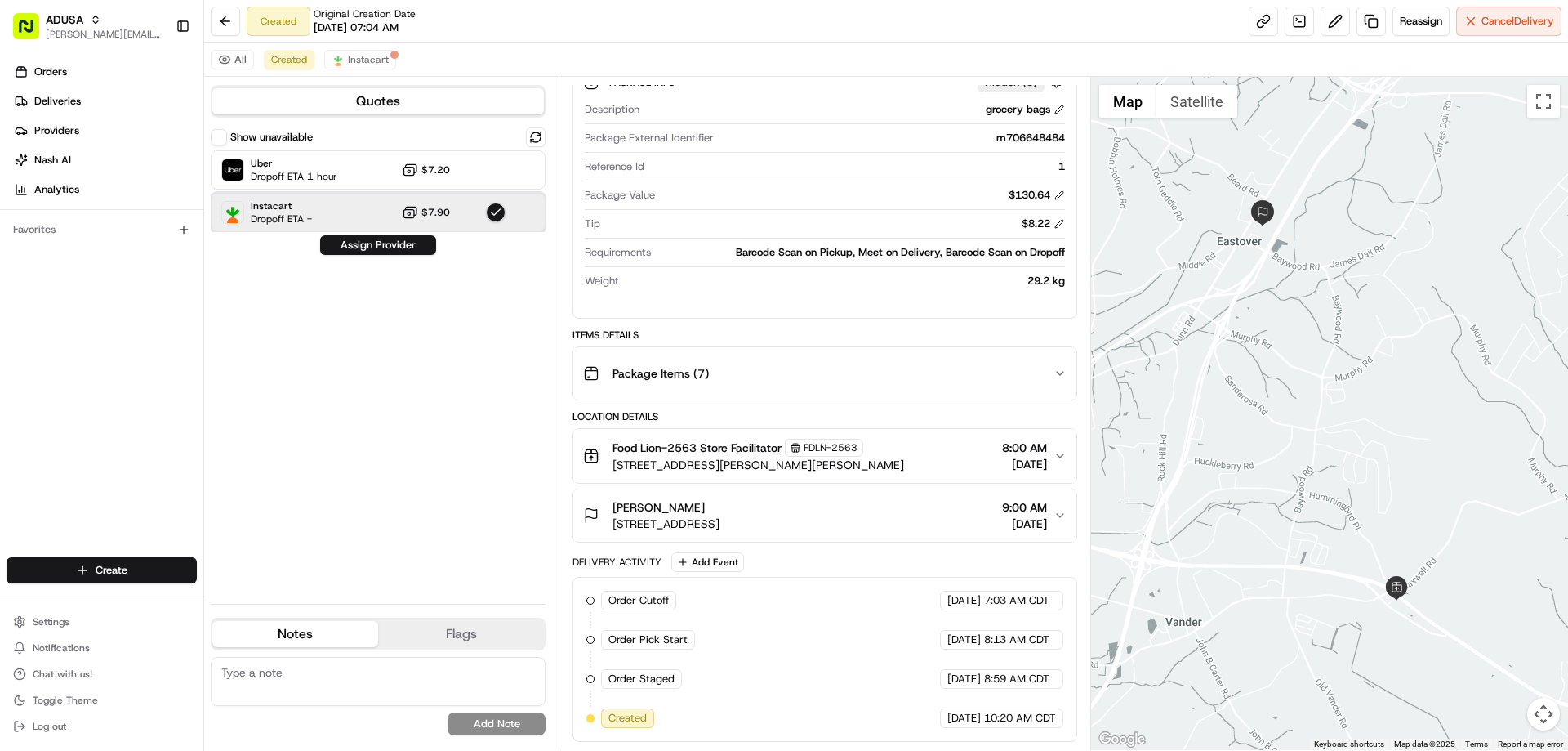
click at [305, 202] on span "Instacart" at bounding box center [281, 205] width 61 height 13
click at [292, 215] on span "Dropoff ETA -" at bounding box center [281, 218] width 61 height 13
click at [348, 247] on button "Assign Provider" at bounding box center [378, 245] width 116 height 19
click at [274, 667] on textarea at bounding box center [377, 681] width 334 height 49
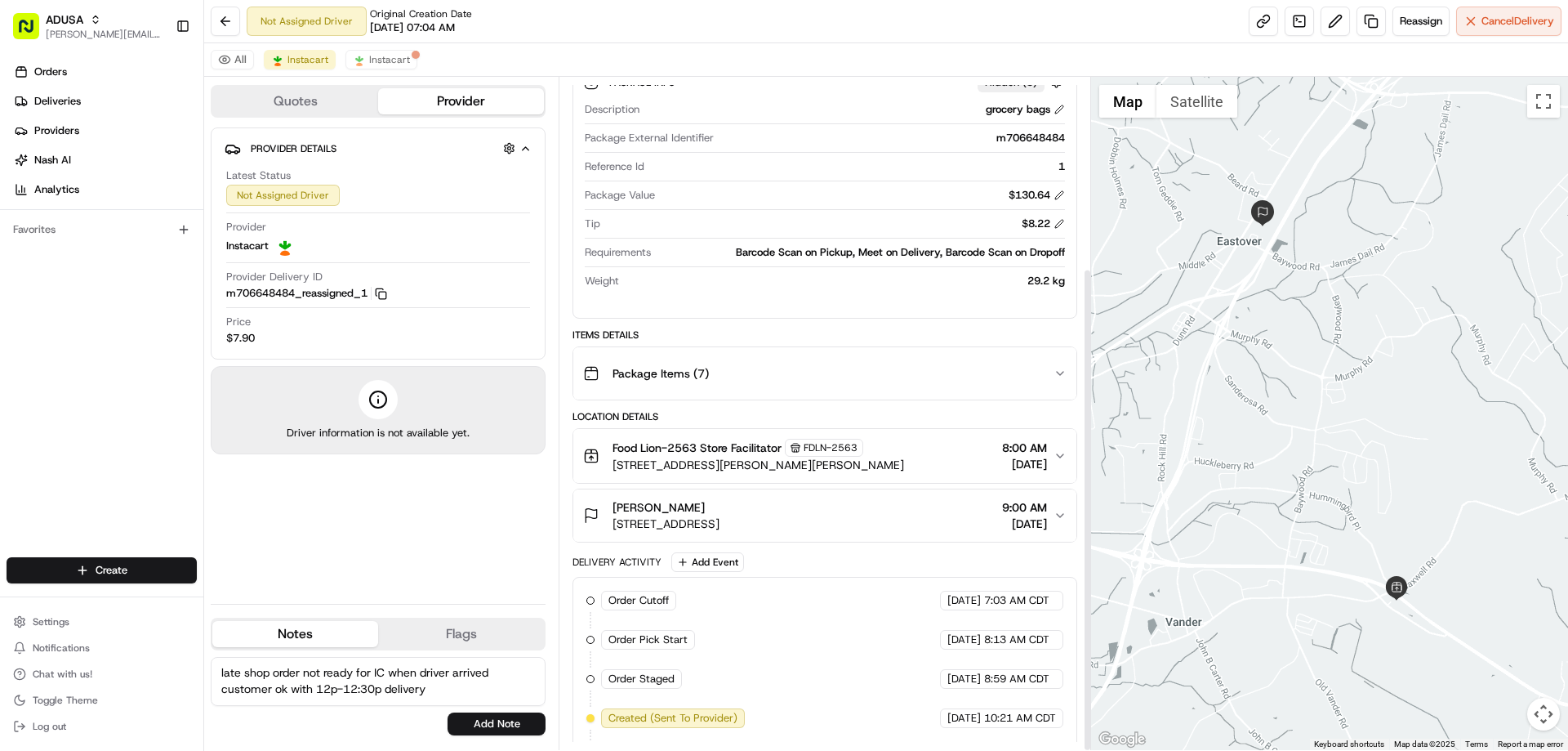
scroll to position [265, 0]
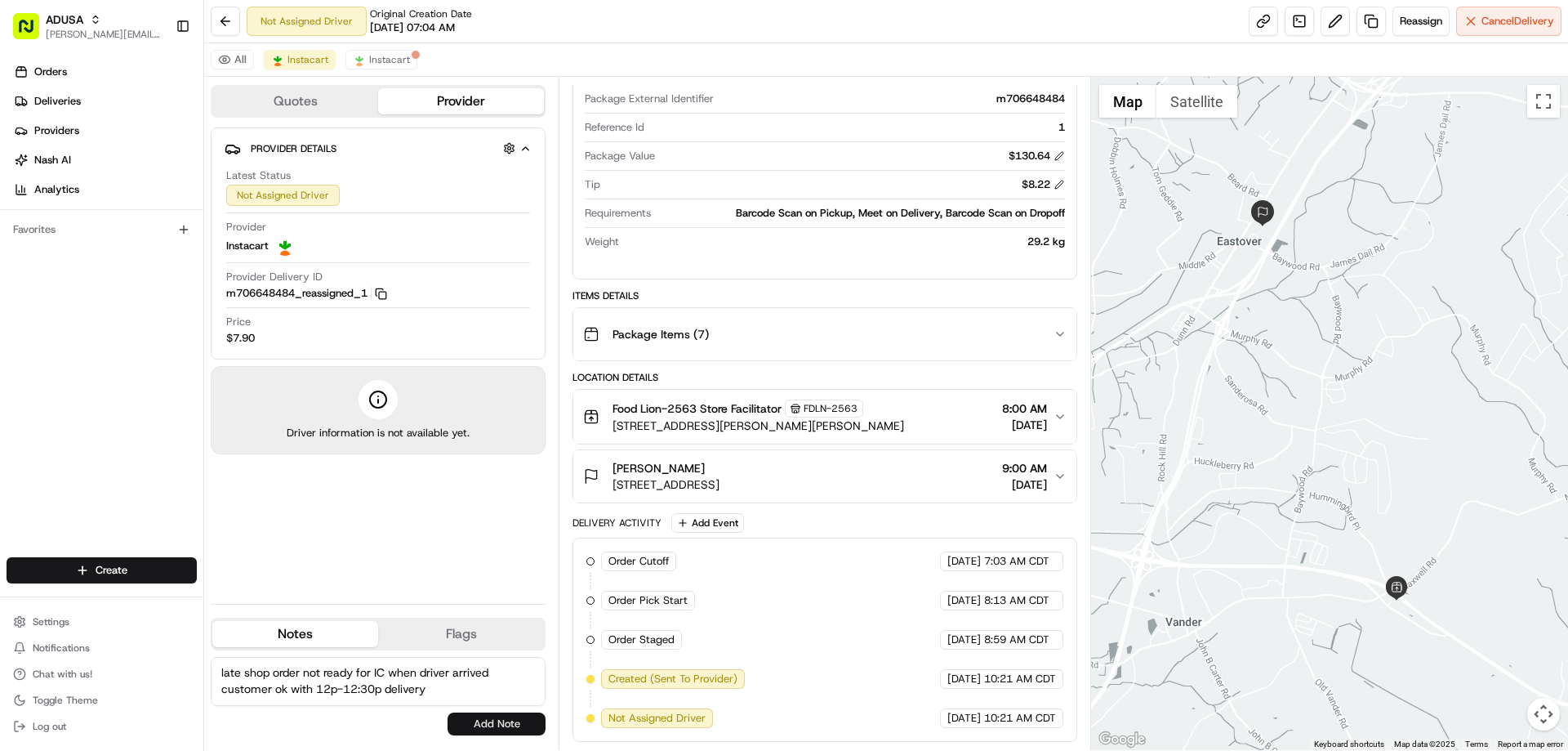
type textarea "late shop order not ready for IC when driver arrived customer ok with 12p-12:30…"
click at [506, 721] on button "Add Note" at bounding box center [497, 724] width 98 height 23
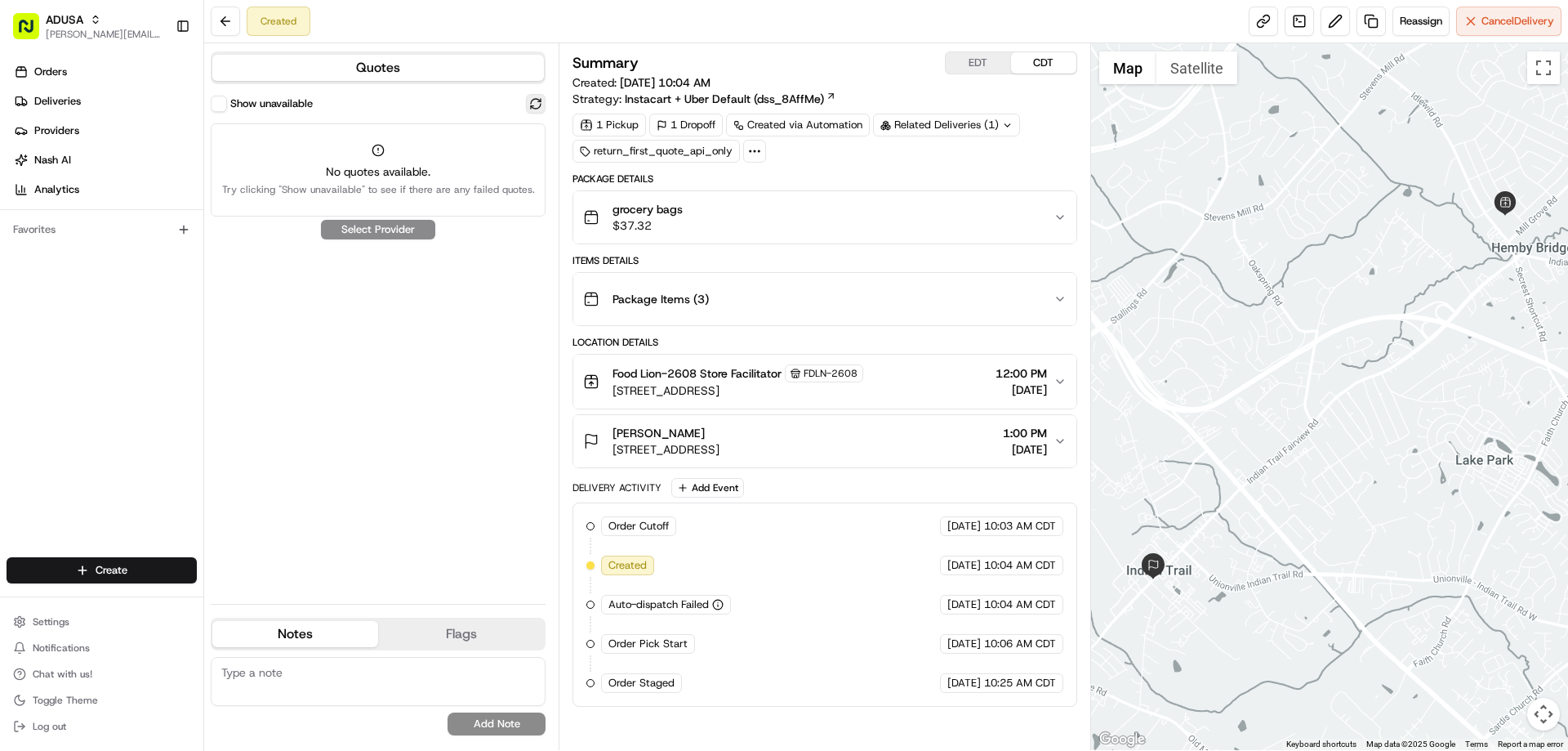
click at [532, 102] on button at bounding box center [535, 104] width 19 height 19
click at [325, 679] on textarea at bounding box center [377, 681] width 334 height 49
type textarea "seems no providers available for this address- sent to developers to review how…"
click at [501, 721] on button "Add Note" at bounding box center [497, 724] width 98 height 23
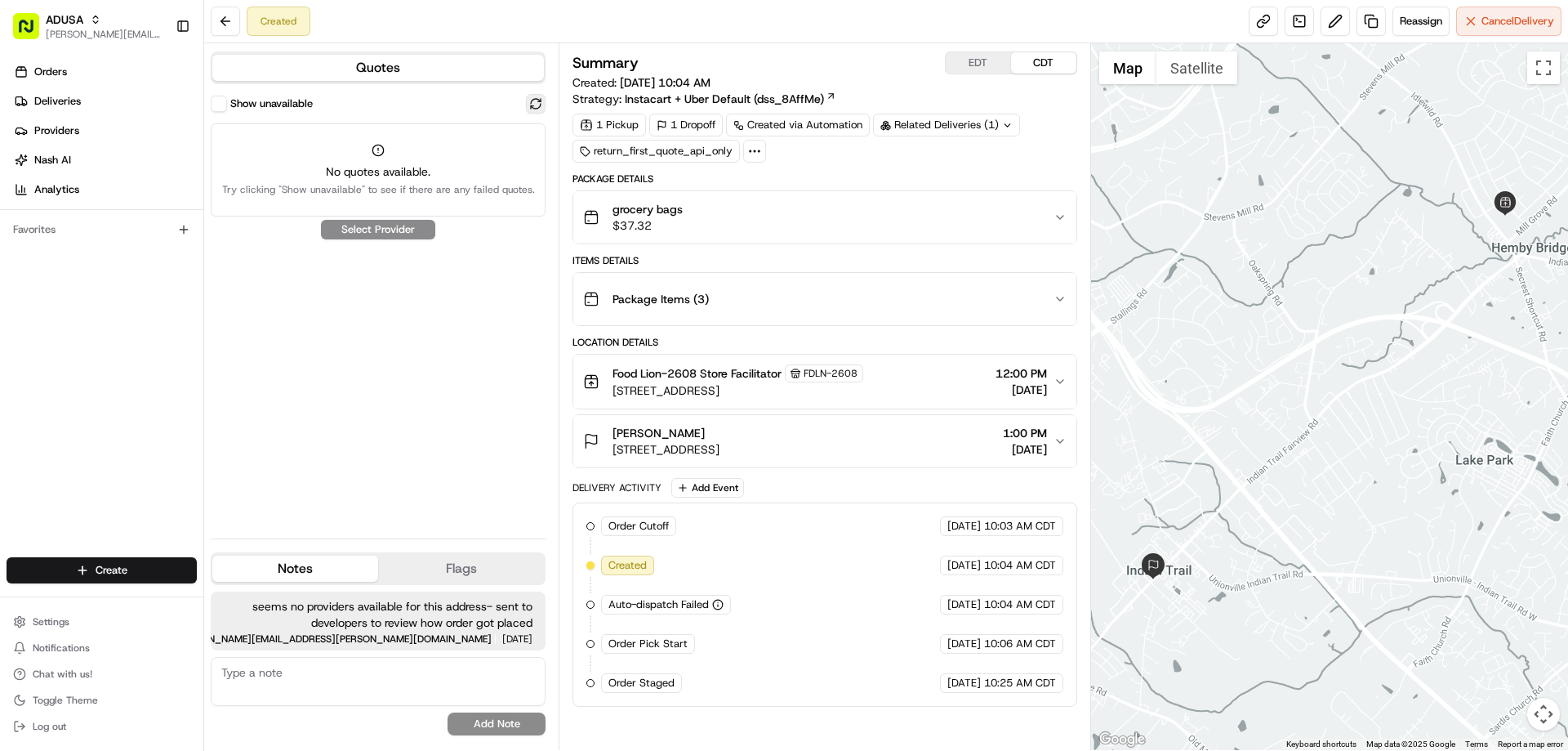
click at [534, 108] on button at bounding box center [535, 104] width 19 height 19
click at [533, 100] on button at bounding box center [535, 104] width 19 height 19
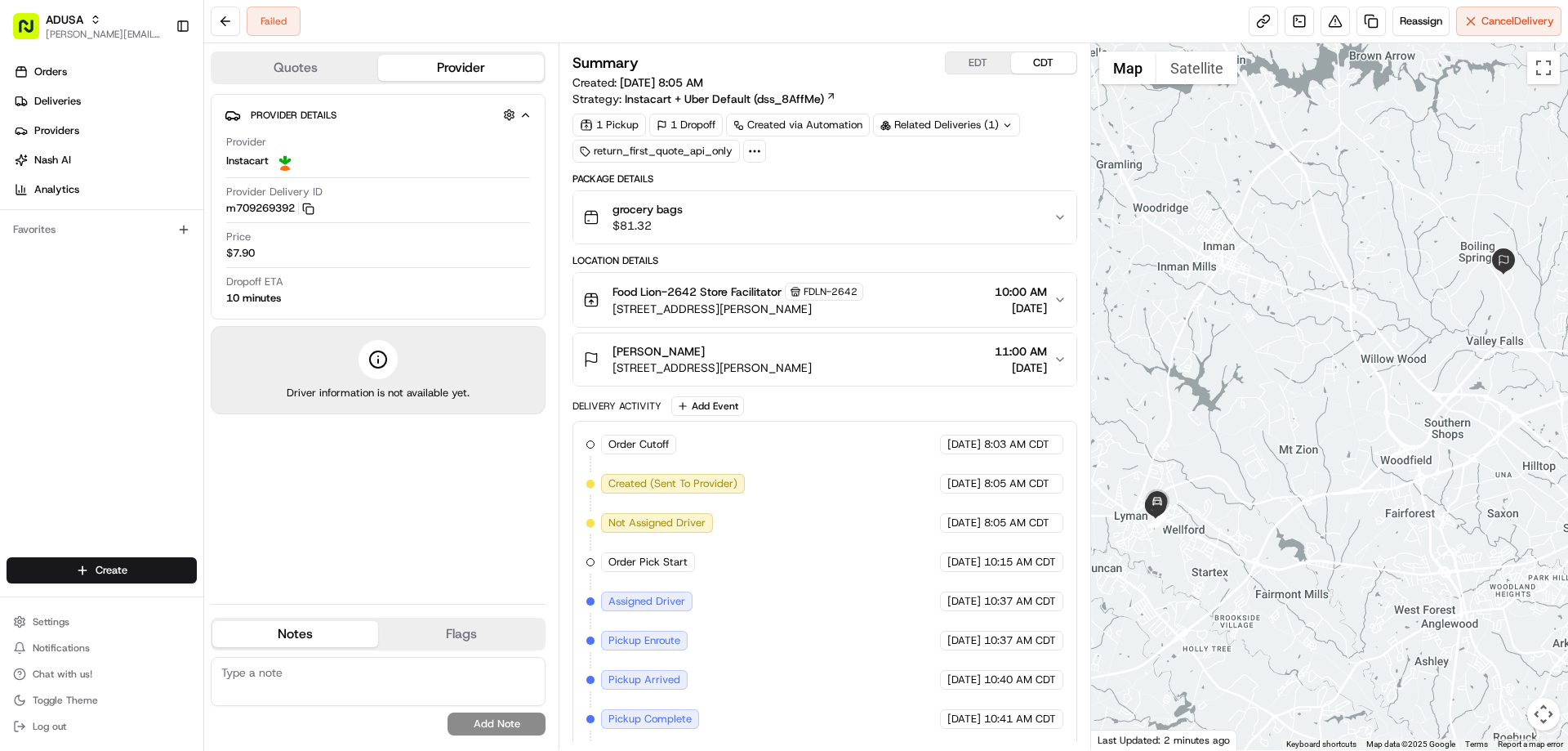
click at [748, 217] on div "grocery bags $81.32" at bounding box center [818, 217] width 470 height 32
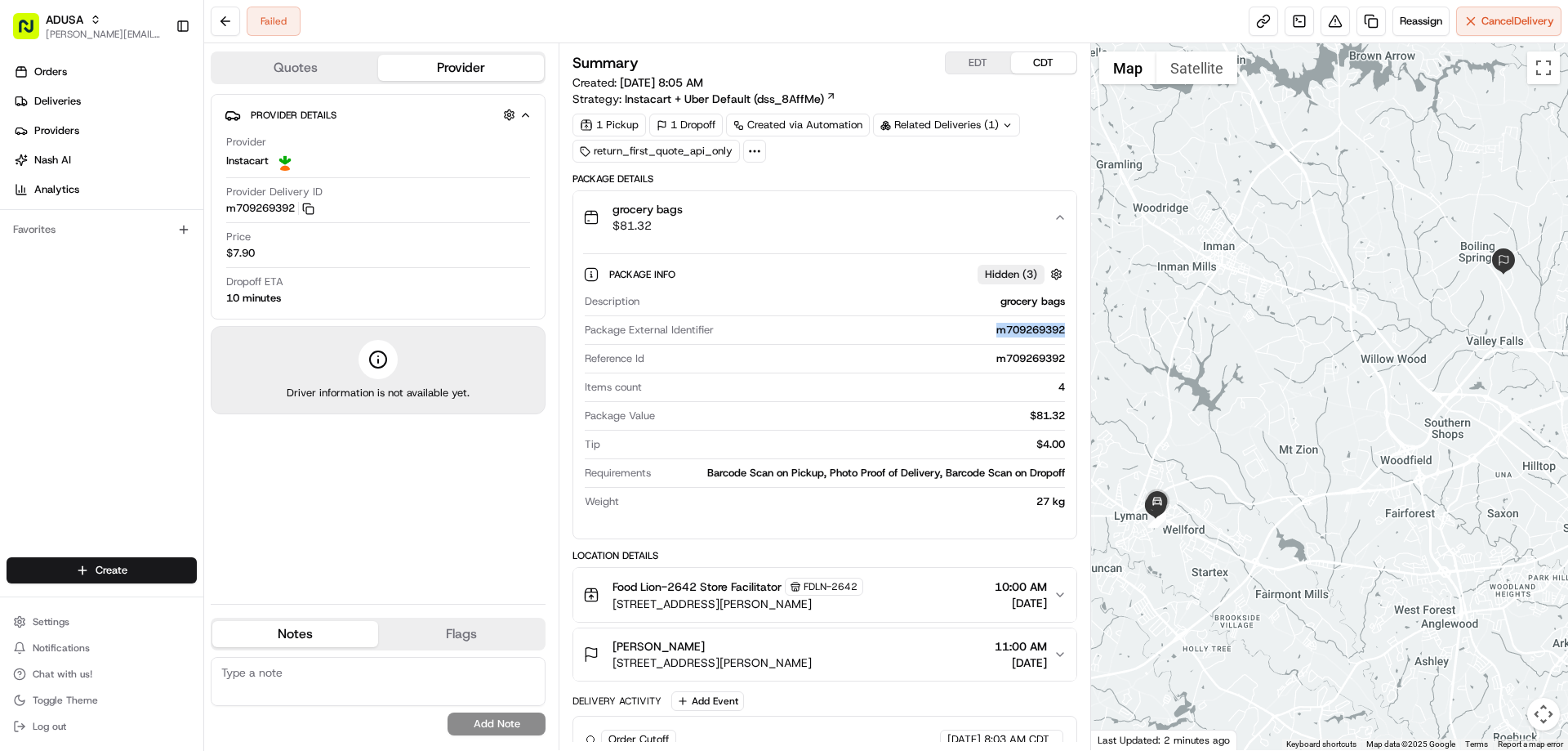
drag, startPoint x: 992, startPoint y: 334, endPoint x: 1070, endPoint y: 332, distance: 78.0
click at [1070, 332] on div "Package Info Hidden ( 3 ) Description grocery bags Package External Identifier …" at bounding box center [824, 384] width 502 height 282
click at [889, 327] on div "m709269392" at bounding box center [892, 329] width 344 height 15
drag, startPoint x: 987, startPoint y: 334, endPoint x: 1053, endPoint y: 341, distance: 66.4
click at [1053, 341] on div "Package External Identifier m709269392" at bounding box center [824, 333] width 479 height 22
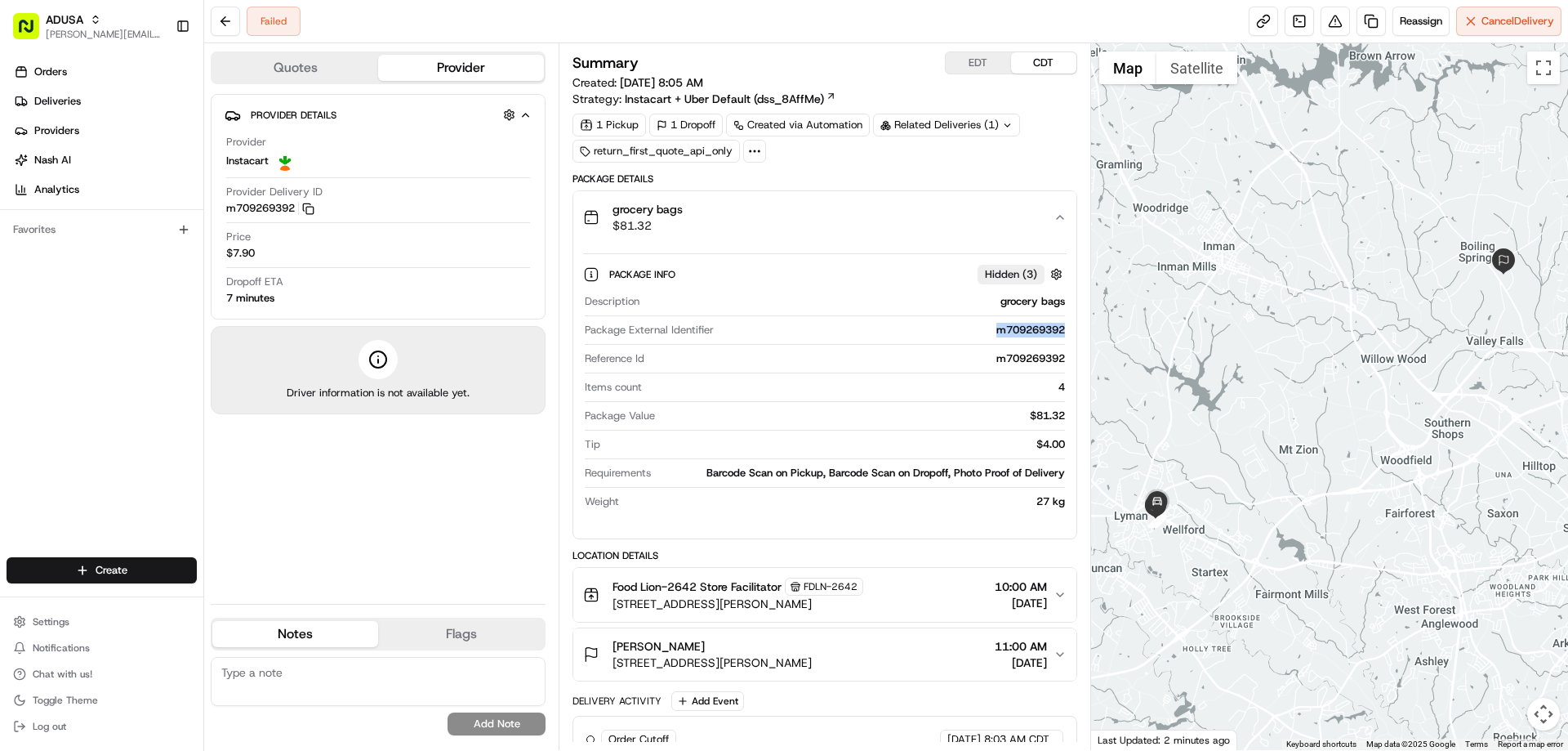
copy div "m709269392"
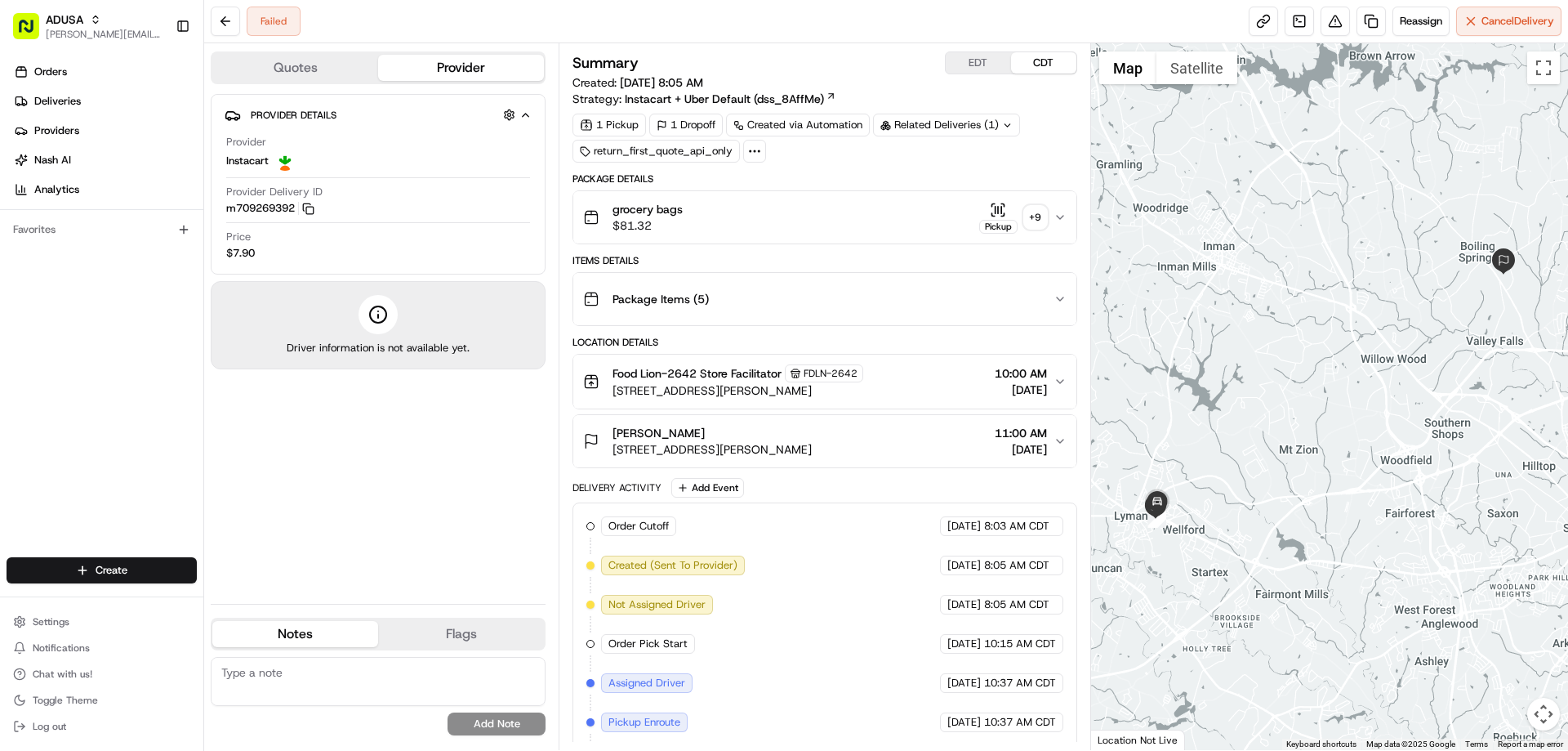
click at [432, 662] on textarea at bounding box center [377, 681] width 334 height 49
type textarea "order not ready when IC driver arrived rescheduling"
click at [513, 723] on button "Add Note" at bounding box center [497, 724] width 98 height 23
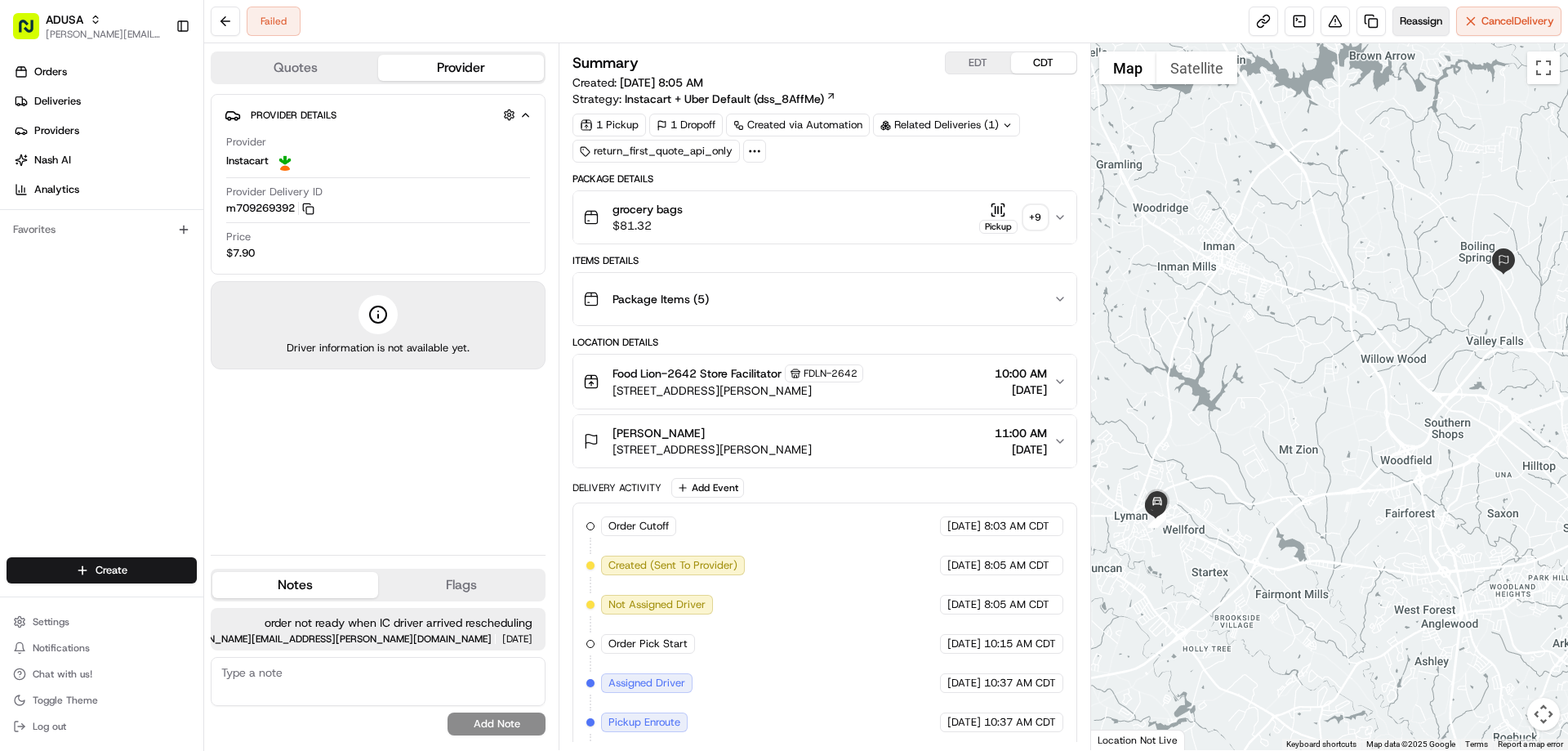
click at [1406, 20] on span "Reassign" at bounding box center [1420, 21] width 43 height 15
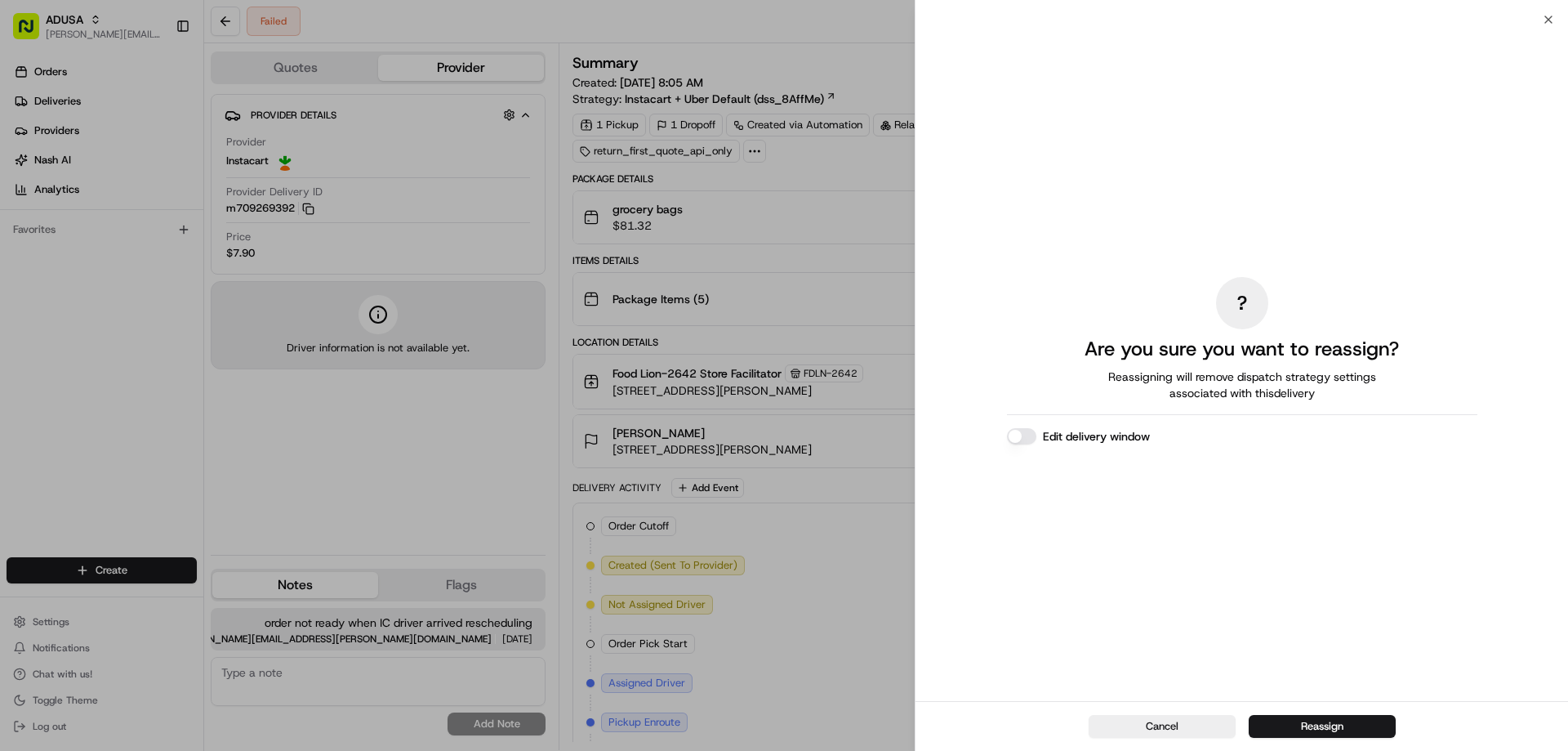
click at [1090, 435] on label "Edit delivery window" at bounding box center [1096, 436] width 107 height 17
click at [1036, 435] on button "Edit delivery window" at bounding box center [1021, 436] width 30 height 17
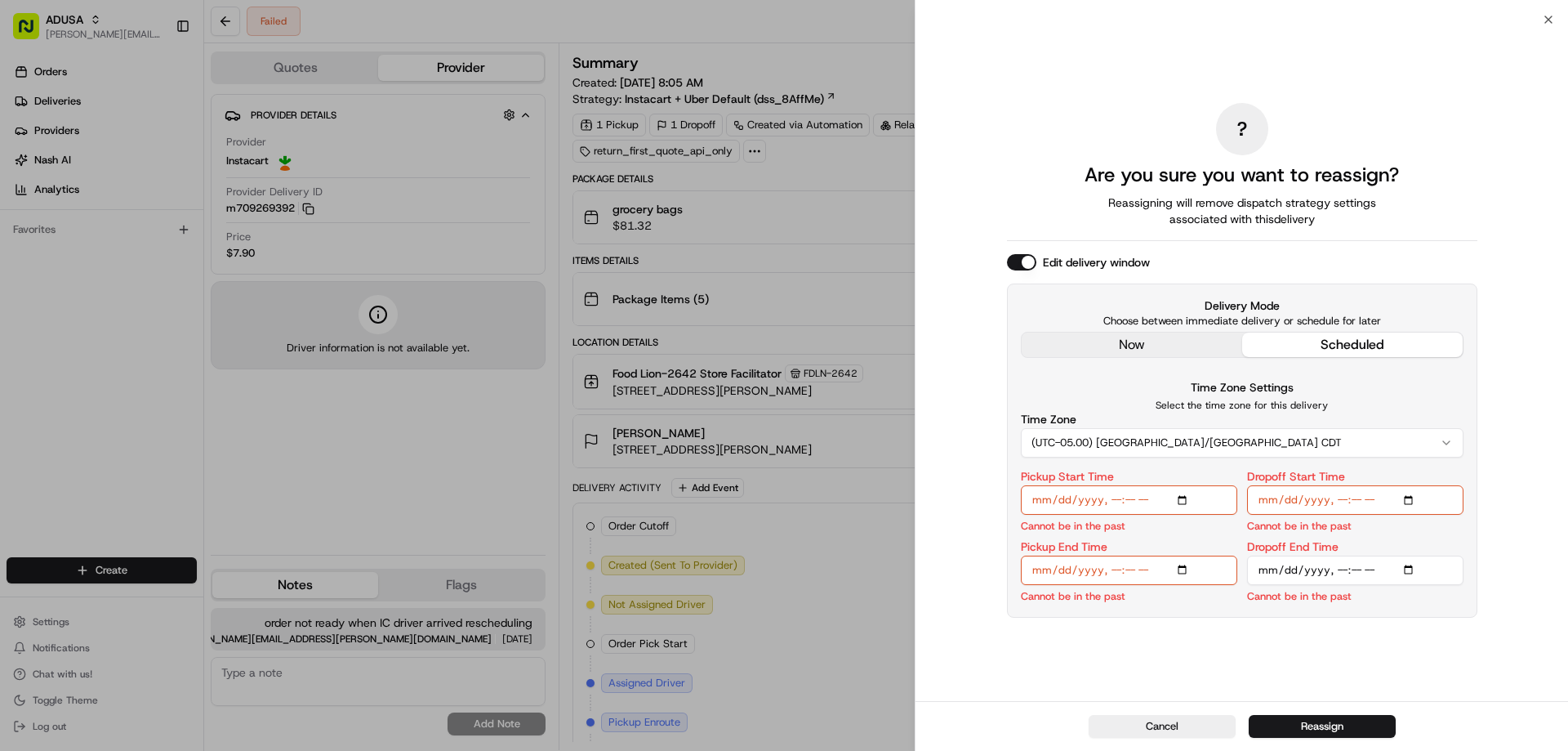
click at [1186, 498] on input "Pickup Start Time" at bounding box center [1129, 500] width 217 height 30
type input "[DATE]T12:00"
click at [1478, 550] on div "? Are you sure you want to reassign? Reassigning will remove dispatch strategy …" at bounding box center [1241, 360] width 652 height 681
click at [1180, 566] on input "Pickup End Time" at bounding box center [1129, 570] width 217 height 30
type input "[DATE]T12:30"
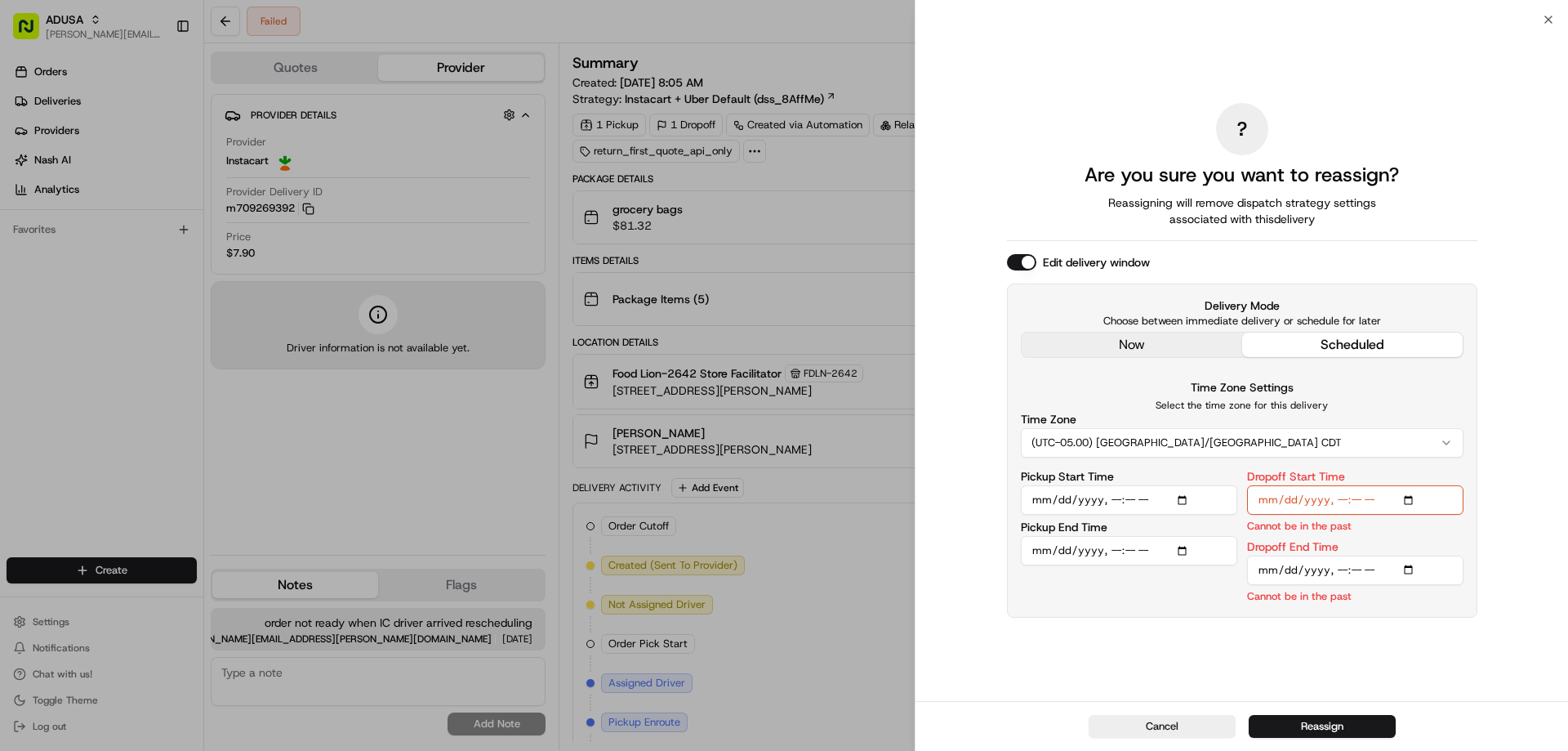
click at [1411, 499] on input "Dropoff Start Time" at bounding box center [1355, 500] width 217 height 30
type input "[DATE]T12:00"
click at [1410, 570] on input "Dropoff End Time" at bounding box center [1355, 570] width 217 height 30
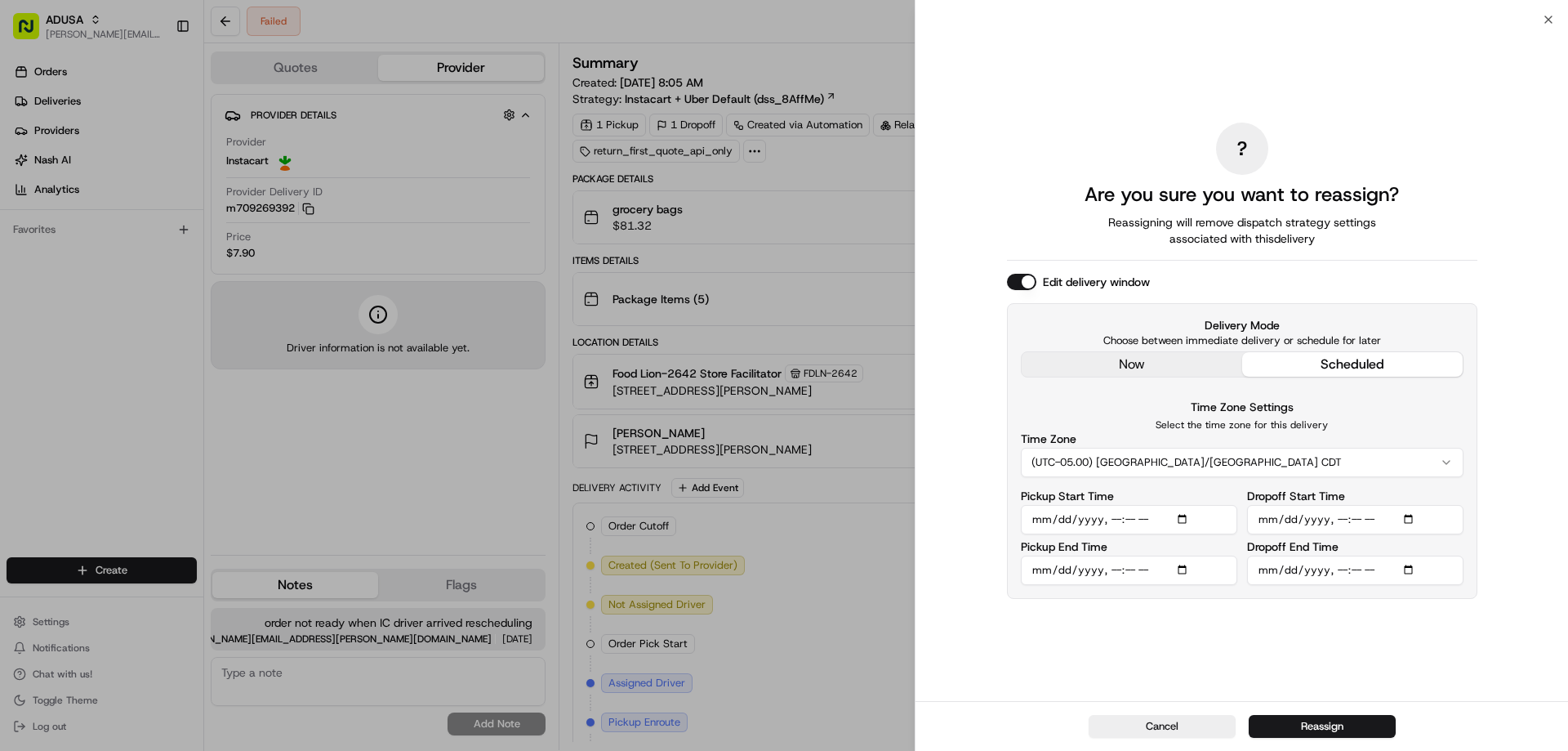
type input "[DATE]T13:00"
click at [1430, 644] on div "? Are you sure you want to reassign? Reassigning will remove dispatch strategy …" at bounding box center [1241, 360] width 471 height 675
click at [1365, 718] on button "Reassign" at bounding box center [1322, 726] width 147 height 23
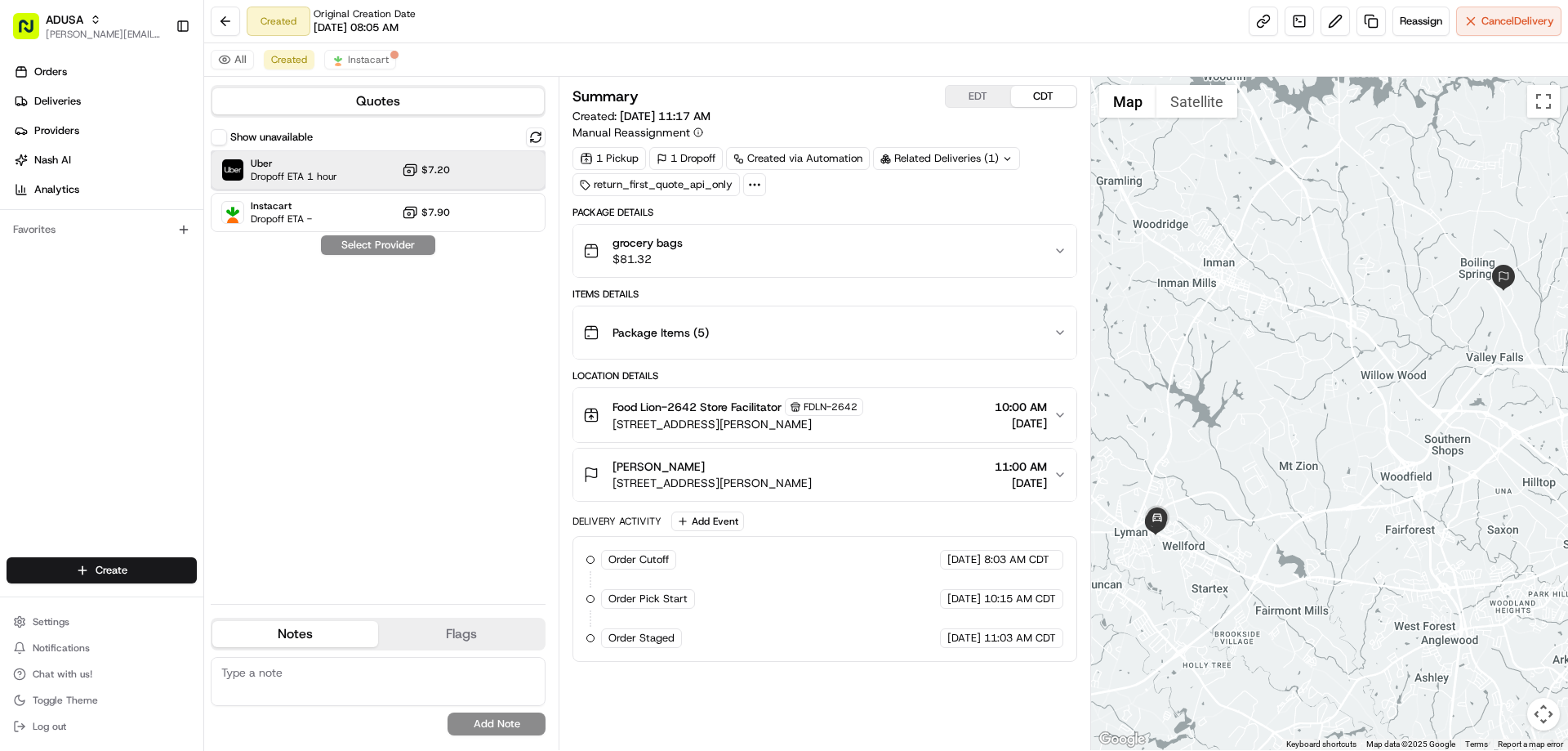
click at [256, 162] on span "Uber" at bounding box center [293, 163] width 86 height 13
click at [284, 214] on span "Dropoff ETA -" at bounding box center [281, 218] width 61 height 13
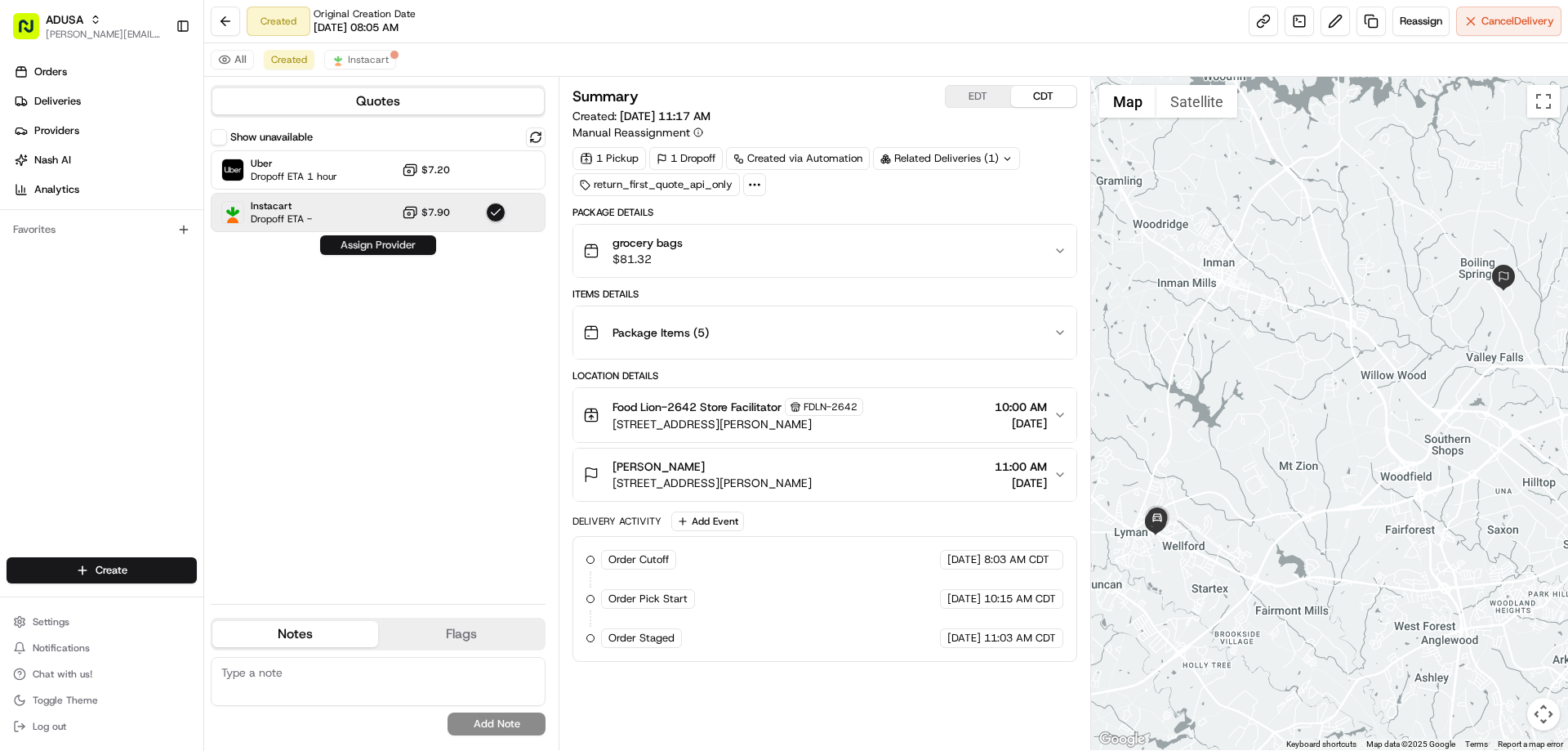
click at [355, 246] on button "Assign Provider" at bounding box center [378, 245] width 116 height 19
click at [349, 672] on textarea at bounding box center [377, 681] width 334 height 49
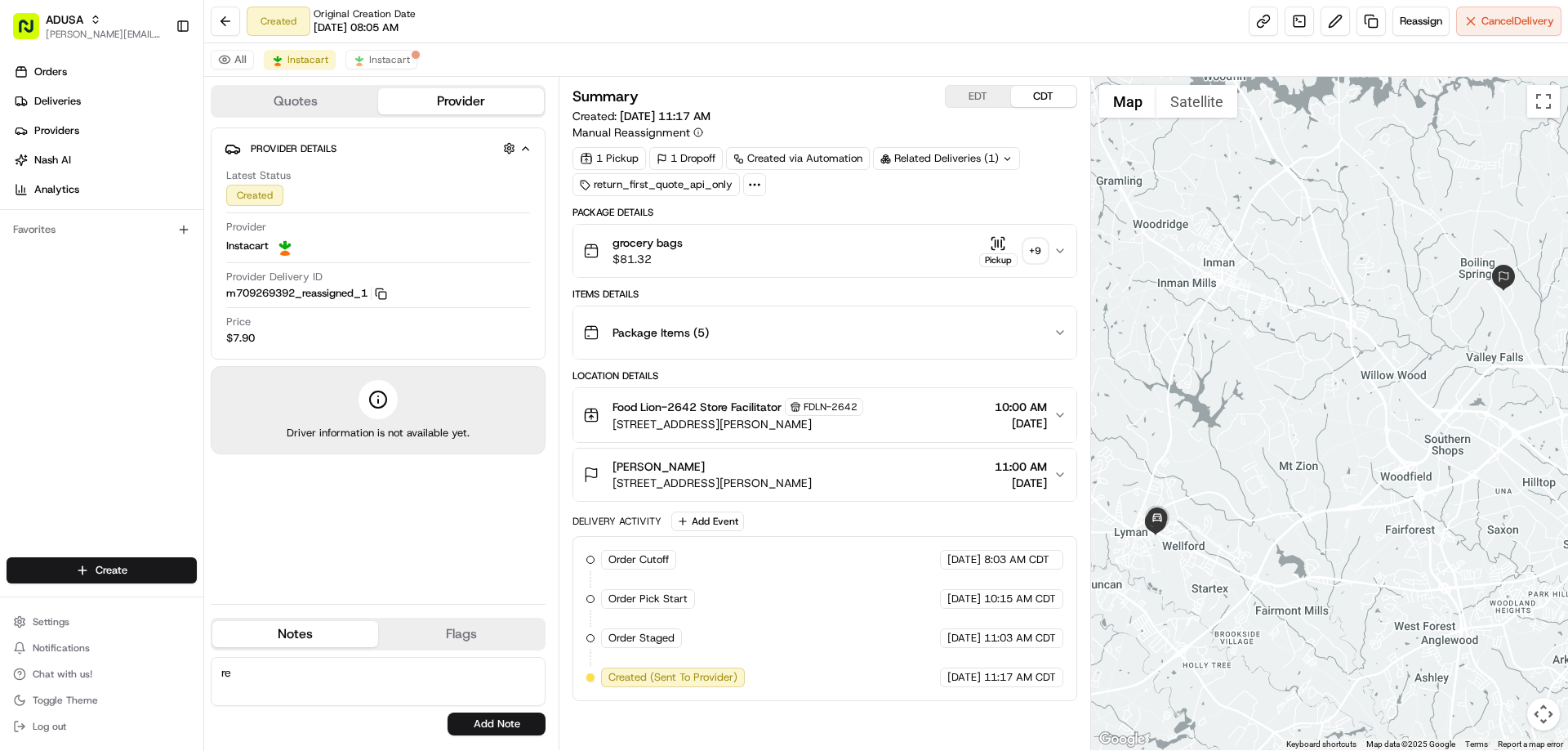
type textarea "r"
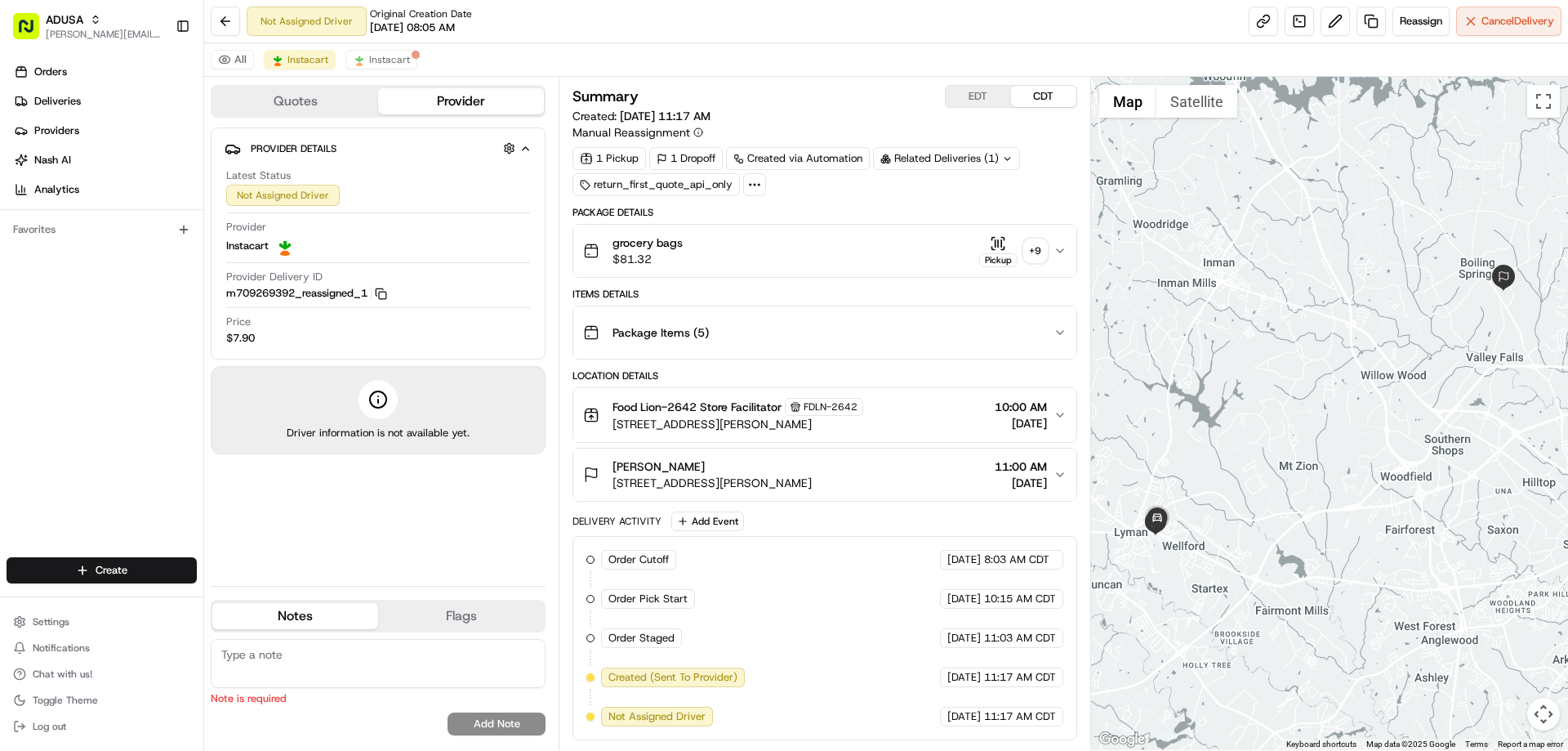
click at [284, 658] on textarea at bounding box center [377, 663] width 334 height 49
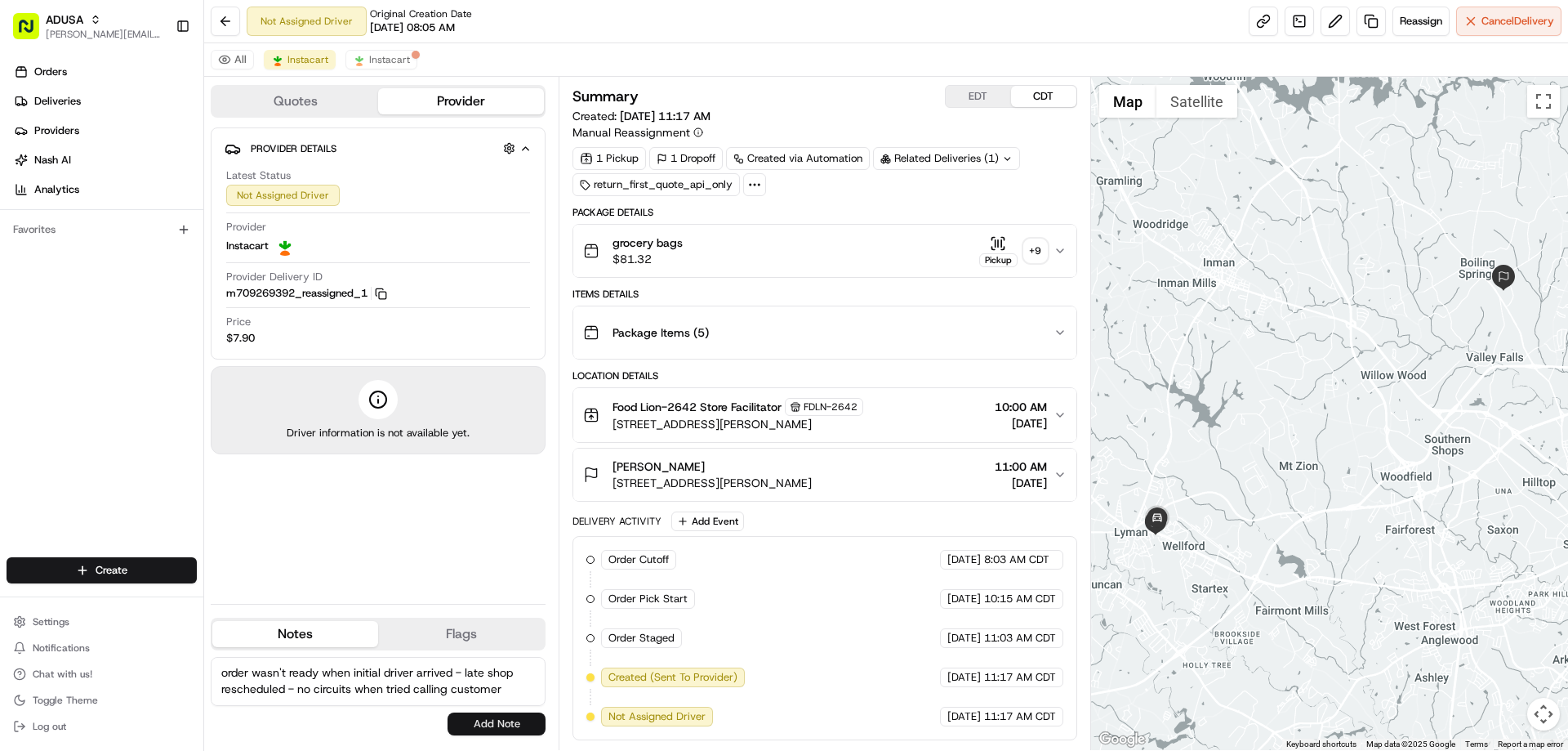
type textarea "order wasn't ready when initial driver arrived - late shop rescheduled - no cir…"
click at [511, 726] on button "Add Note" at bounding box center [497, 724] width 98 height 23
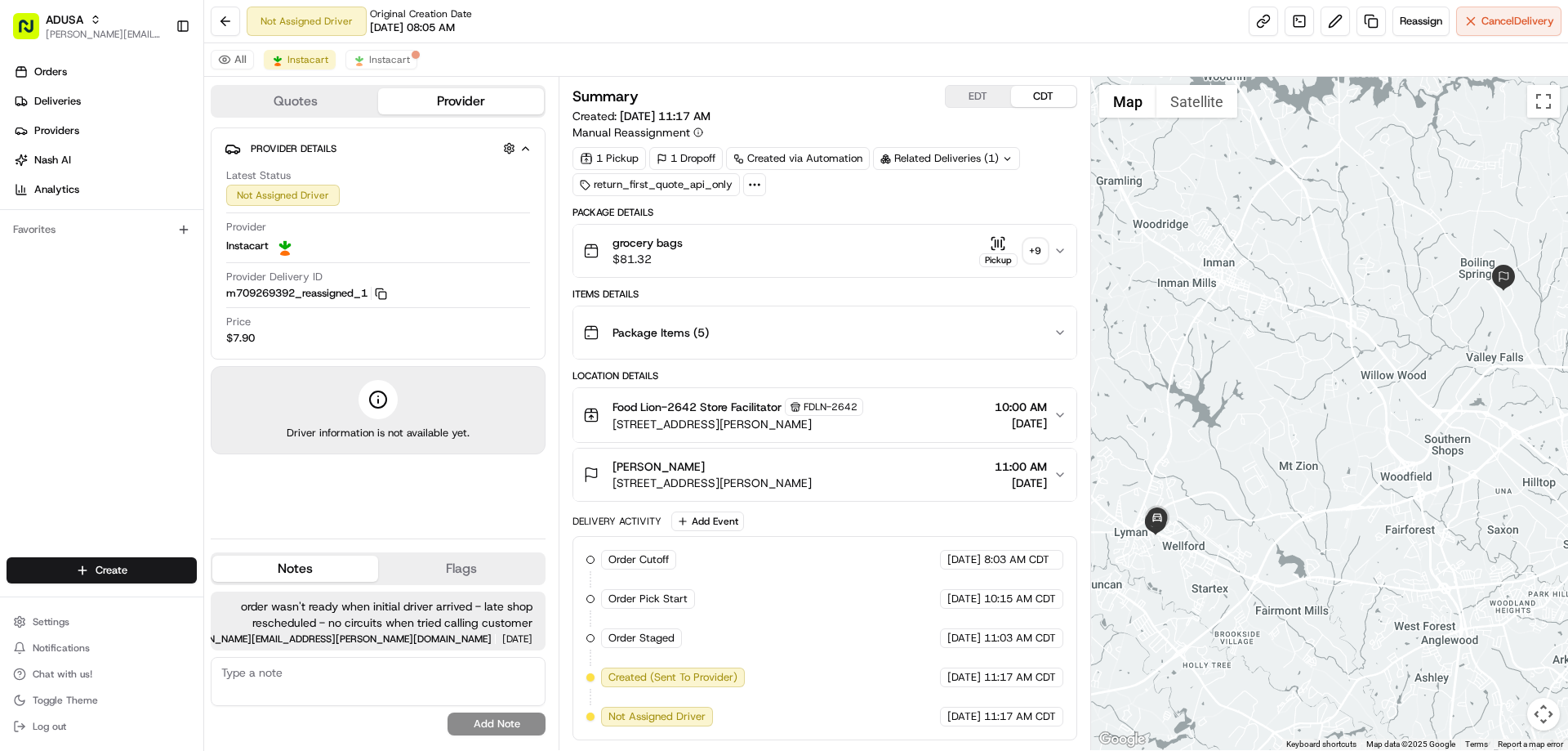
click at [756, 281] on div "Package Details grocery bags $81.32 Pickup + 9 Items Details Package Items ( 5 …" at bounding box center [824, 473] width 504 height 534
click at [660, 238] on span "grocery bags" at bounding box center [647, 242] width 70 height 17
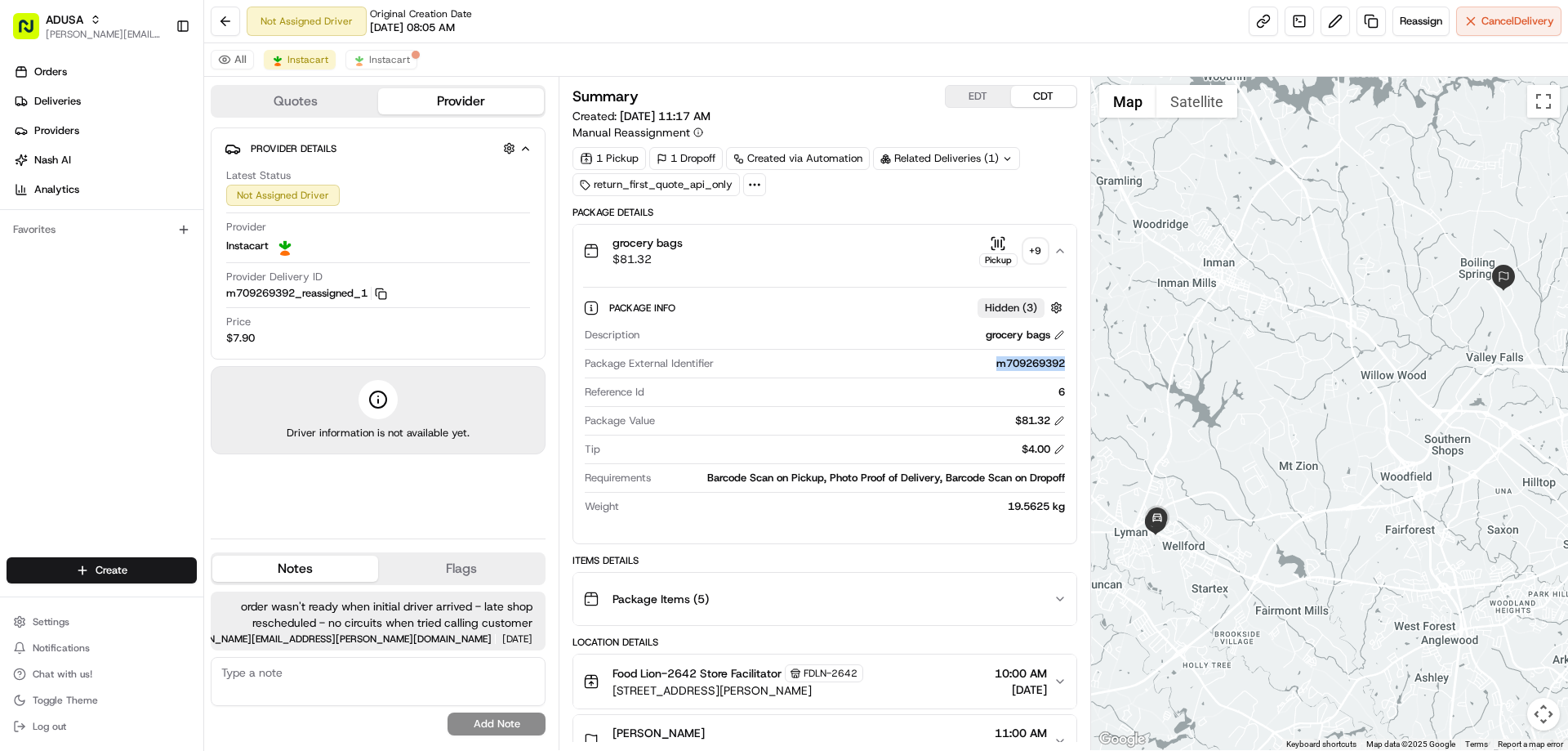
drag, startPoint x: 994, startPoint y: 360, endPoint x: 1066, endPoint y: 367, distance: 72.3
click at [1066, 367] on div "Package Info Hidden ( 3 ) Description grocery bags Package External Identifier …" at bounding box center [824, 403] width 502 height 253
copy div "m709269392"
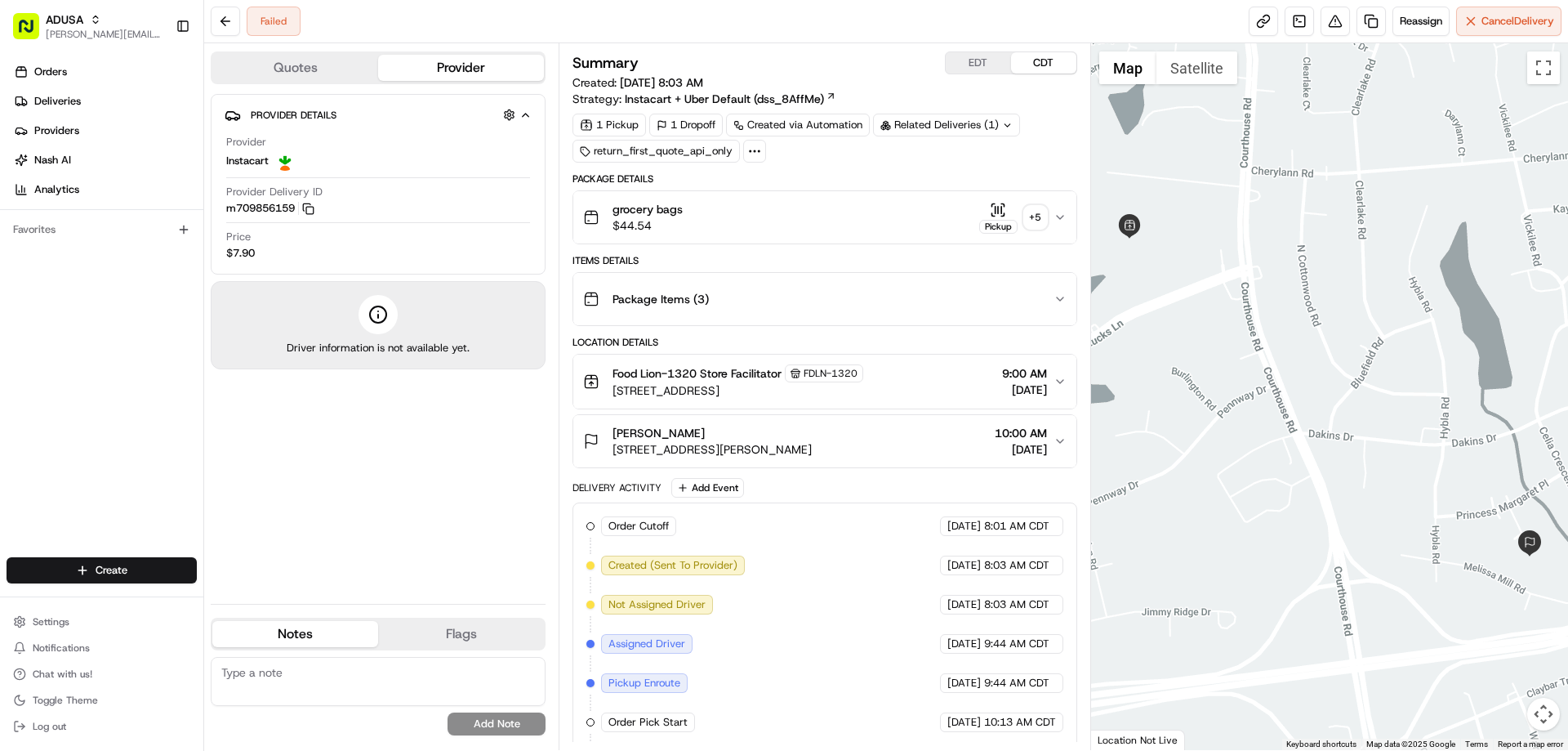
click at [633, 209] on span "grocery bags" at bounding box center [647, 209] width 70 height 17
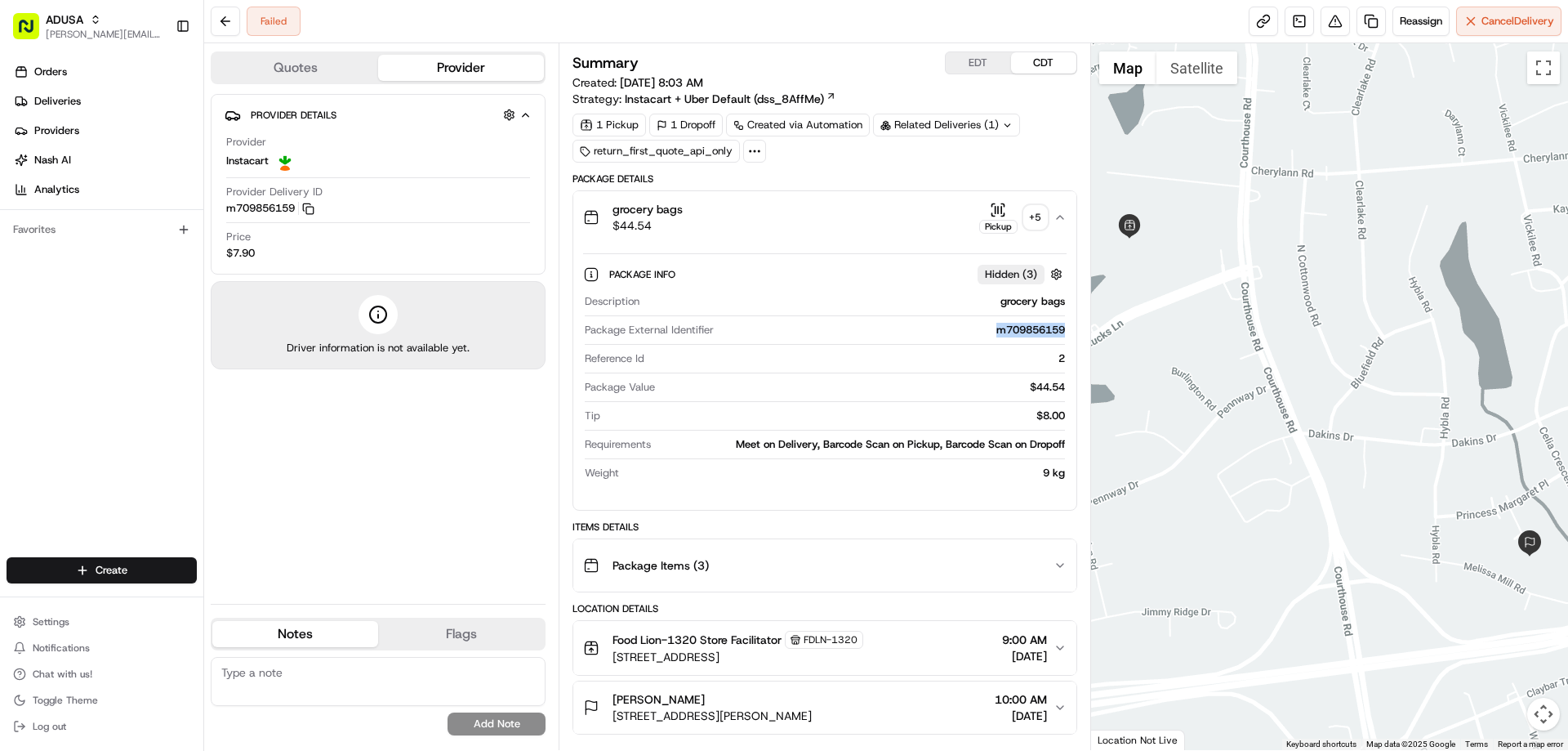
drag, startPoint x: 993, startPoint y: 330, endPoint x: 1066, endPoint y: 334, distance: 73.1
click at [1066, 334] on div "Description grocery bags Package External Identifier m709856159 Reference Id 2 …" at bounding box center [824, 387] width 483 height 199
copy div "m709856159"
click at [326, 675] on textarea at bounding box center [377, 681] width 334 height 49
type textarea "late shop order not ready when driver arrived rescheduled"
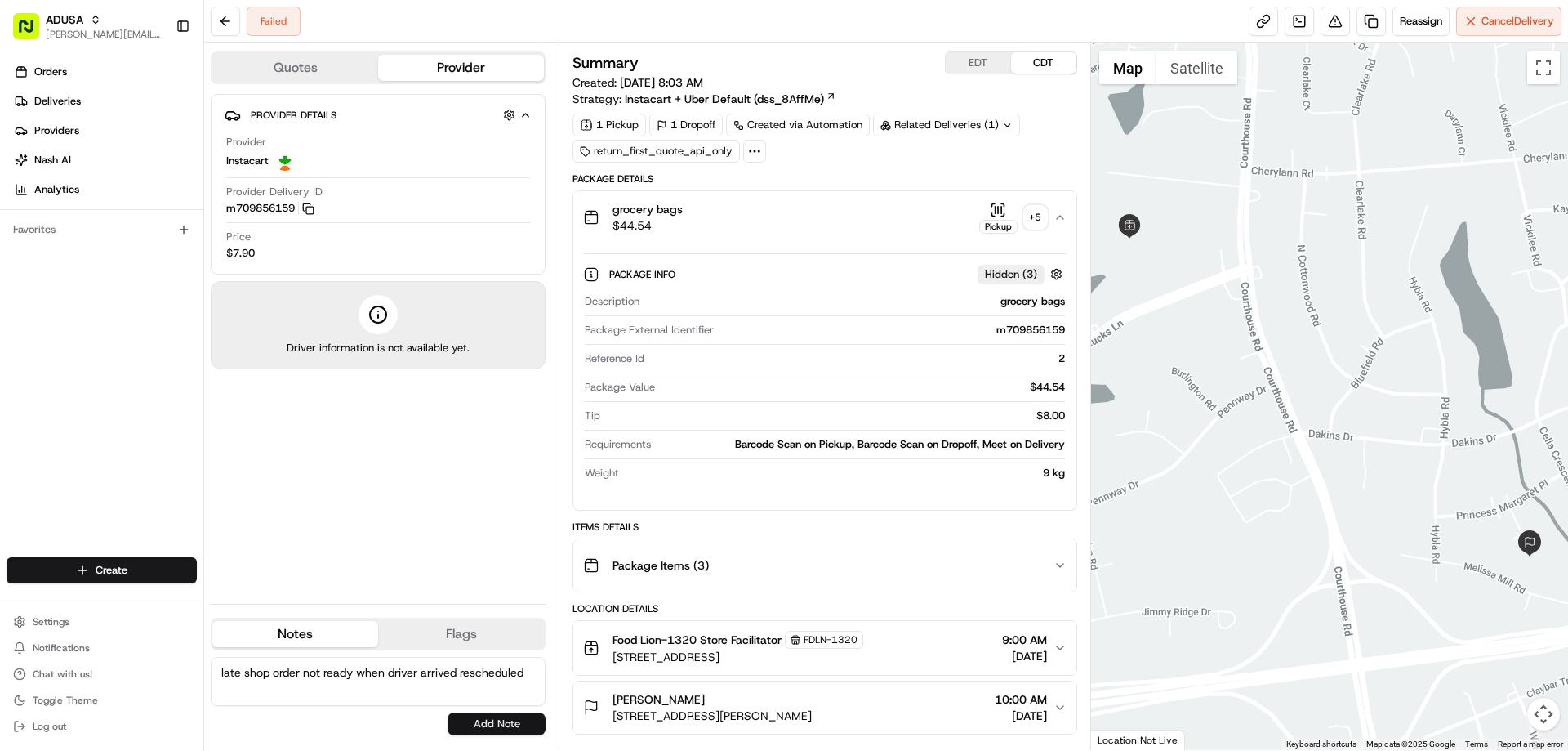
click at [515, 726] on button "Add Note" at bounding box center [497, 724] width 98 height 23
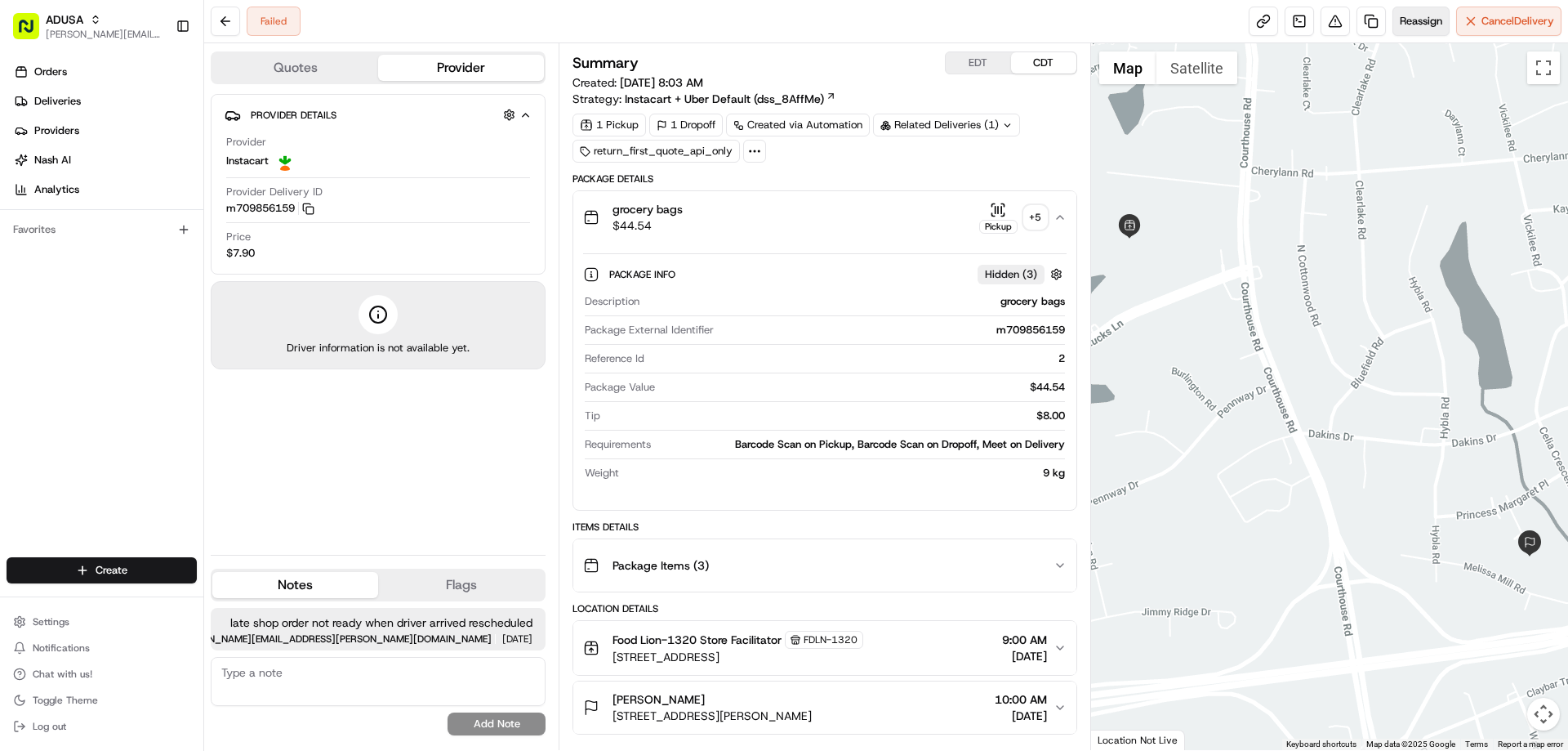
click at [1420, 24] on span "Reassign" at bounding box center [1420, 21] width 43 height 15
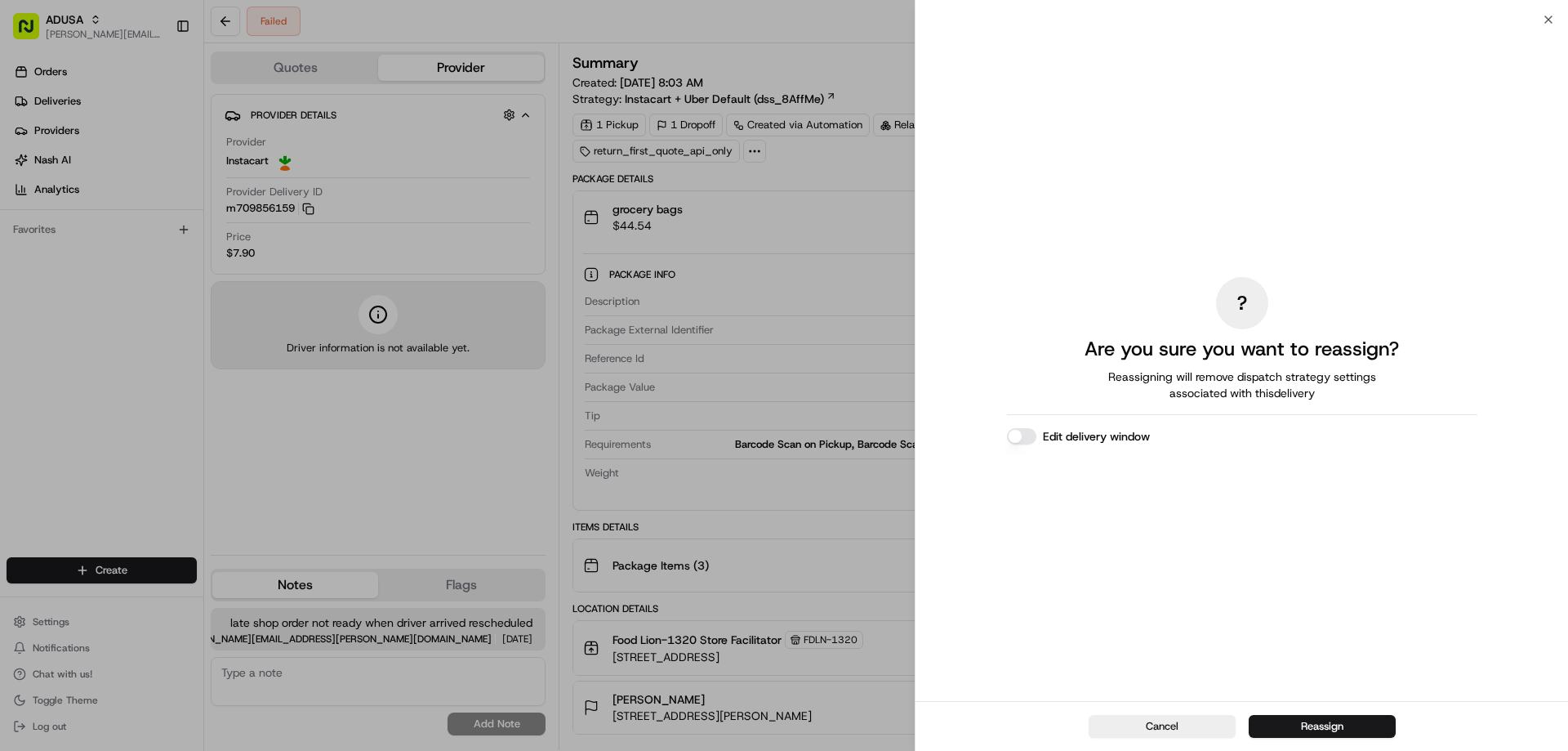
click at [1193, 435] on div "Edit delivery window" at bounding box center [1241, 436] width 471 height 17
click at [1331, 730] on button "Reassign" at bounding box center [1322, 726] width 147 height 23
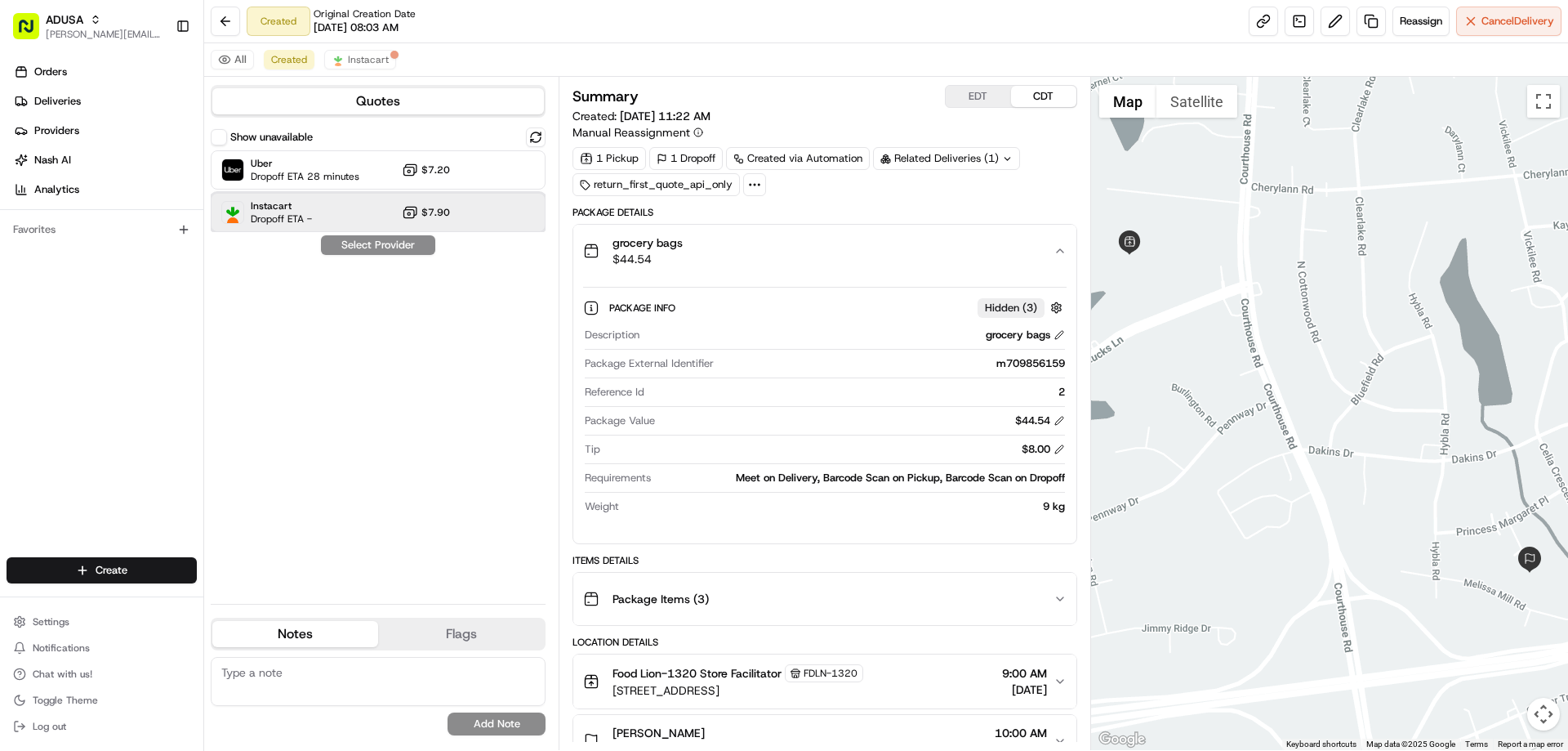
click at [262, 207] on span "Instacart" at bounding box center [281, 205] width 61 height 13
click at [415, 245] on button "Assign Provider" at bounding box center [378, 245] width 116 height 19
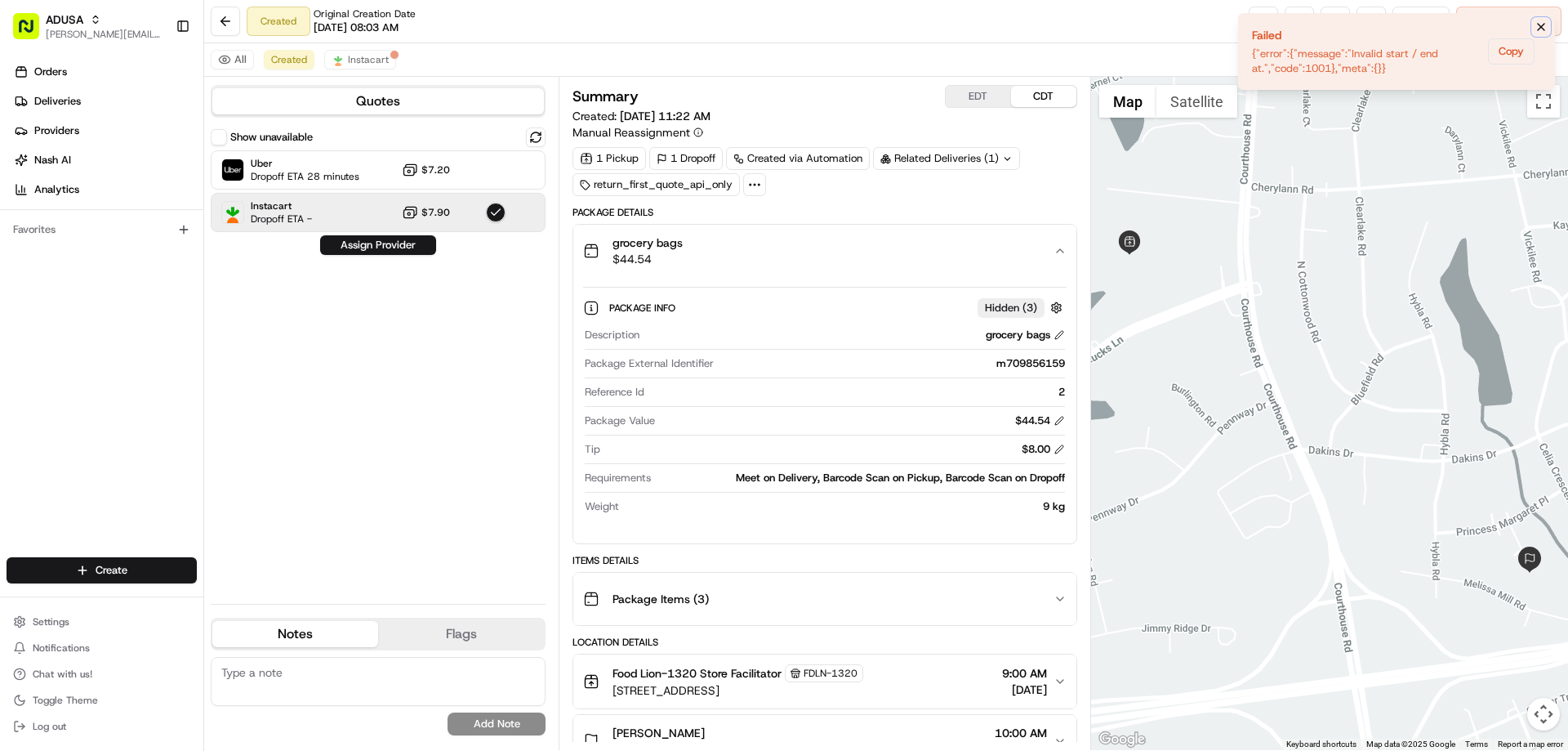
click at [1543, 24] on icon "Notifications (F8)" at bounding box center [1540, 26] width 13 height 13
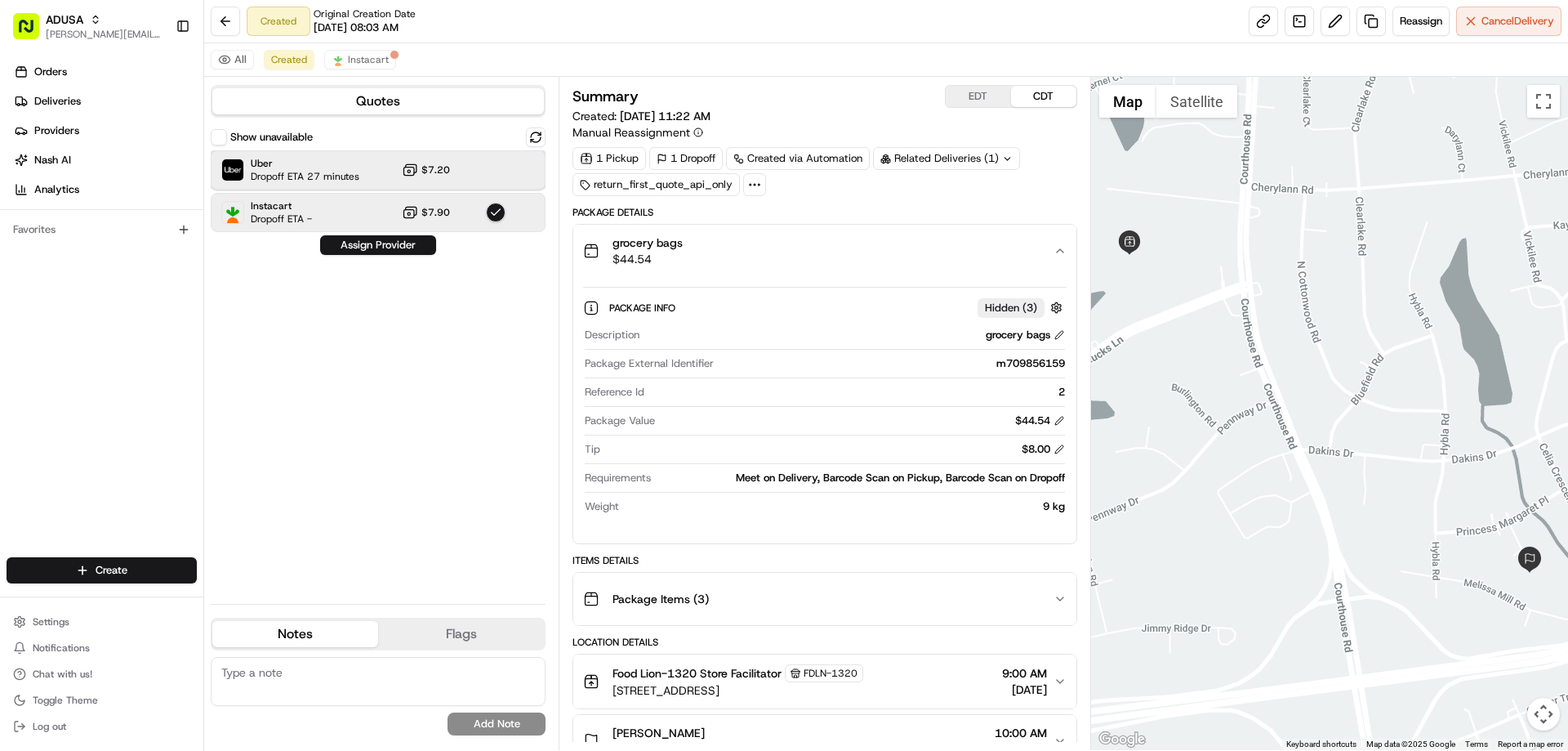
click at [301, 166] on span "Uber" at bounding box center [305, 163] width 108 height 13
click at [1419, 24] on span "Reassign" at bounding box center [1420, 21] width 43 height 15
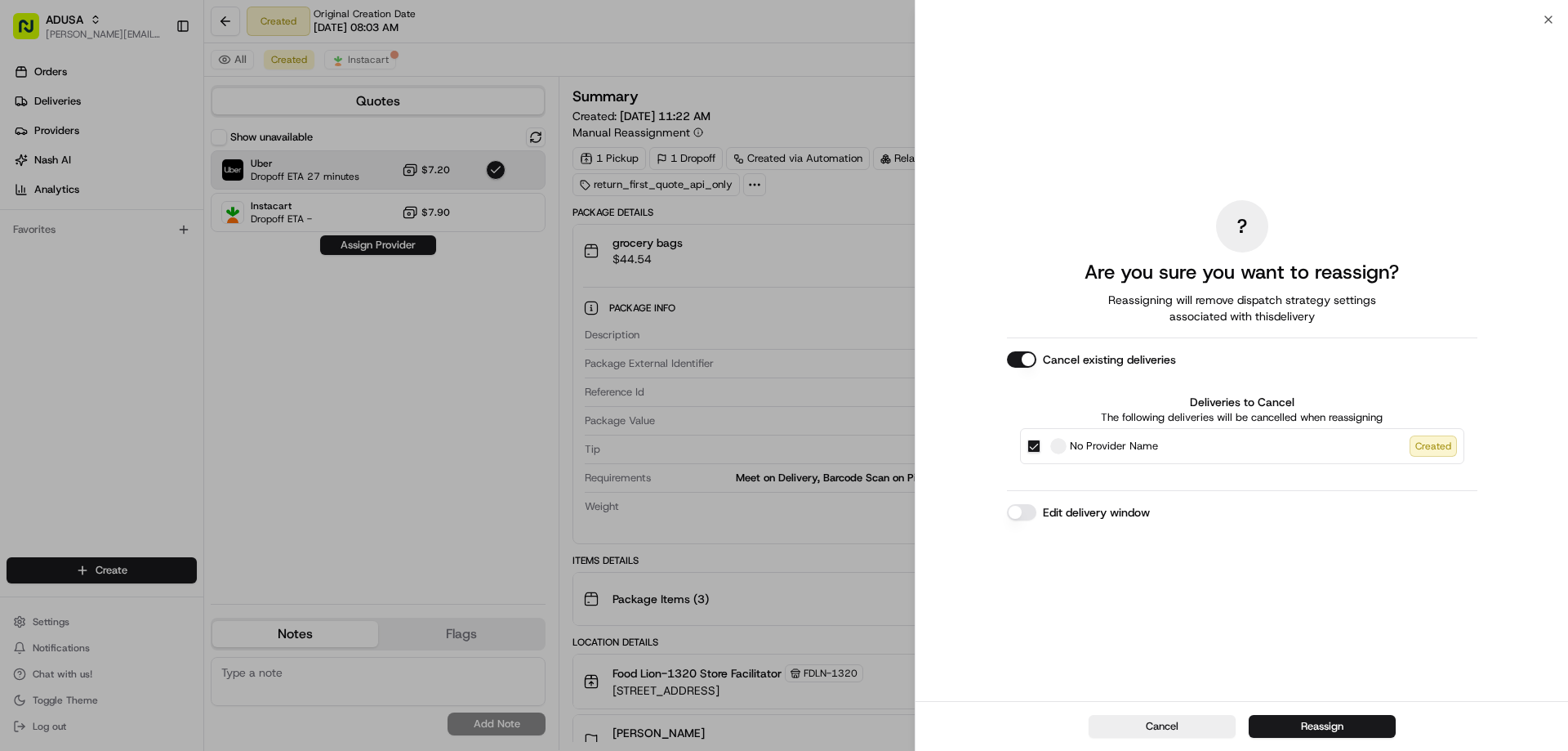
click at [1060, 510] on label "Edit delivery window" at bounding box center [1096, 512] width 107 height 17
click at [1036, 510] on button "Edit delivery window" at bounding box center [1021, 512] width 30 height 17
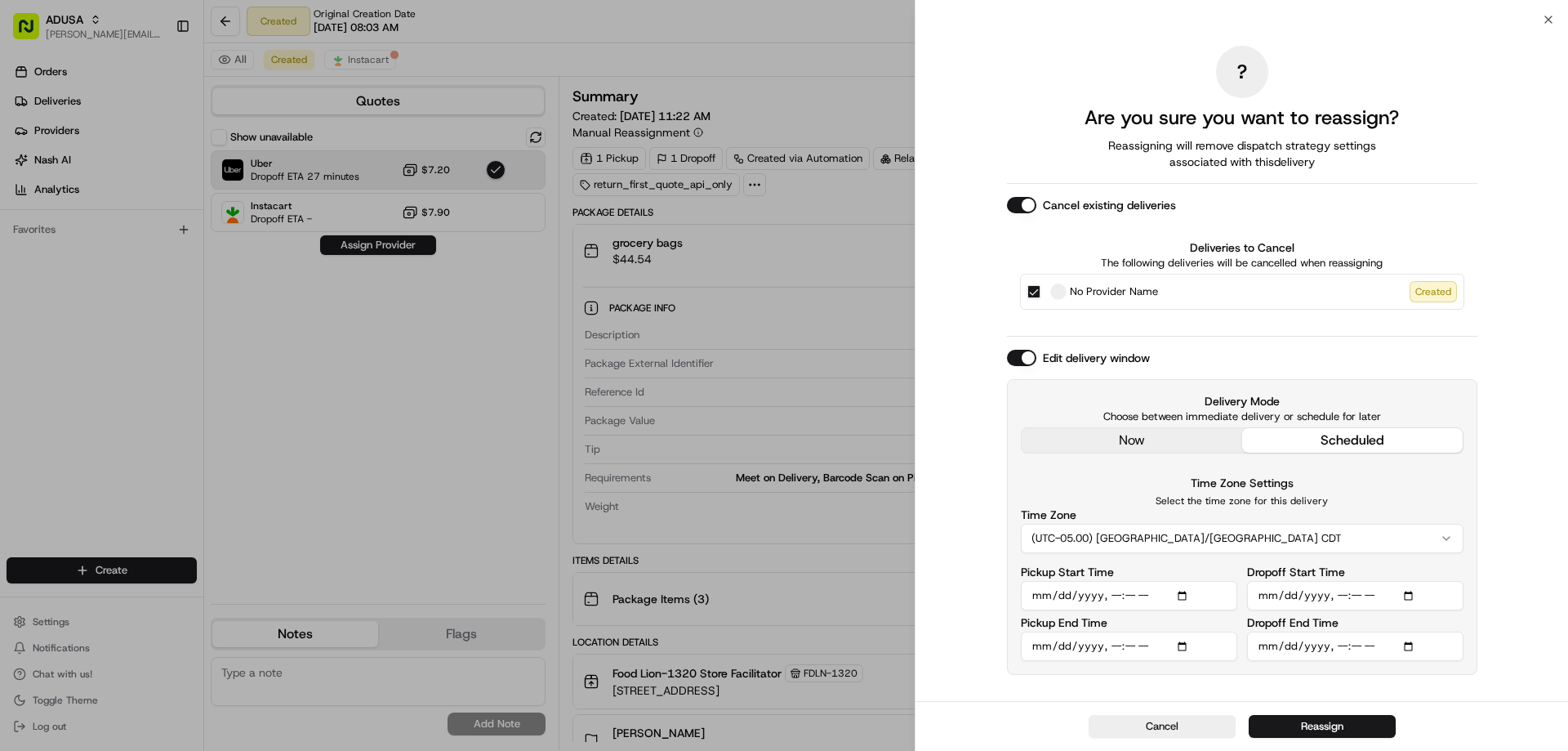
click at [1183, 593] on input "Pickup Start Time" at bounding box center [1129, 596] width 217 height 30
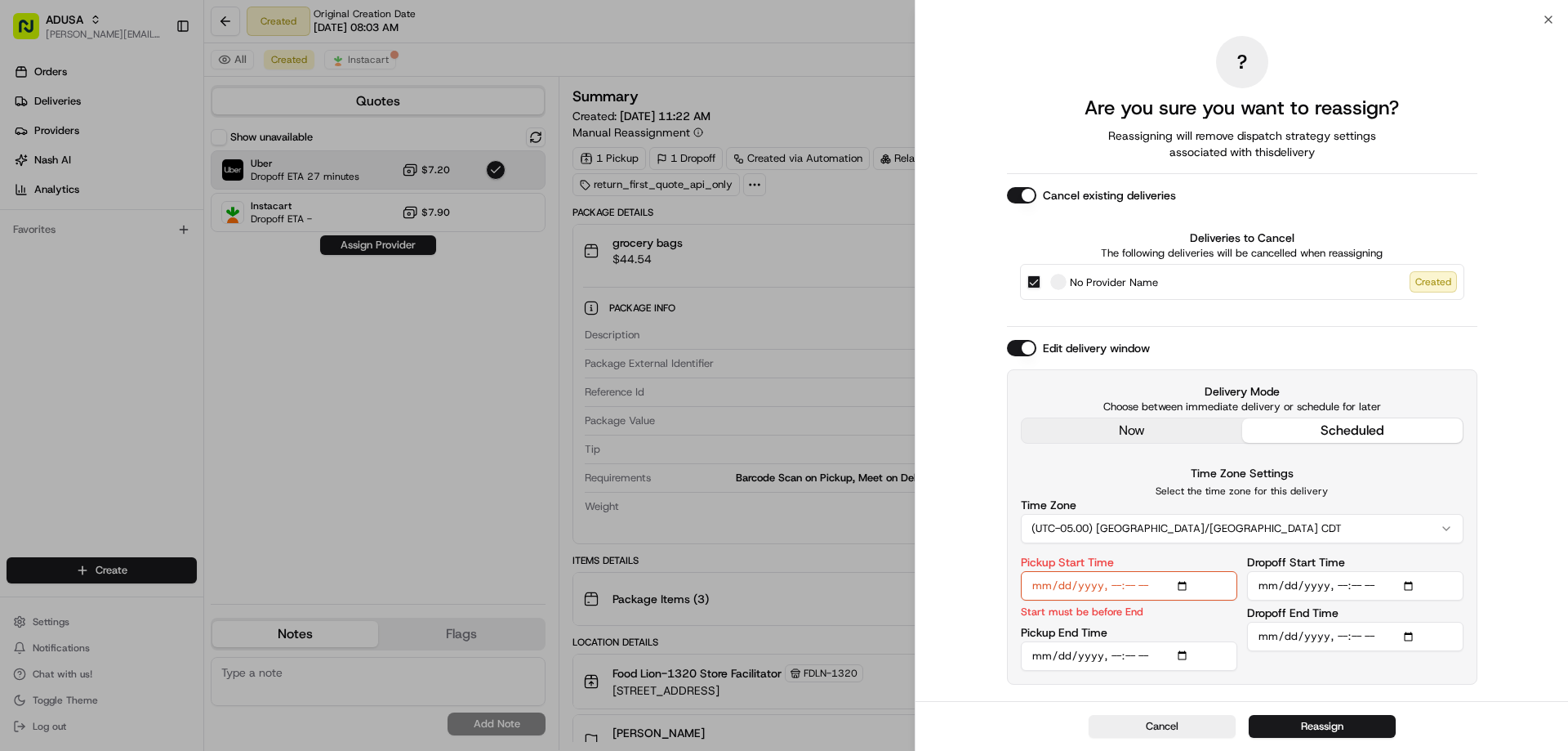
type input "[DATE]T12:00"
click at [1390, 481] on div "Time Zone Settings Select the time zone for this delivery Time Zone (UTC-05.00)…" at bounding box center [1241, 503] width 443 height 80
click at [1186, 654] on input "Pickup End Time" at bounding box center [1129, 656] width 217 height 30
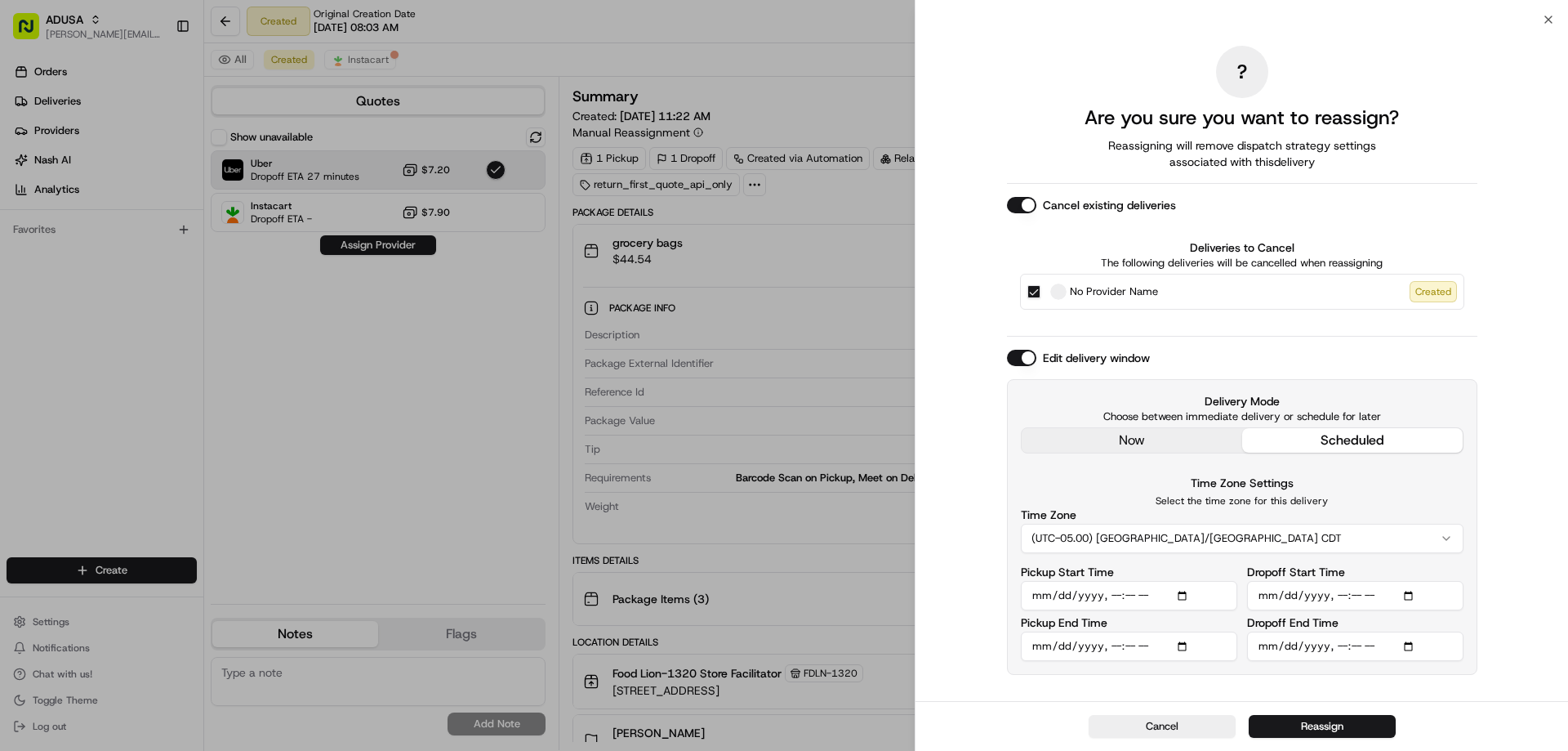
type input "[DATE]T12:30"
click at [1397, 506] on p "Select the time zone for this delivery" at bounding box center [1241, 500] width 443 height 13
click at [1406, 592] on input "Dropoff Start Time" at bounding box center [1355, 596] width 217 height 30
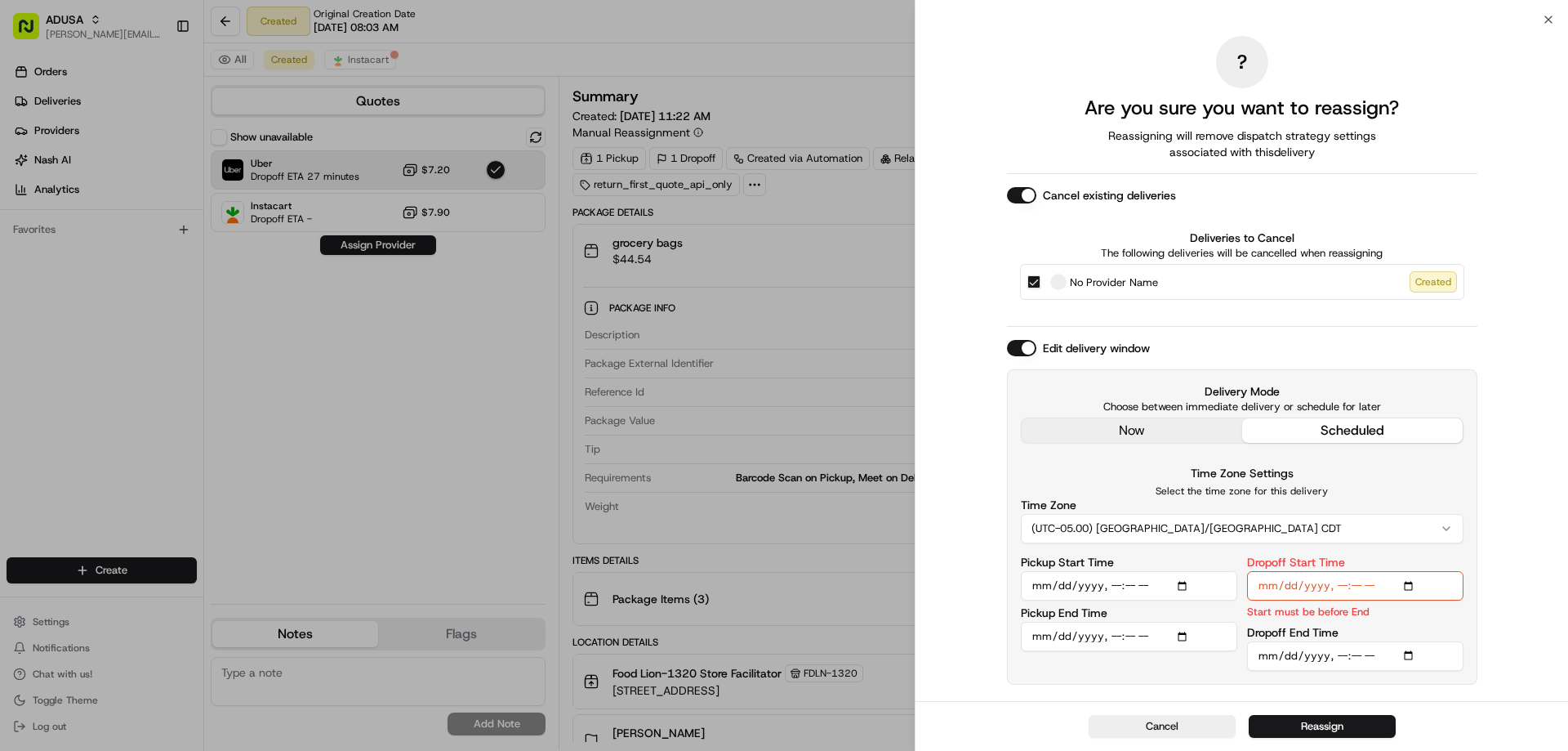
click at [1453, 603] on div "Dropoff Start Time Start must be before End" at bounding box center [1355, 588] width 217 height 63
click at [1408, 587] on input "Dropoff Start Time" at bounding box center [1355, 586] width 217 height 30
type input "[DATE]T12:00"
click at [1409, 650] on input "Dropoff End Time" at bounding box center [1355, 656] width 217 height 30
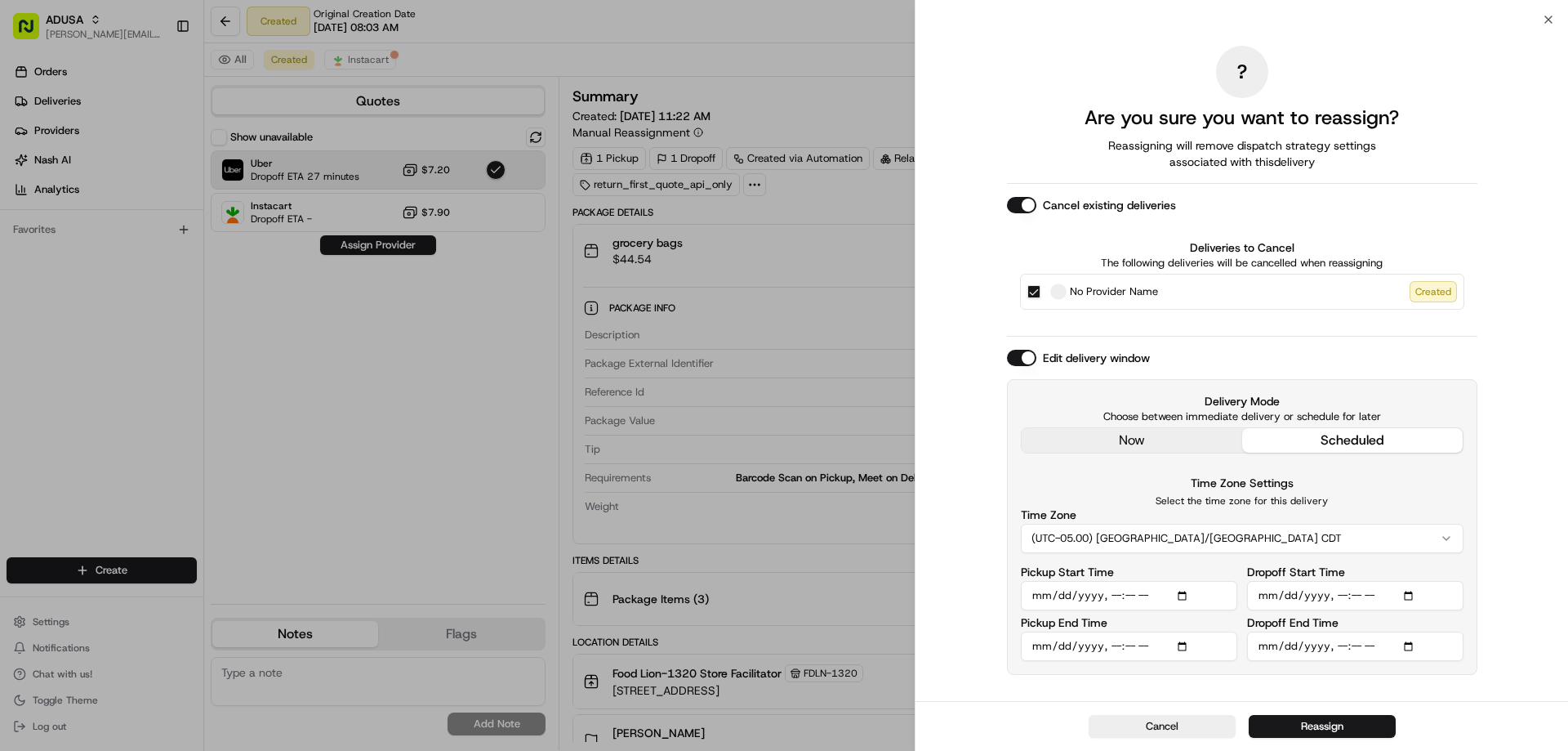
type input "[DATE]T13:57"
click at [1322, 720] on button "Reassign" at bounding box center [1322, 726] width 147 height 23
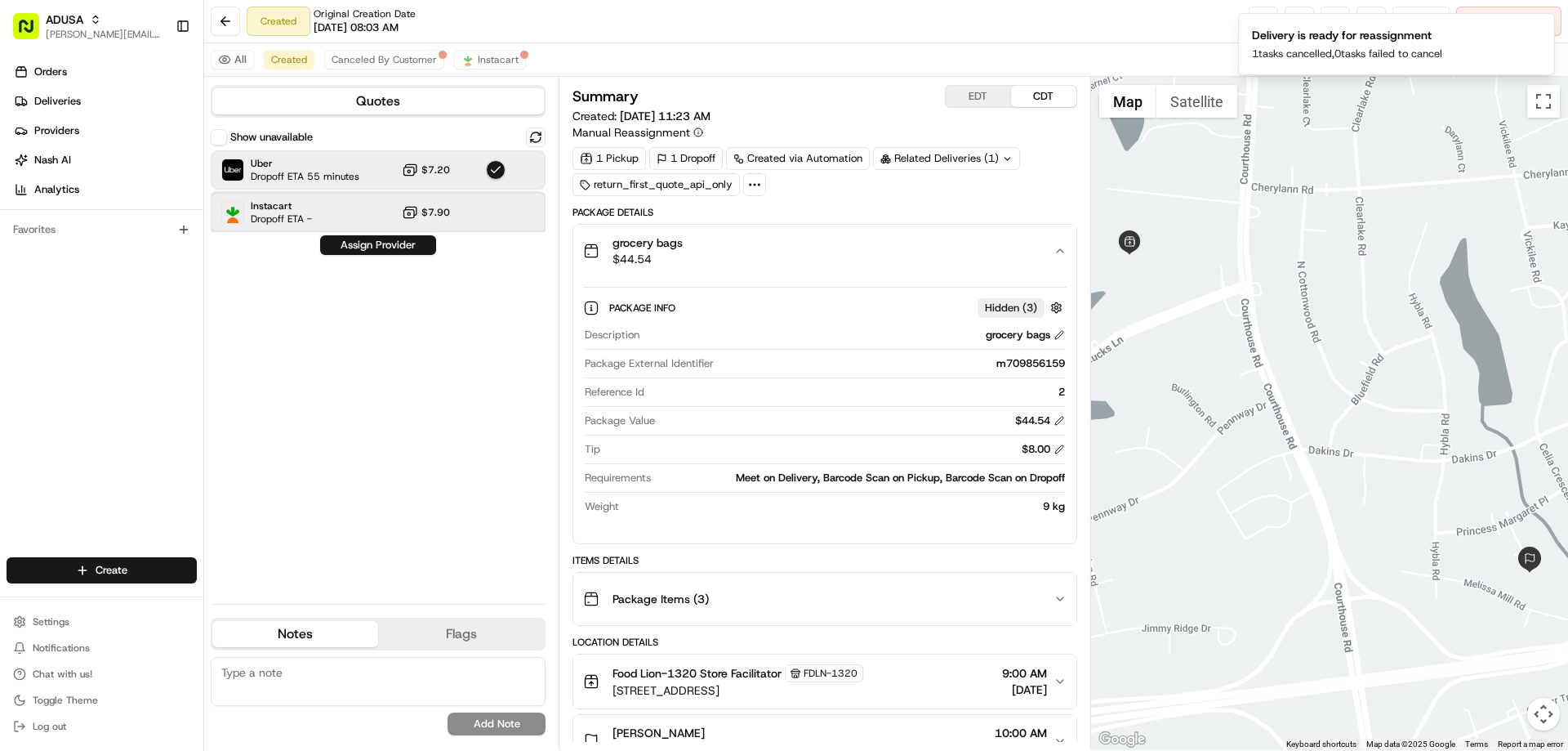
click at [273, 214] on span "Dropoff ETA -" at bounding box center [281, 218] width 61 height 13
click at [370, 245] on button "Assign Provider" at bounding box center [378, 245] width 116 height 19
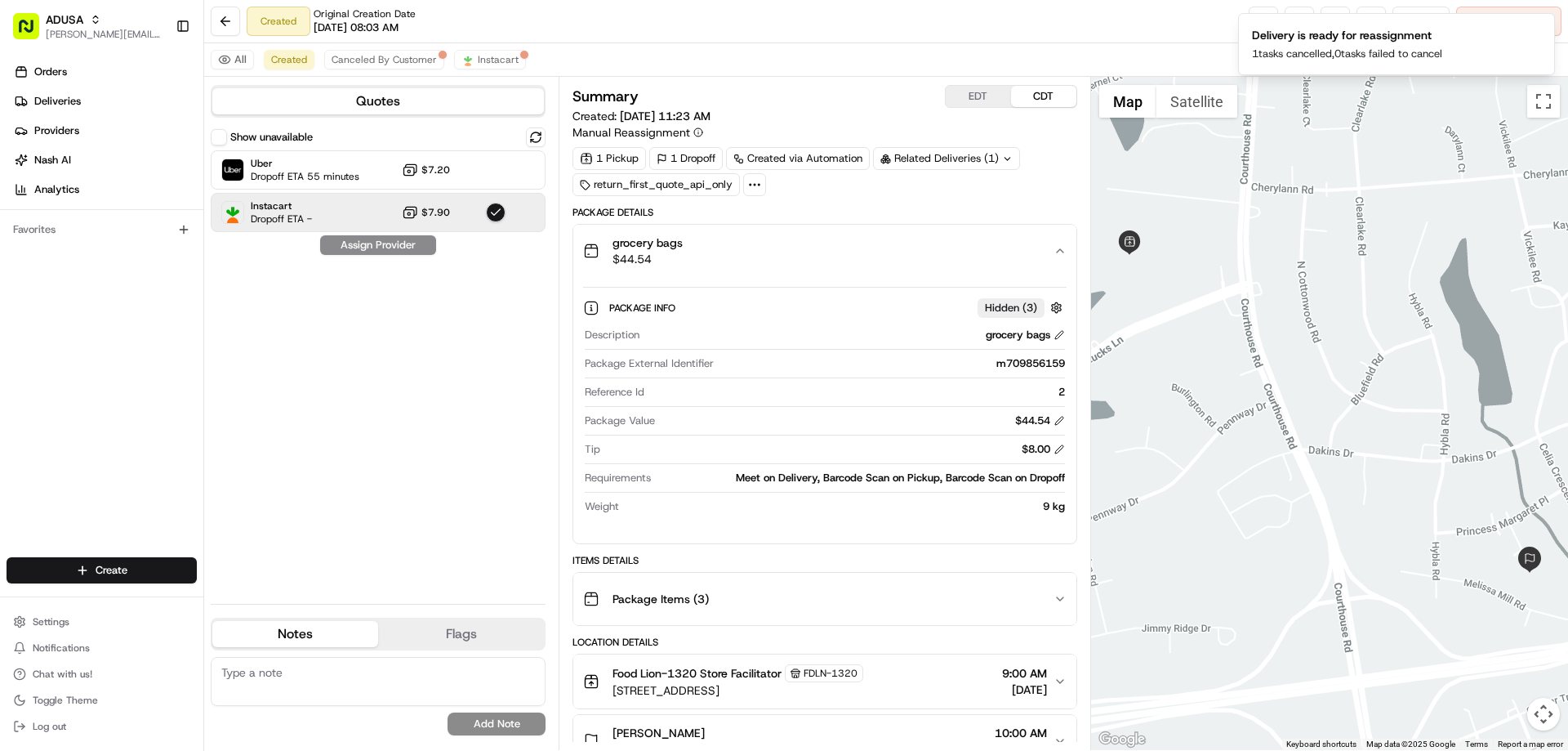
click at [286, 673] on textarea at bounding box center [377, 681] width 334 height 49
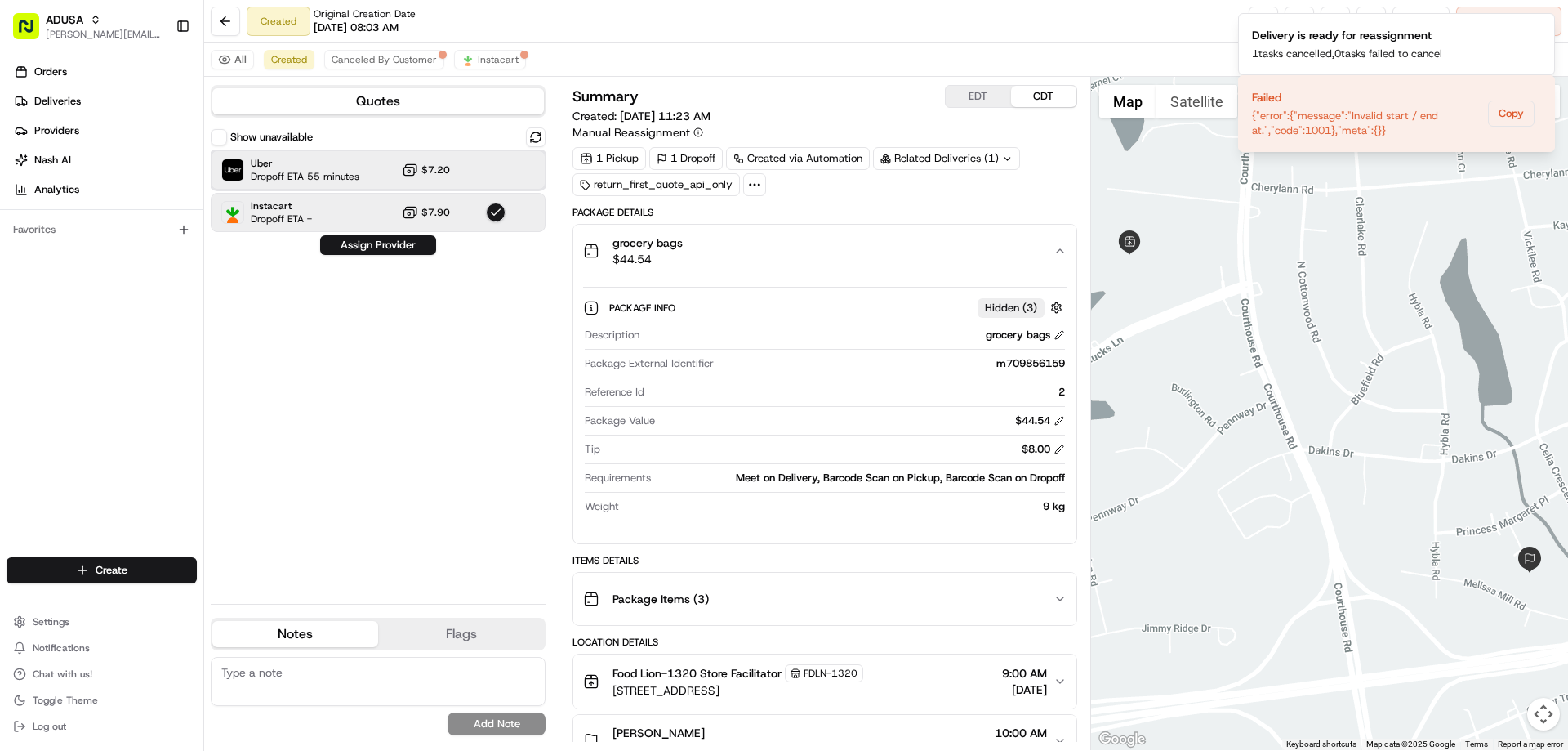
click at [284, 167] on span "Uber" at bounding box center [305, 163] width 108 height 13
click at [532, 134] on button at bounding box center [535, 137] width 19 height 19
click at [299, 162] on span "Uber" at bounding box center [305, 163] width 108 height 13
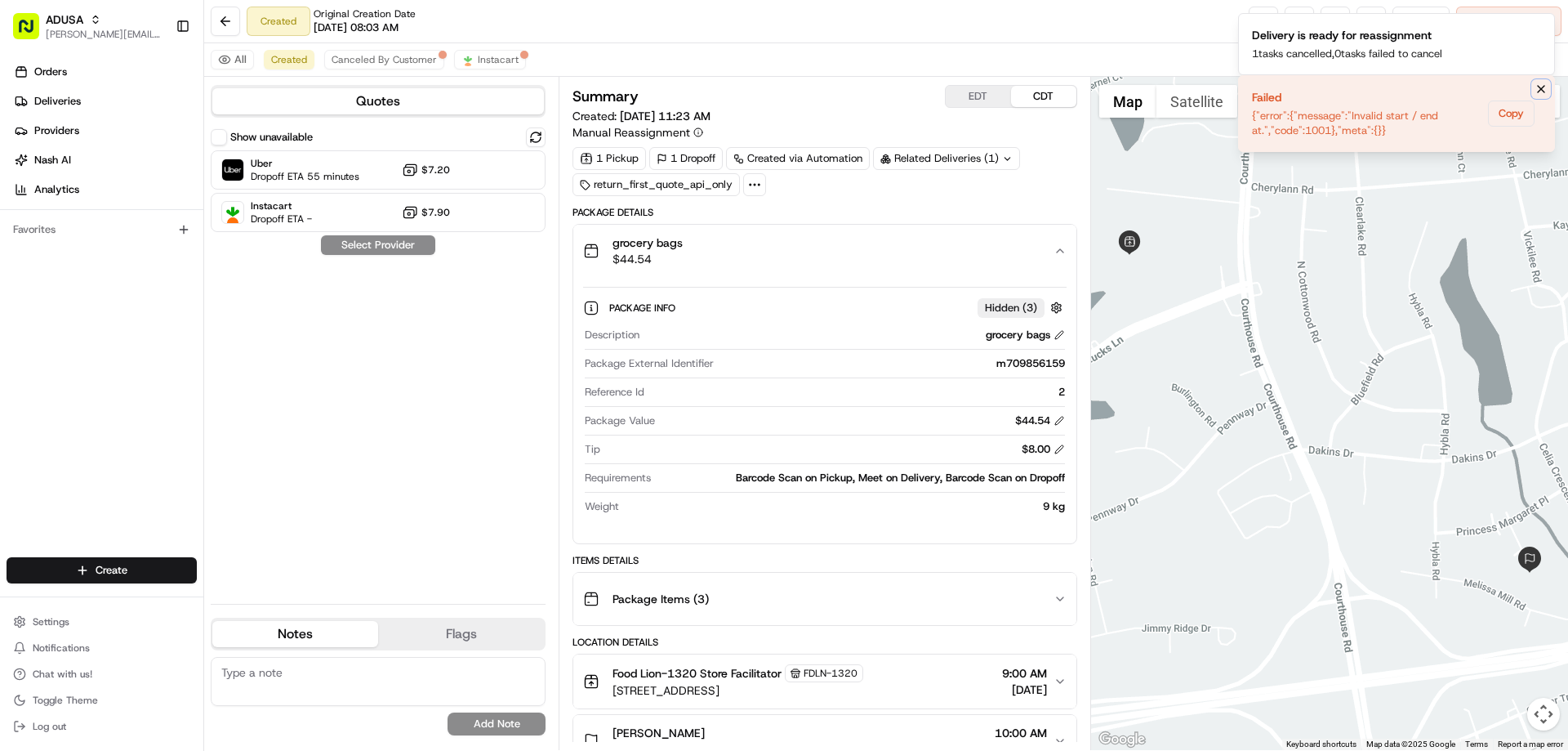
click at [1537, 88] on icon "Notifications (F8)" at bounding box center [1540, 88] width 13 height 13
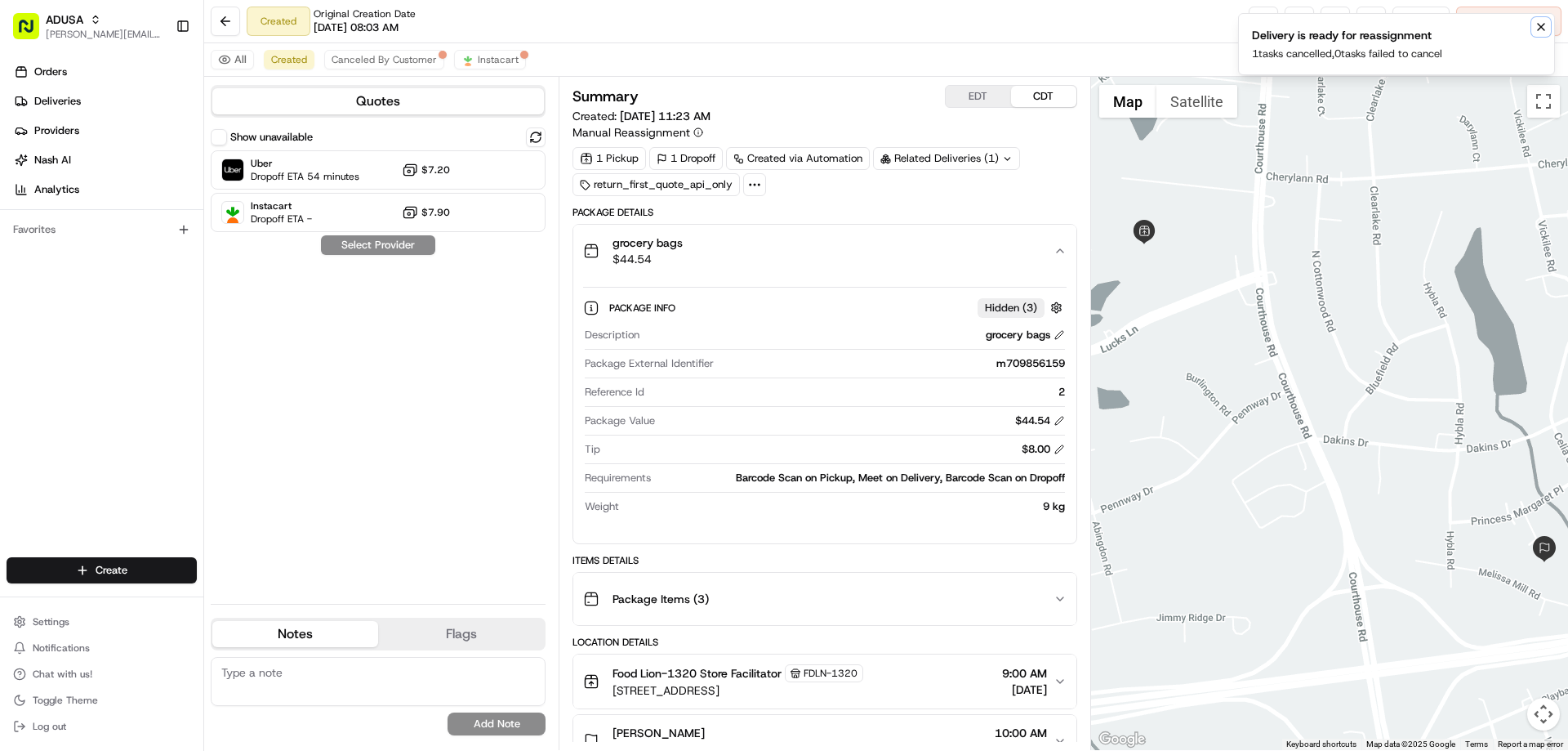
click at [1540, 25] on icon "Notifications (F8)" at bounding box center [1540, 26] width 13 height 13
click at [1417, 19] on span "Reassign" at bounding box center [1420, 21] width 43 height 15
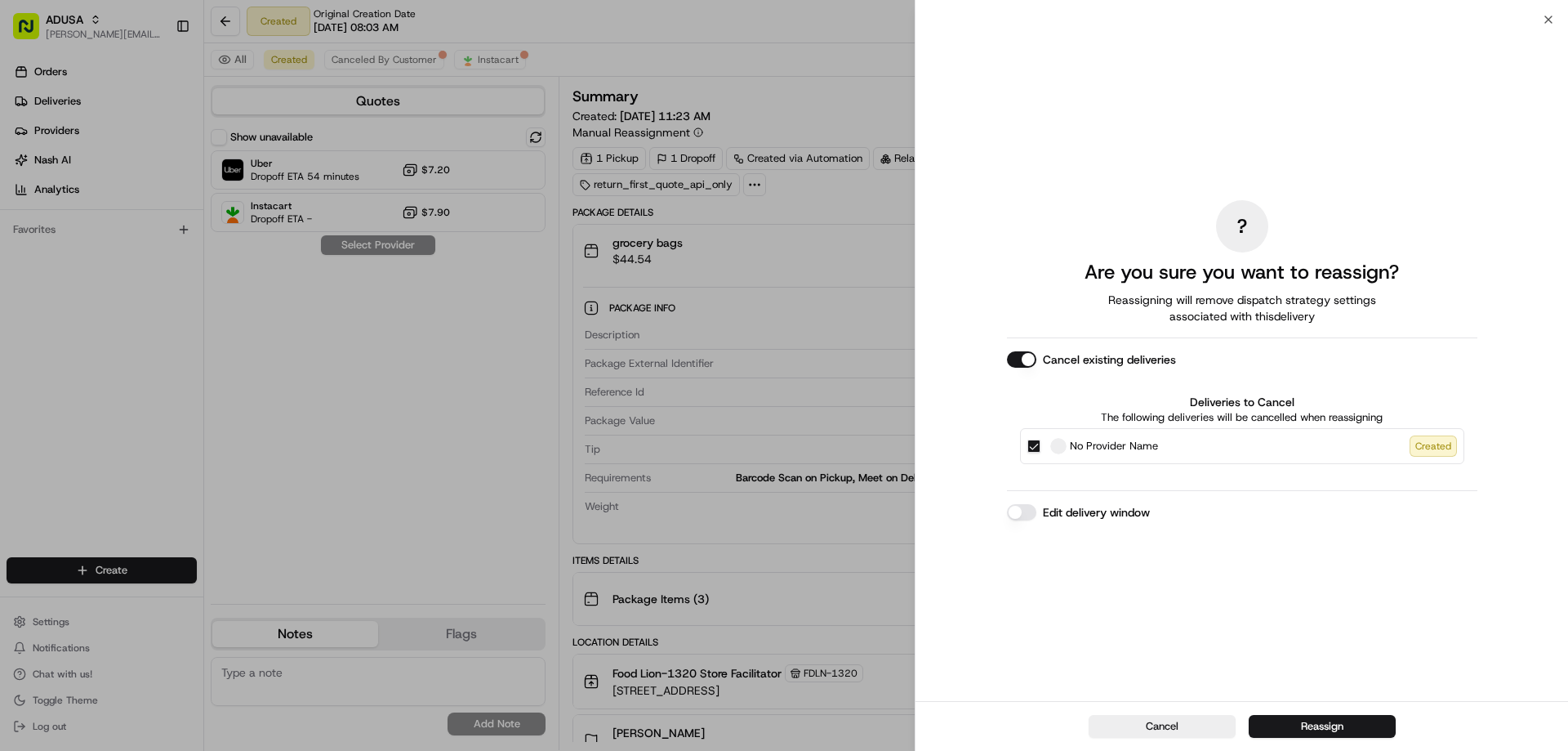
click at [1076, 514] on label "Edit delivery window" at bounding box center [1096, 512] width 107 height 17
click at [1036, 514] on button "Edit delivery window" at bounding box center [1021, 512] width 30 height 17
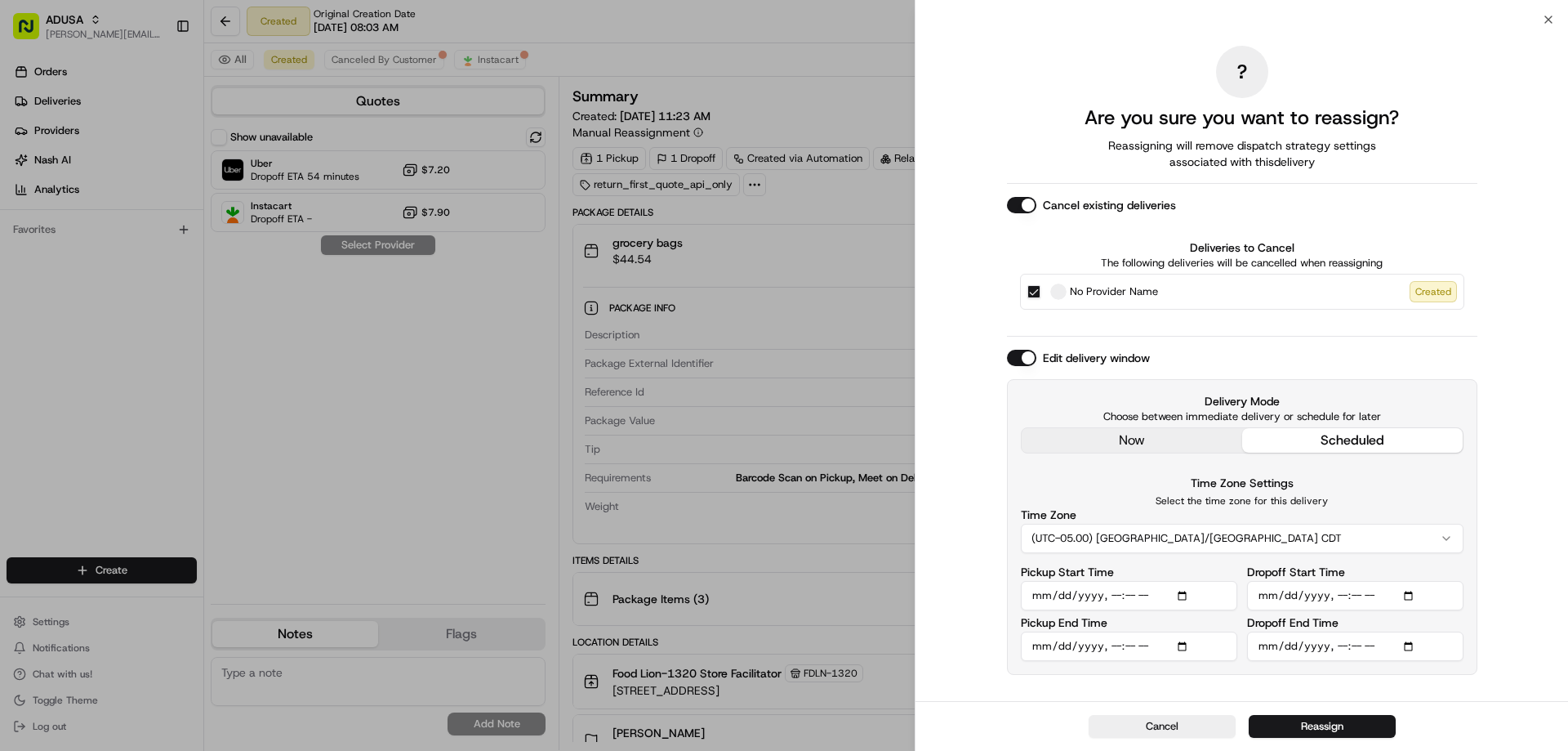
click at [1180, 593] on input "Pickup Start Time" at bounding box center [1129, 596] width 217 height 30
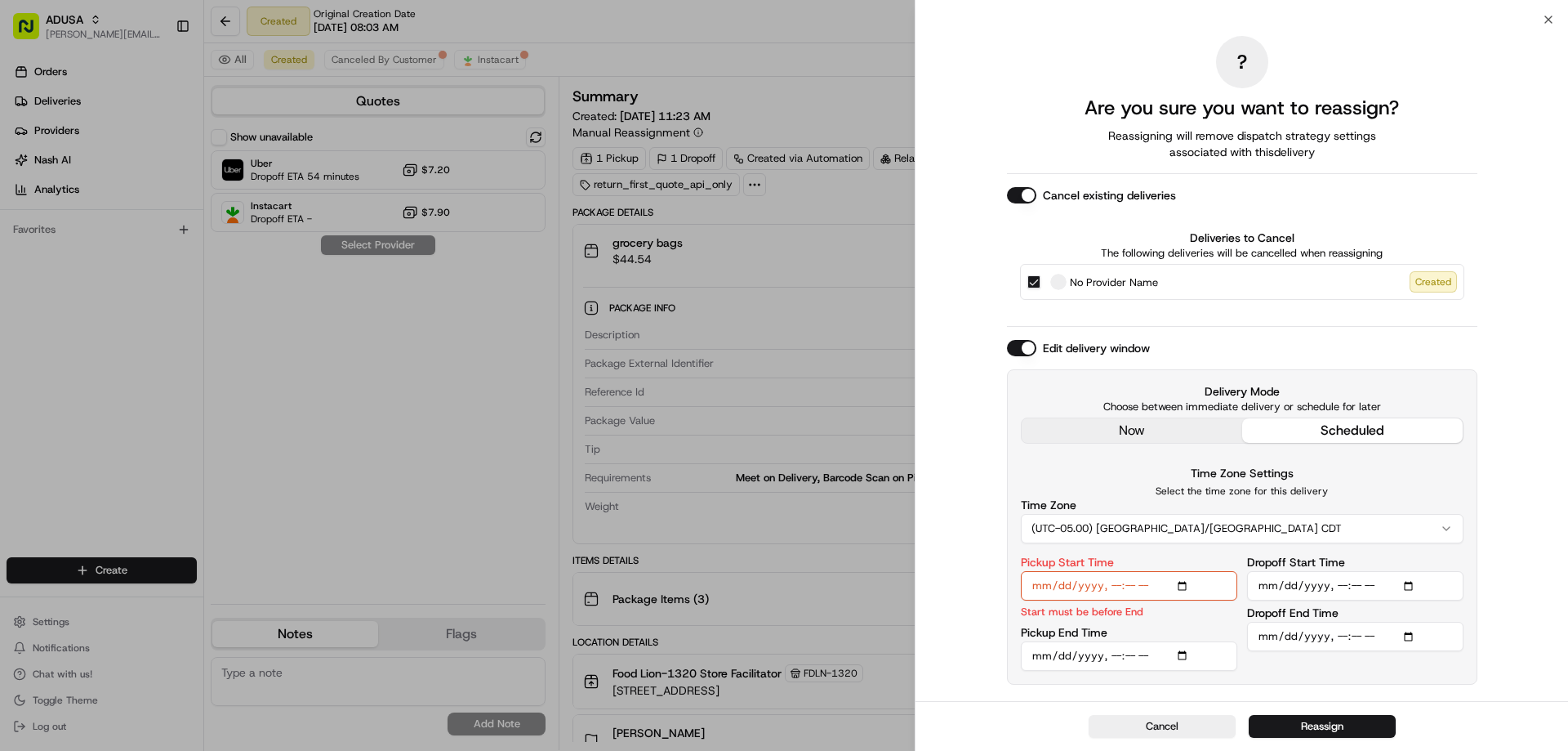
type input "2025-08-23T13:00"
click at [1183, 655] on input "Pickup End Time" at bounding box center [1129, 656] width 217 height 30
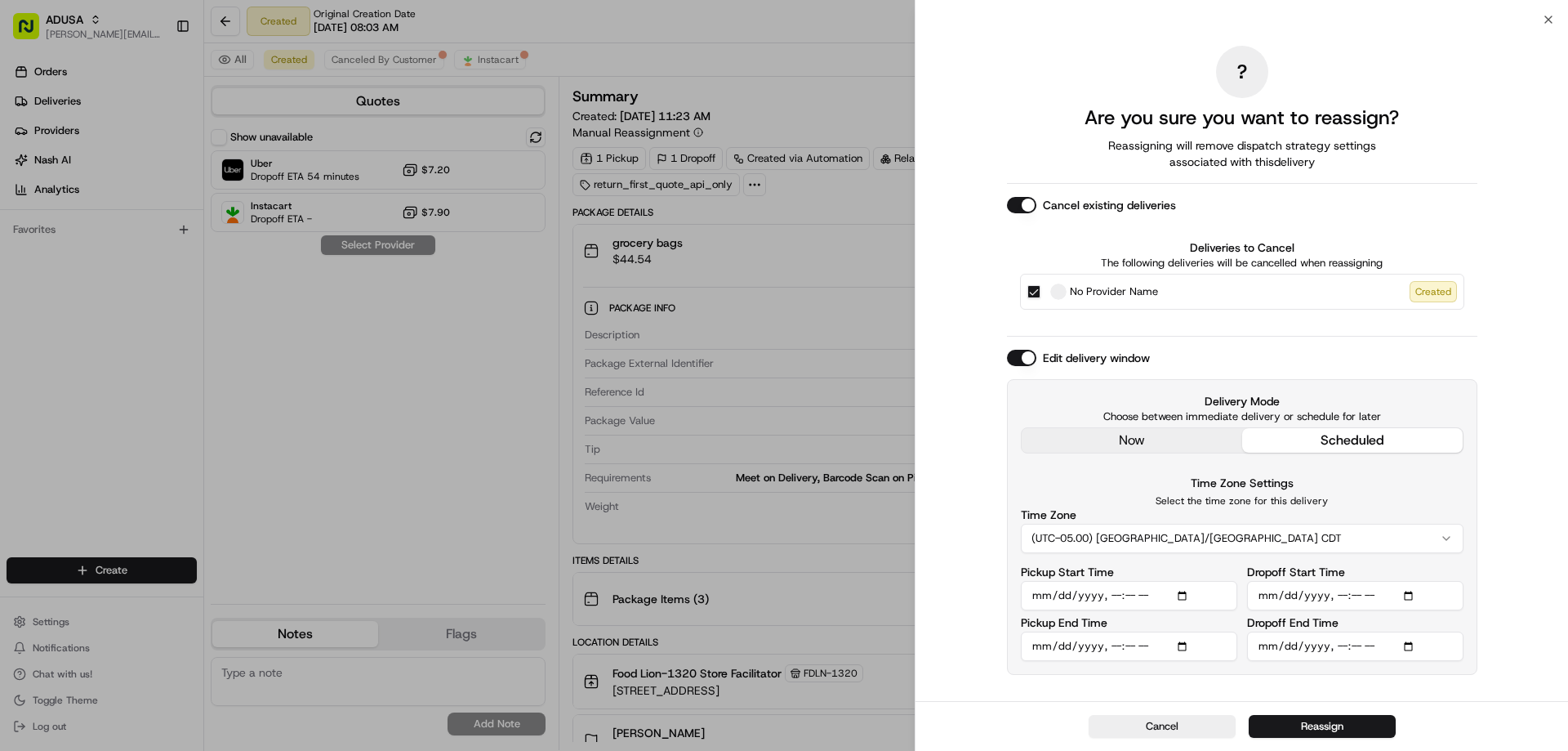
type input "2025-08-23T13:30"
click at [1398, 482] on div "Time Zone Settings Select the time zone for this delivery Time Zone (UTC-05.00)…" at bounding box center [1241, 513] width 443 height 80
click at [1407, 596] on input "Dropoff Start Time" at bounding box center [1355, 596] width 217 height 30
type input "2025-08-23T13:00"
click at [1410, 644] on input "Dropoff End Time" at bounding box center [1355, 646] width 217 height 30
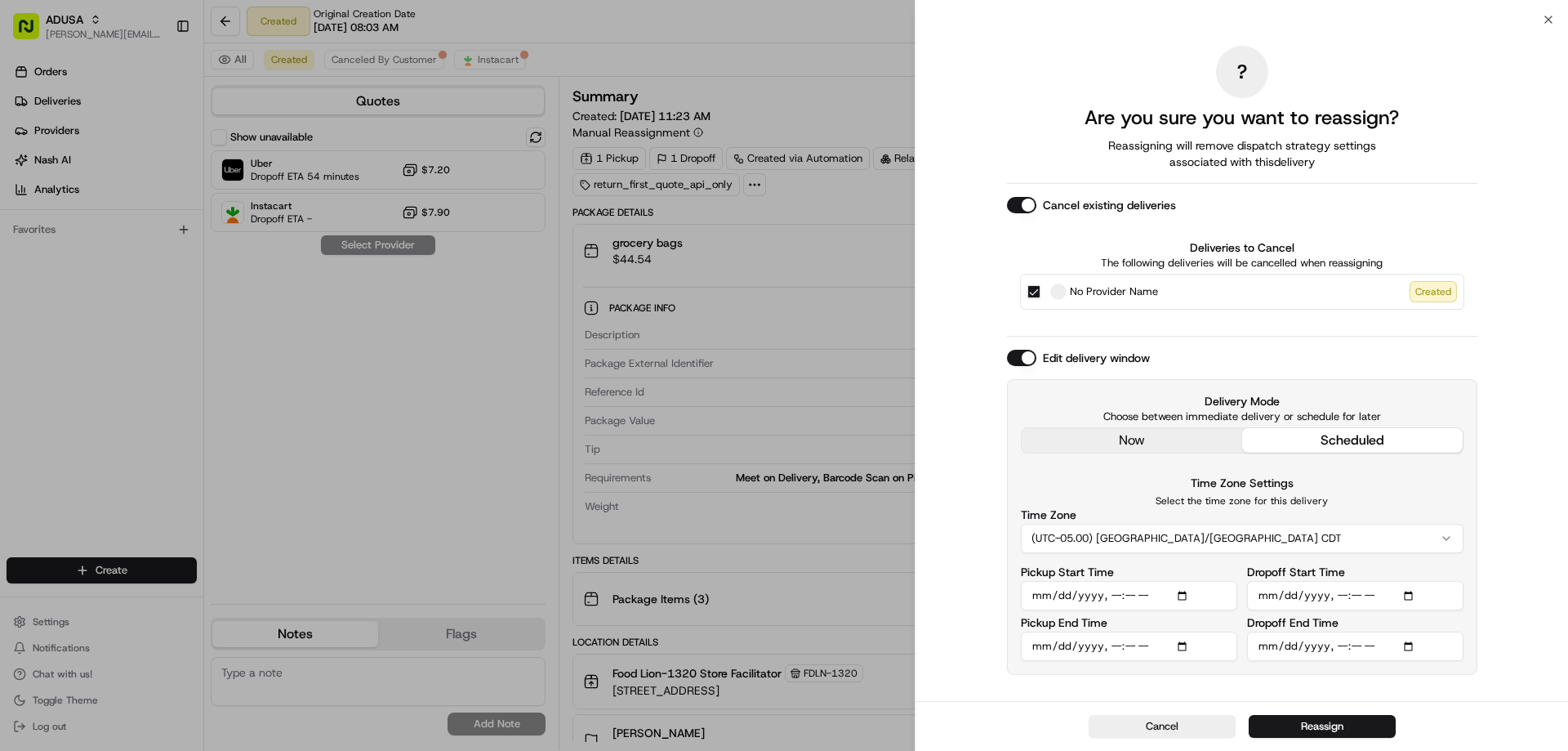
click at [1505, 660] on div "? Are you sure you want to reassign? Reassigning will remove dispatch strategy …" at bounding box center [1241, 360] width 652 height 681
click at [1406, 645] on input "Dropoff End Time" at bounding box center [1355, 646] width 217 height 30
type input "2025-08-23T14:00"
click at [1532, 676] on div "? Are you sure you want to reassign? Reassigning will remove dispatch strategy …" at bounding box center [1241, 360] width 652 height 681
click at [1310, 724] on button "Reassign" at bounding box center [1322, 726] width 147 height 23
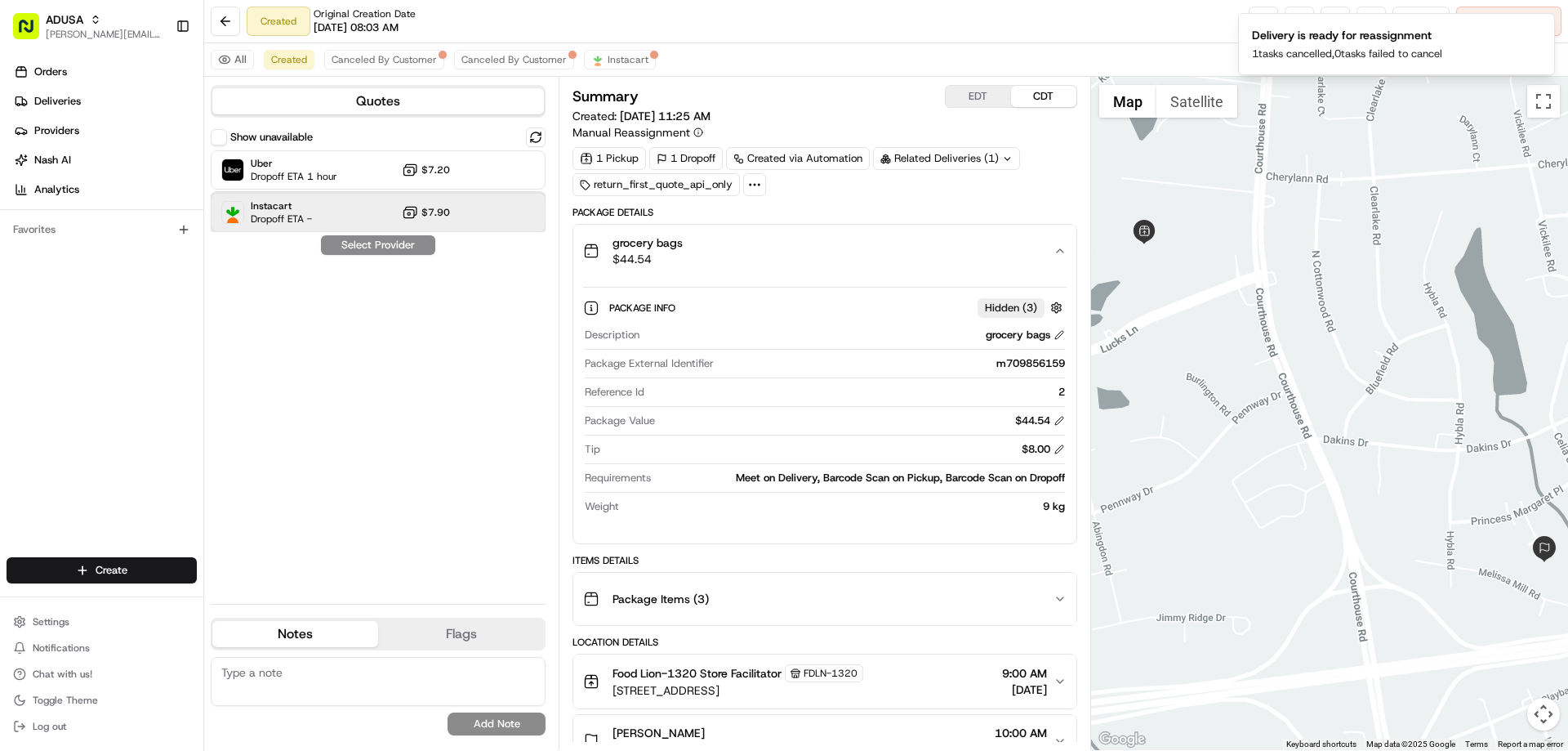
click at [265, 206] on span "Instacart" at bounding box center [281, 205] width 61 height 13
click at [403, 251] on button "Assign Provider" at bounding box center [378, 245] width 116 height 19
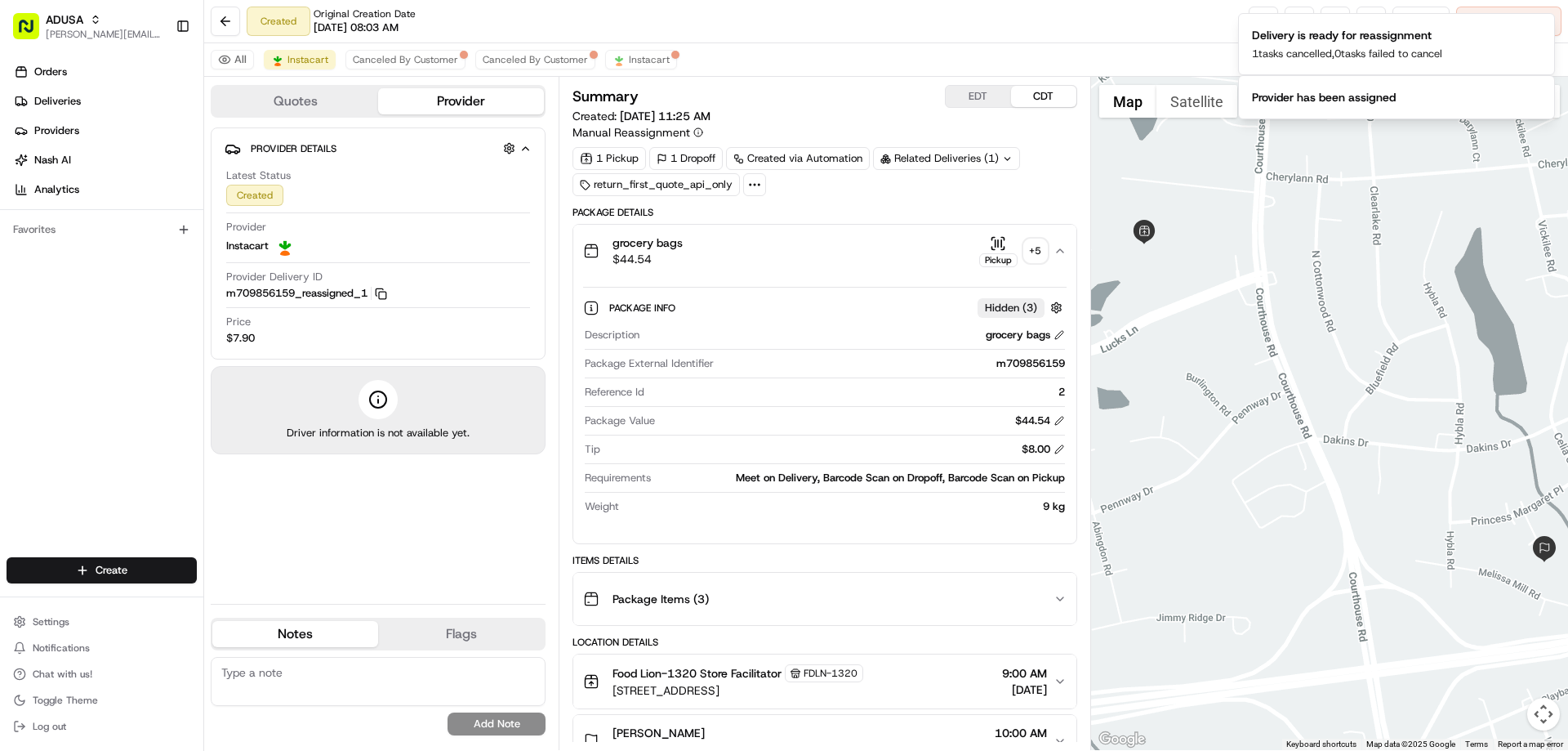
click at [281, 677] on textarea at bounding box center [377, 681] width 334 height 49
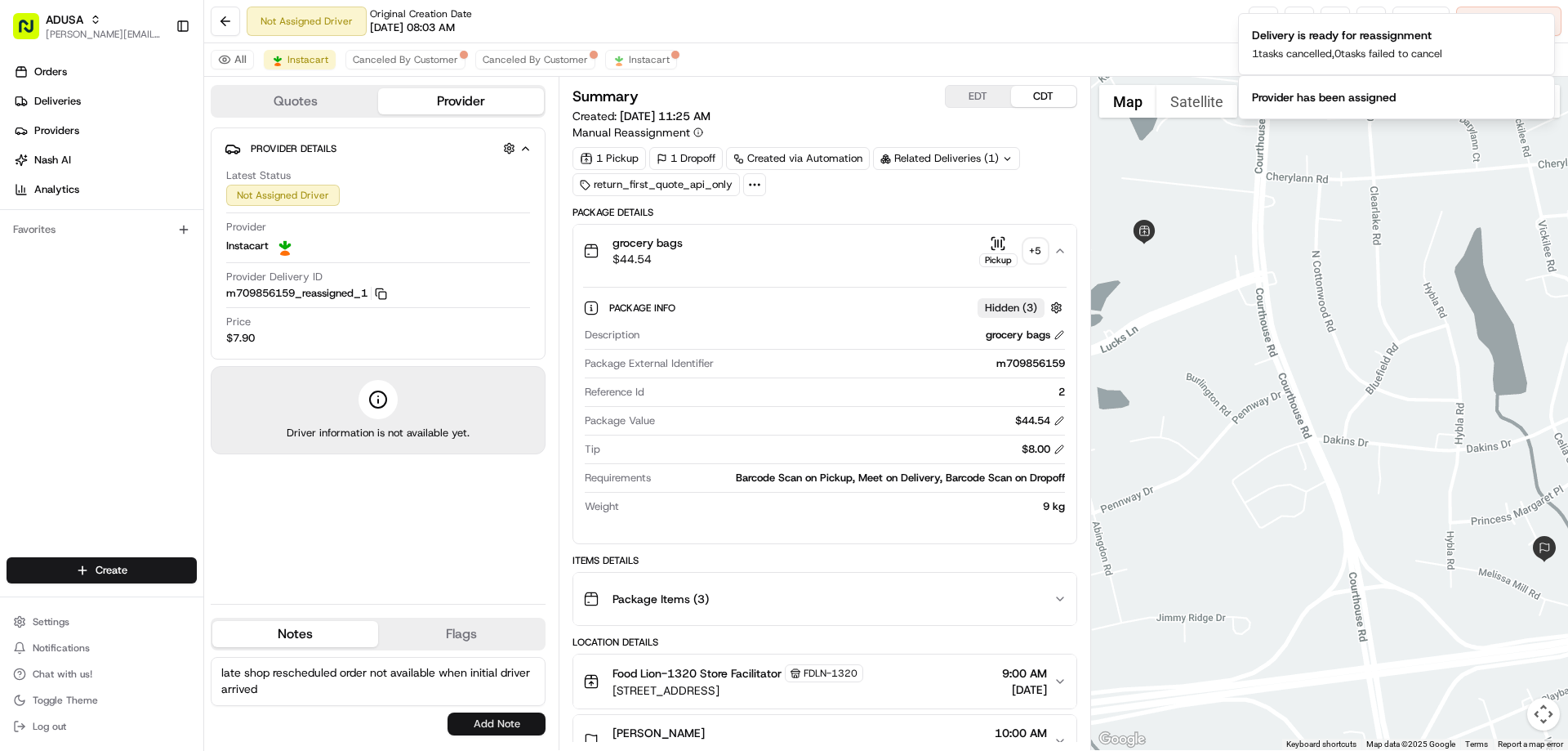
type textarea "late shop rescheduled order not available when initial driver arrived"
click at [495, 729] on button "Add Note" at bounding box center [497, 724] width 98 height 23
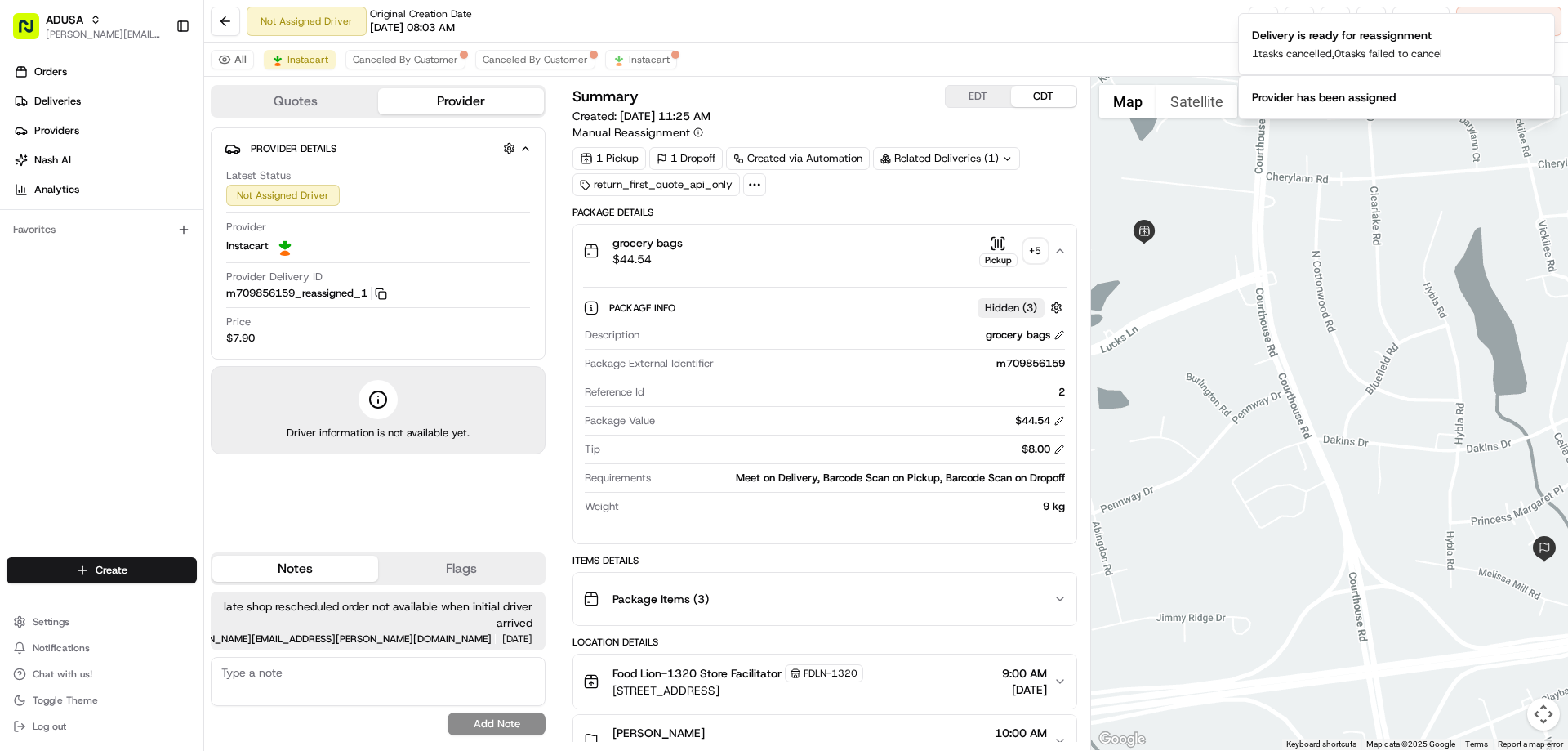
click at [1560, 32] on ol "Delivery is ready for reassignment 1 tasks cancelled, 0 tasks failed to cancel …" at bounding box center [1396, 66] width 343 height 133
click at [1544, 37] on li "Delivery is ready for reassignment 1 tasks cancelled, 0 tasks failed to cancel" at bounding box center [1396, 44] width 317 height 62
click at [1543, 24] on icon "Notifications (F8)" at bounding box center [1540, 26] width 13 height 13
click at [1539, 28] on icon "Notifications (F8)" at bounding box center [1540, 26] width 13 height 13
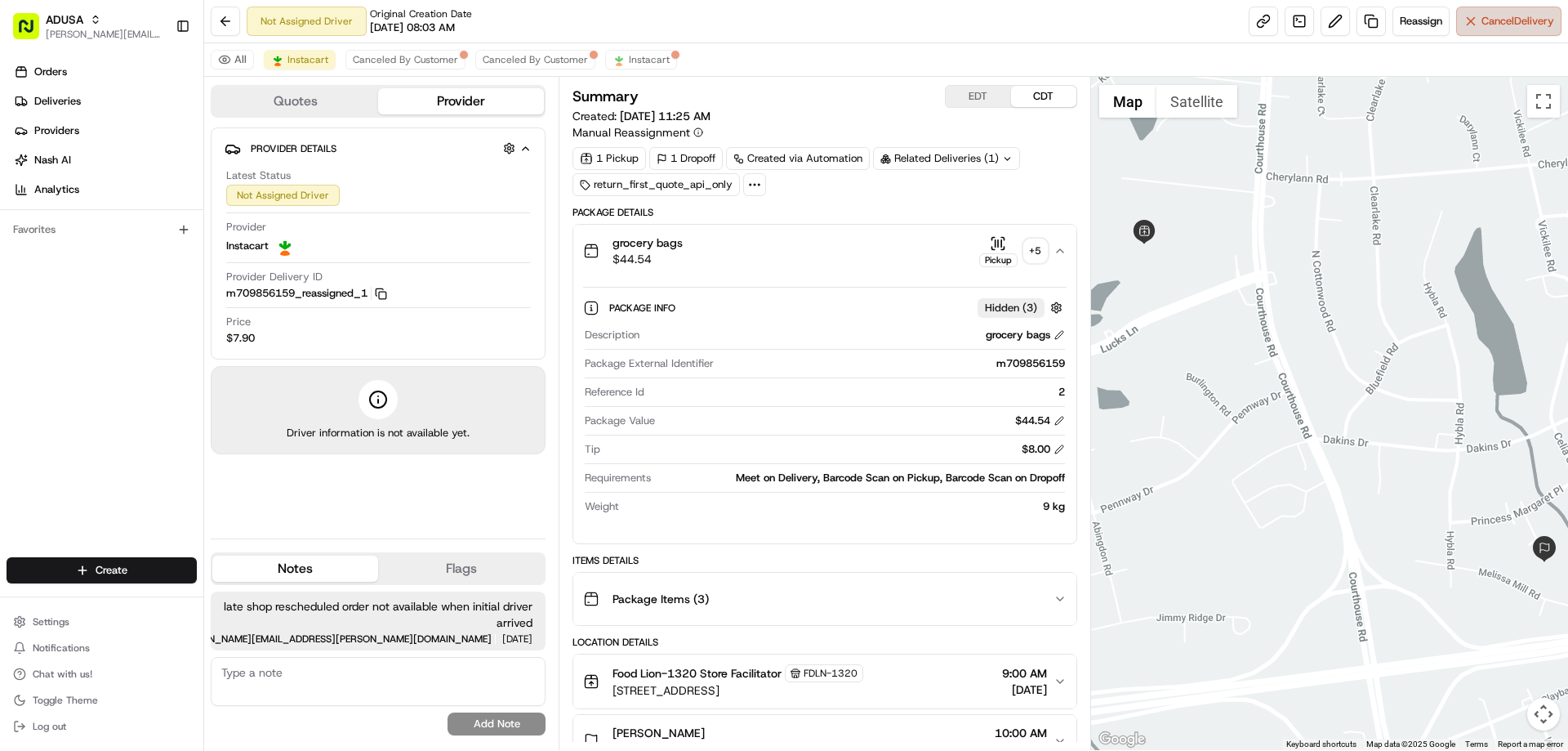
click at [1520, 21] on span "Cancel Delivery" at bounding box center [1517, 21] width 72 height 15
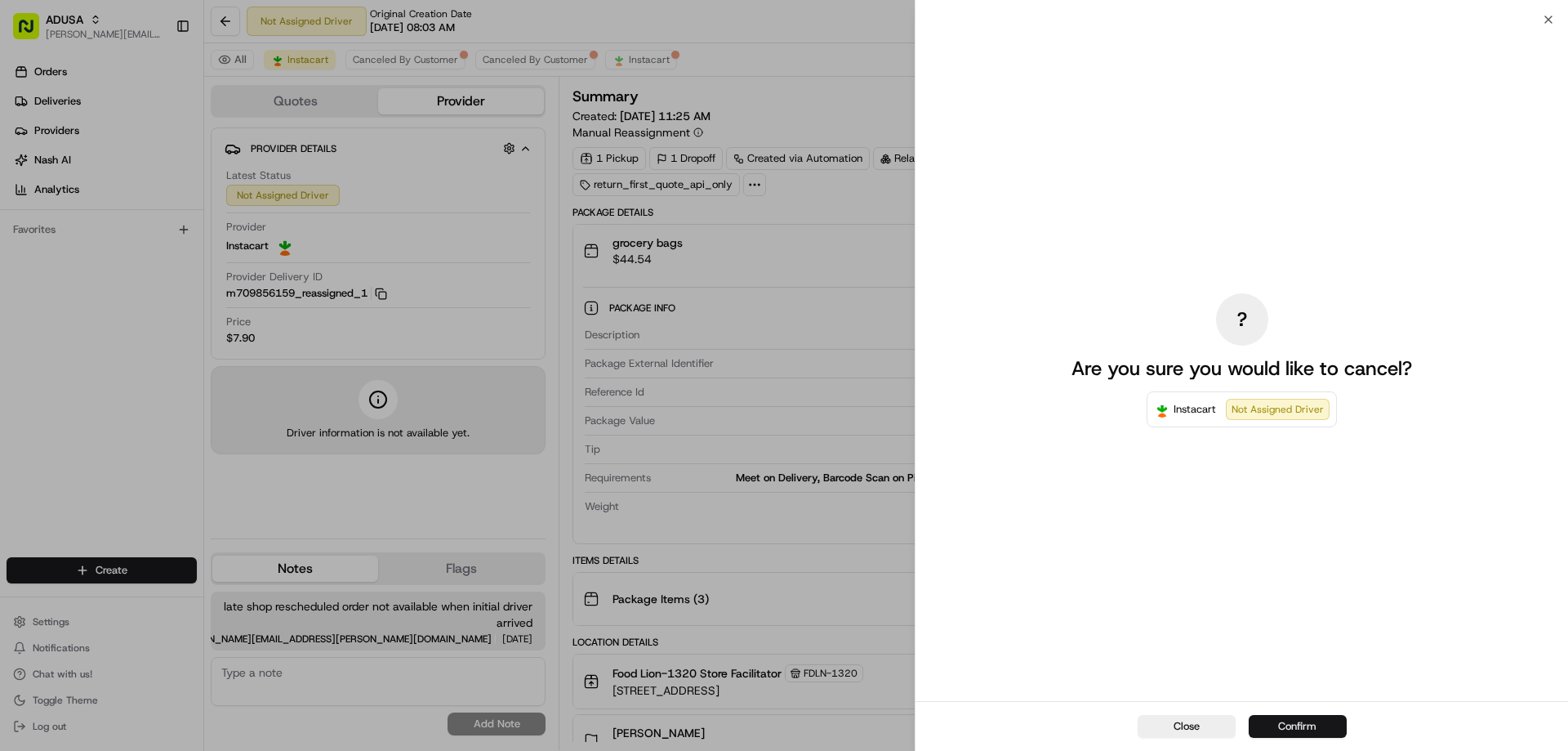
click at [1302, 723] on button "Confirm" at bounding box center [1297, 726] width 98 height 23
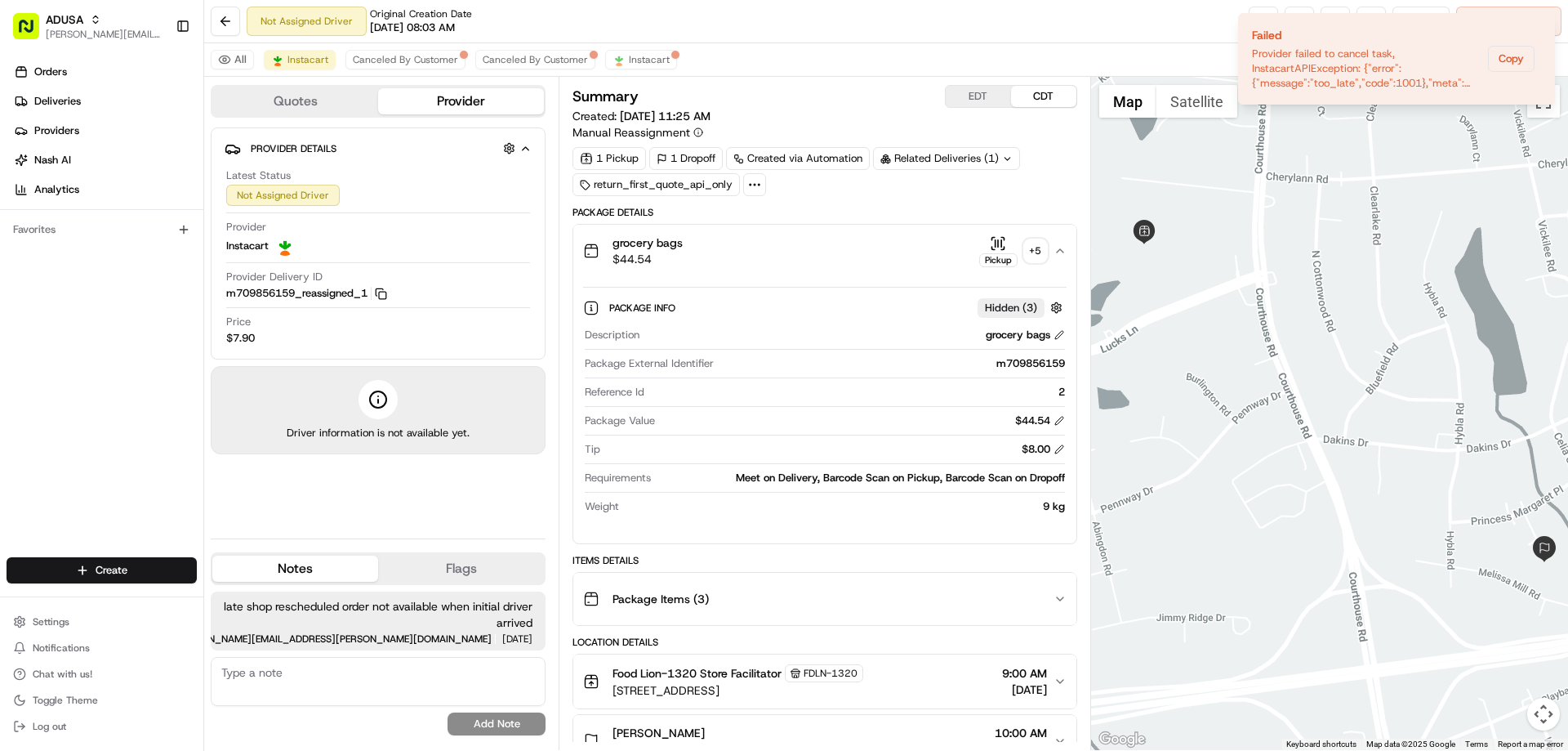
click at [264, 679] on textarea at bounding box center [377, 681] width 334 height 49
click at [264, 664] on textarea at bounding box center [377, 681] width 334 height 49
type textarea "customer decided to cancel notifying store and IC"
click at [519, 723] on button "Add Note" at bounding box center [497, 724] width 98 height 23
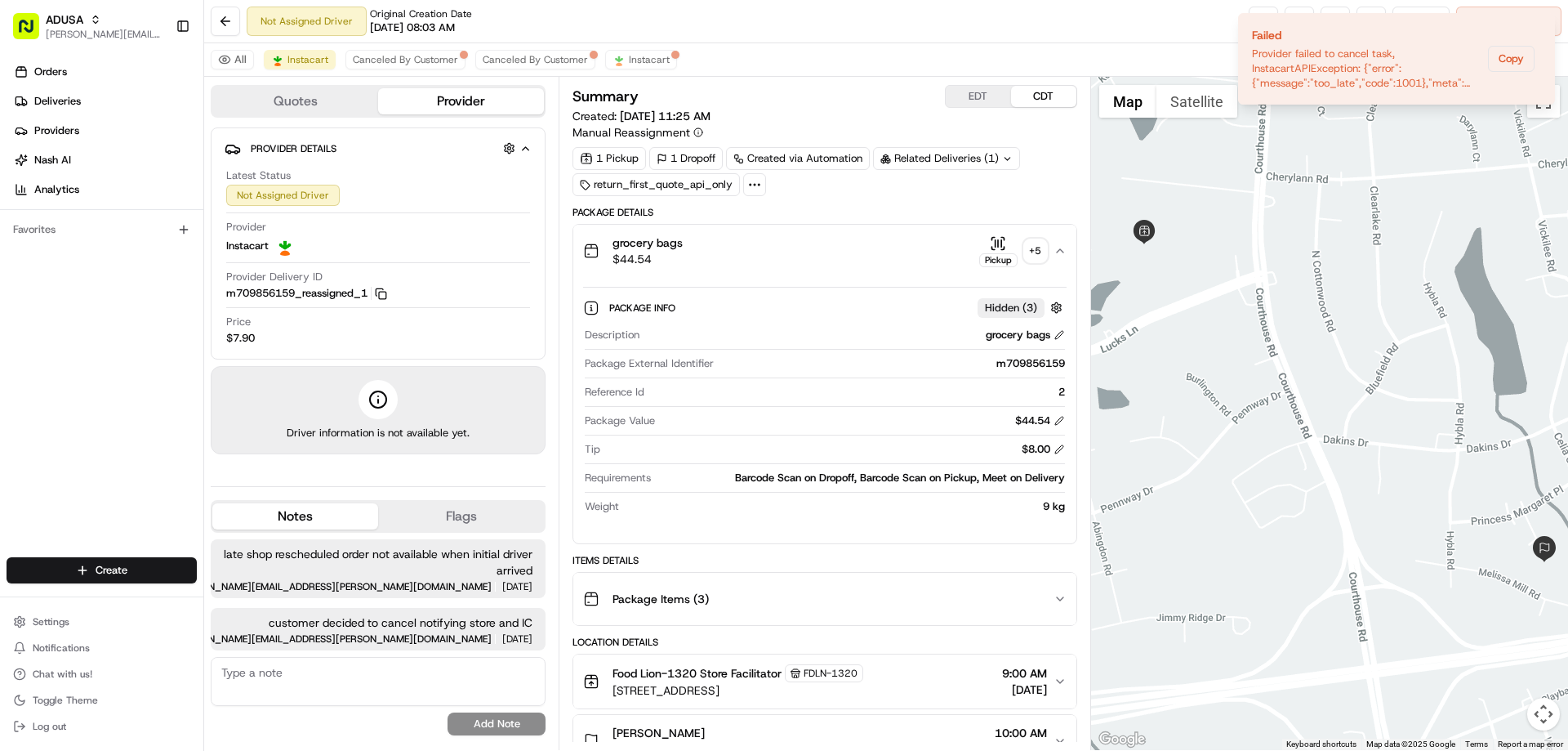
click at [877, 360] on div "m709856159" at bounding box center [892, 363] width 344 height 15
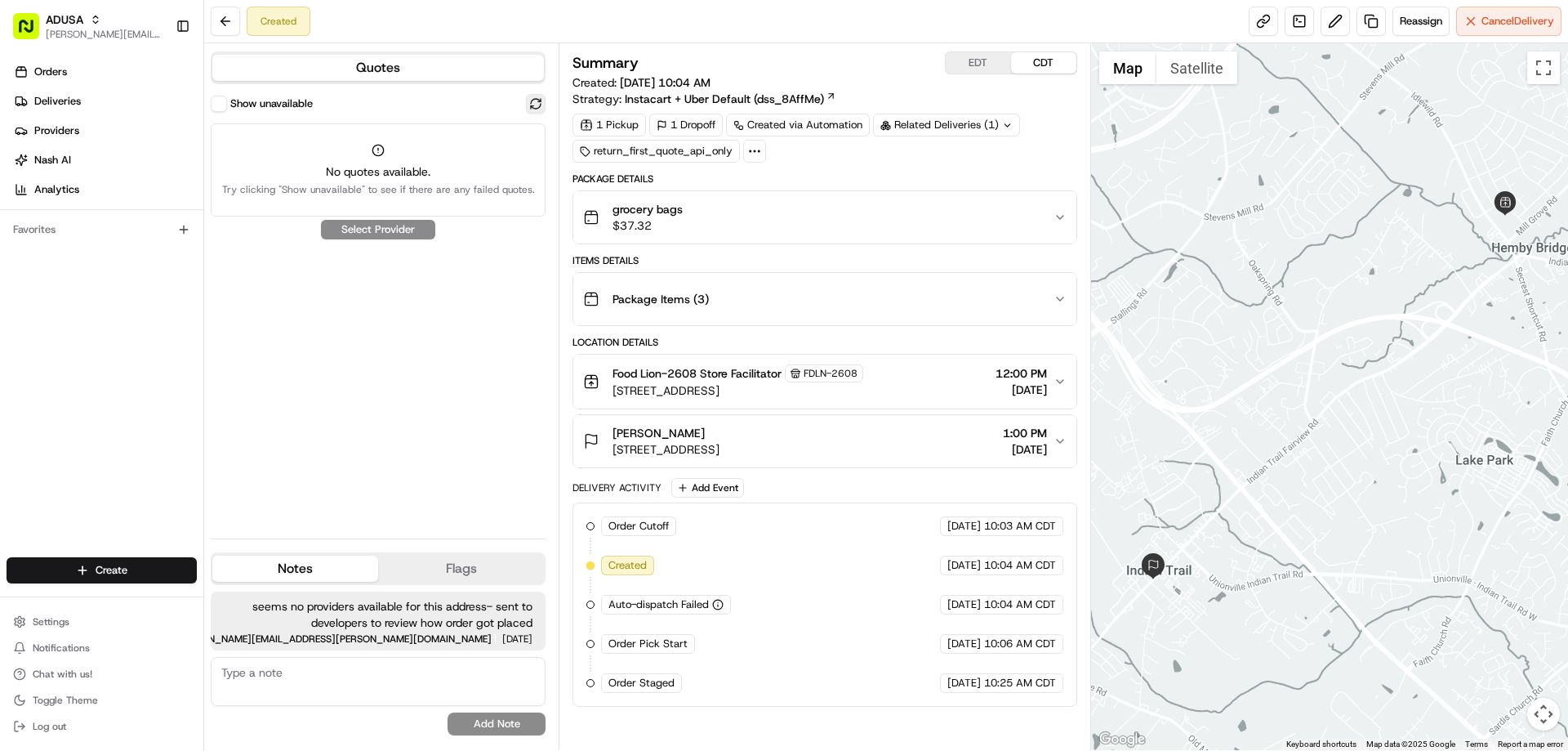
click at [535, 101] on button at bounding box center [535, 104] width 19 height 19
click at [662, 212] on span "grocery bags" at bounding box center [647, 209] width 70 height 17
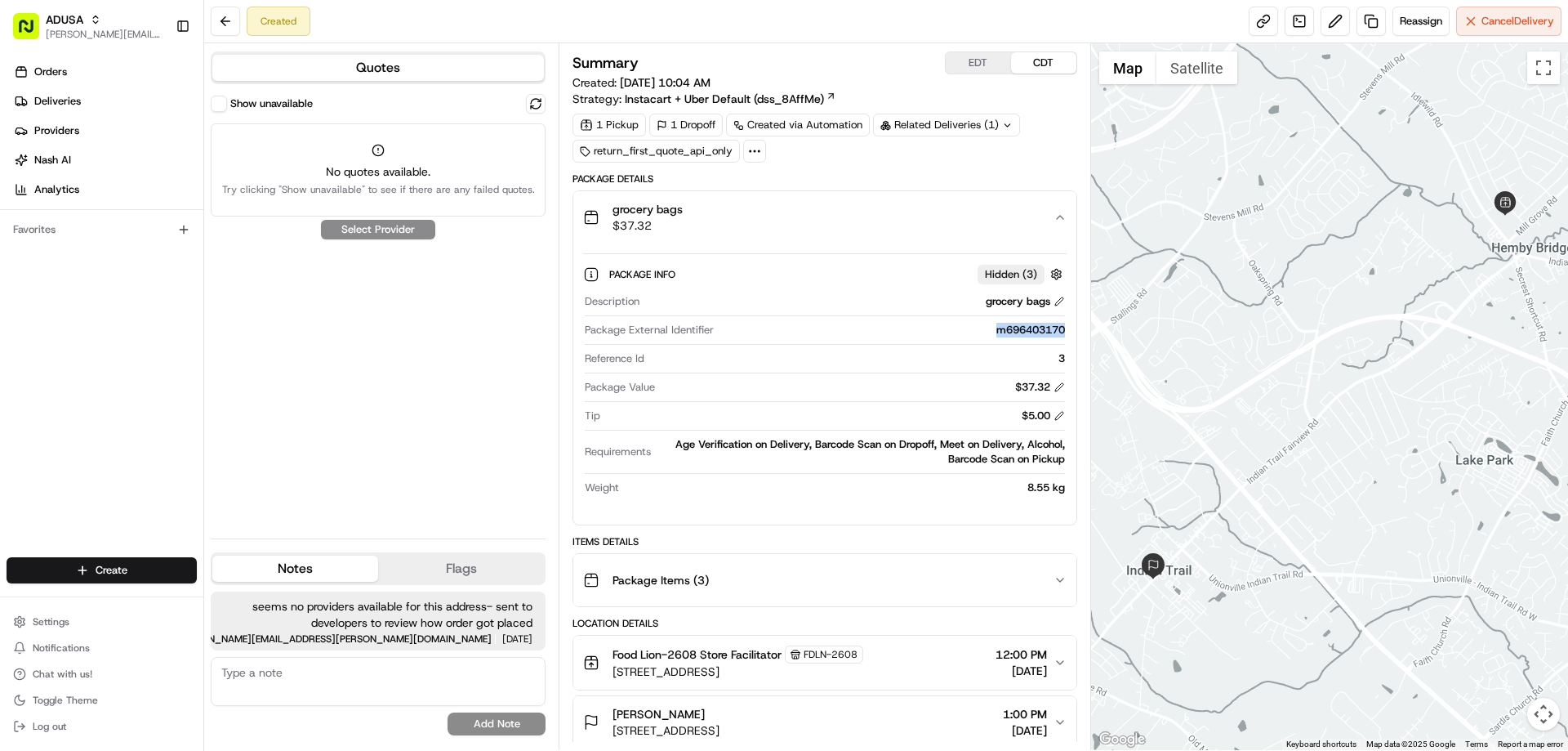
drag, startPoint x: 990, startPoint y: 332, endPoint x: 1063, endPoint y: 334, distance: 73.0
click at [1063, 334] on div "m696403170" at bounding box center [892, 329] width 344 height 15
copy div "m696403170"
click at [299, 684] on textarea at bounding box center [377, 681] width 334 height 49
click at [298, 681] on textarea at bounding box center [377, 681] width 334 height 49
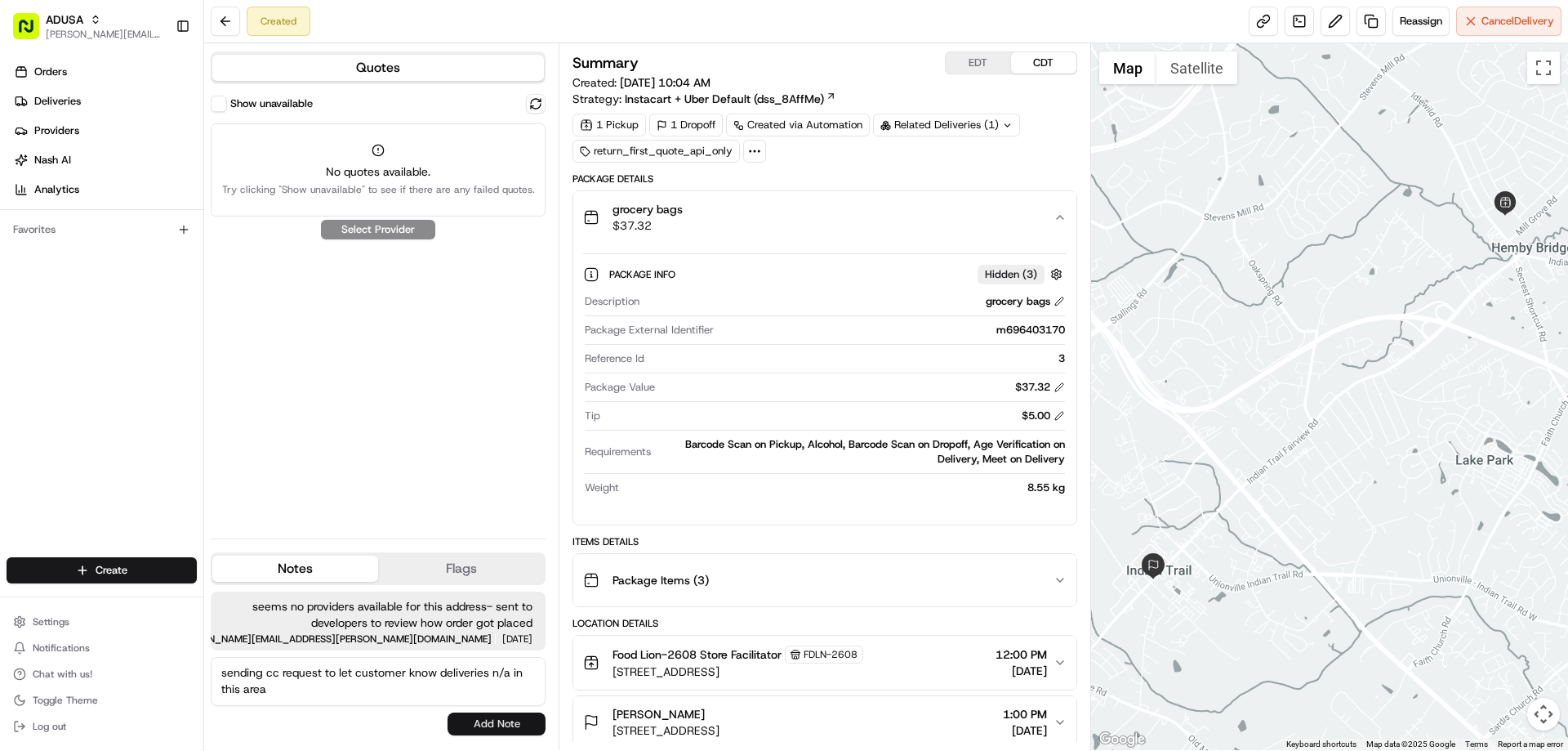
type textarea "sending cc request to let customer know deliveries n/a in this area"
click at [470, 720] on button "Add Note" at bounding box center [497, 724] width 98 height 23
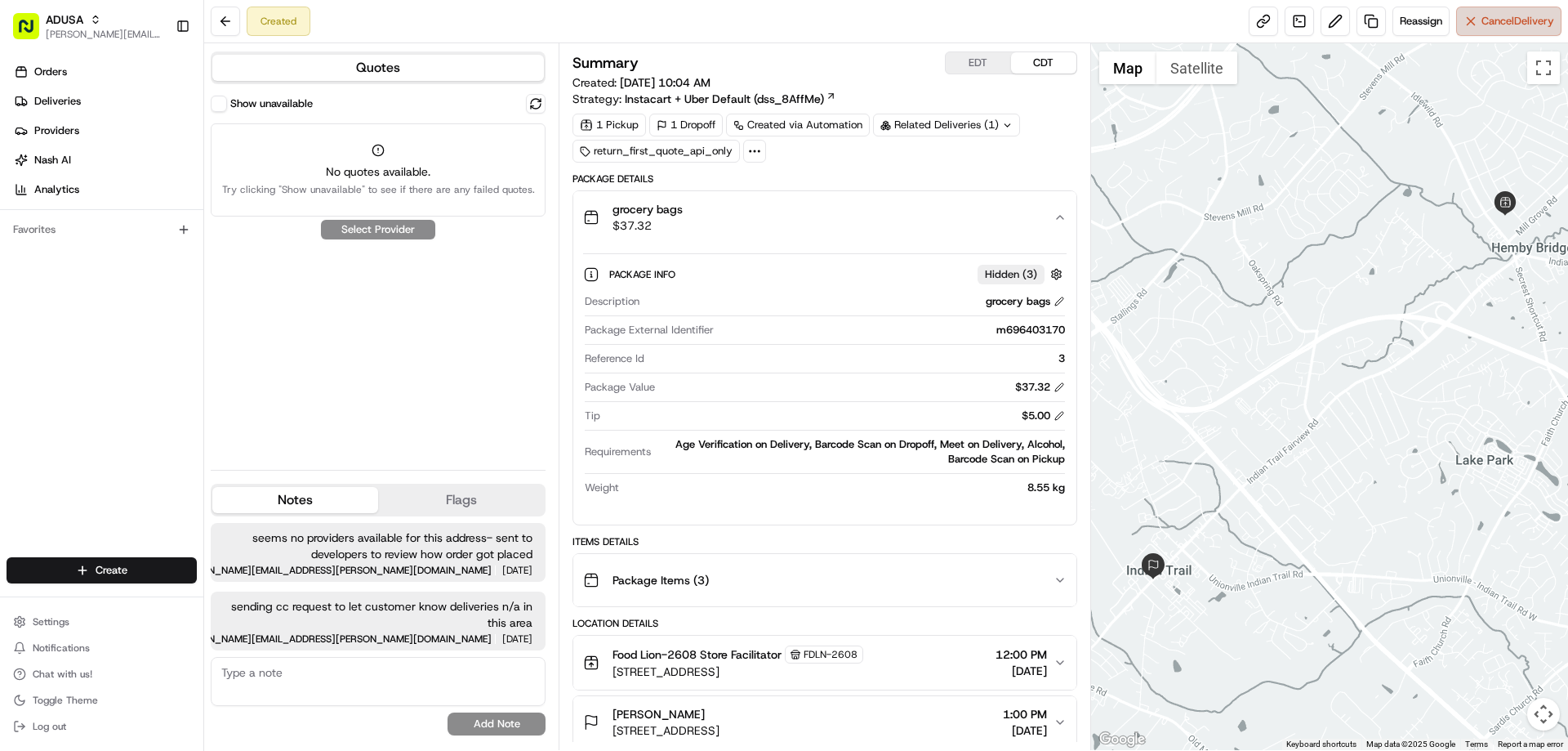
click at [1496, 24] on span "Cancel Delivery" at bounding box center [1517, 21] width 72 height 15
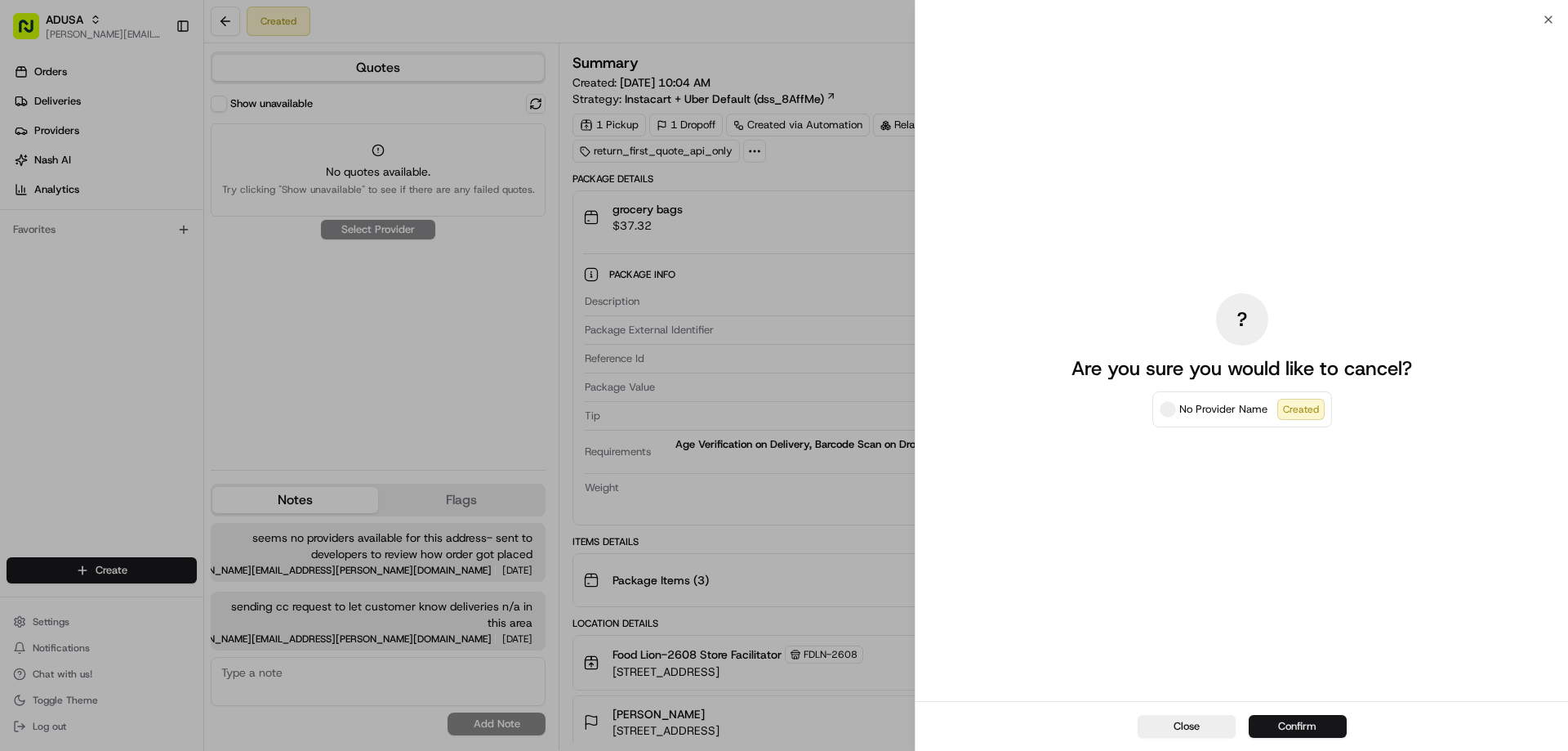
click at [1296, 726] on button "Confirm" at bounding box center [1297, 726] width 98 height 23
